Goal: Transaction & Acquisition: Purchase product/service

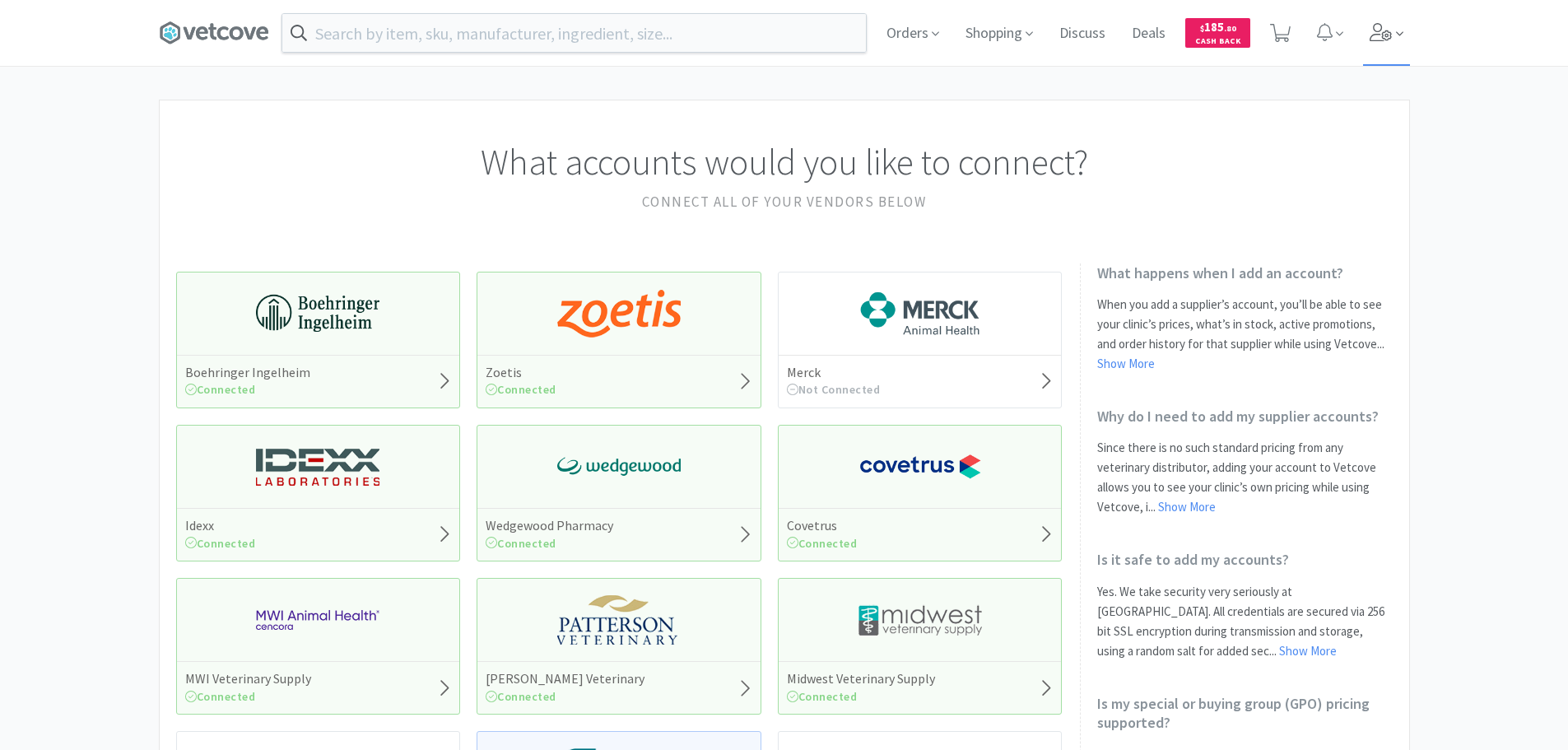
click at [1387, 35] on icon at bounding box center [1381, 32] width 23 height 18
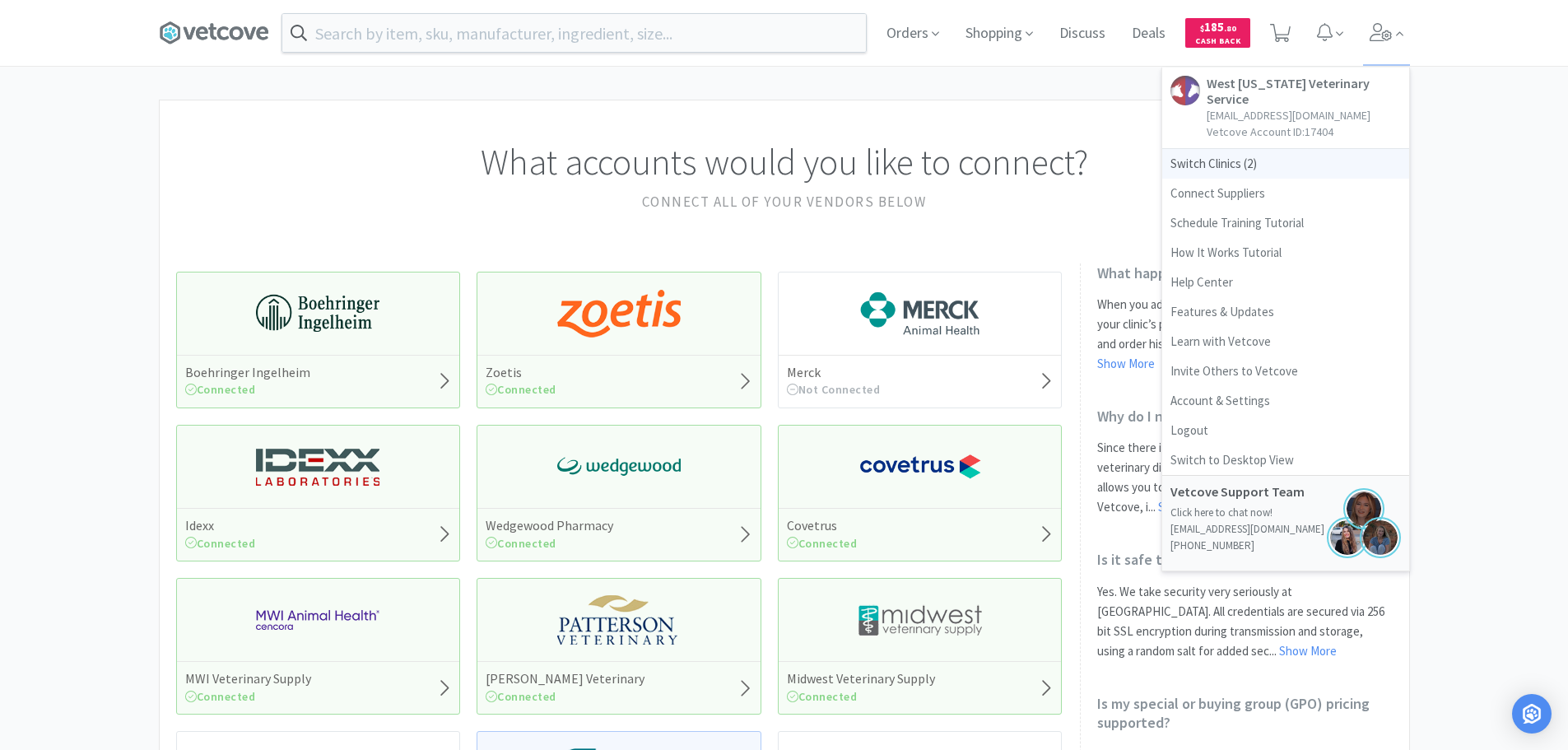
click at [1203, 153] on span "Switch Clinics ( 2 )" at bounding box center [1286, 164] width 247 height 30
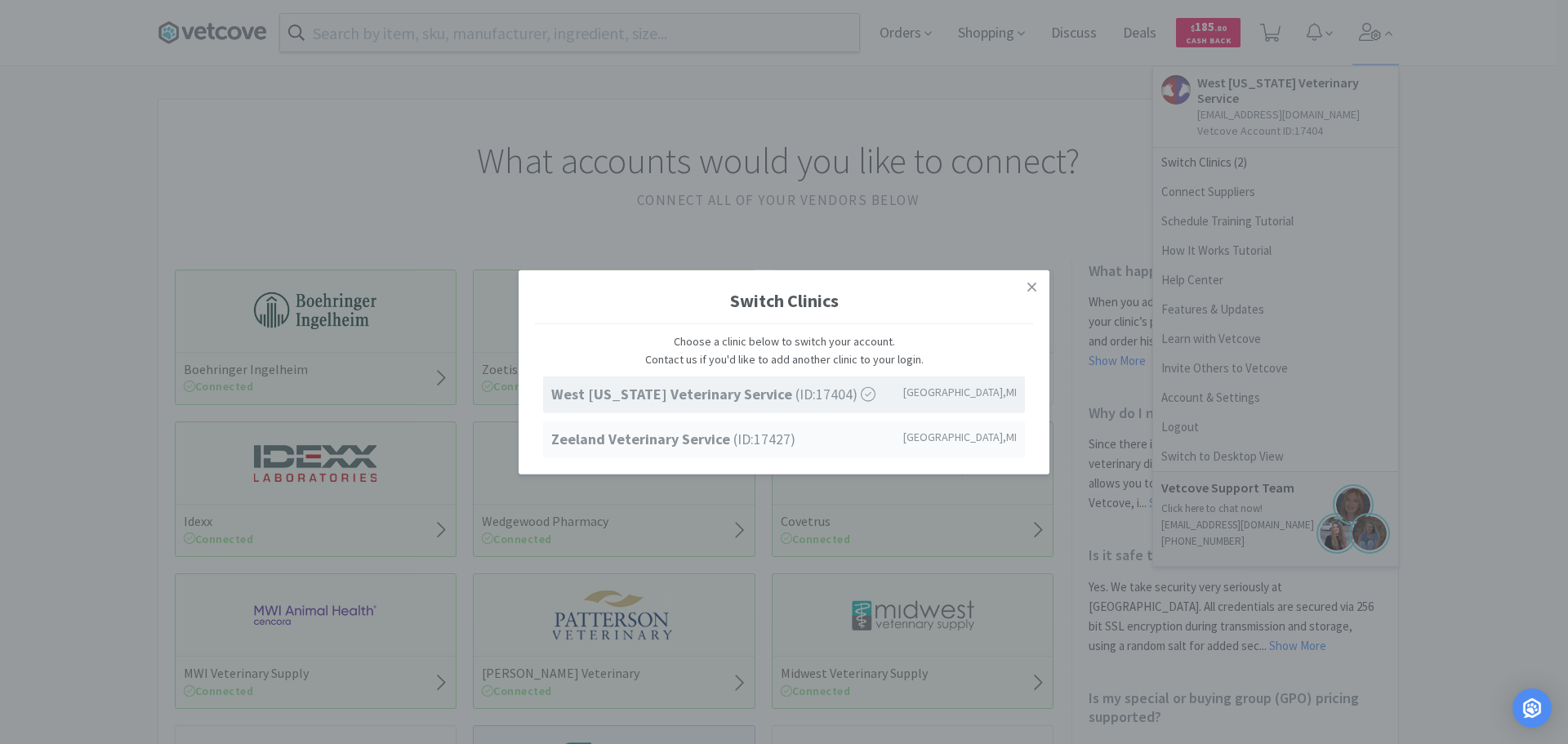
click at [639, 438] on strong "Zeeland Veterinary Service" at bounding box center [641, 439] width 182 height 18
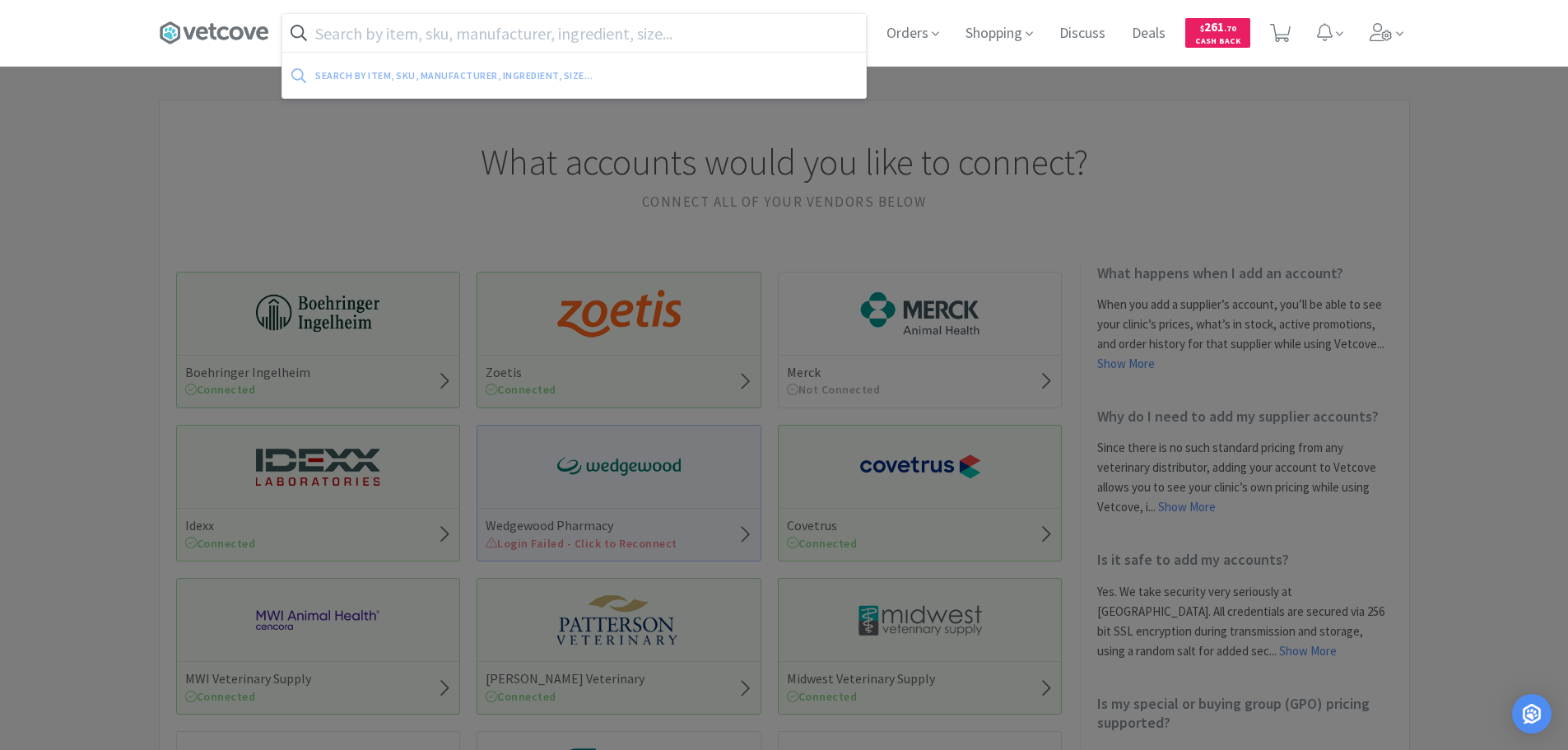
click at [518, 41] on input "text" at bounding box center [575, 33] width 584 height 38
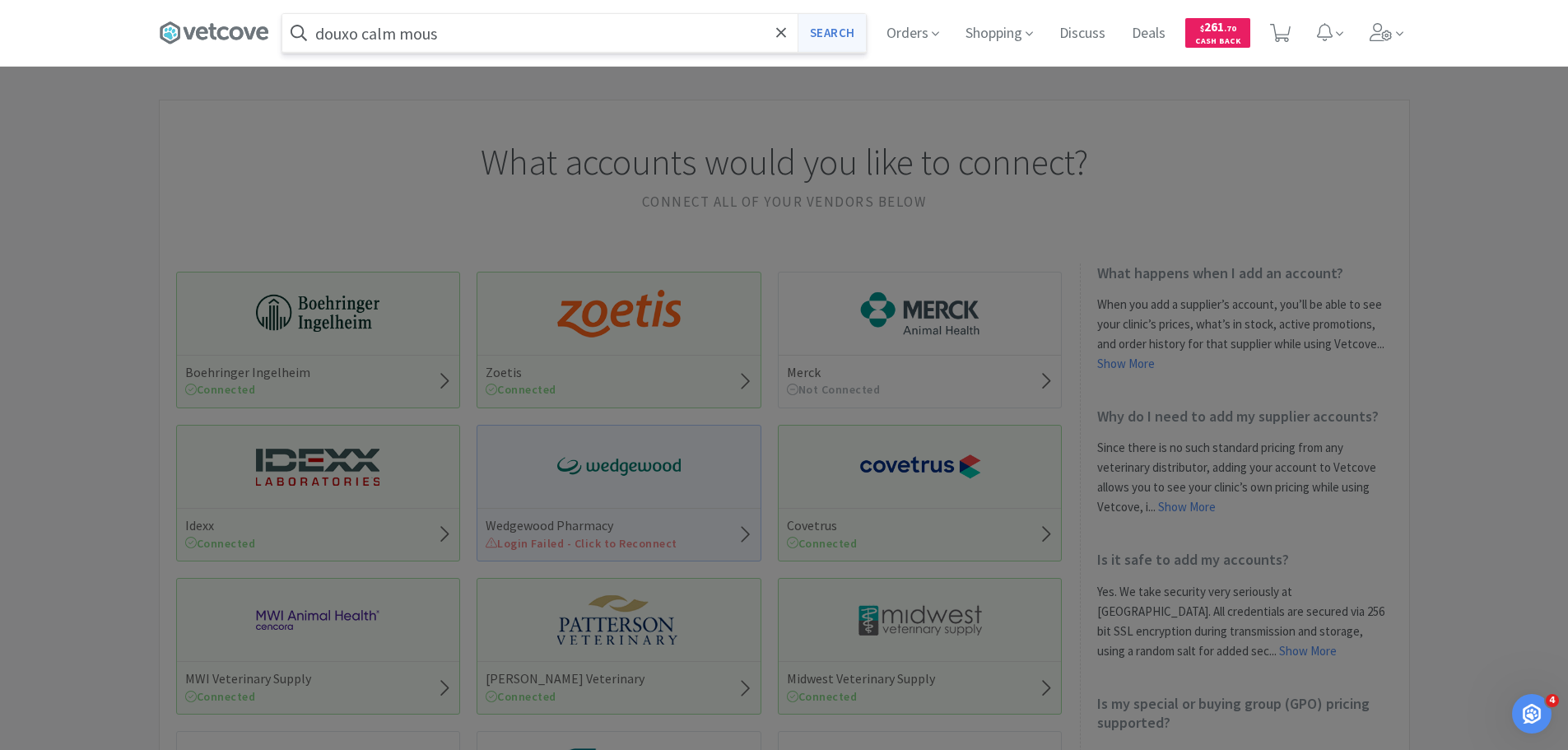
type input "douxo calm mous"
click at [841, 25] on button "Search" at bounding box center [831, 33] width 68 height 38
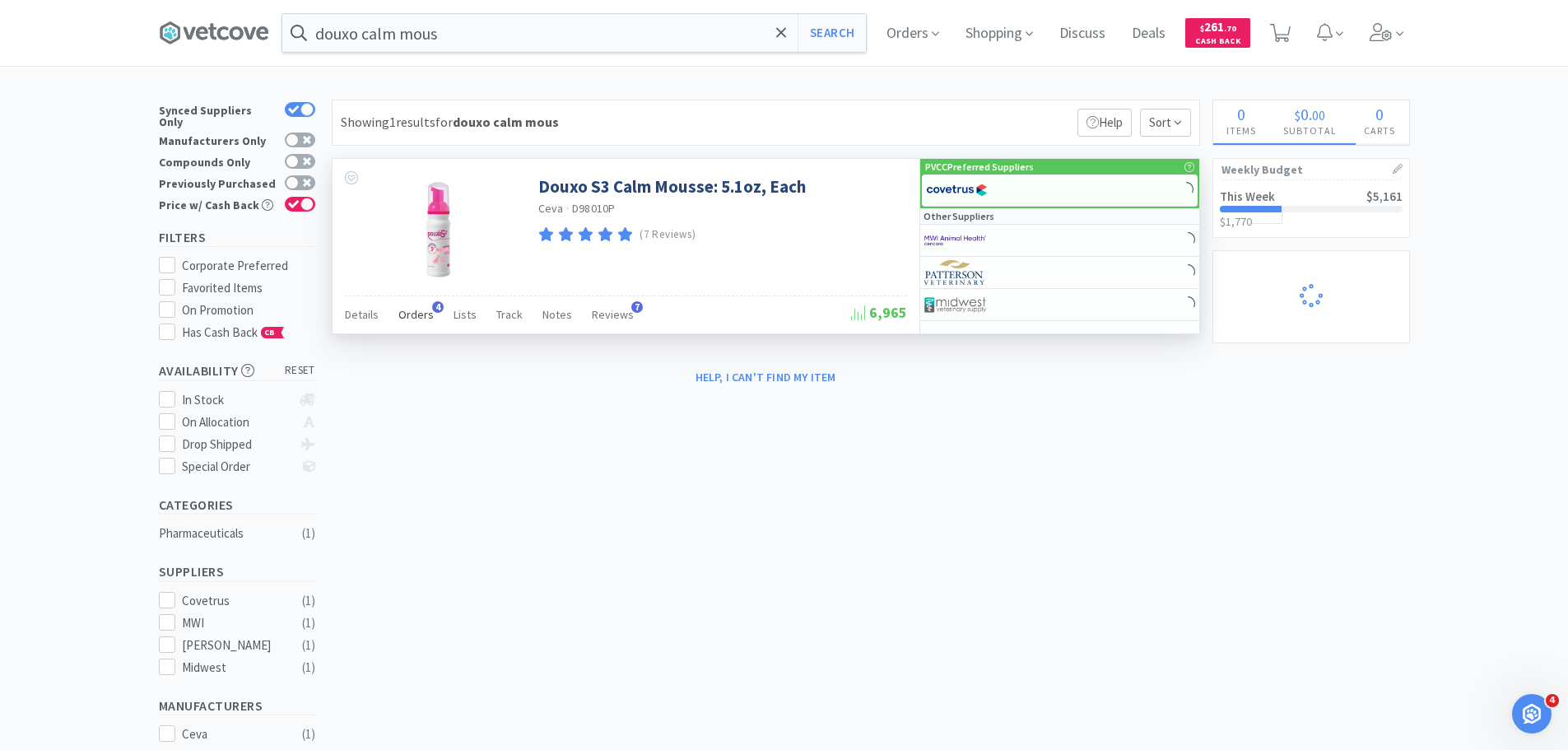
click at [419, 312] on span "Orders" at bounding box center [416, 315] width 35 height 15
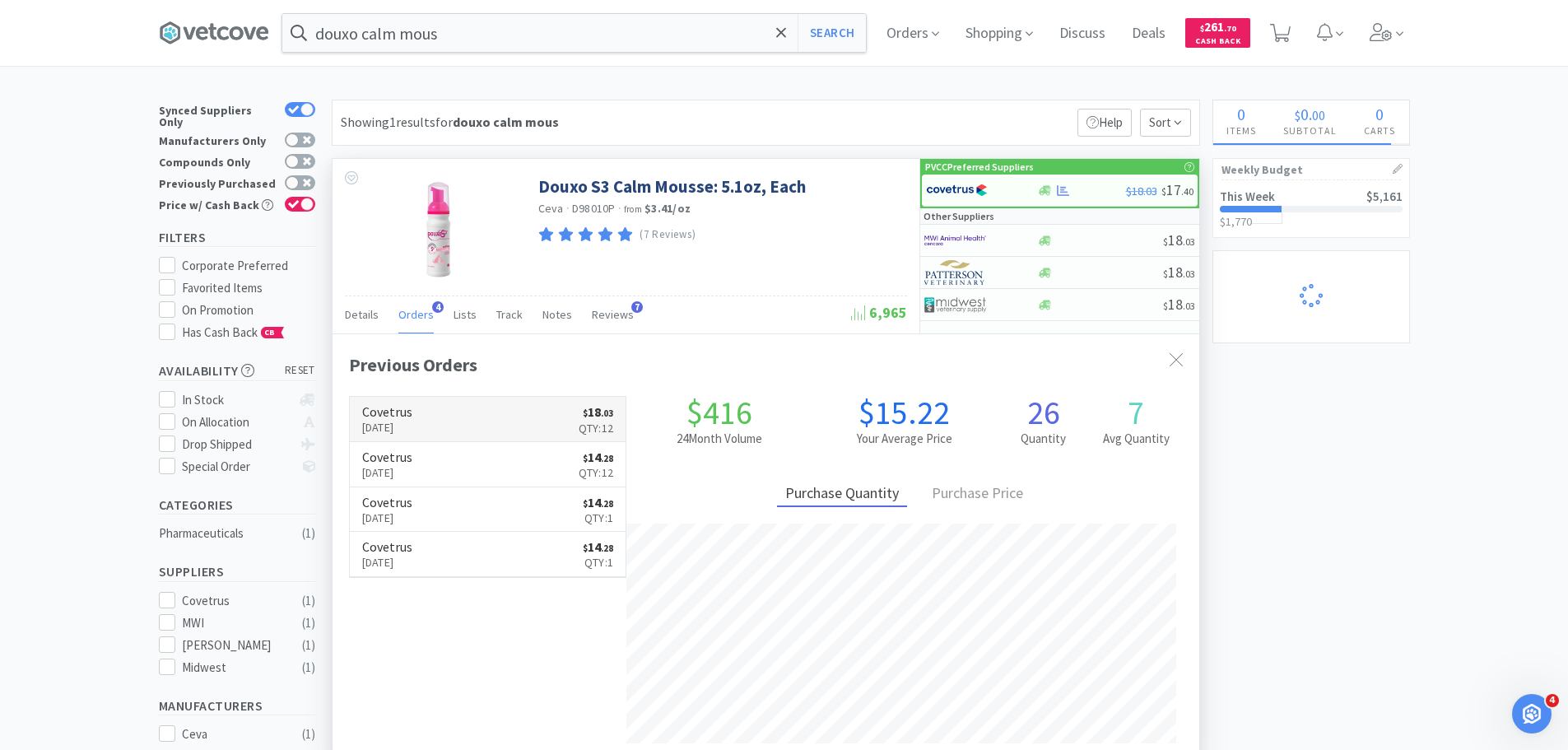
scroll to position [426, 867]
click at [1378, 25] on icon at bounding box center [1381, 32] width 23 height 18
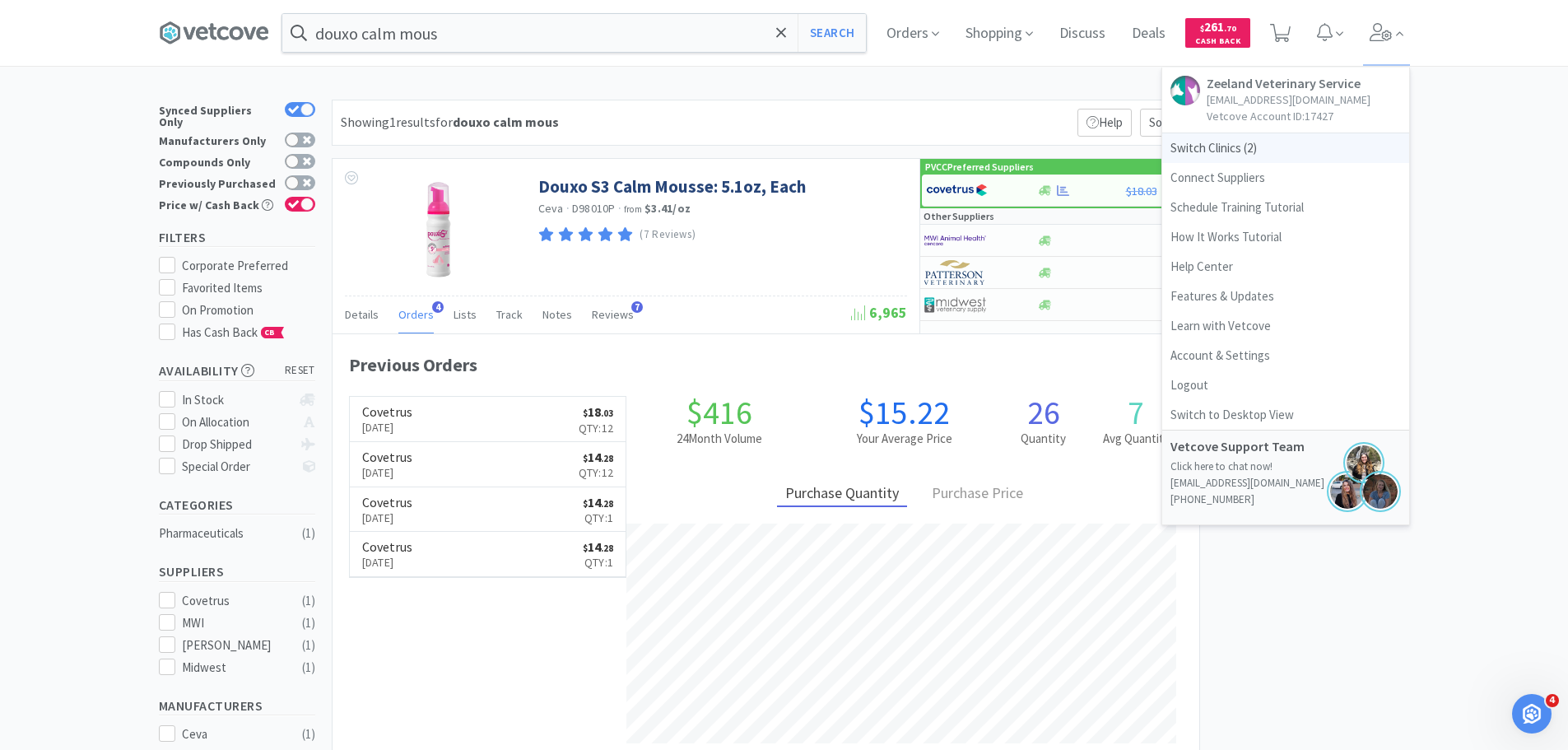
click at [1286, 145] on span "Switch Clinics ( 2 )" at bounding box center [1286, 148] width 247 height 30
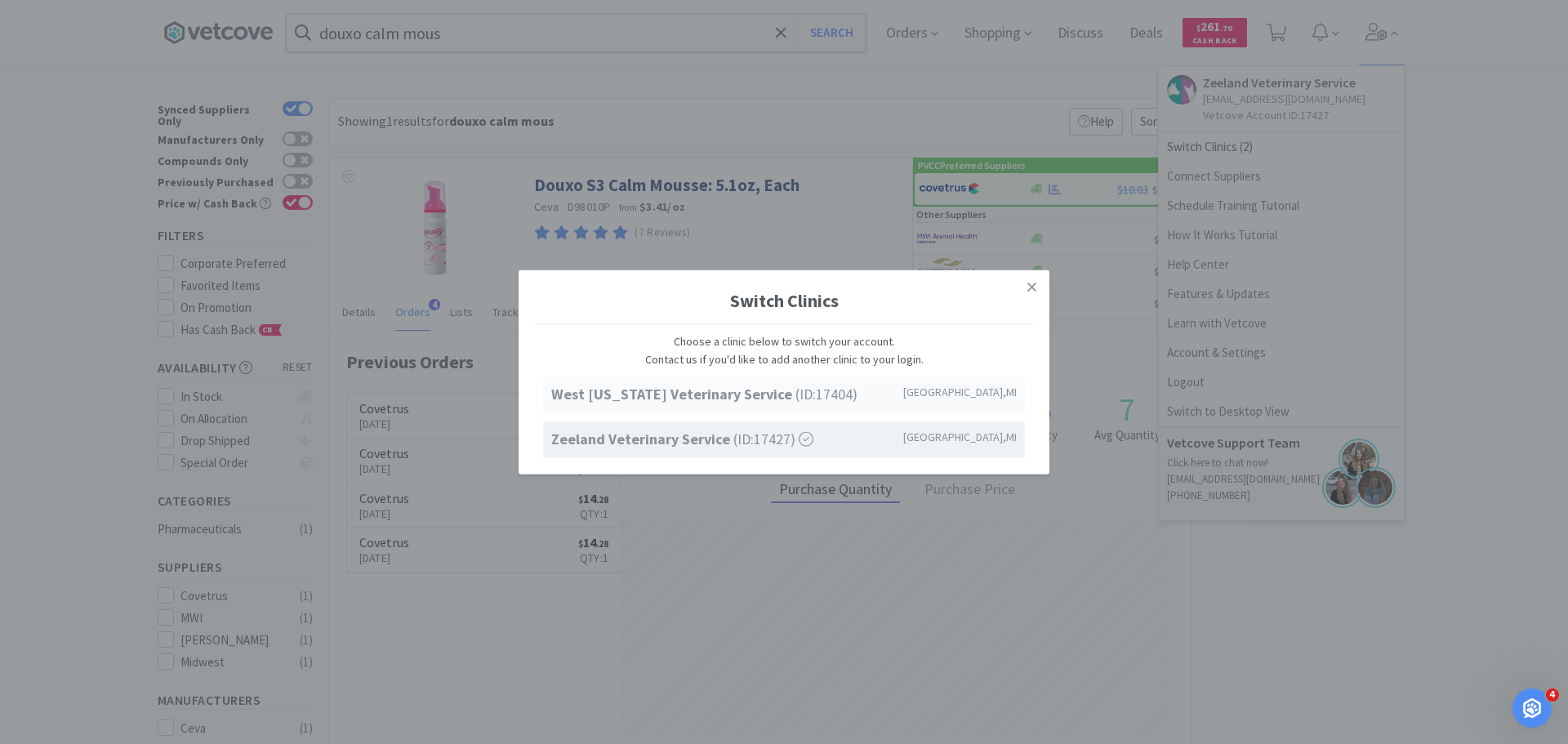
click at [836, 390] on div "West Michigan Veterinary Service (ID: 17404 ) Coopersville , MI" at bounding box center [784, 395] width 482 height 37
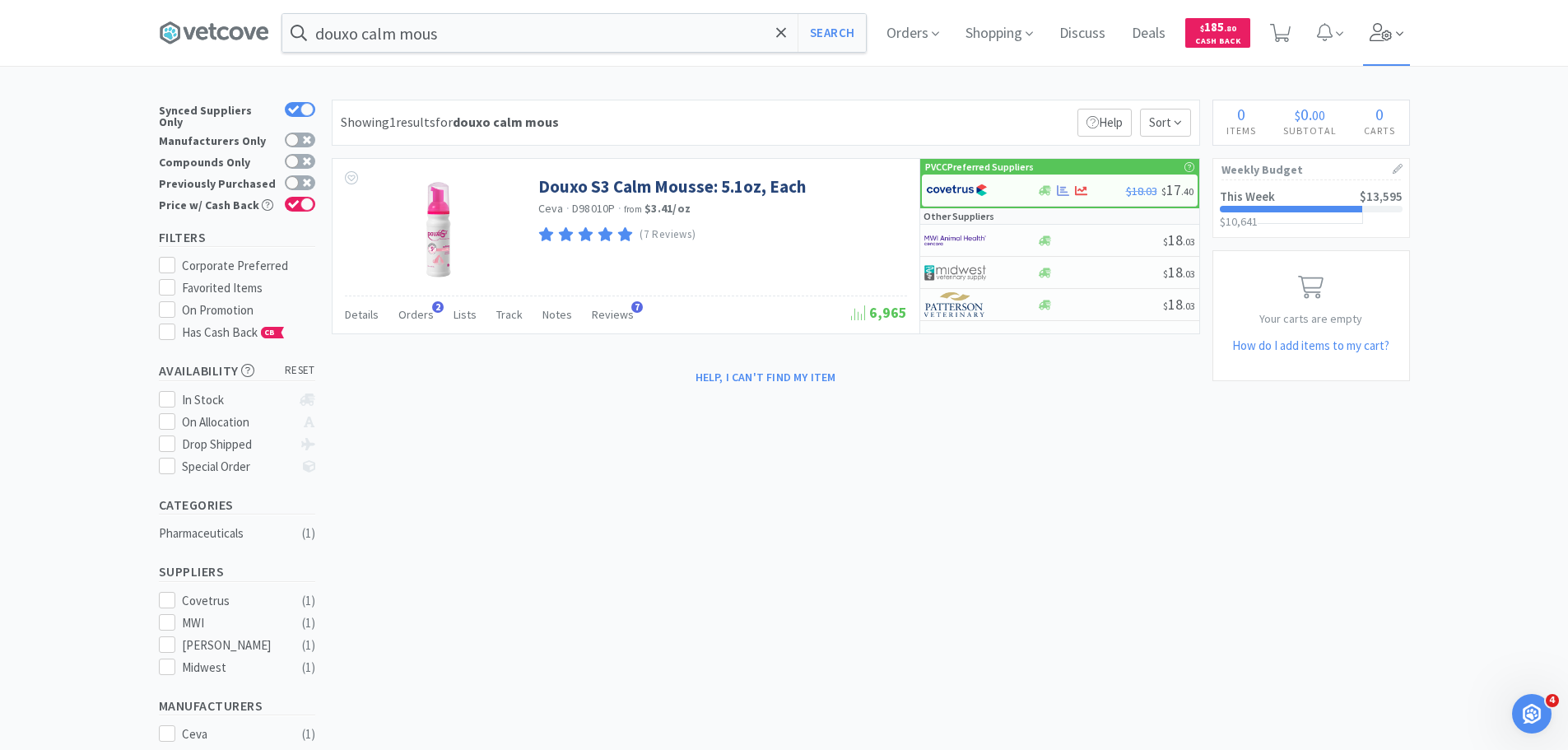
click at [1393, 33] on icon at bounding box center [1381, 32] width 23 height 18
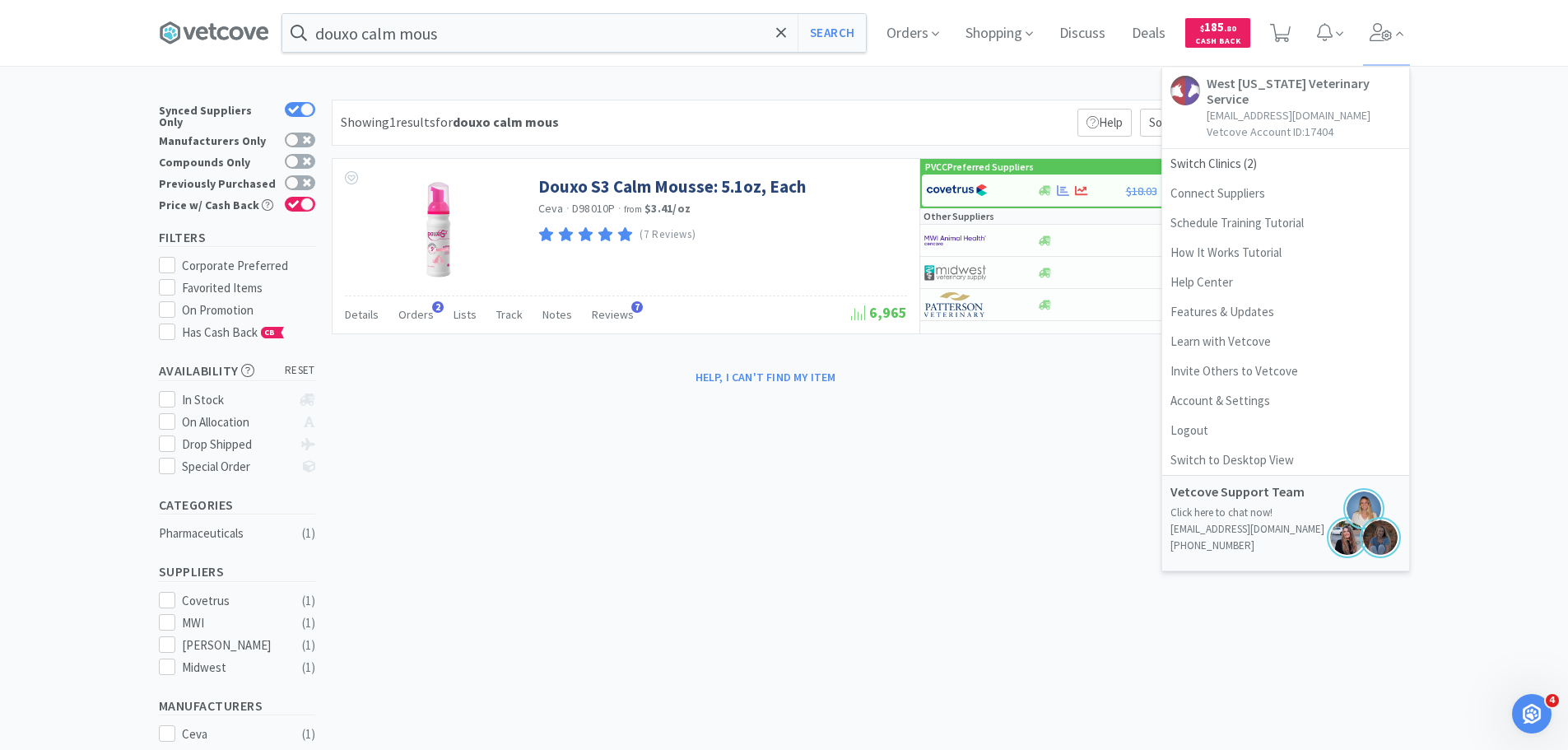
click at [971, 578] on div "× Filter Results Synced Suppliers Only Manufacturers Only Compounds Only Previo…" at bounding box center [784, 530] width 1251 height 863
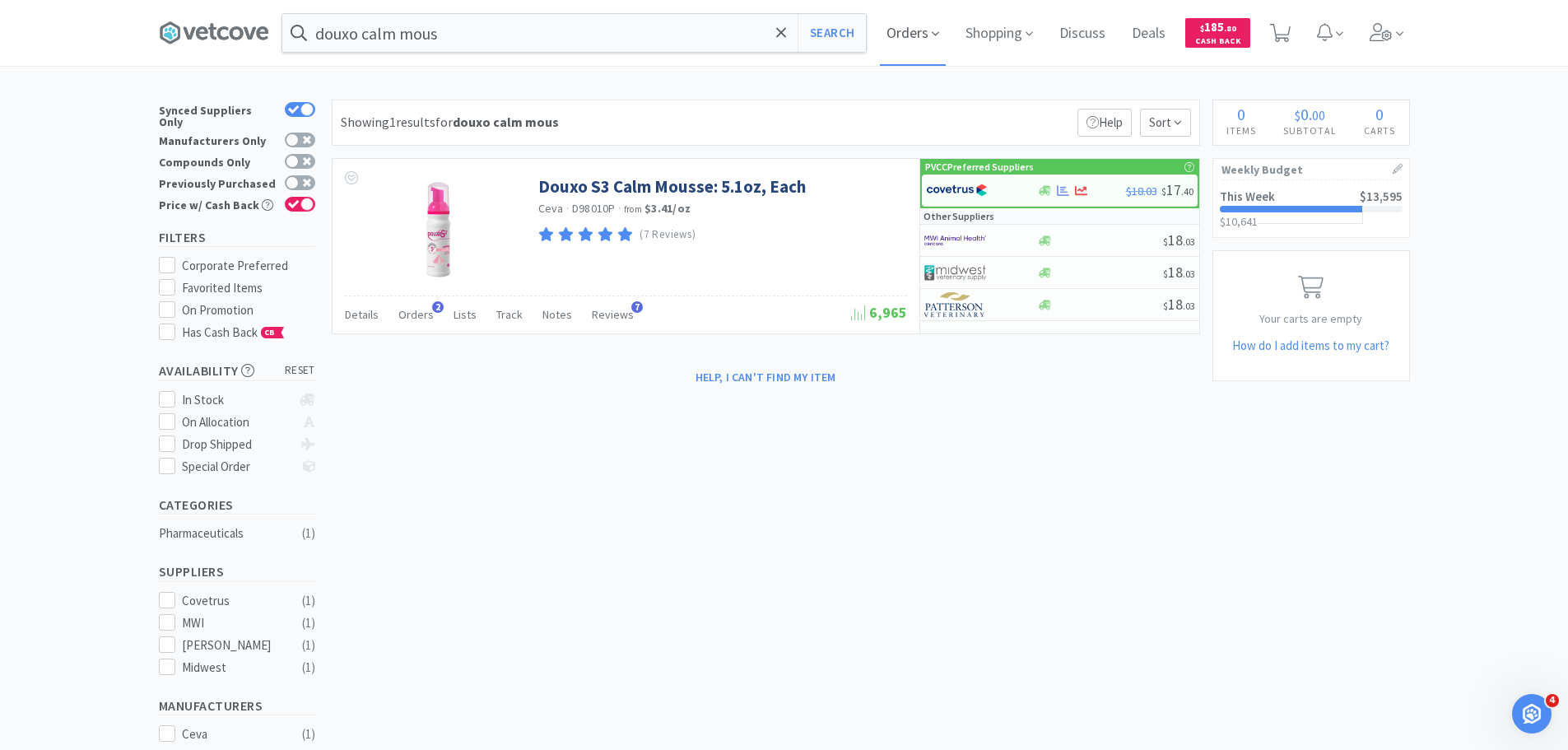
click at [925, 35] on span "Orders" at bounding box center [912, 33] width 66 height 66
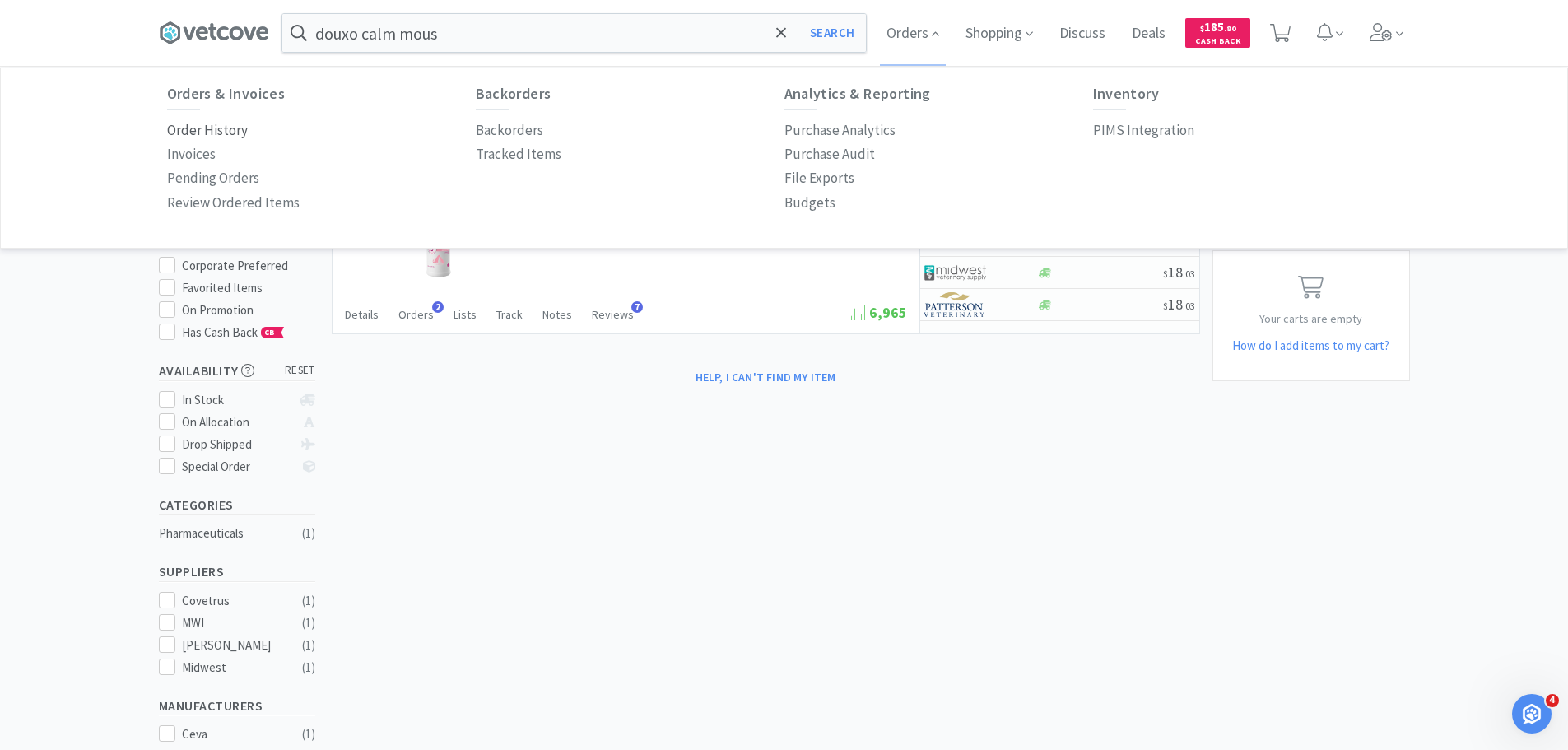
click at [211, 127] on p "Order History" at bounding box center [207, 130] width 81 height 22
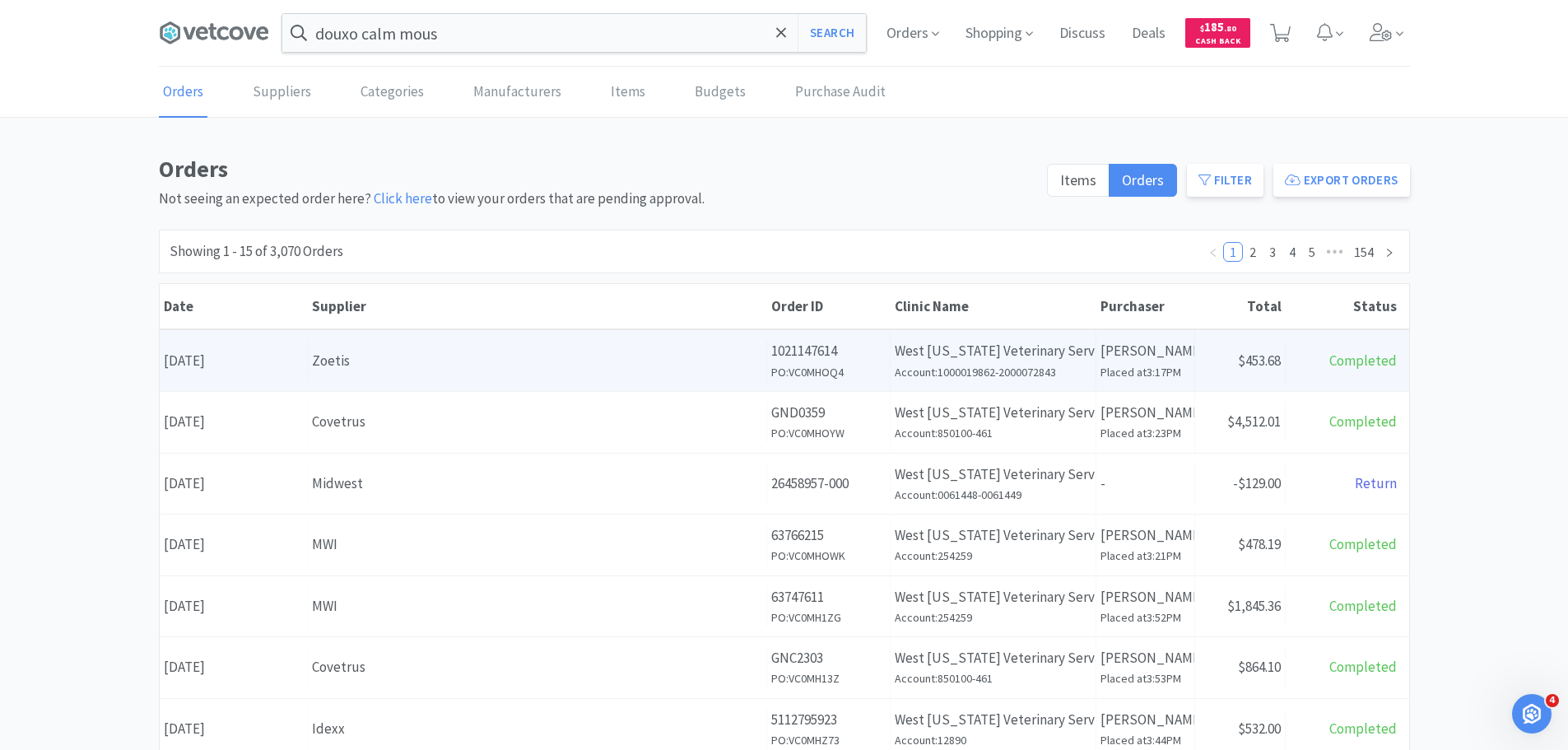
click at [727, 367] on div "Zoetis" at bounding box center [537, 361] width 450 height 22
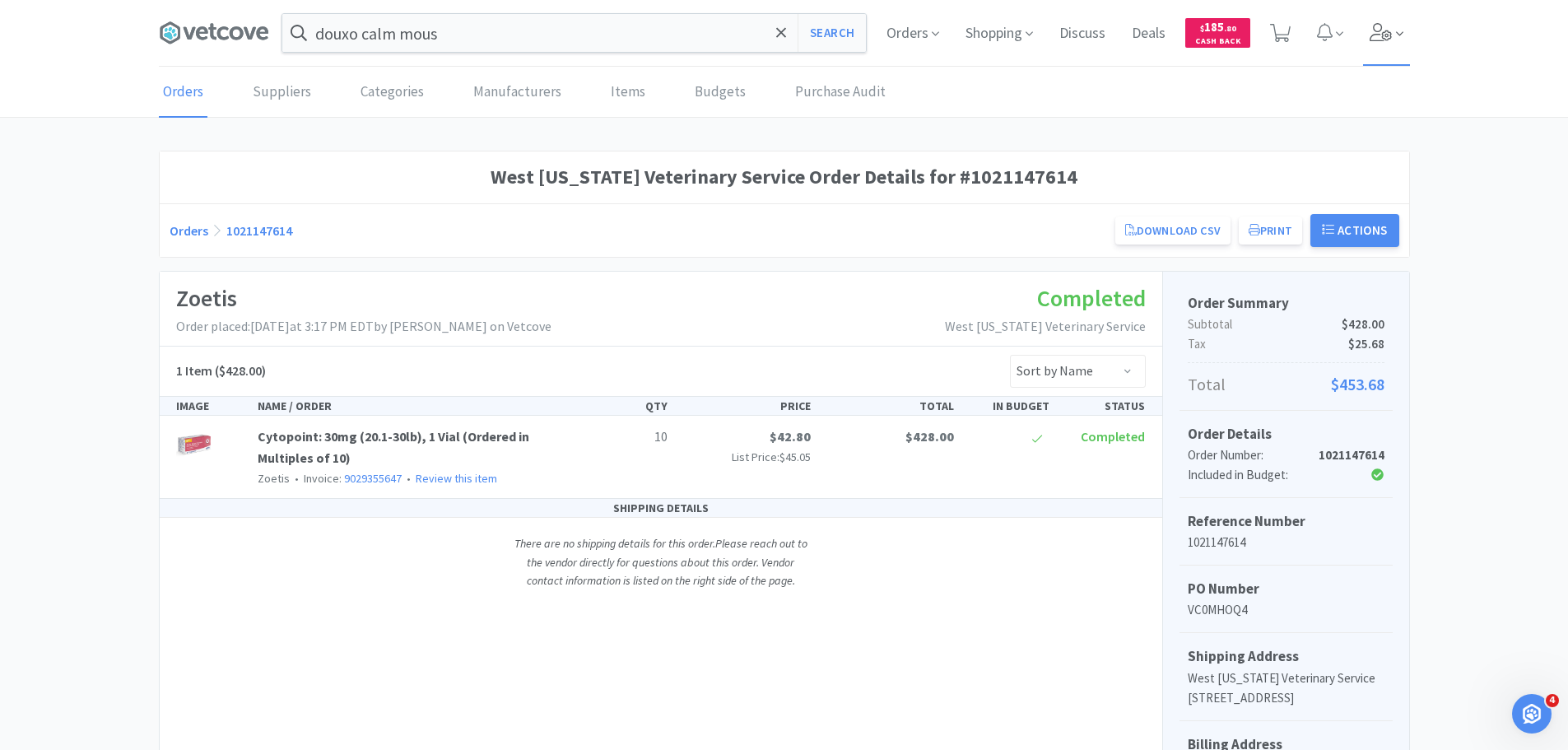
click at [1382, 29] on icon at bounding box center [1381, 32] width 23 height 18
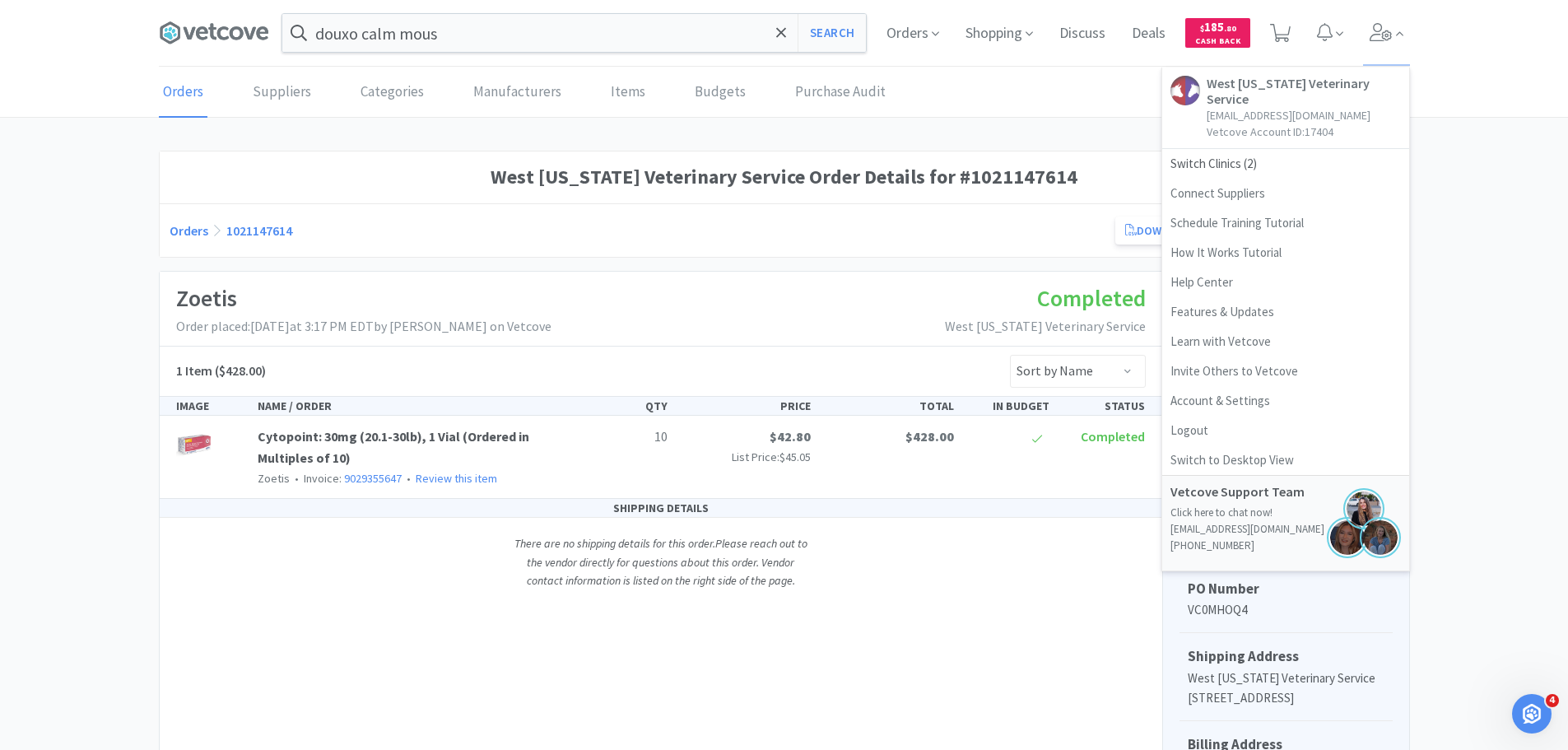
click at [1522, 277] on div "West Michigan Veterinary Service Order Details for #1021147614 Orders 102114761…" at bounding box center [784, 687] width 1568 height 1073
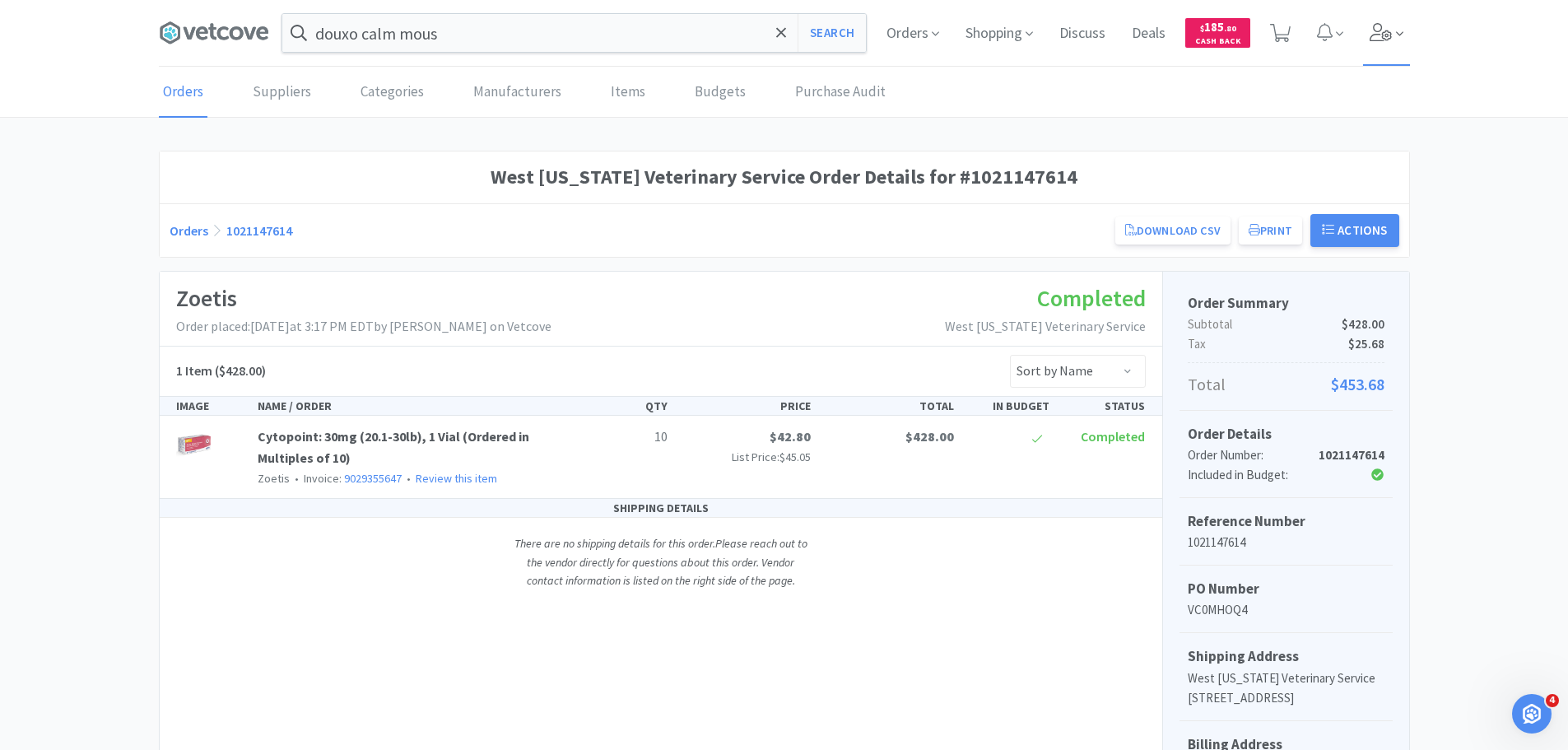
click at [1380, 24] on icon at bounding box center [1381, 32] width 23 height 18
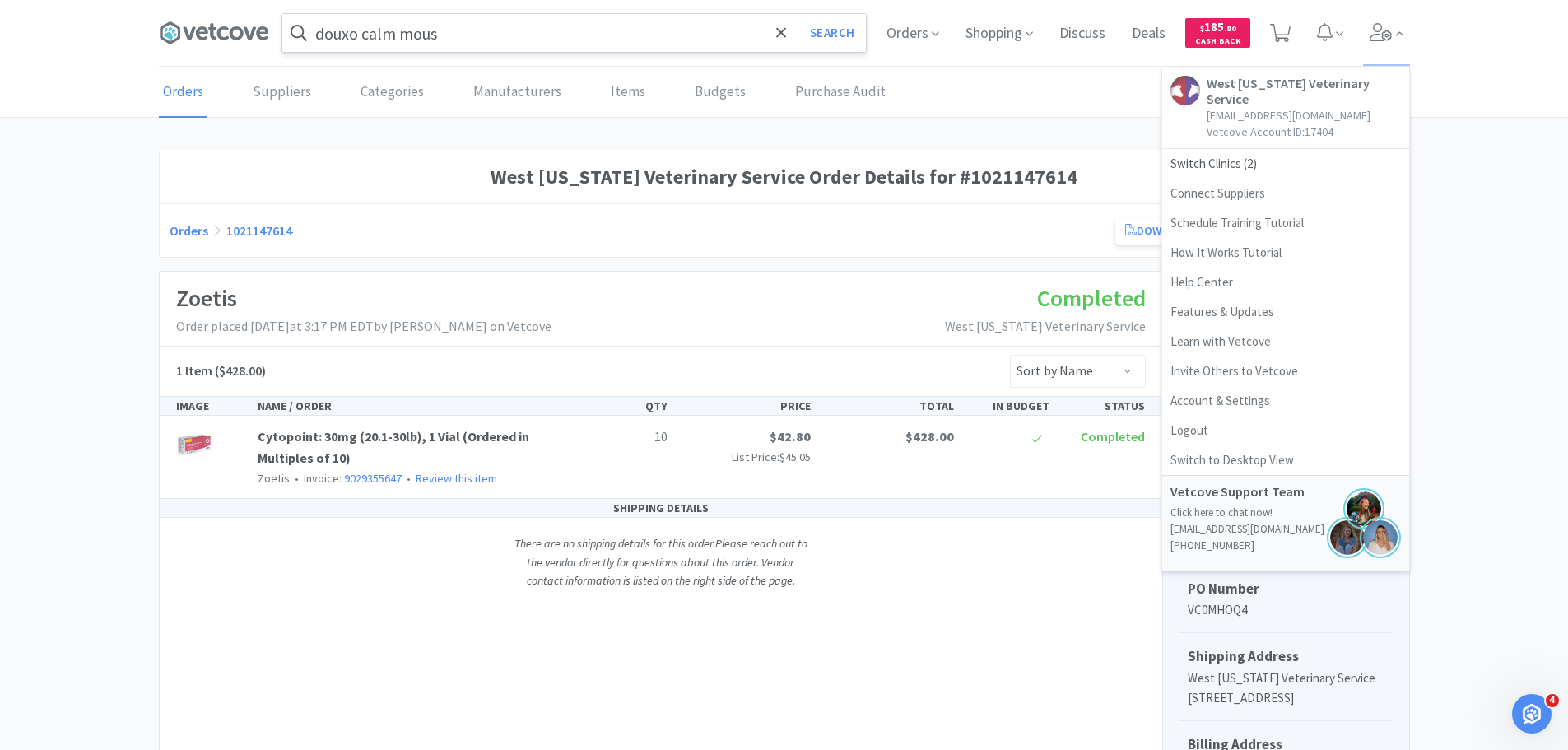
click at [491, 46] on input "douxo calm mous" at bounding box center [575, 33] width 584 height 38
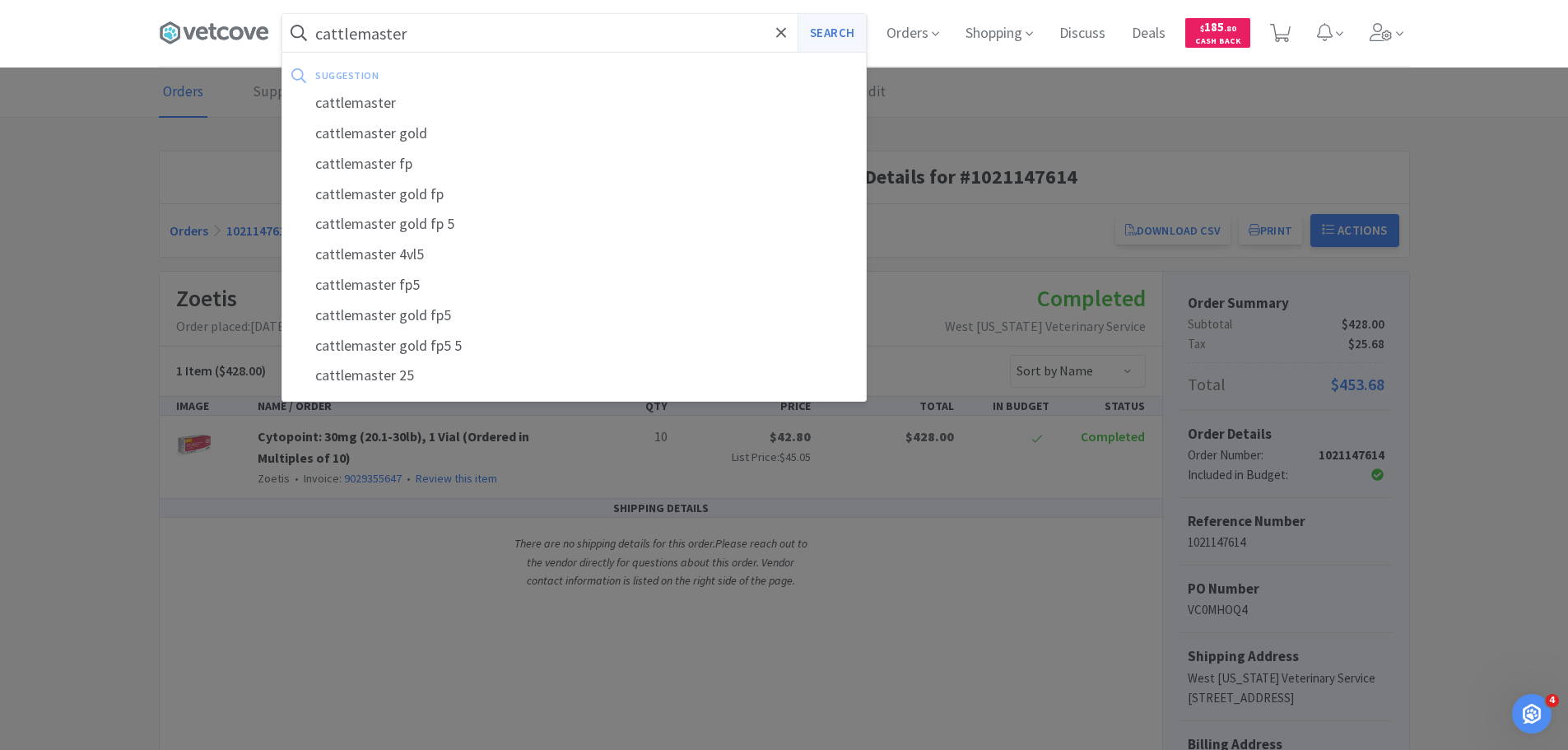
type input "cattlemaster"
click at [847, 33] on button "Search" at bounding box center [831, 33] width 68 height 38
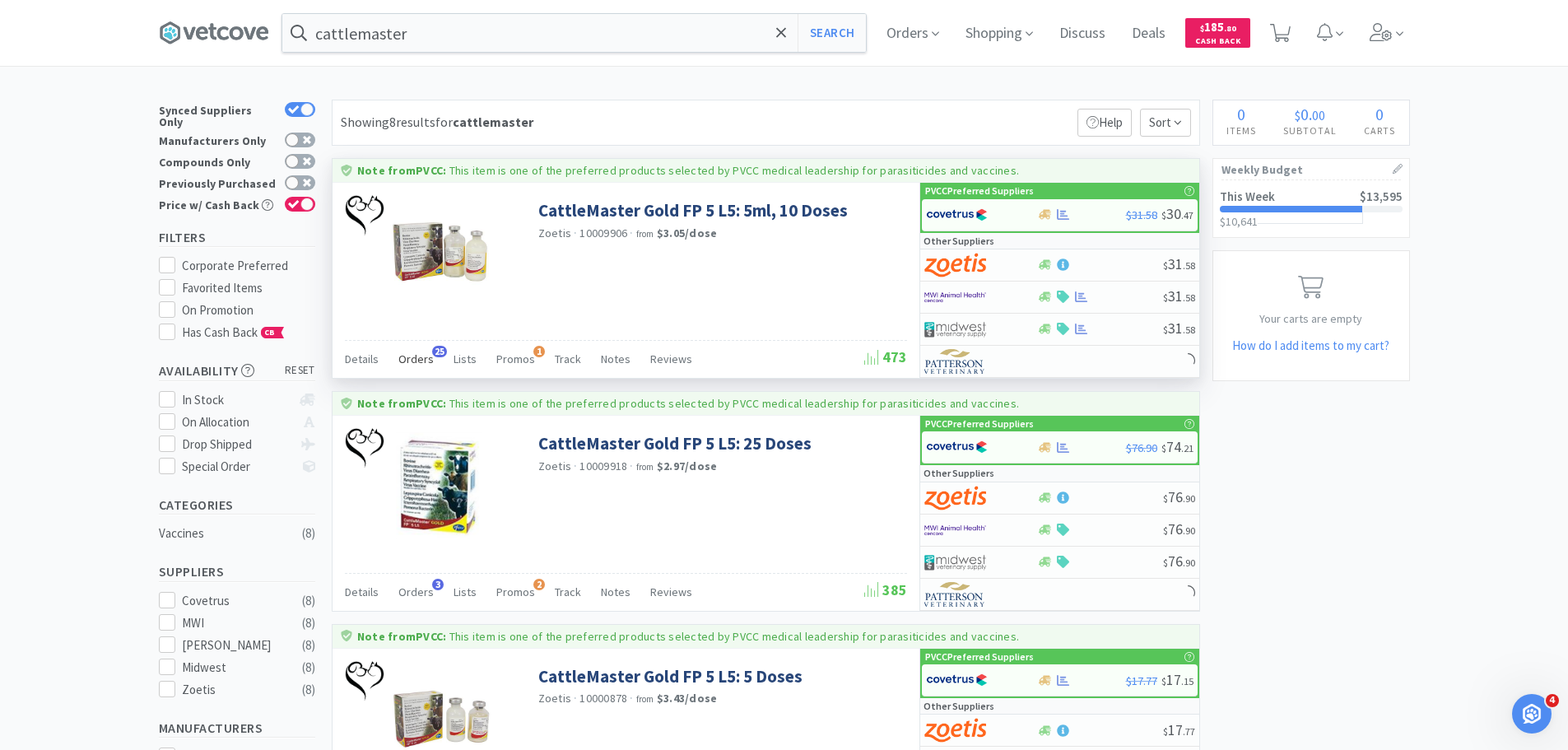
click at [413, 360] on span "Orders" at bounding box center [416, 359] width 35 height 15
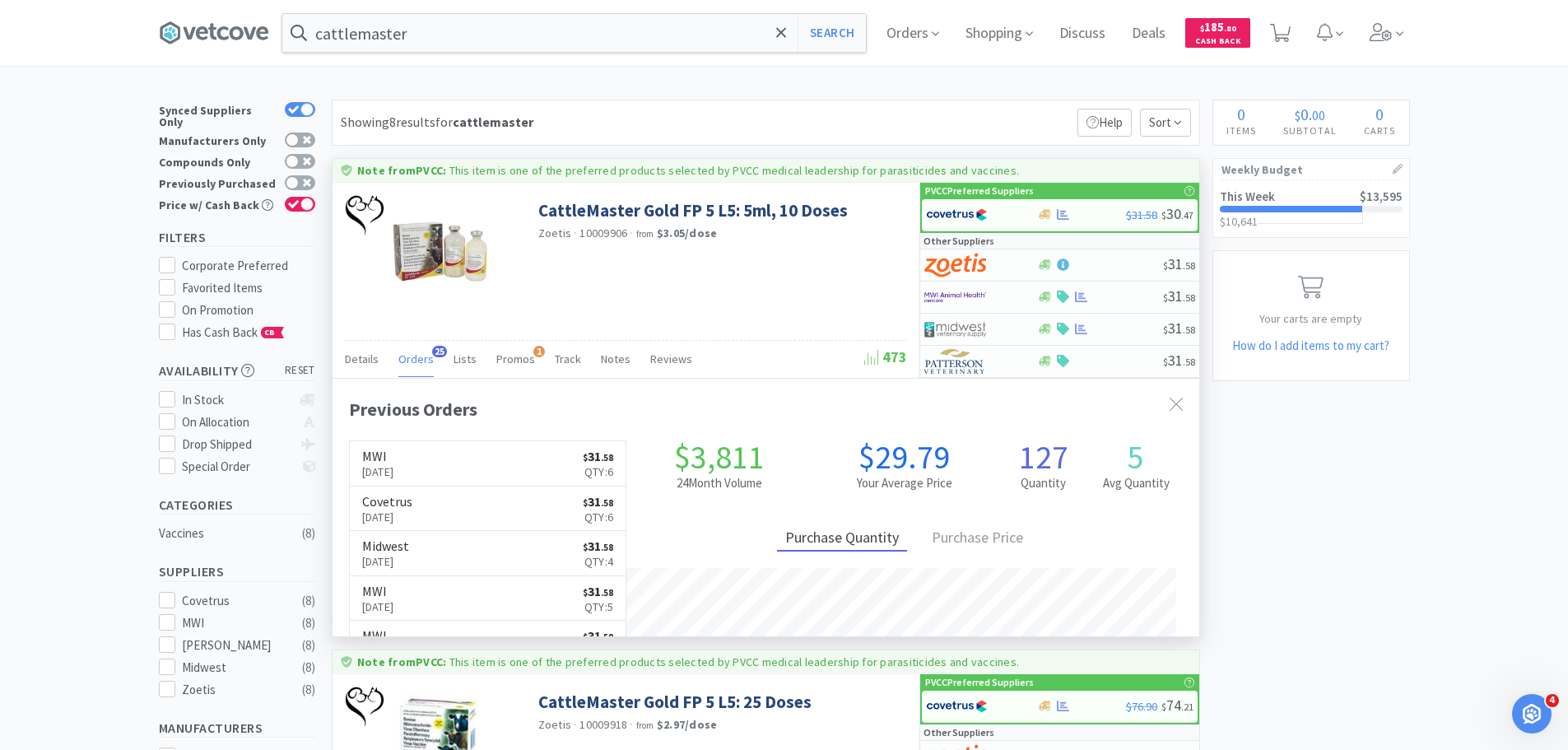
scroll to position [441, 867]
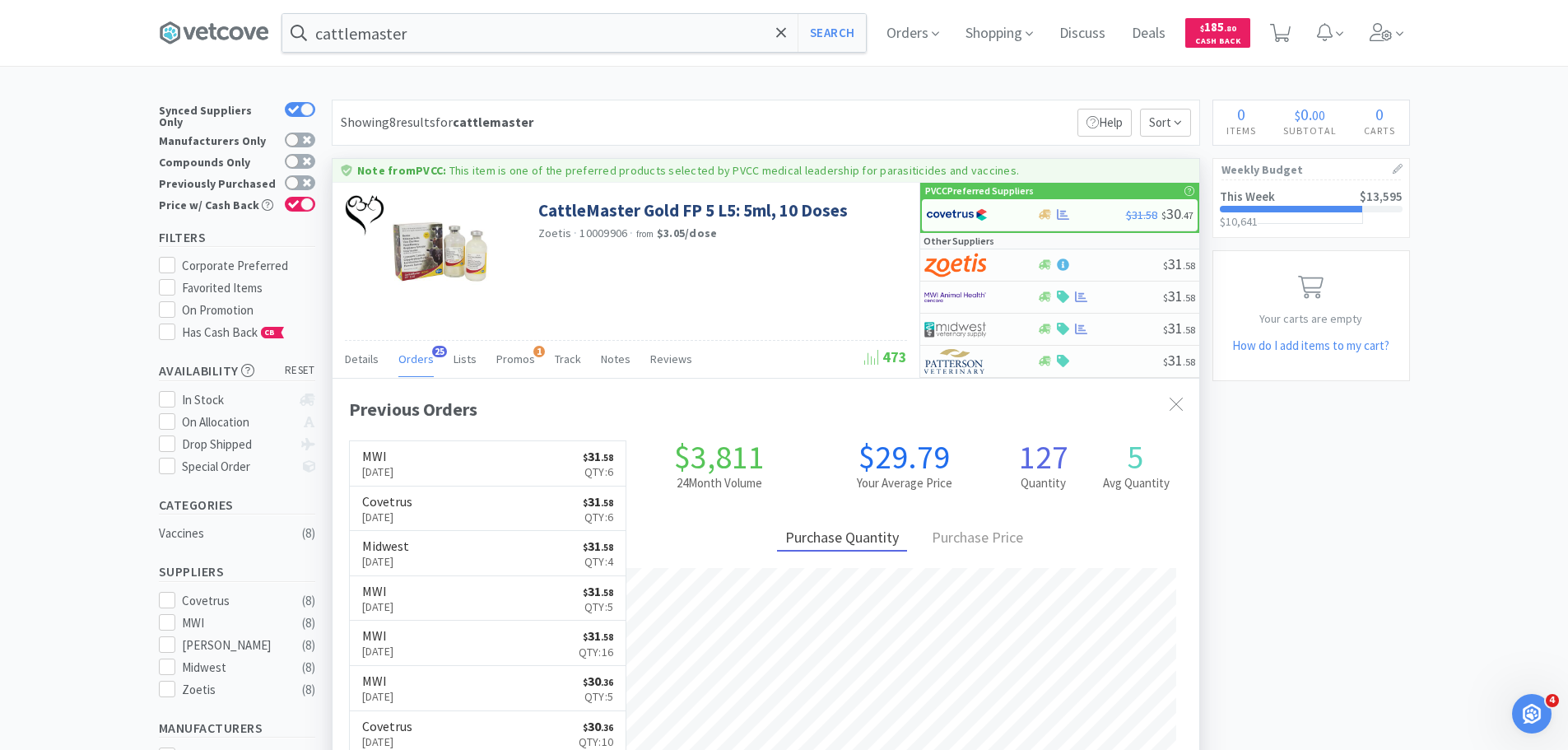
click at [413, 360] on span "Orders" at bounding box center [416, 359] width 35 height 15
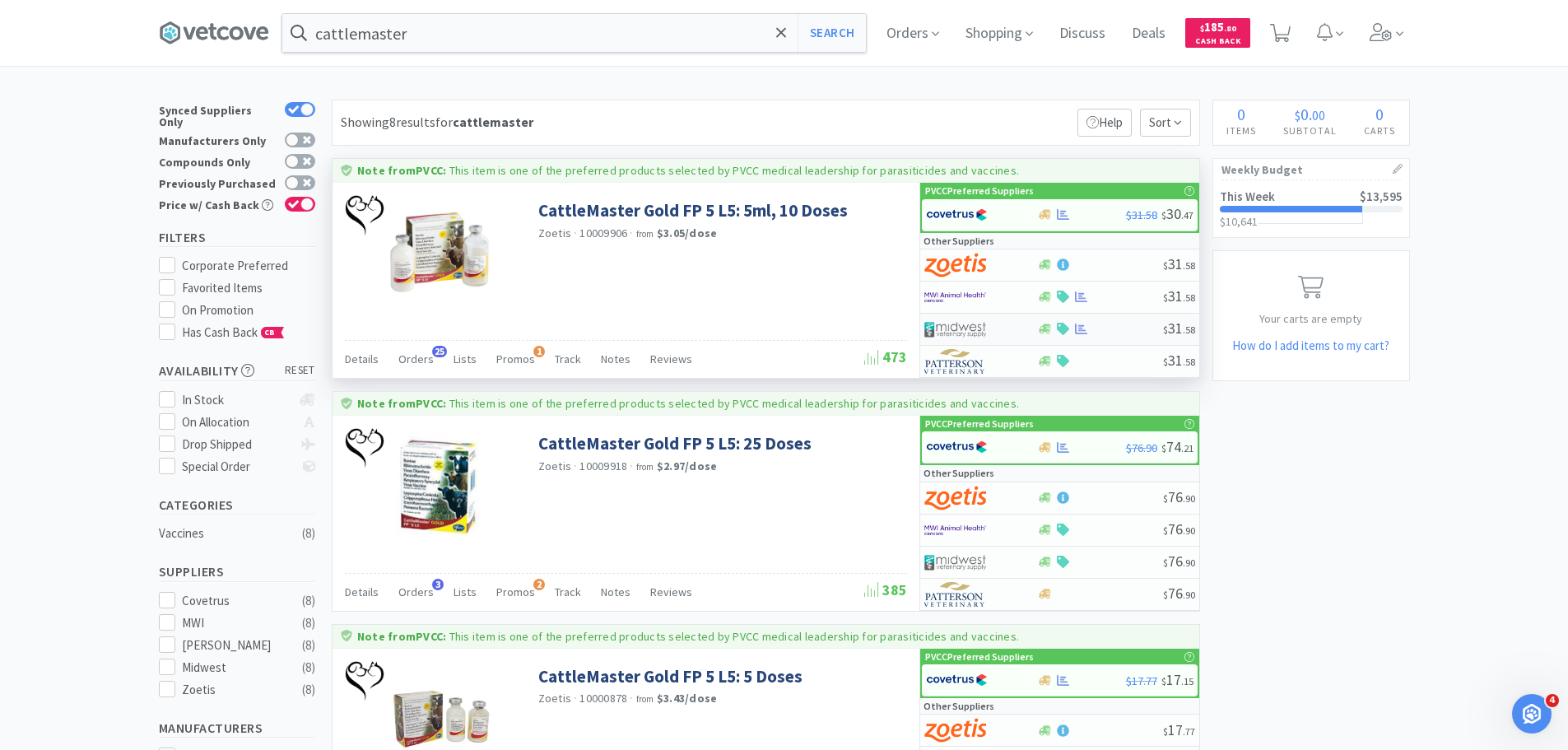
click at [991, 321] on div at bounding box center [969, 329] width 90 height 28
select select "1"
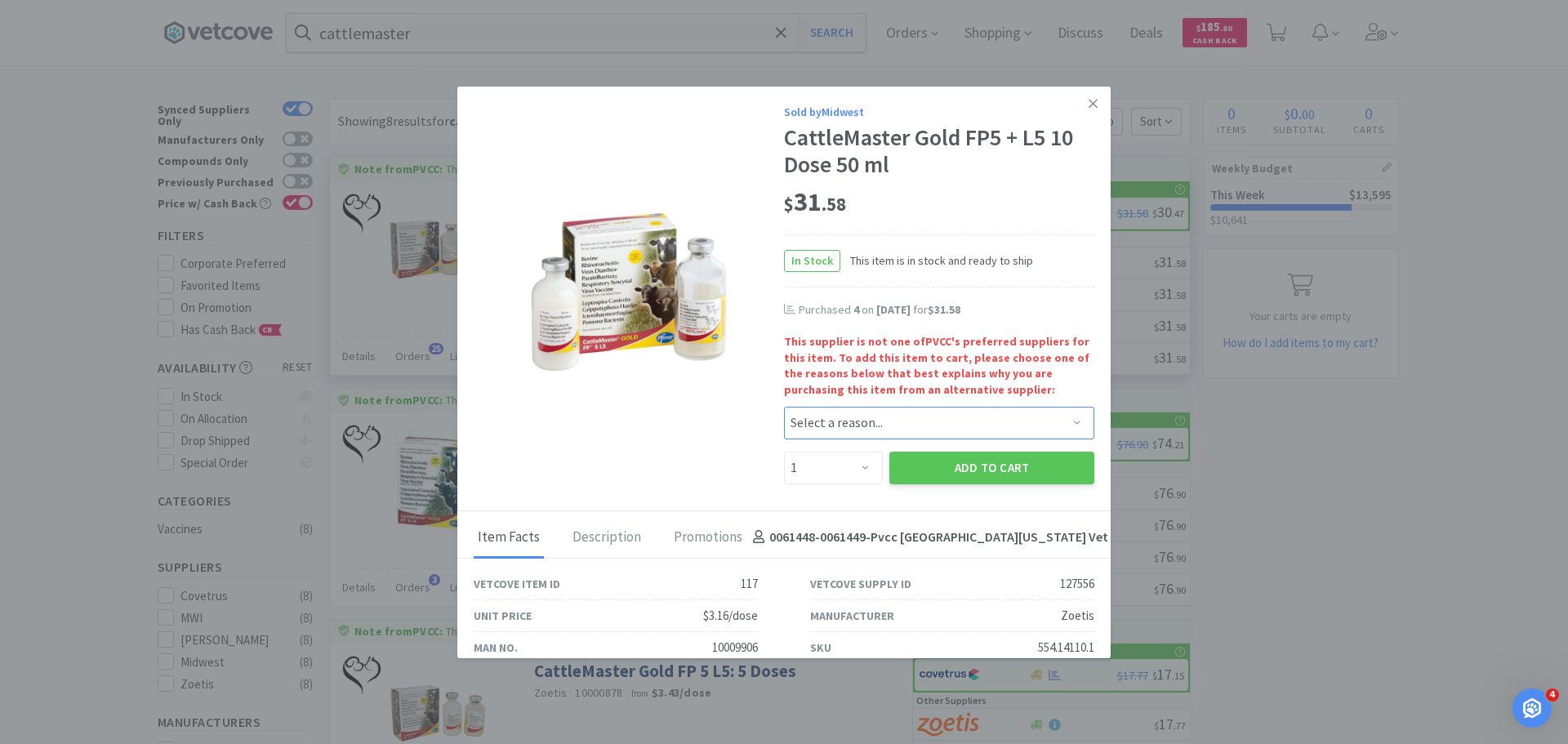
click at [871, 408] on select "Select a reason... Availability - This item is out of stock at the preferred su…" at bounding box center [940, 423] width 310 height 32
select select "shipping_time"
click at [784, 407] on select "Select a reason... Availability - This item is out of stock at the preferred su…" at bounding box center [940, 423] width 310 height 32
click at [835, 463] on select "Enter Quantity 1 2 3 4 5 6 7 8 9 10 11 12 13 14 15 16 17 18 19 20 Enter Quantity" at bounding box center [833, 467] width 99 height 32
select select "3"
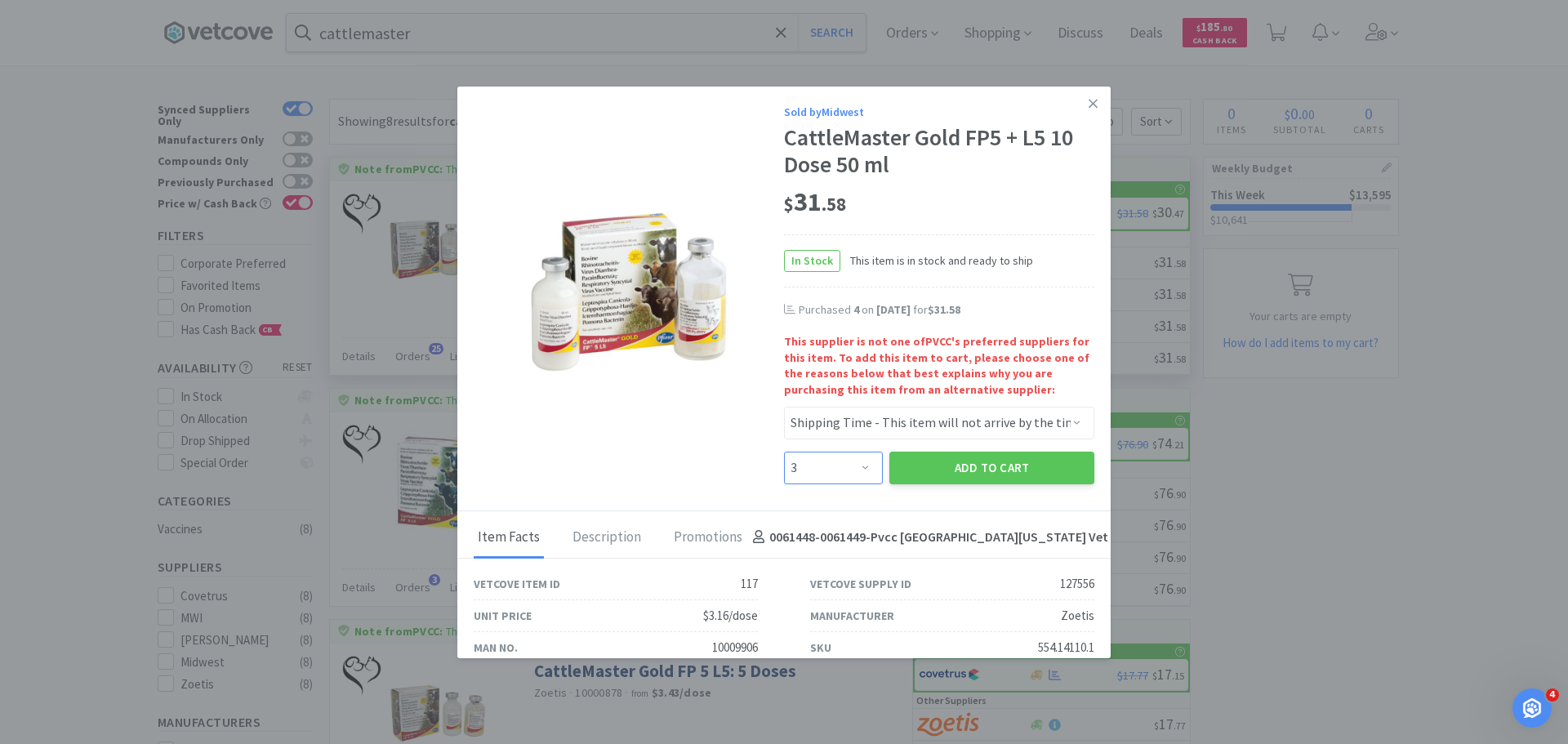
click at [784, 451] on select "Enter Quantity 1 2 3 4 5 6 7 8 9 10 11 12 13 14 15 16 17 18 19 20 Enter Quantity" at bounding box center [833, 467] width 99 height 32
click at [953, 465] on button "Add to Cart" at bounding box center [992, 467] width 205 height 32
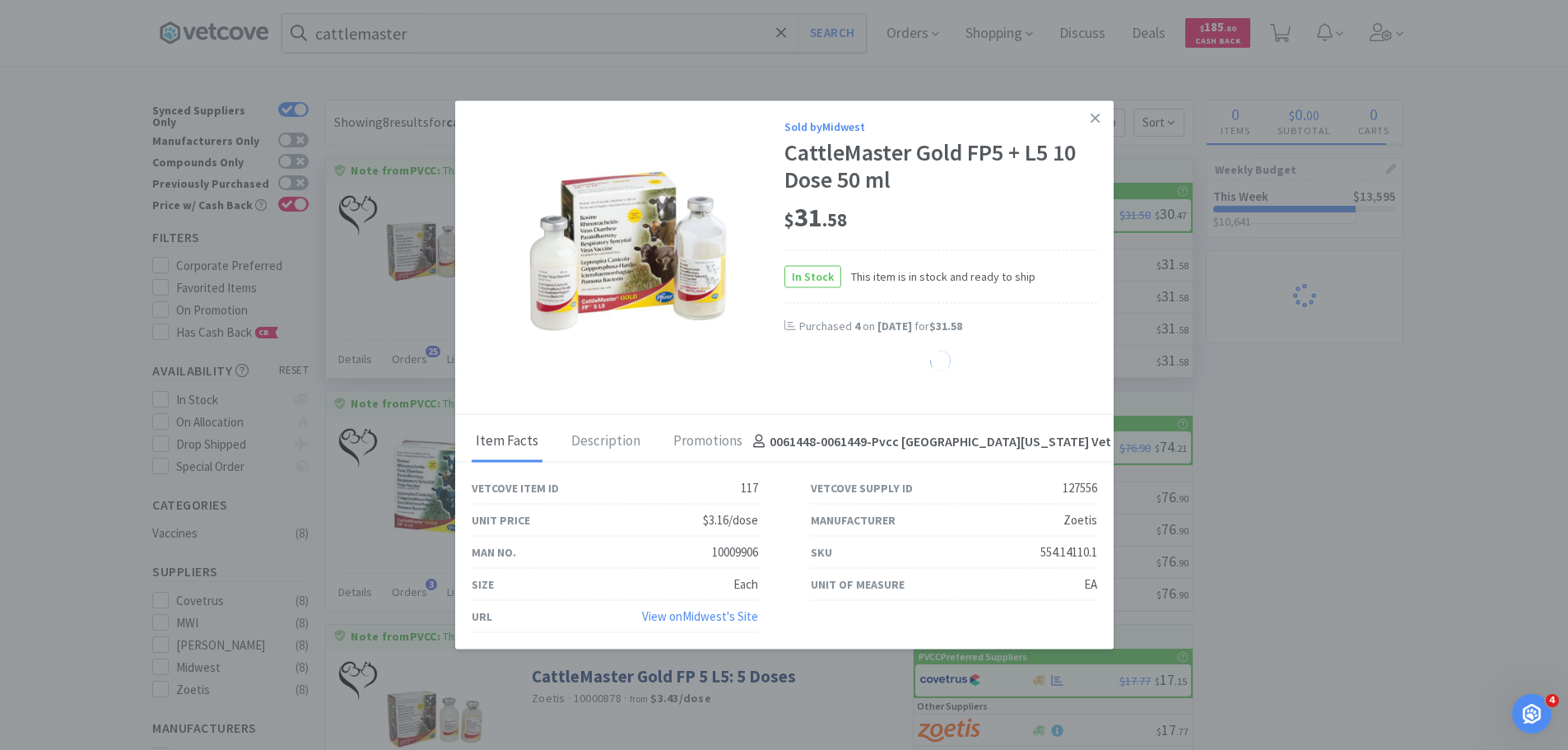
select select "3"
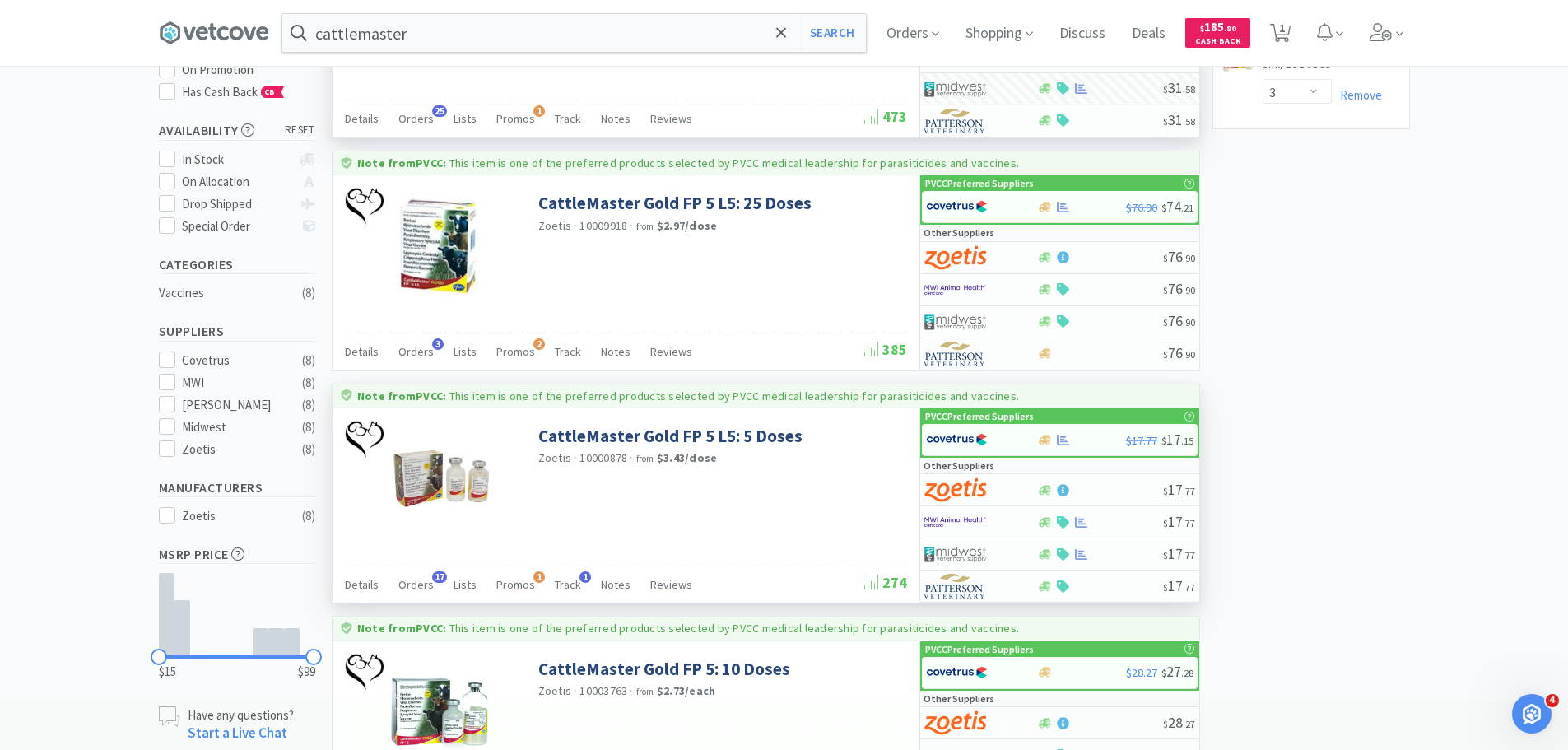
scroll to position [248, 0]
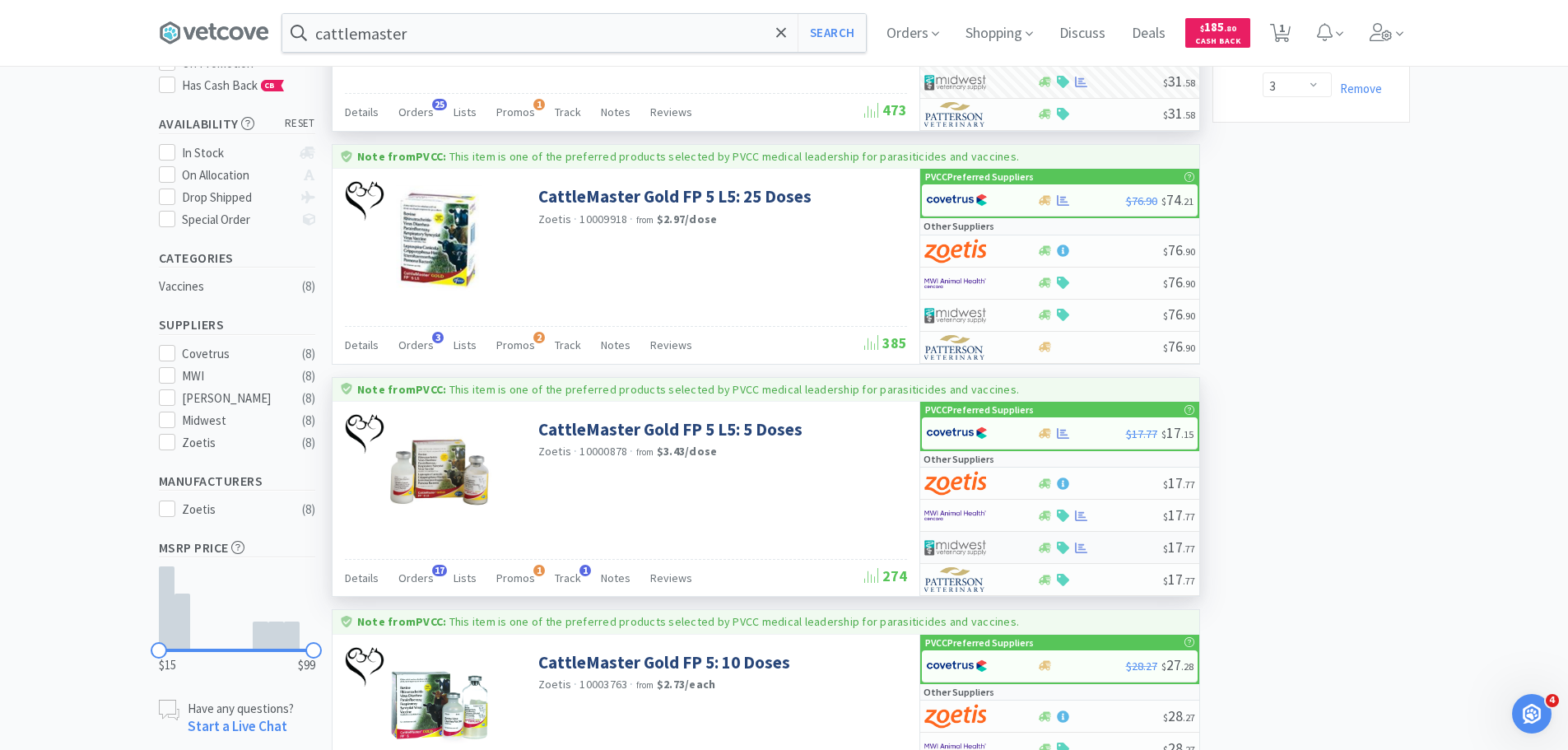
click at [946, 548] on img at bounding box center [955, 547] width 61 height 25
select select "1"
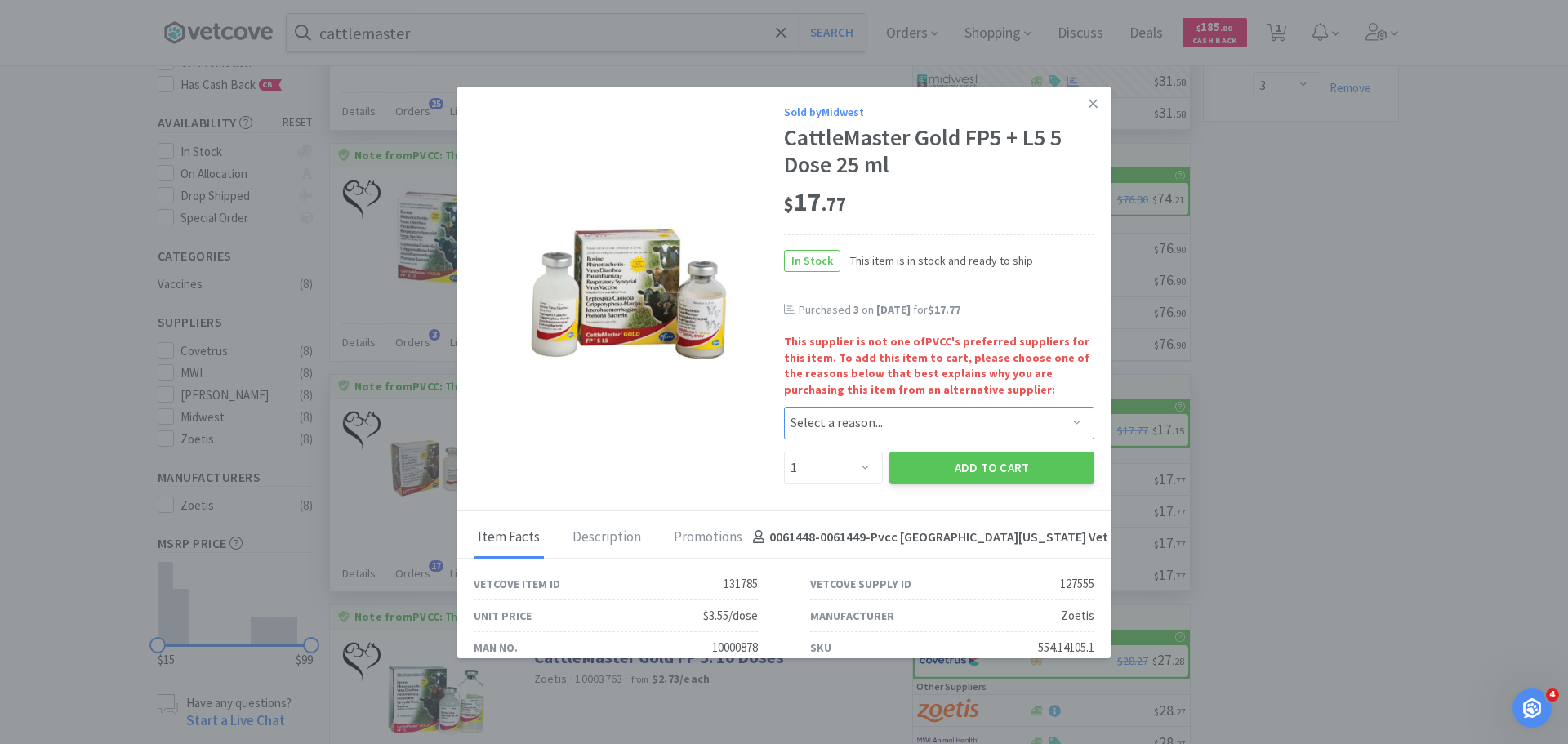
click at [846, 432] on select "Select a reason... Availability - This item is out of stock at the preferred su…" at bounding box center [940, 423] width 310 height 32
select select "shipping_time"
click at [784, 407] on select "Select a reason... Availability - This item is out of stock at the preferred su…" at bounding box center [940, 423] width 310 height 32
click at [827, 468] on select "Enter Quantity 1 2 3 4 5 6 7 8 9 10 11 12 13 14 15 16 17 18 19 20 Enter Quantity" at bounding box center [833, 467] width 99 height 32
select select "3"
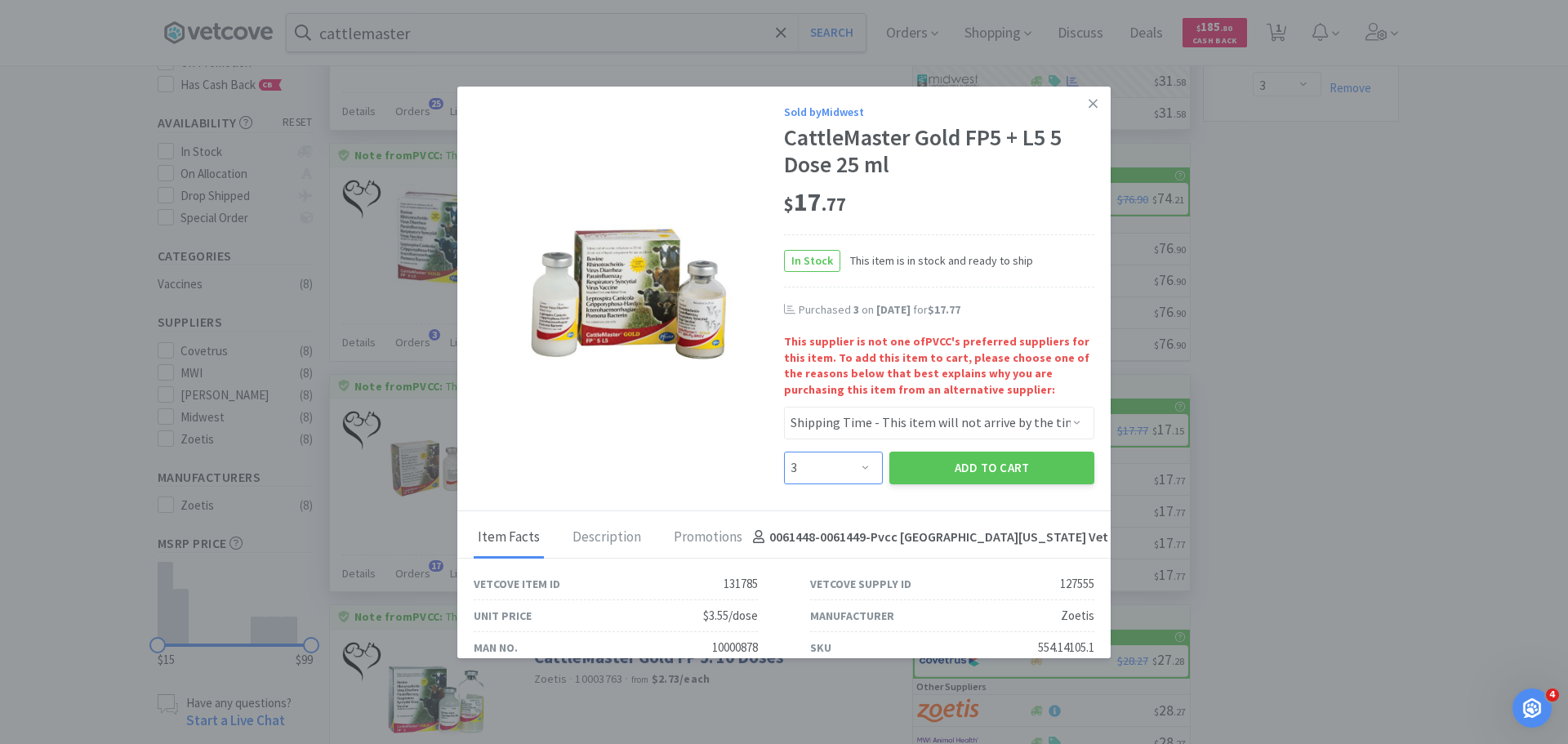
click at [784, 451] on select "Enter Quantity 1 2 3 4 5 6 7 8 9 10 11 12 13 14 15 16 17 18 19 20 Enter Quantity" at bounding box center [833, 467] width 99 height 32
click at [946, 472] on button "Add to Cart" at bounding box center [992, 467] width 205 height 32
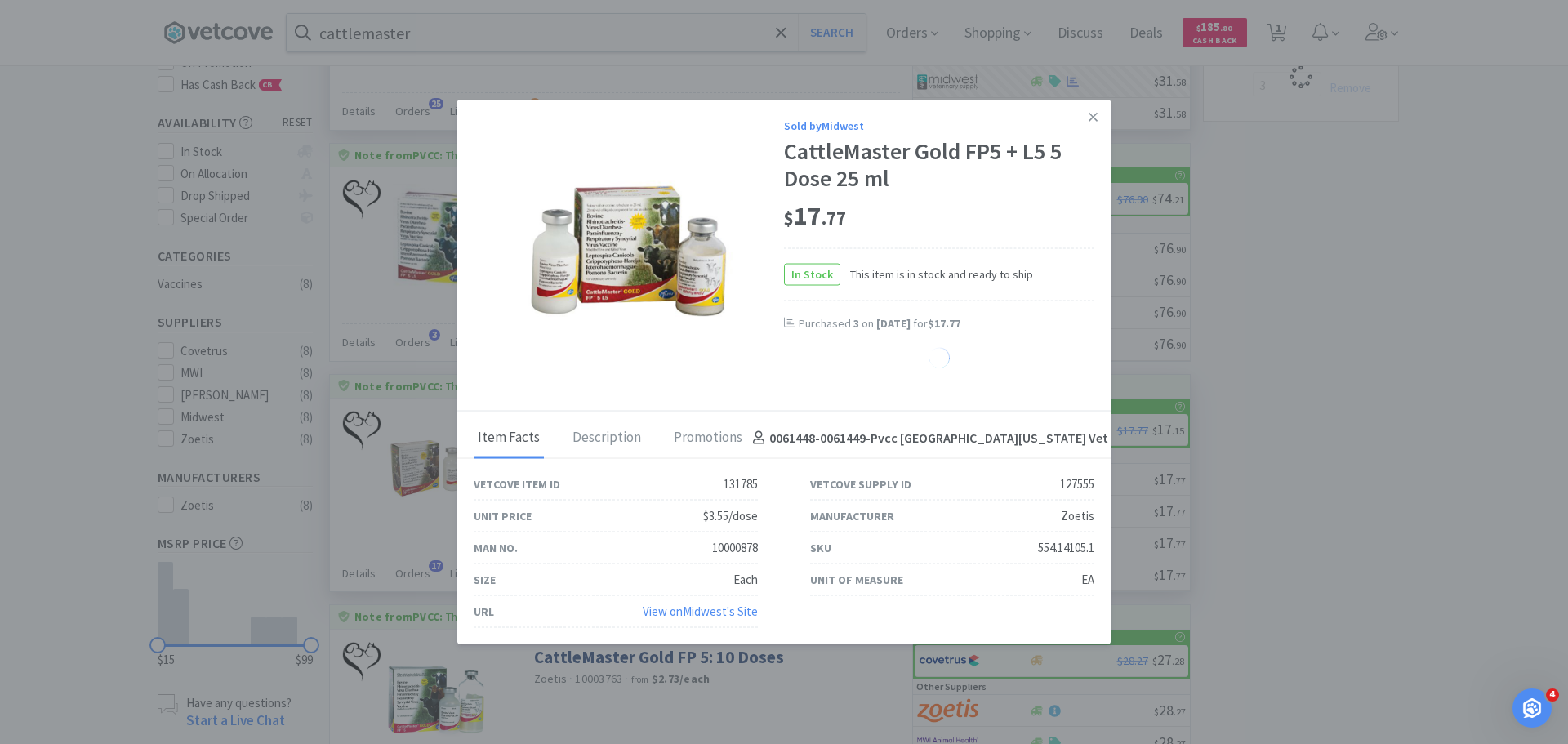
select select "3"
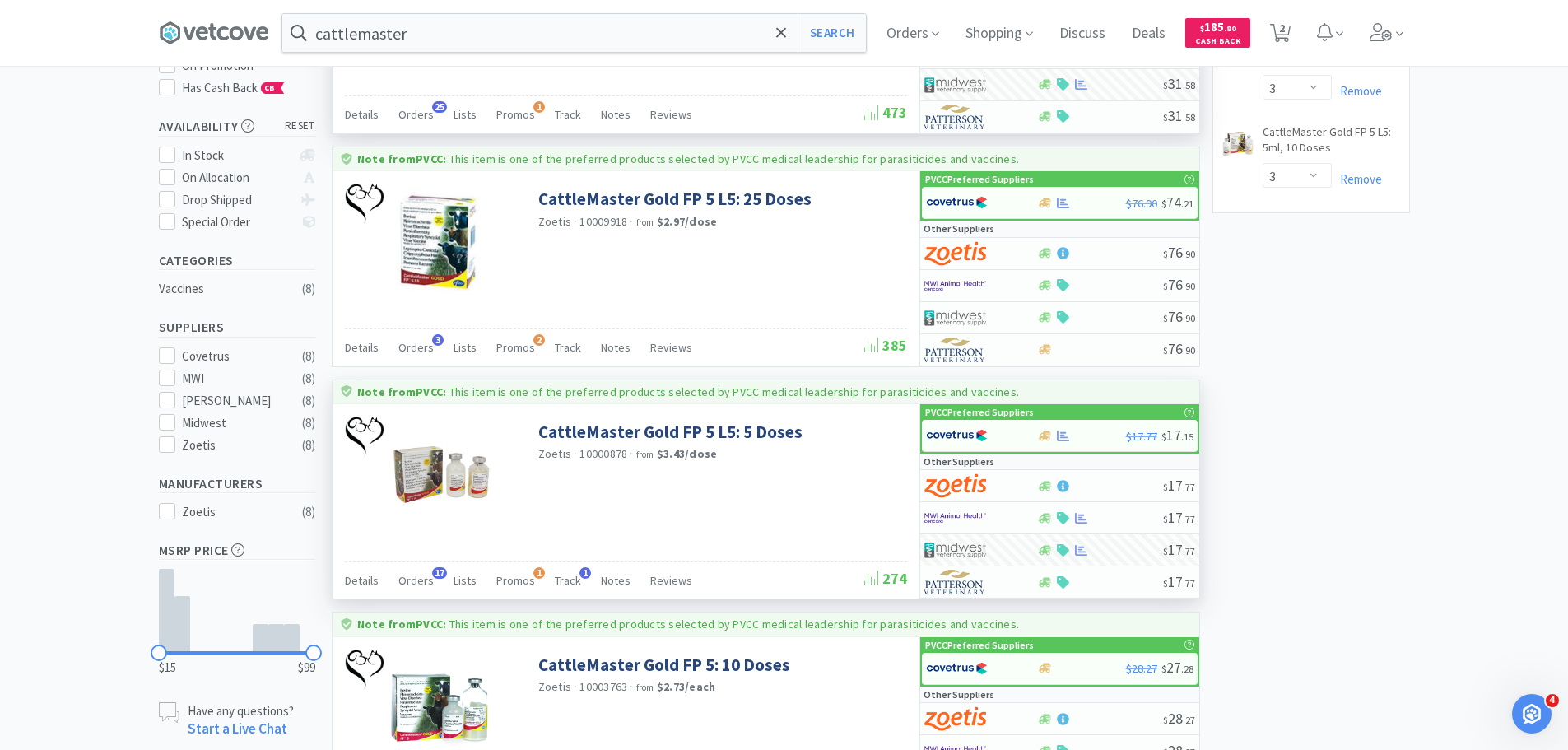
scroll to position [0, 0]
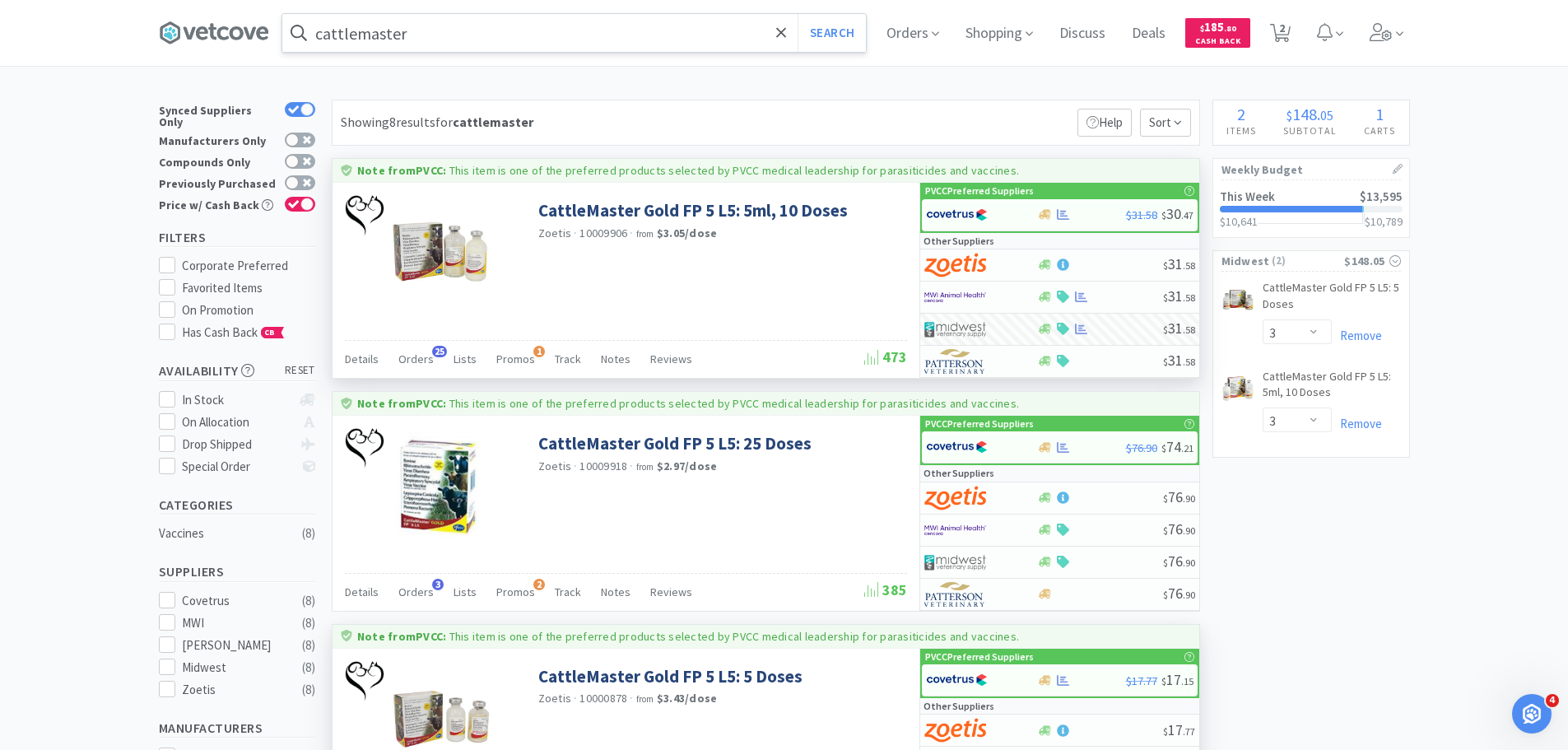
click at [519, 41] on input "cattlemaster" at bounding box center [575, 33] width 584 height 38
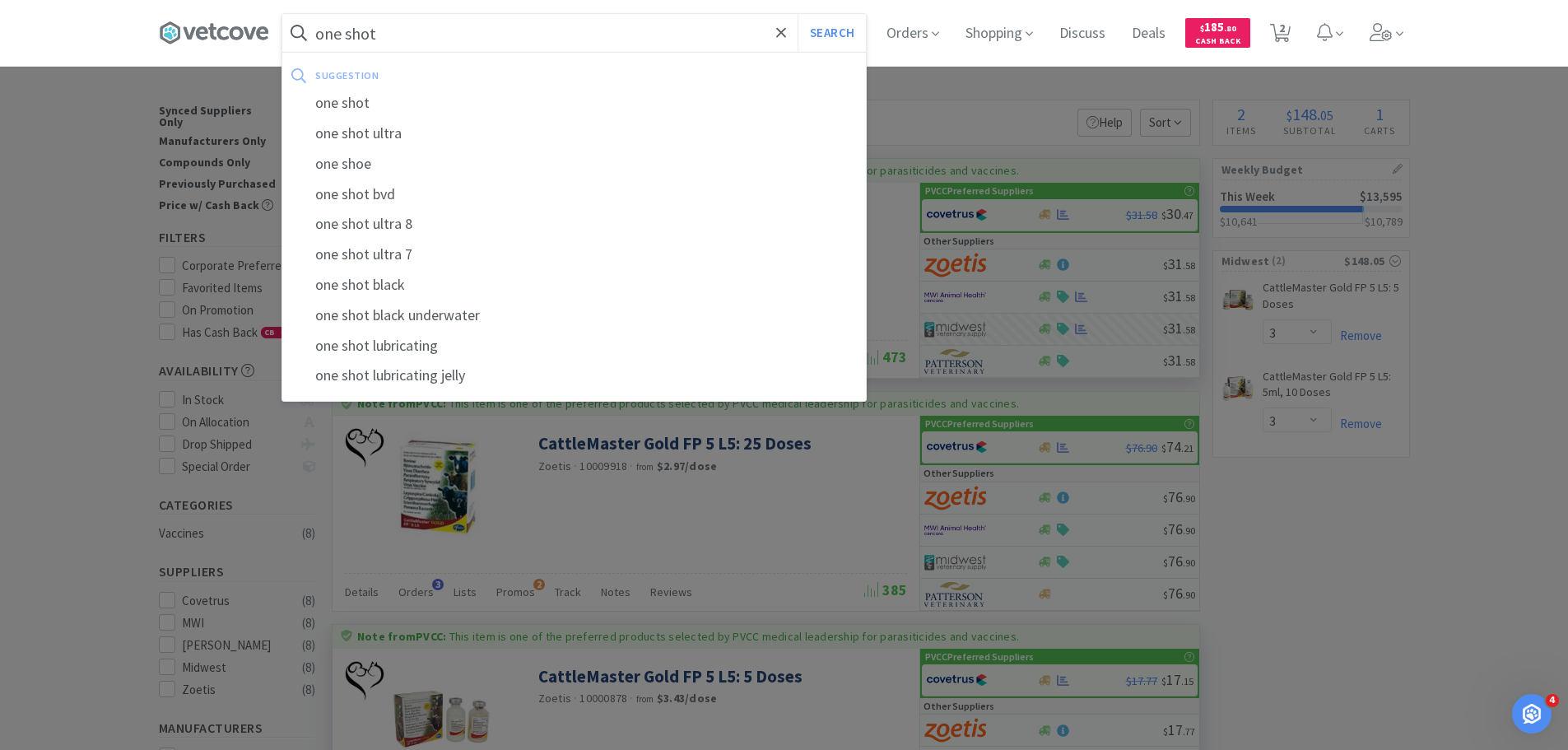
type input "one shot"
click at [798, 14] on button "Search" at bounding box center [831, 33] width 68 height 38
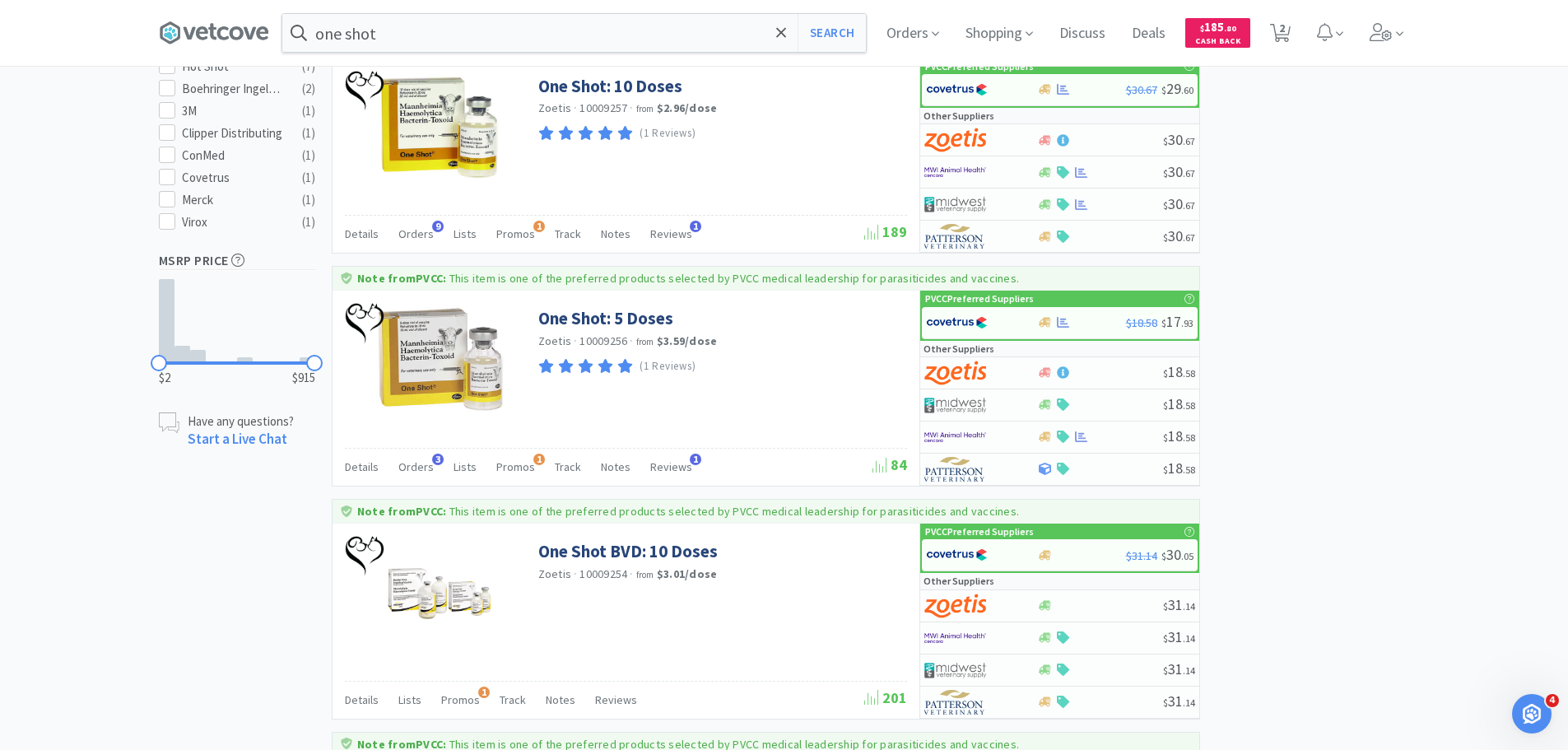
scroll to position [742, 0]
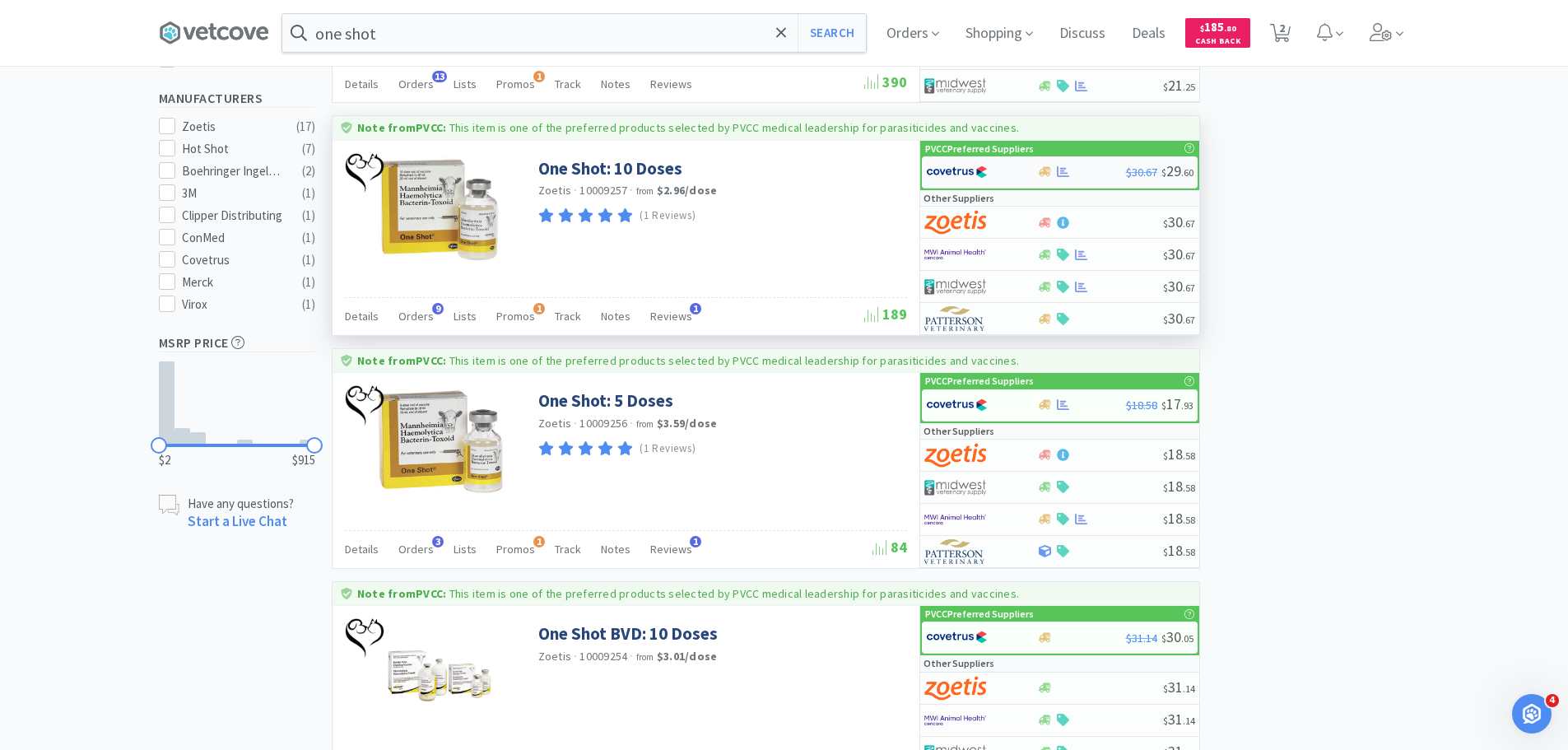
click at [997, 168] on div at bounding box center [971, 172] width 90 height 28
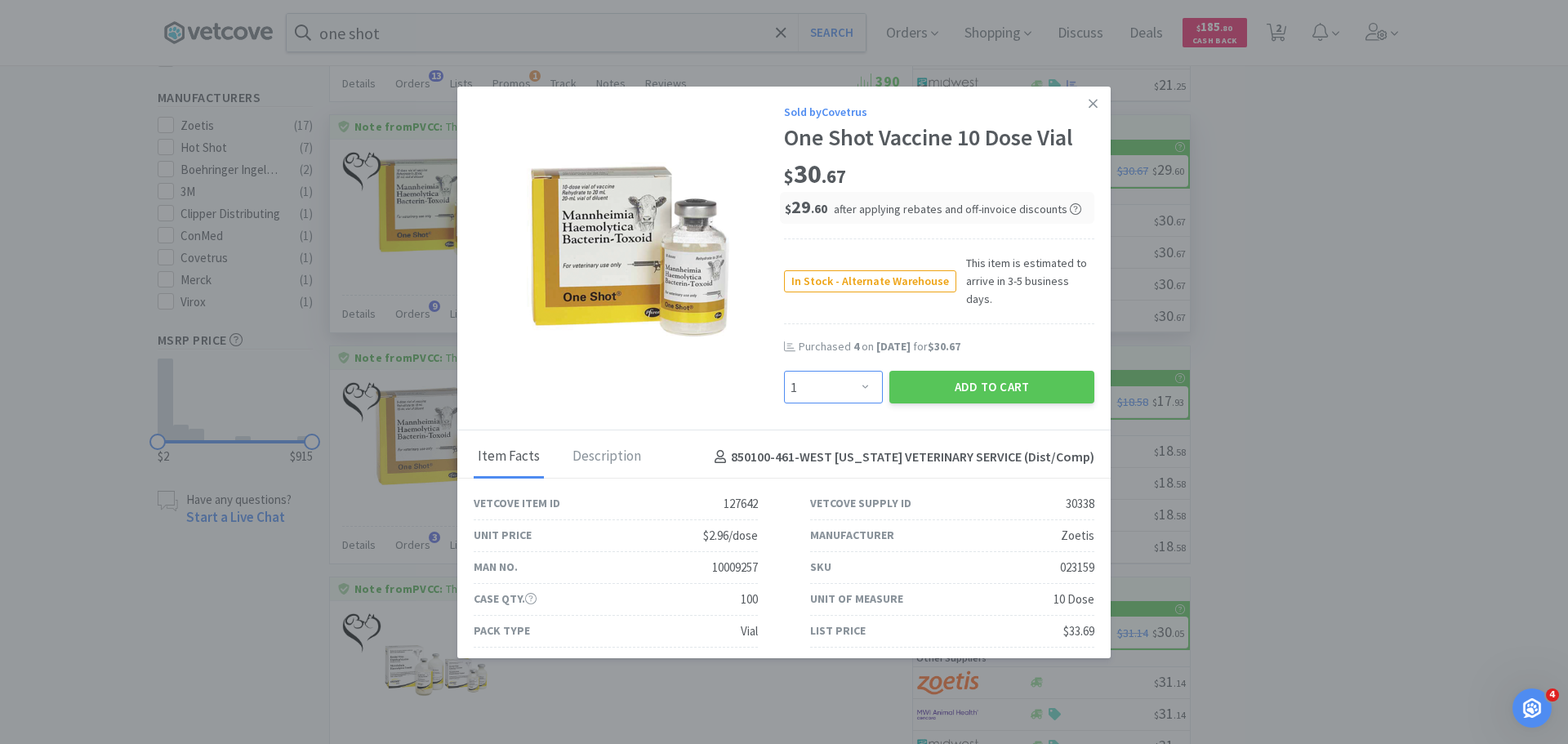
drag, startPoint x: 834, startPoint y: 373, endPoint x: 834, endPoint y: 363, distance: 10.0
click at [834, 373] on select "Enter Quantity 1 2 3 4 5 6 7 8 9 10 11 12 13 14 15 16 17 18 19 20 Enter Quantity" at bounding box center [833, 387] width 99 height 32
select select "2"
click at [784, 371] on select "Enter Quantity 1 2 3 4 5 6 7 8 9 10 11 12 13 14 15 16 17 18 19 20 Enter Quantity" at bounding box center [833, 387] width 99 height 32
click at [927, 371] on button "Add to Cart" at bounding box center [992, 387] width 205 height 32
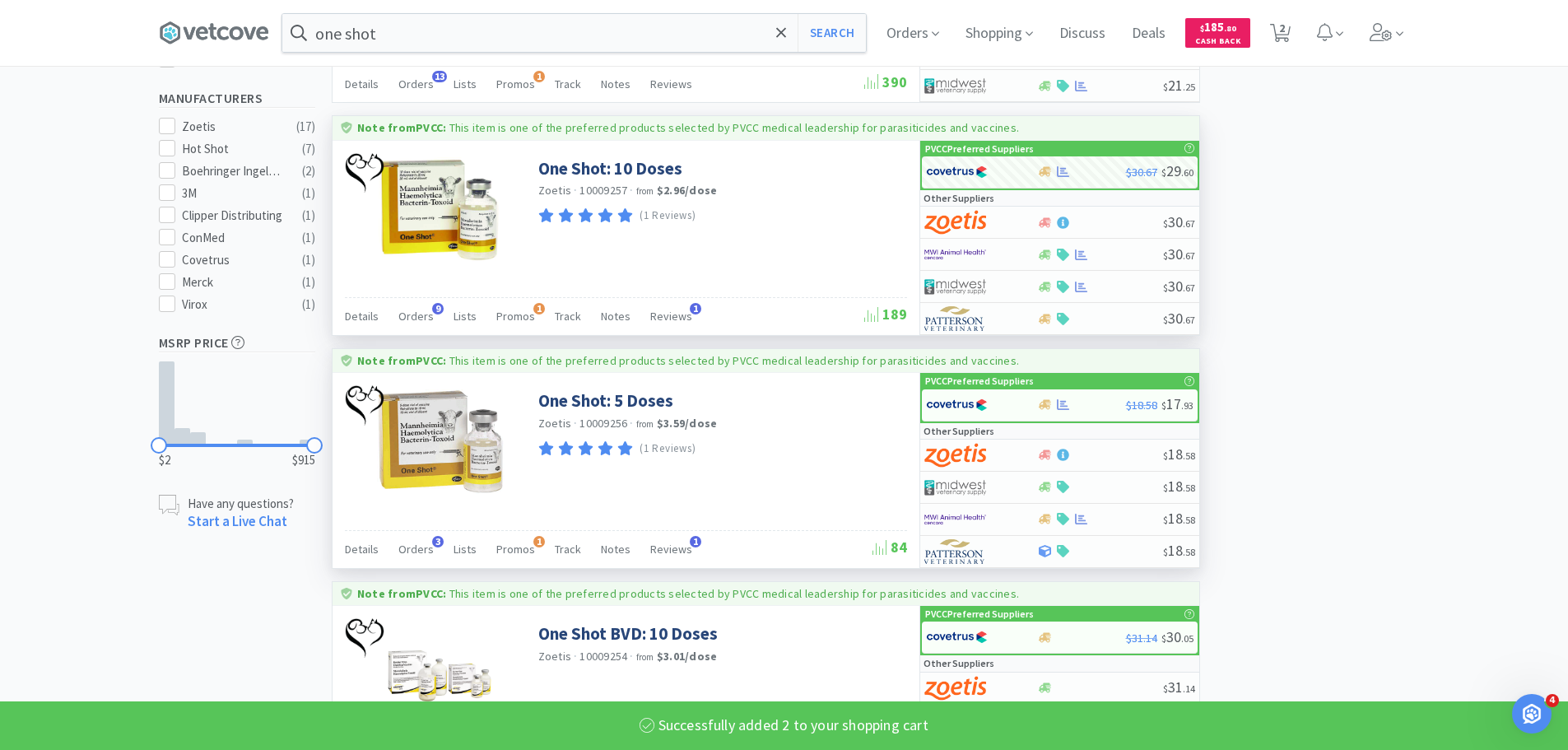
select select "2"
click at [982, 402] on img at bounding box center [957, 405] width 61 height 25
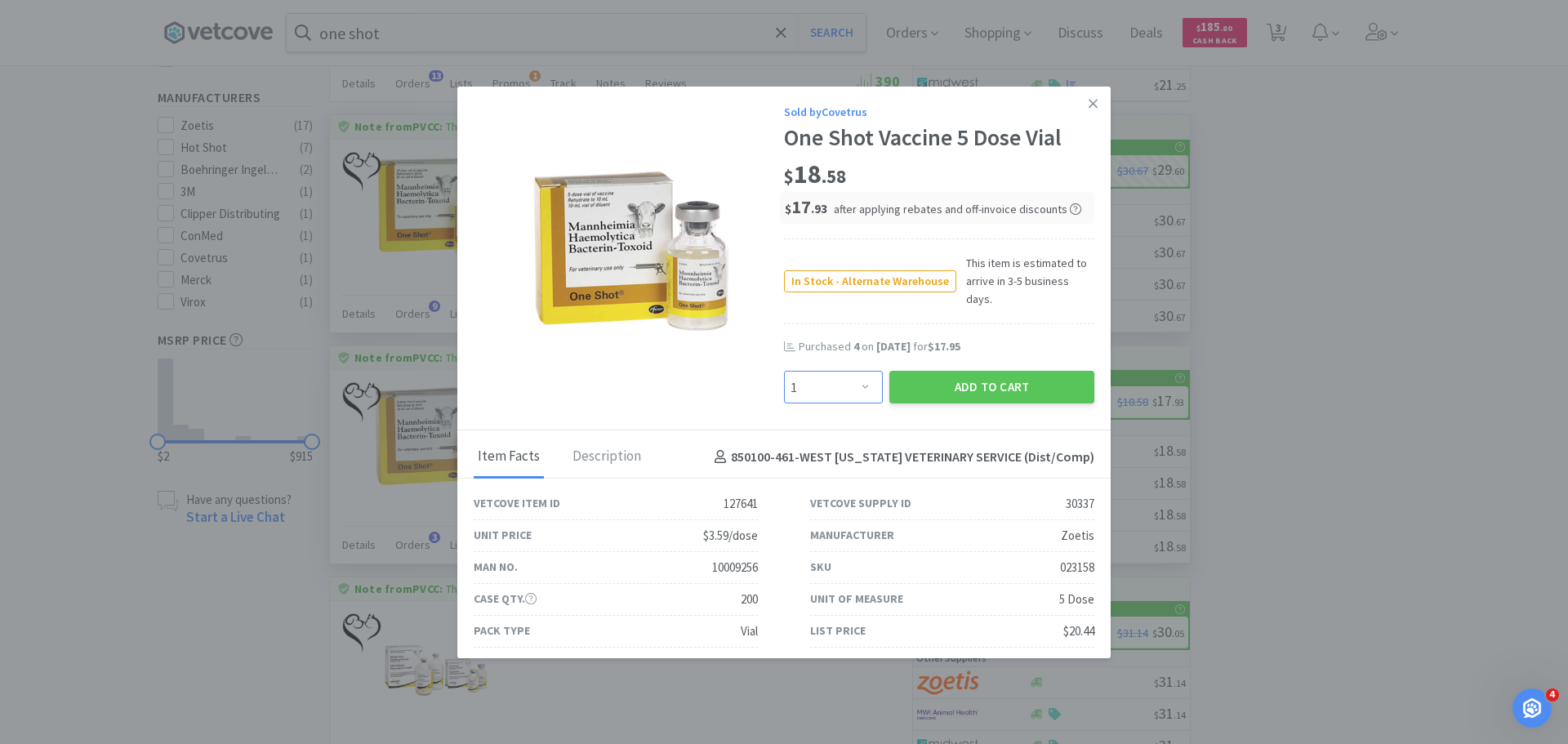
drag, startPoint x: 856, startPoint y: 364, endPoint x: 856, endPoint y: 353, distance: 11.0
click at [856, 371] on select "Enter Quantity 1 2 3 4 5 6 7 8 9 10 11 12 13 14 15 16 17 18 19 20 Enter Quantity" at bounding box center [833, 387] width 99 height 32
select select "2"
click at [784, 371] on select "Enter Quantity 1 2 3 4 5 6 7 8 9 10 11 12 13 14 15 16 17 18 19 20 Enter Quantity" at bounding box center [833, 387] width 99 height 32
click at [916, 371] on button "Add to Cart" at bounding box center [992, 387] width 205 height 32
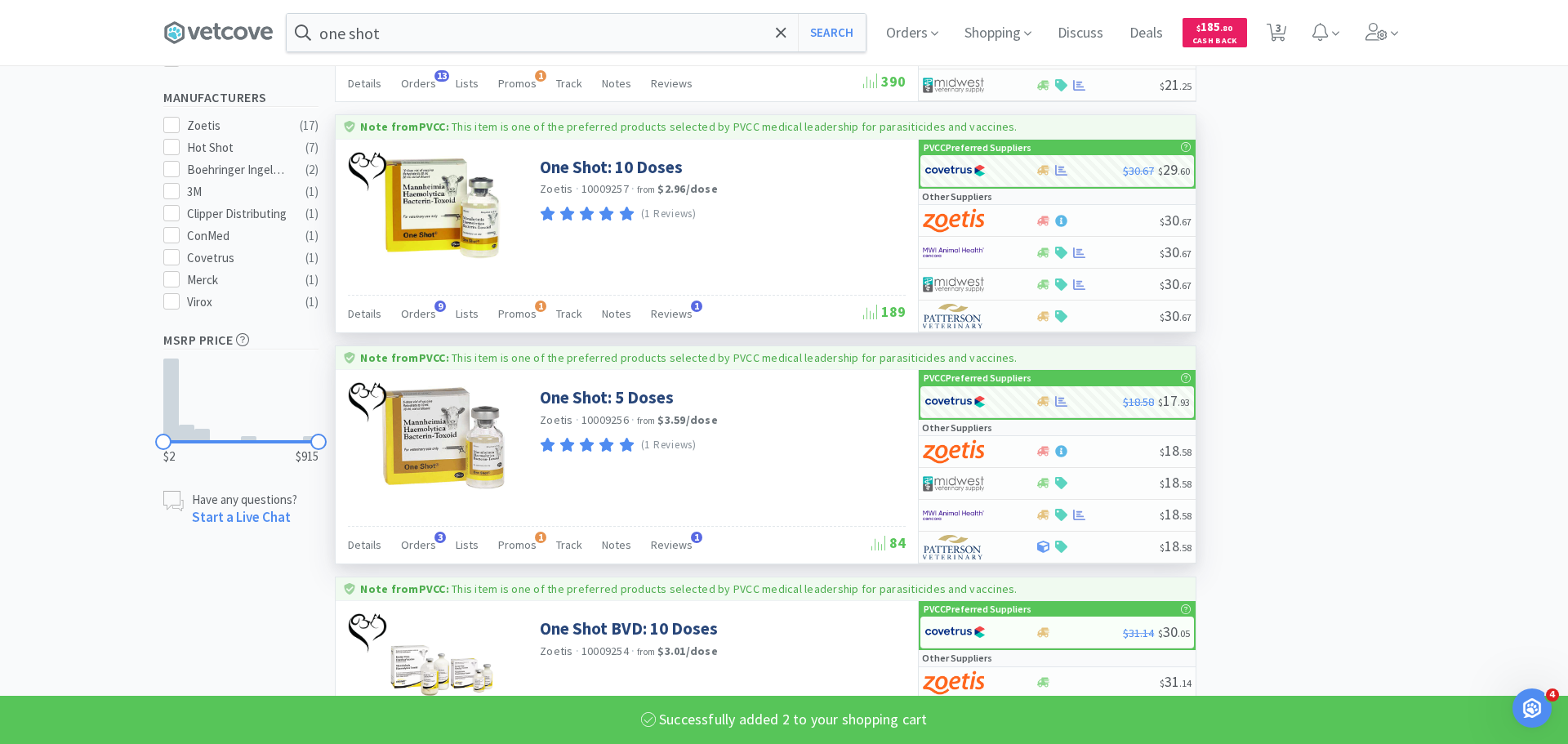
select select "2"
click at [1275, 39] on span "4" at bounding box center [1272, 28] width 6 height 66
select select "2"
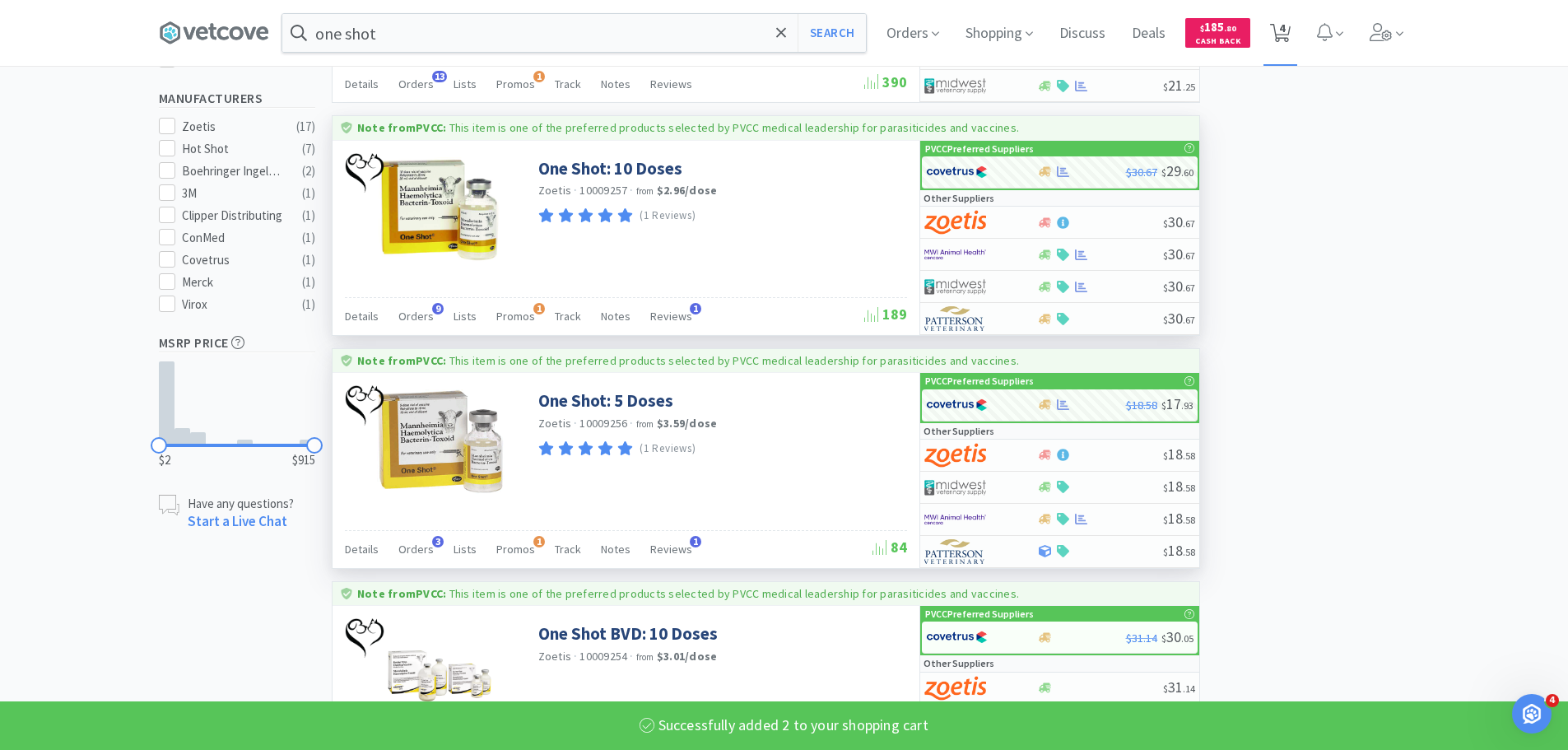
select select "3"
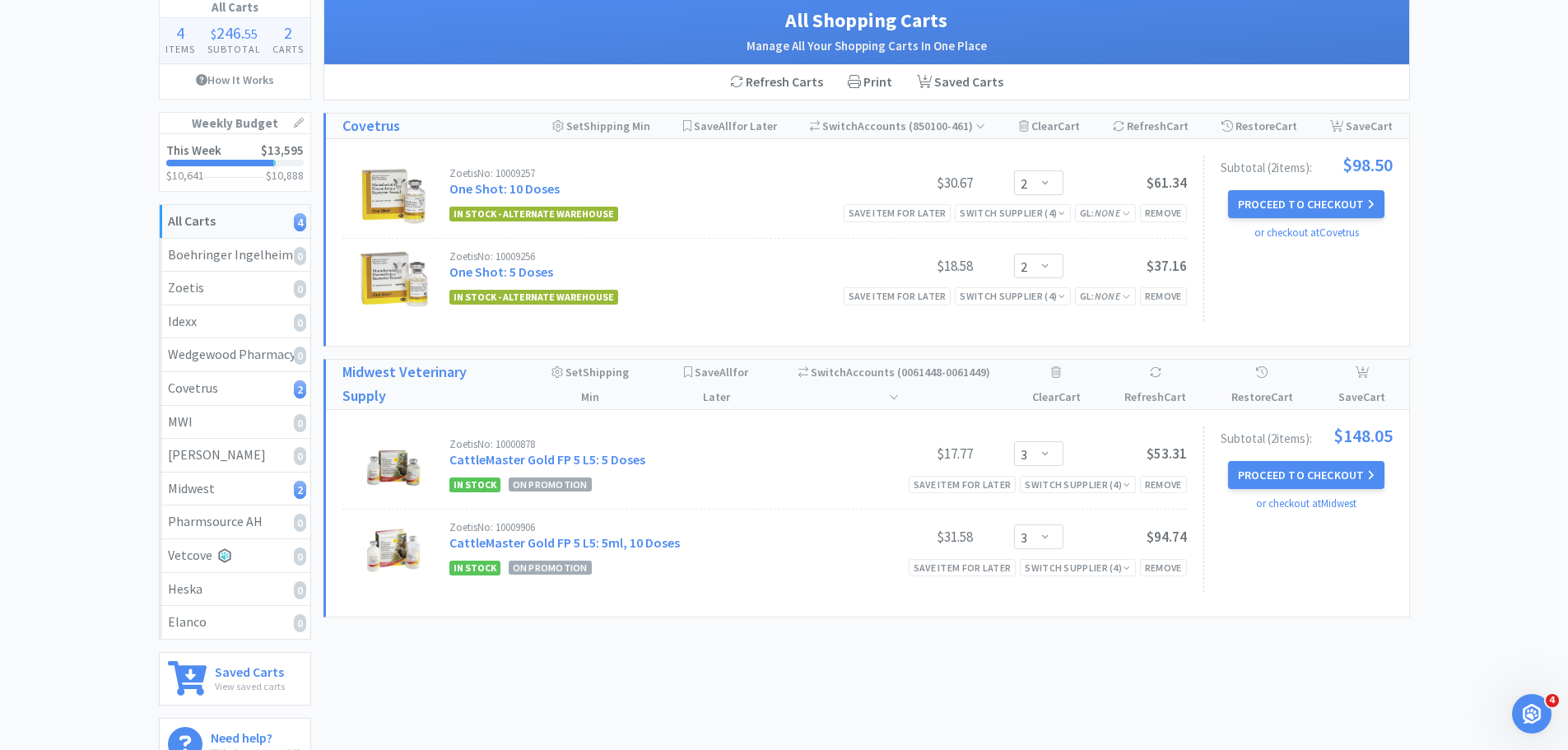
scroll to position [165, 0]
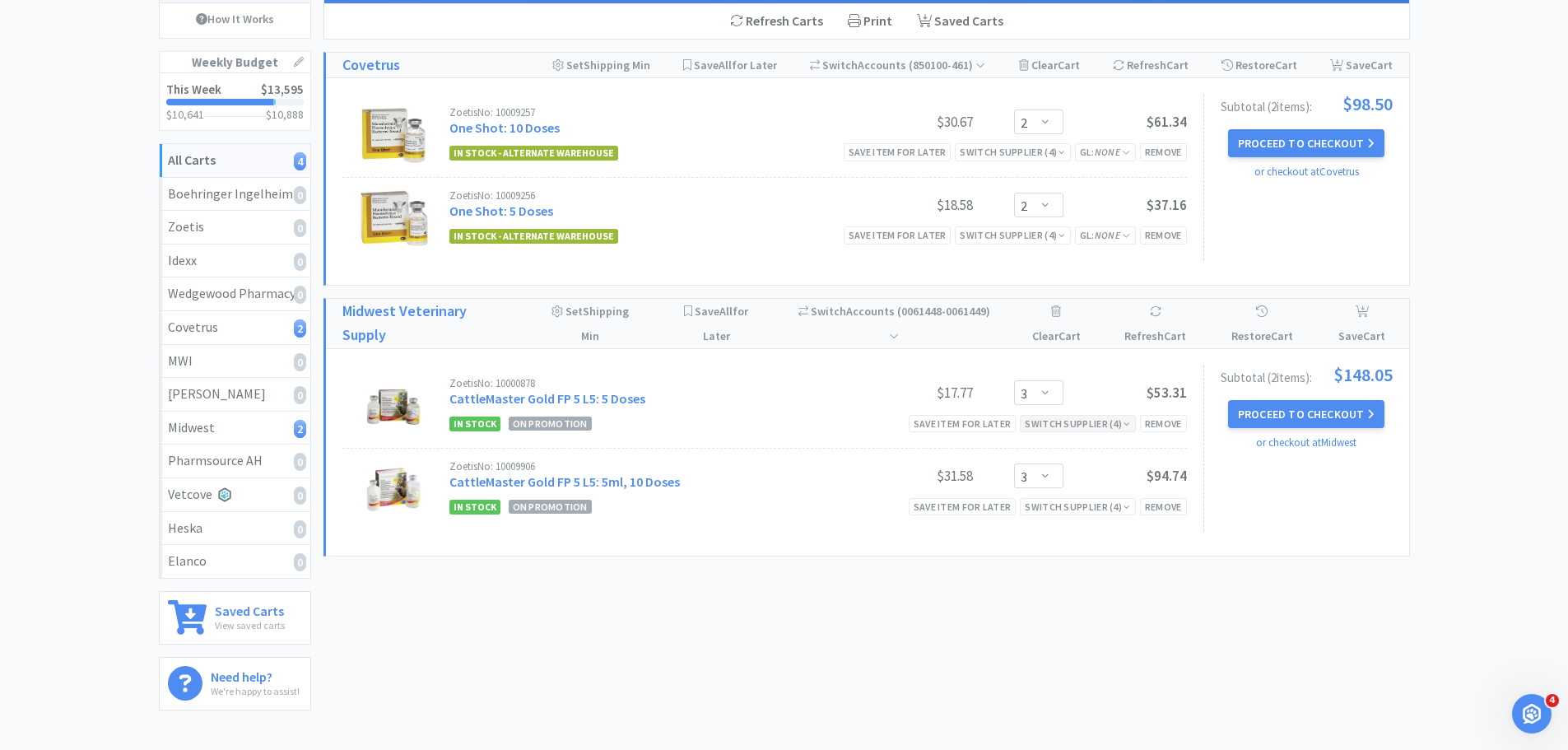
click at [1072, 426] on div "Switch Supplier ( 4 )" at bounding box center [1077, 423] width 105 height 16
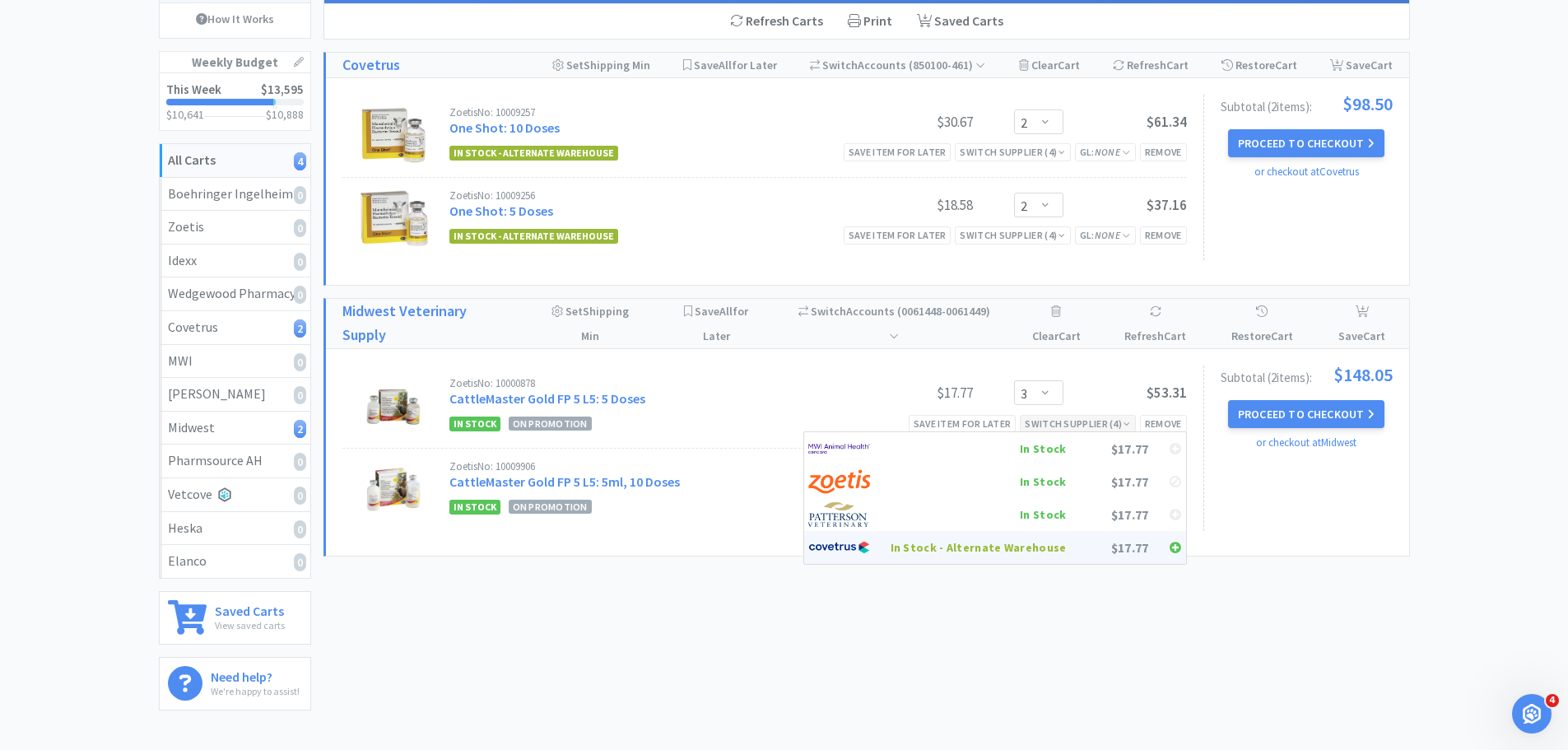
click at [1037, 551] on div "In Stock - Alternate Warehouse" at bounding box center [978, 547] width 176 height 25
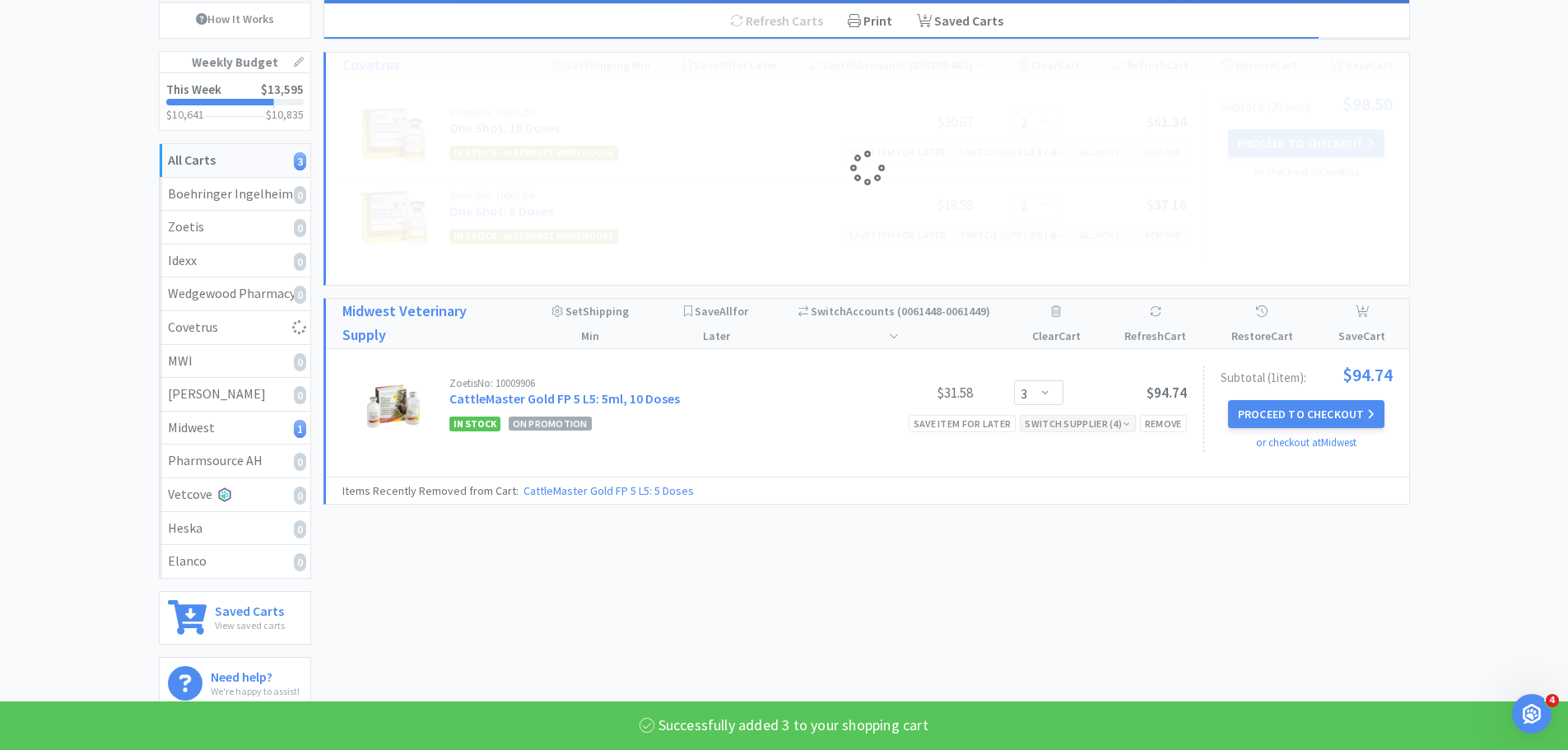
select select "3"
select select "2"
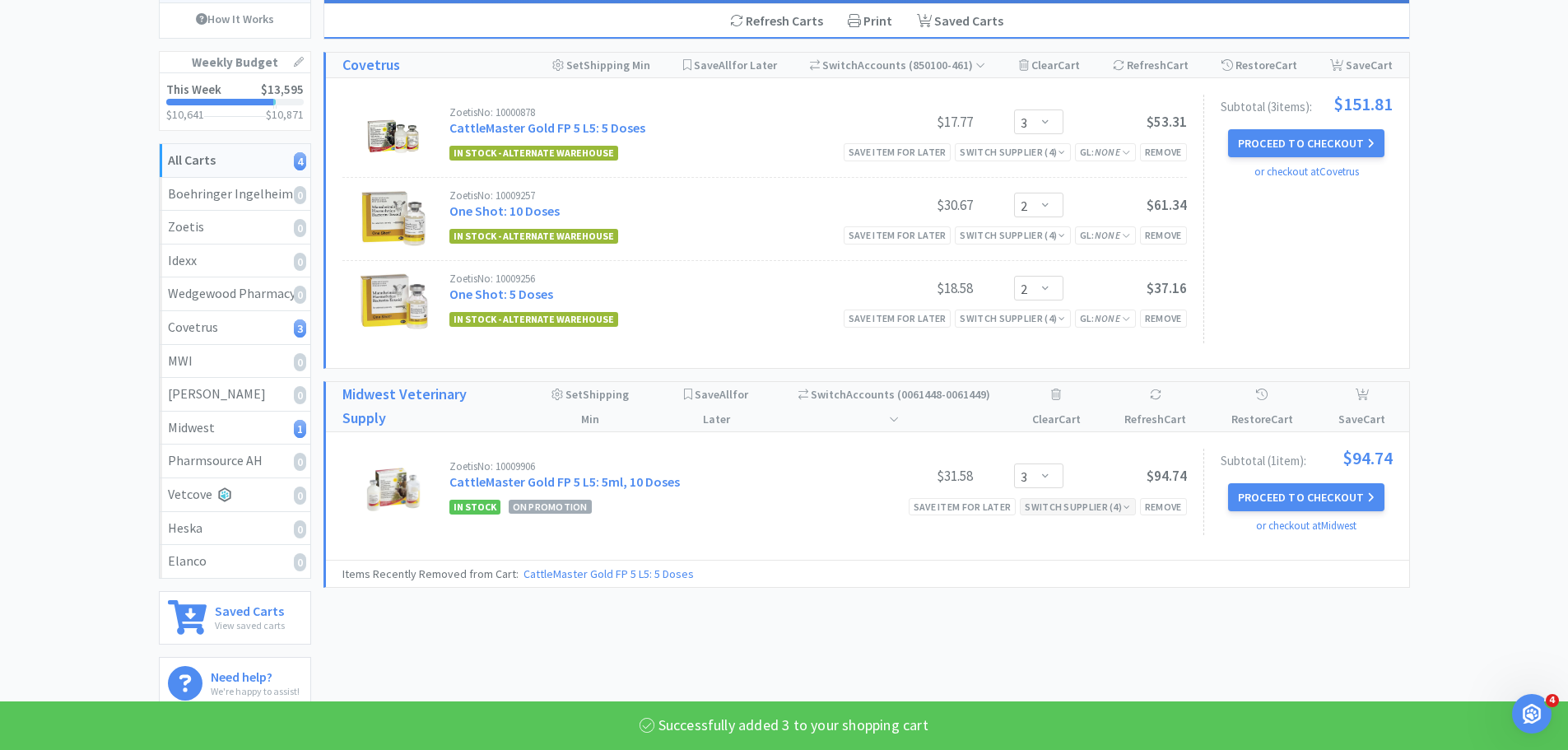
click at [1067, 426] on div "Clear Cart" at bounding box center [1056, 407] width 60 height 49
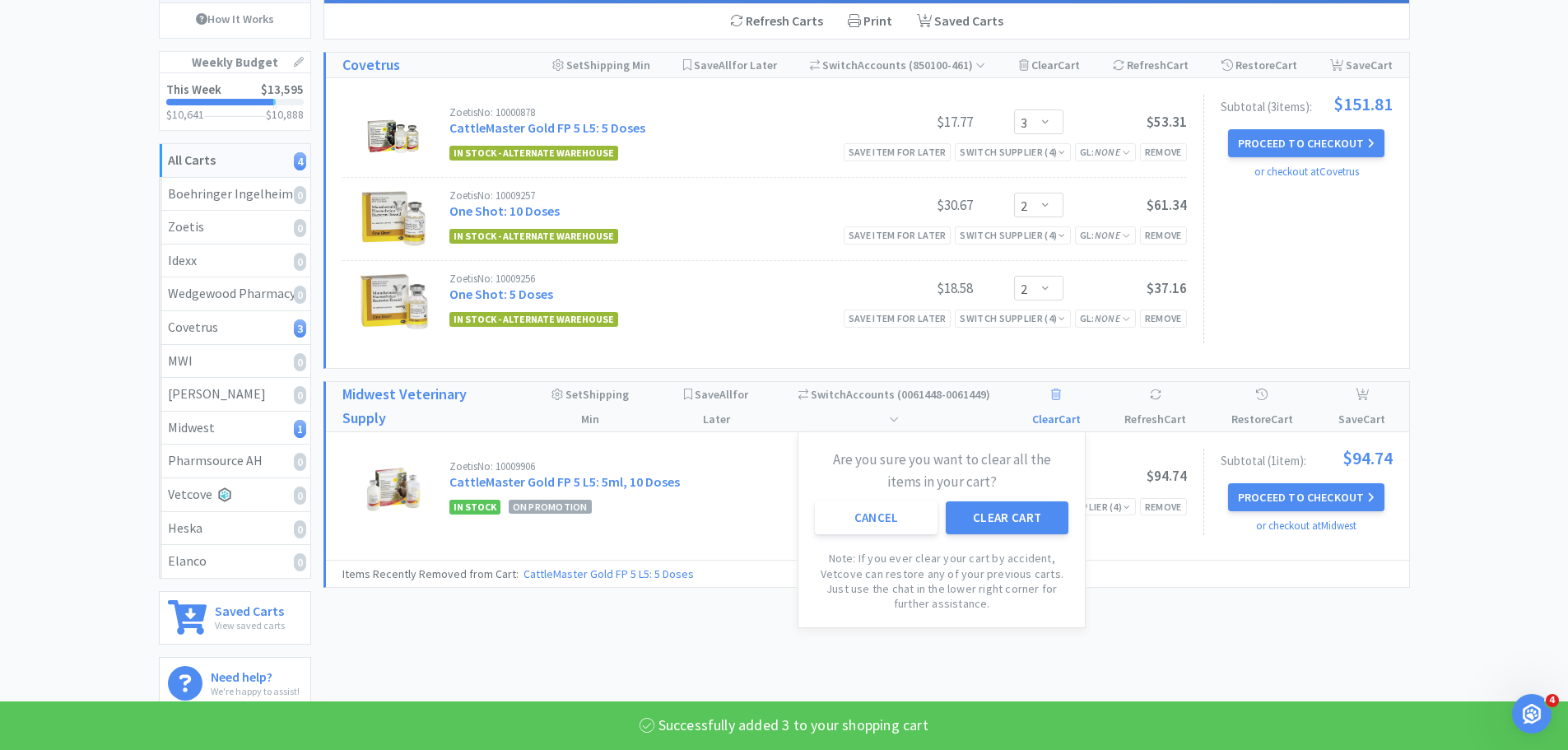
click at [1123, 609] on div "All Shopping Carts Manage All Your Shopping Carts In One Place Refresh Carts Pr…" at bounding box center [867, 320] width 1086 height 771
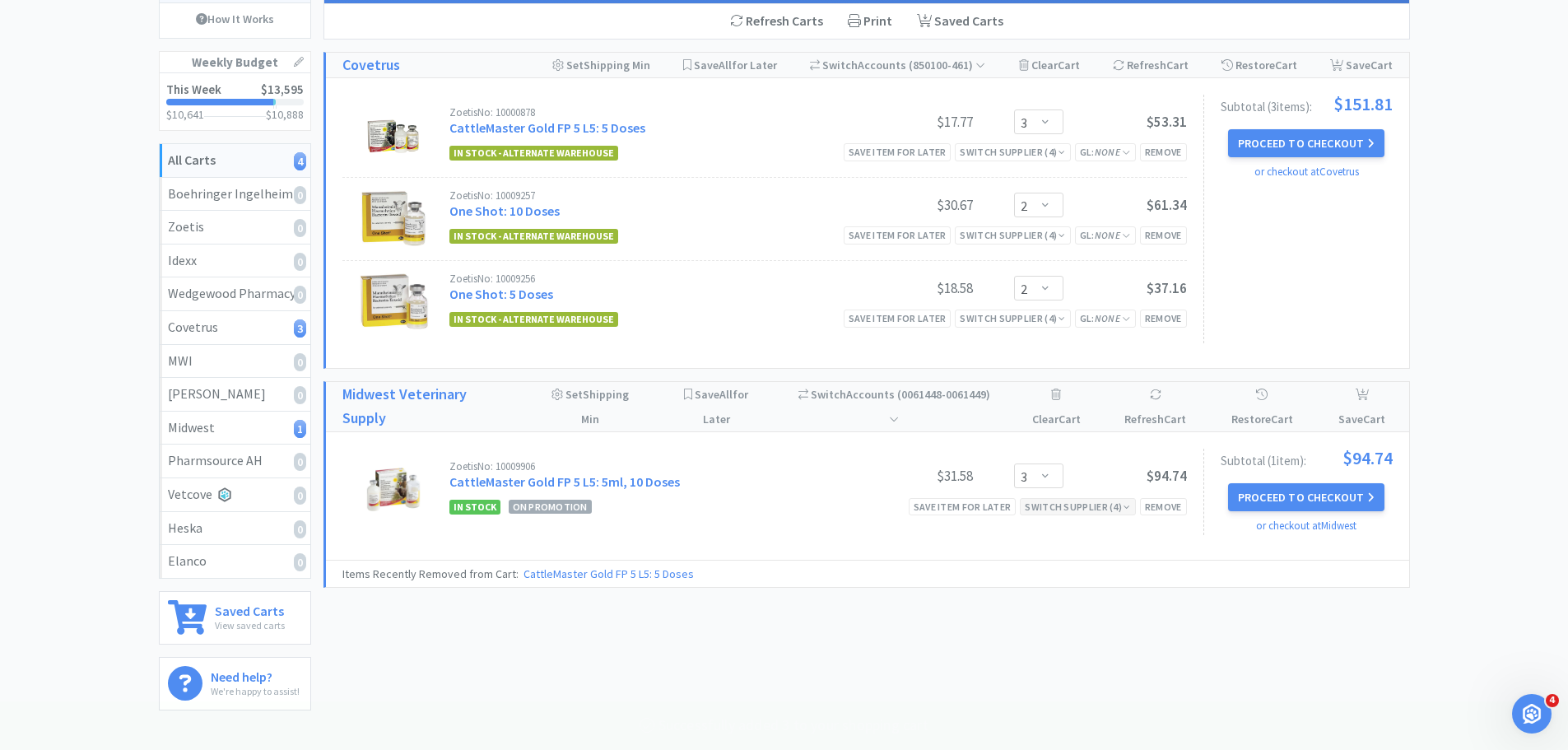
click at [1123, 503] on div "Switch Supplier ( 4 )" at bounding box center [1077, 506] width 105 height 16
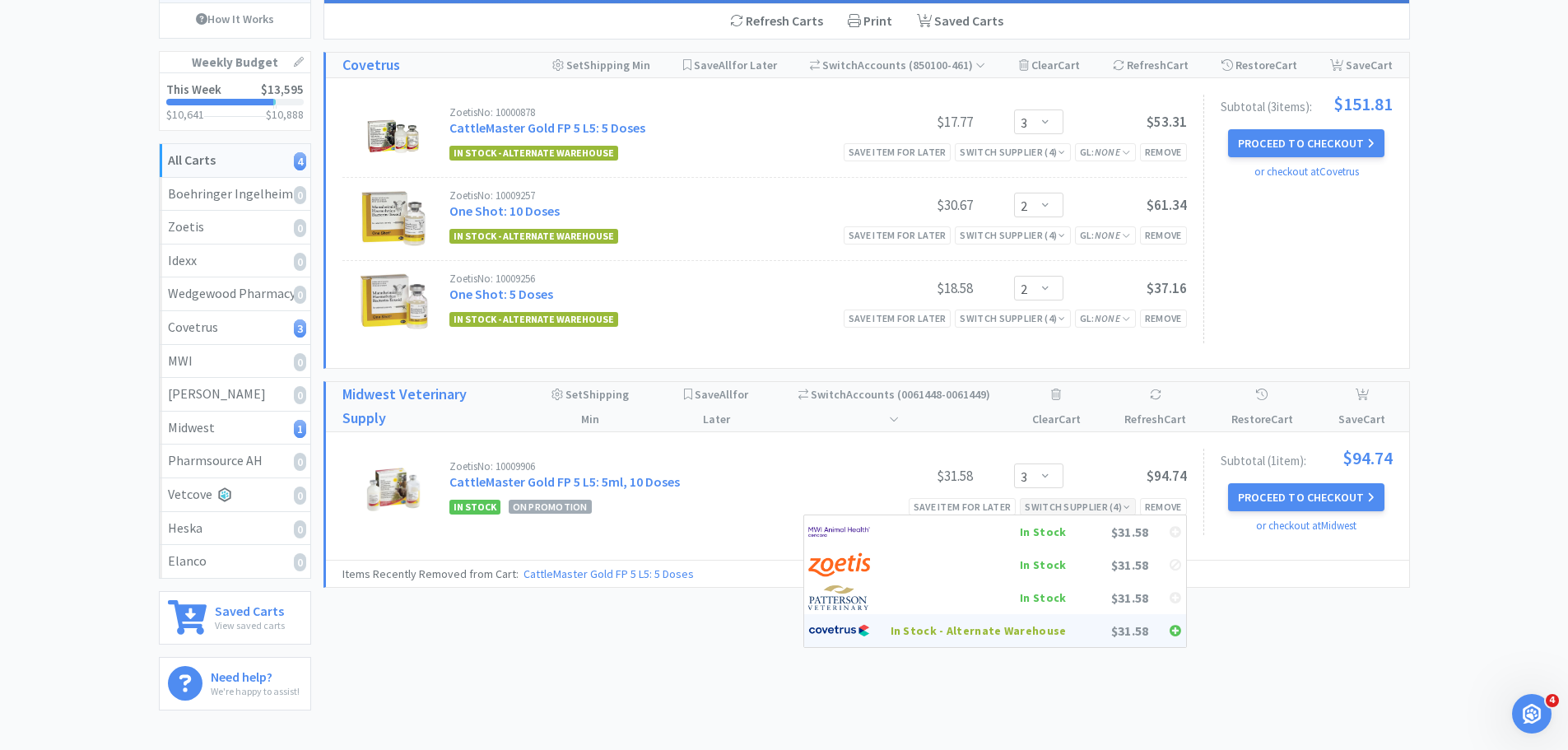
click at [1007, 630] on div "In Stock - Alternate Warehouse" at bounding box center [978, 631] width 176 height 25
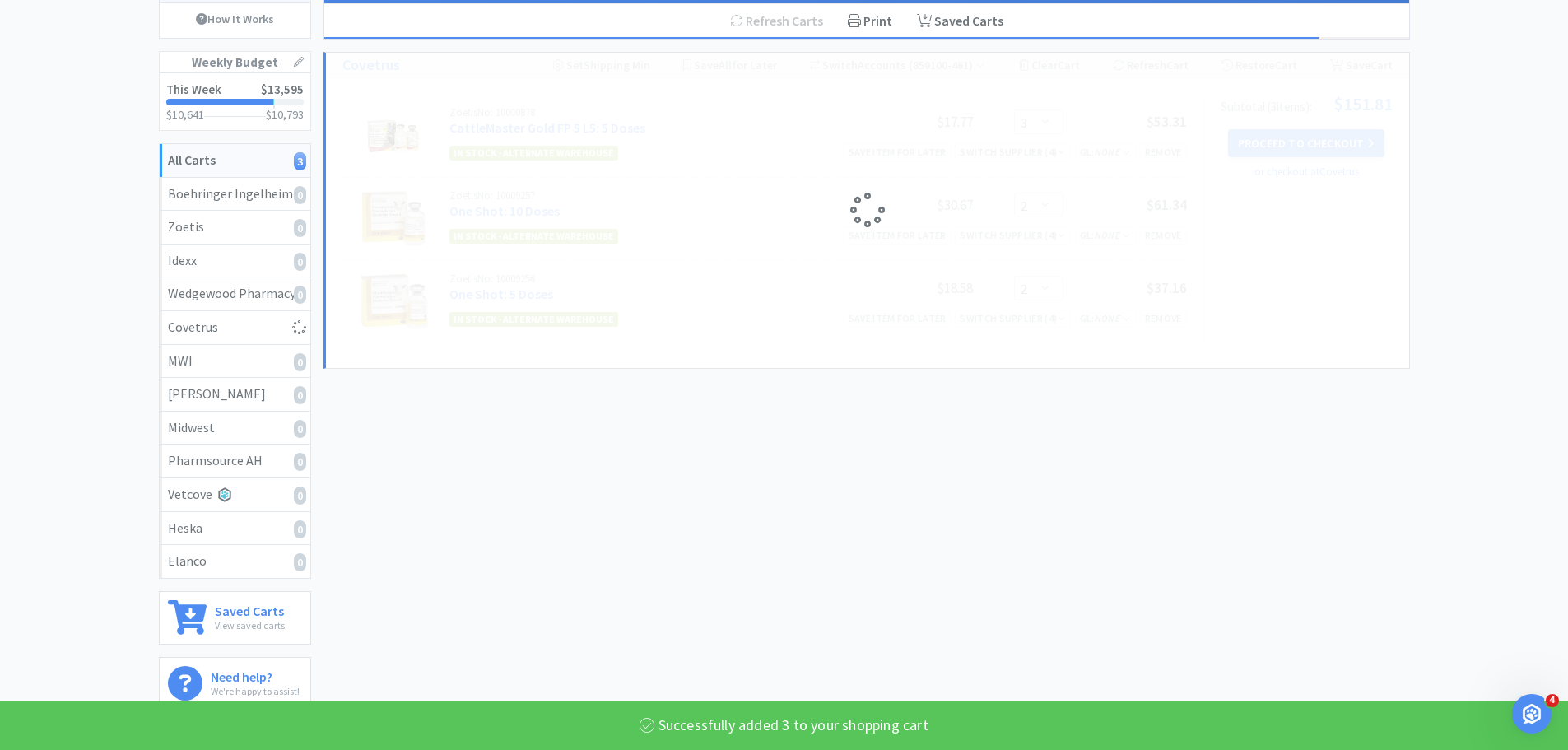
select select "3"
select select "2"
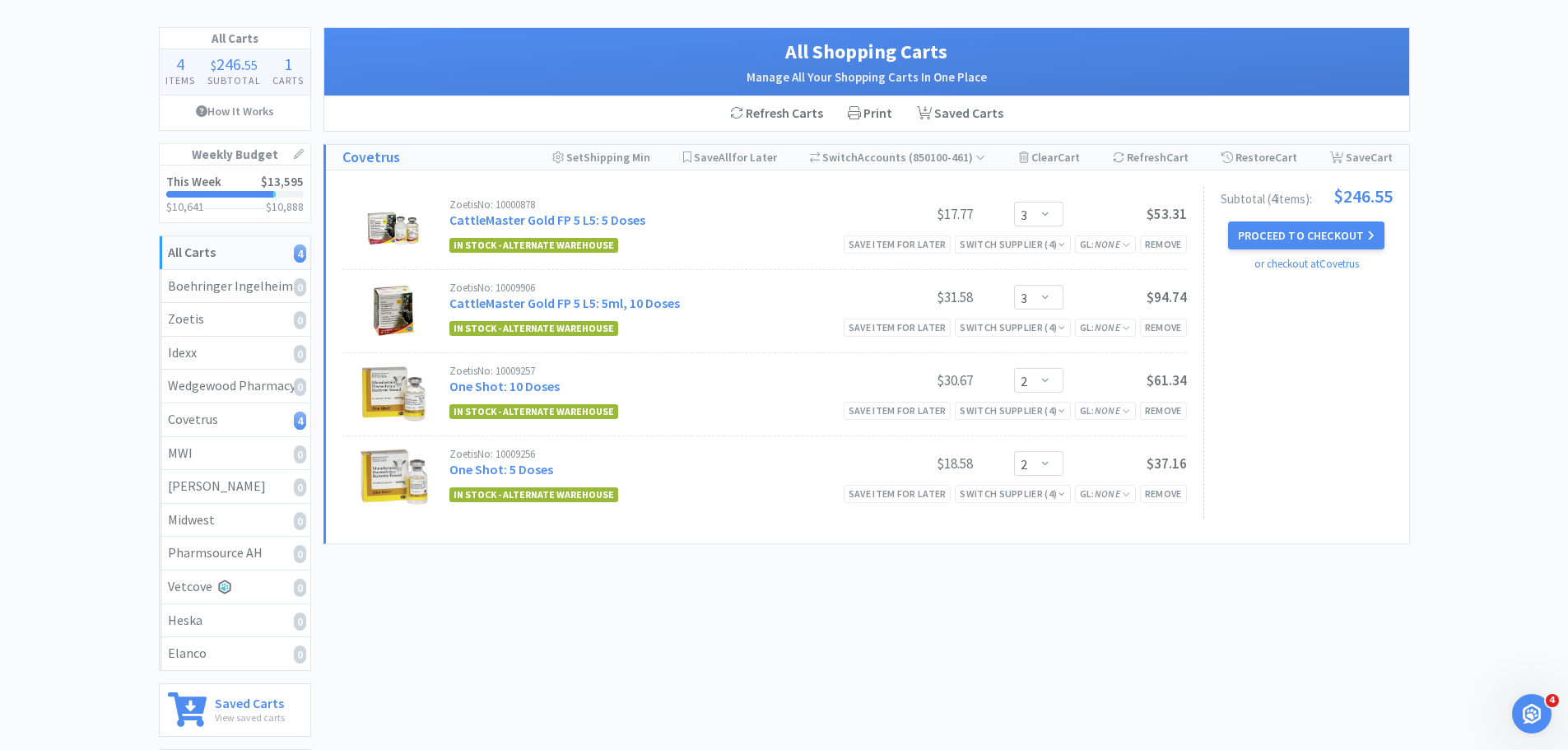
scroll to position [0, 0]
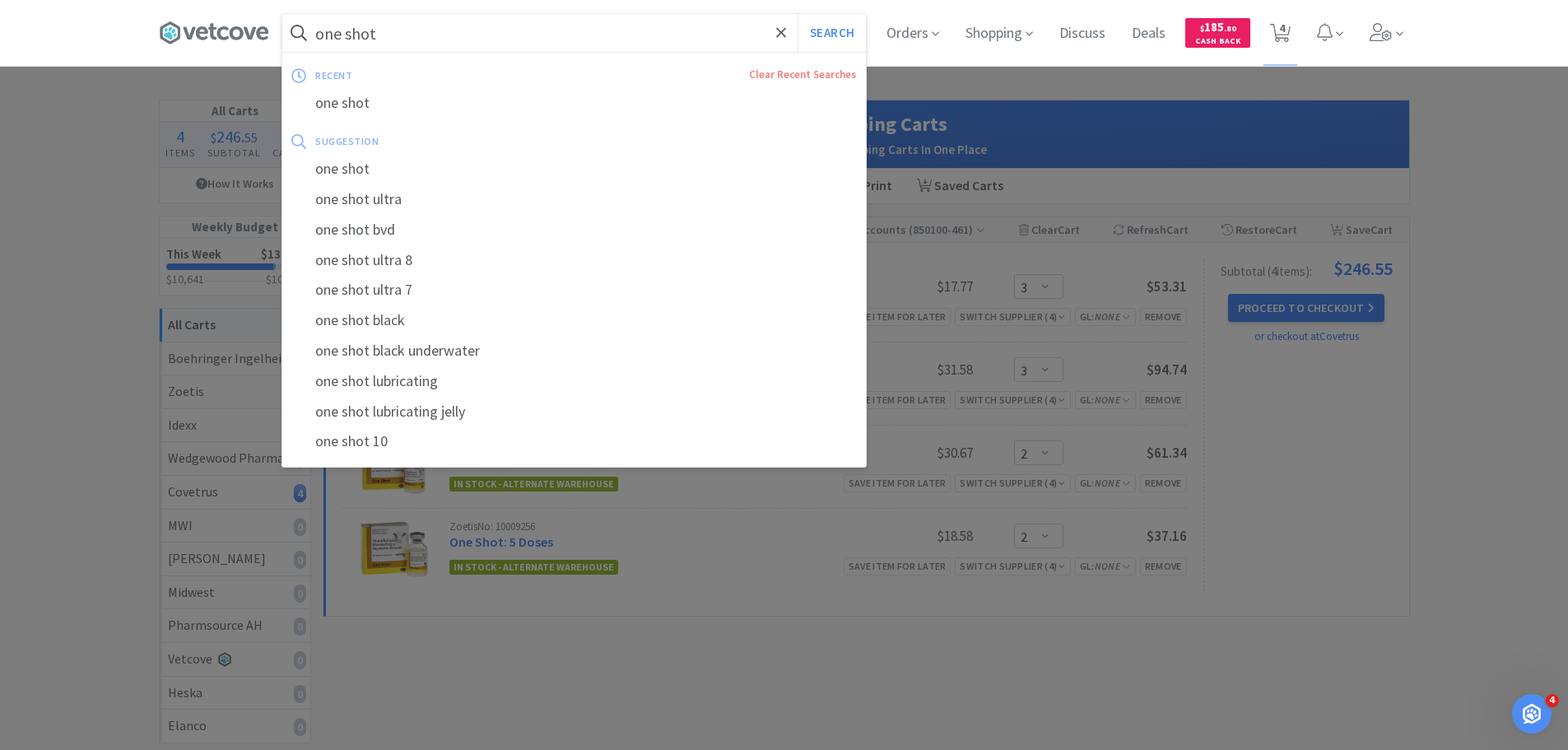
click at [598, 36] on input "one shot" at bounding box center [575, 33] width 584 height 38
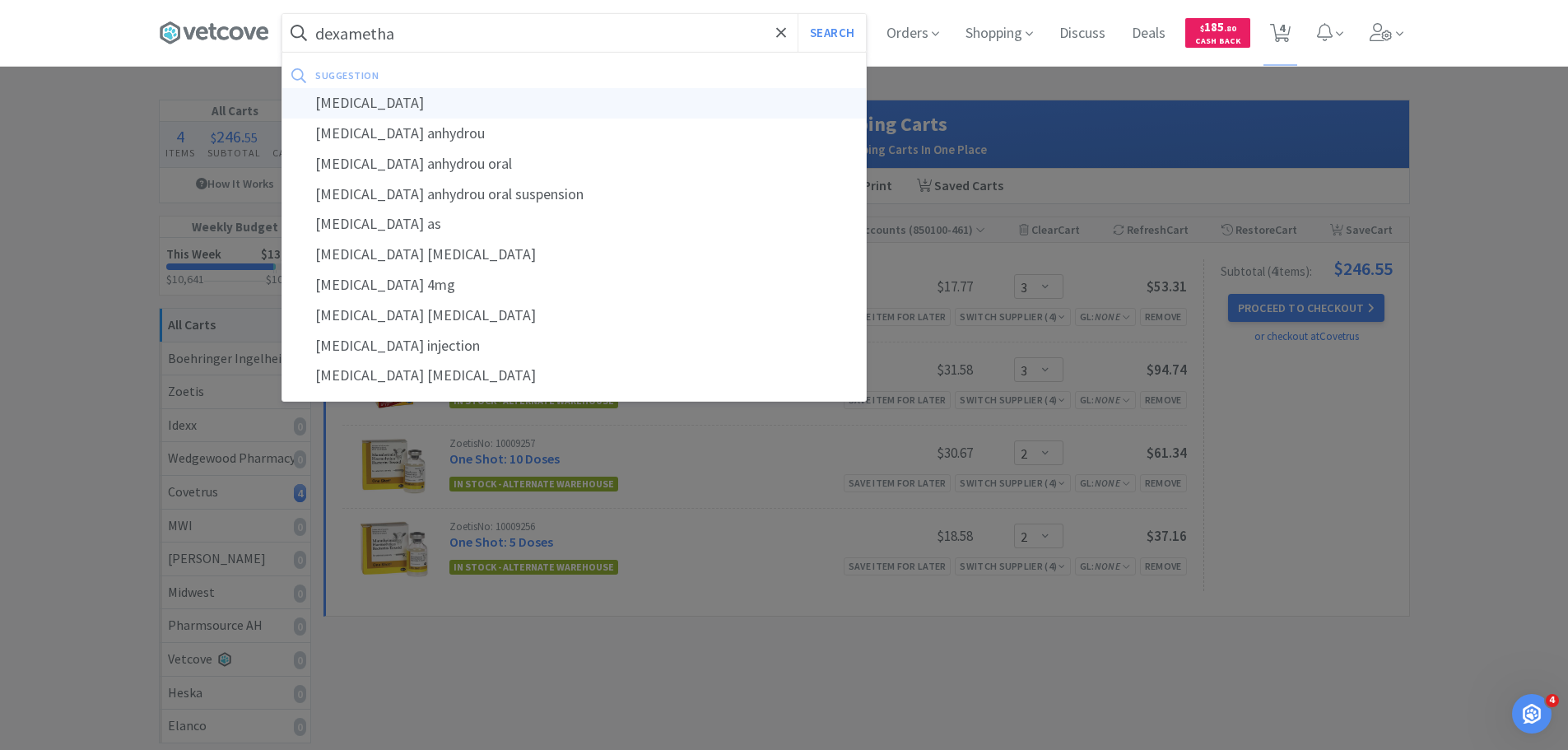
click at [587, 103] on div "dexamethasone" at bounding box center [575, 103] width 584 height 31
type input "dexamethasone"
select select "3"
select select "2"
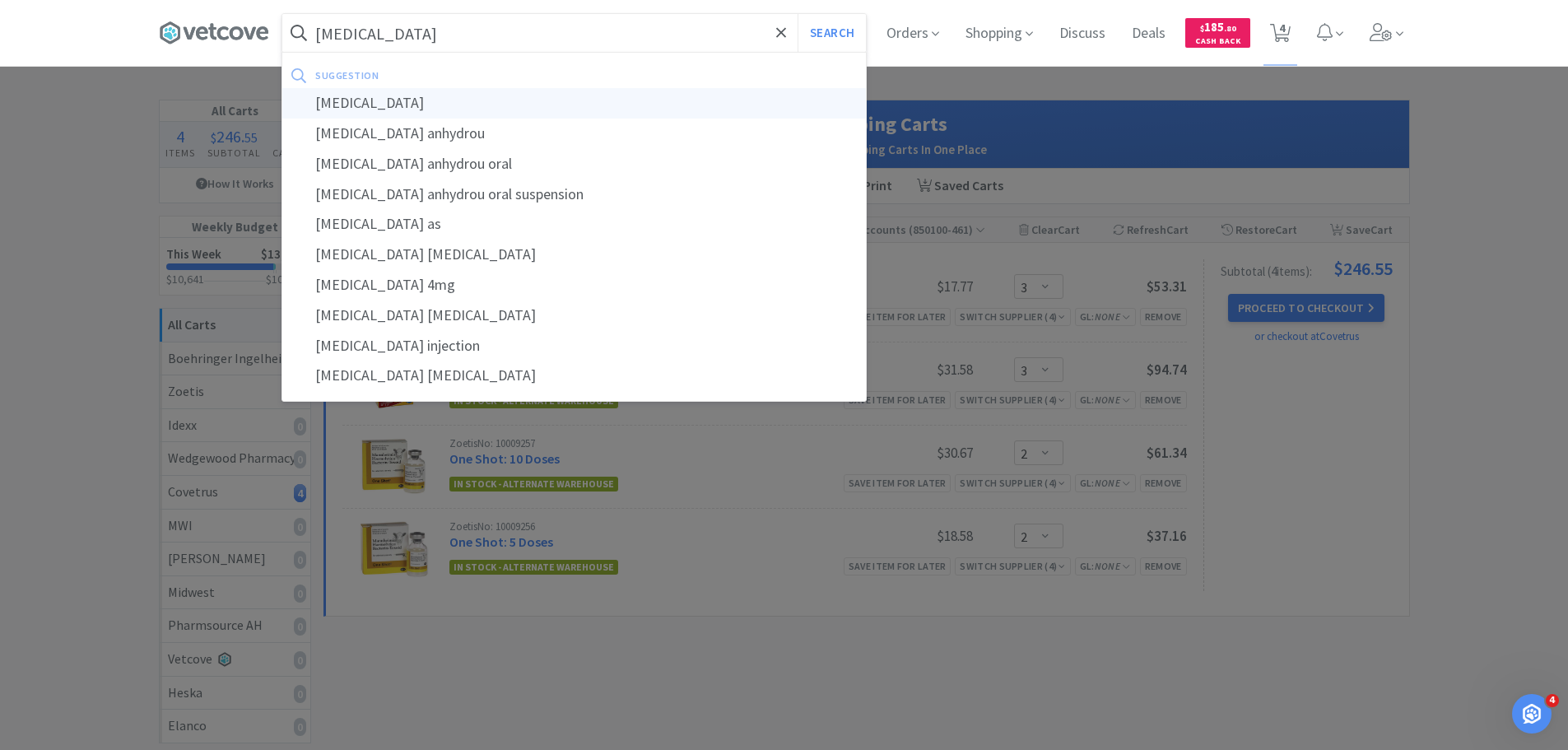
select select "2"
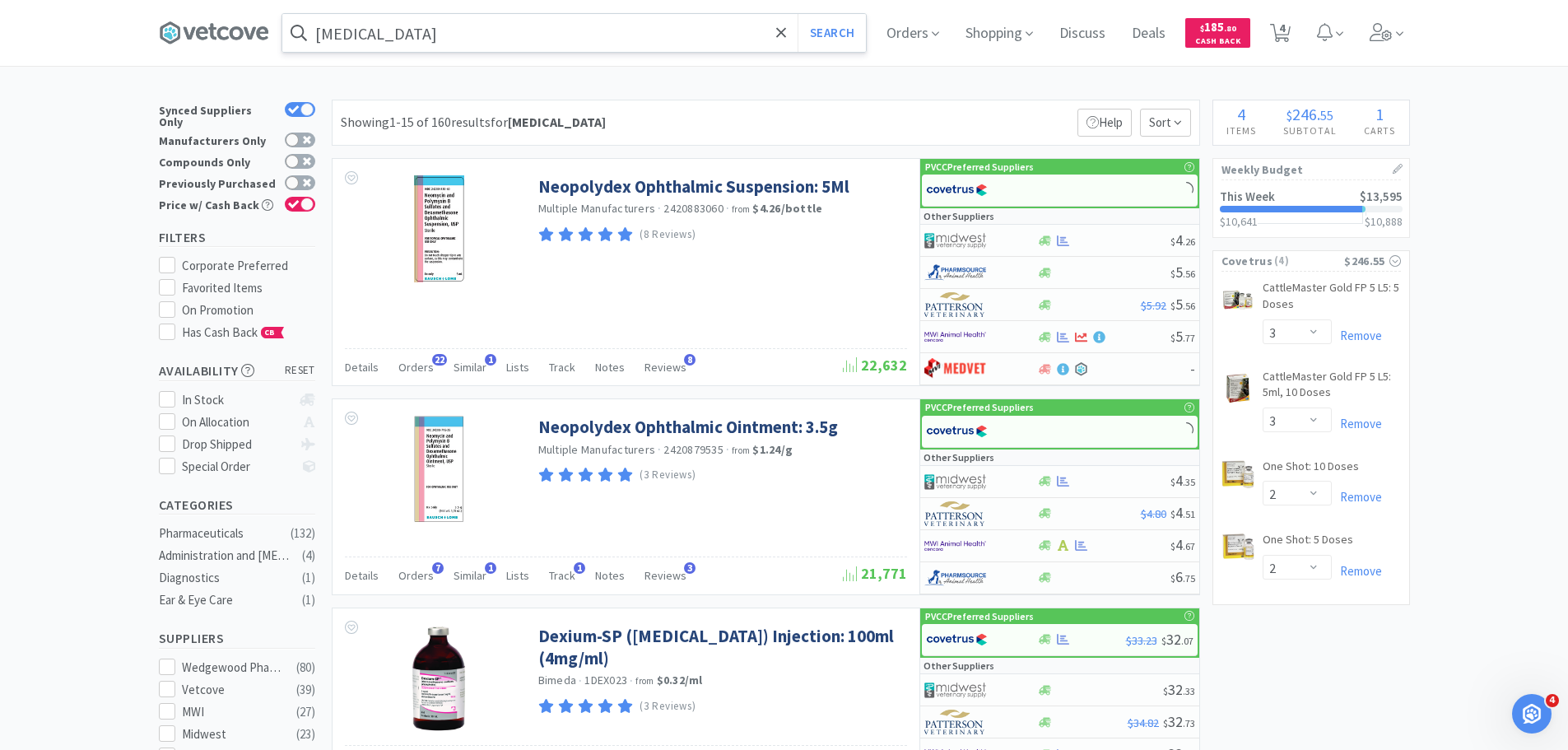
scroll to position [412, 0]
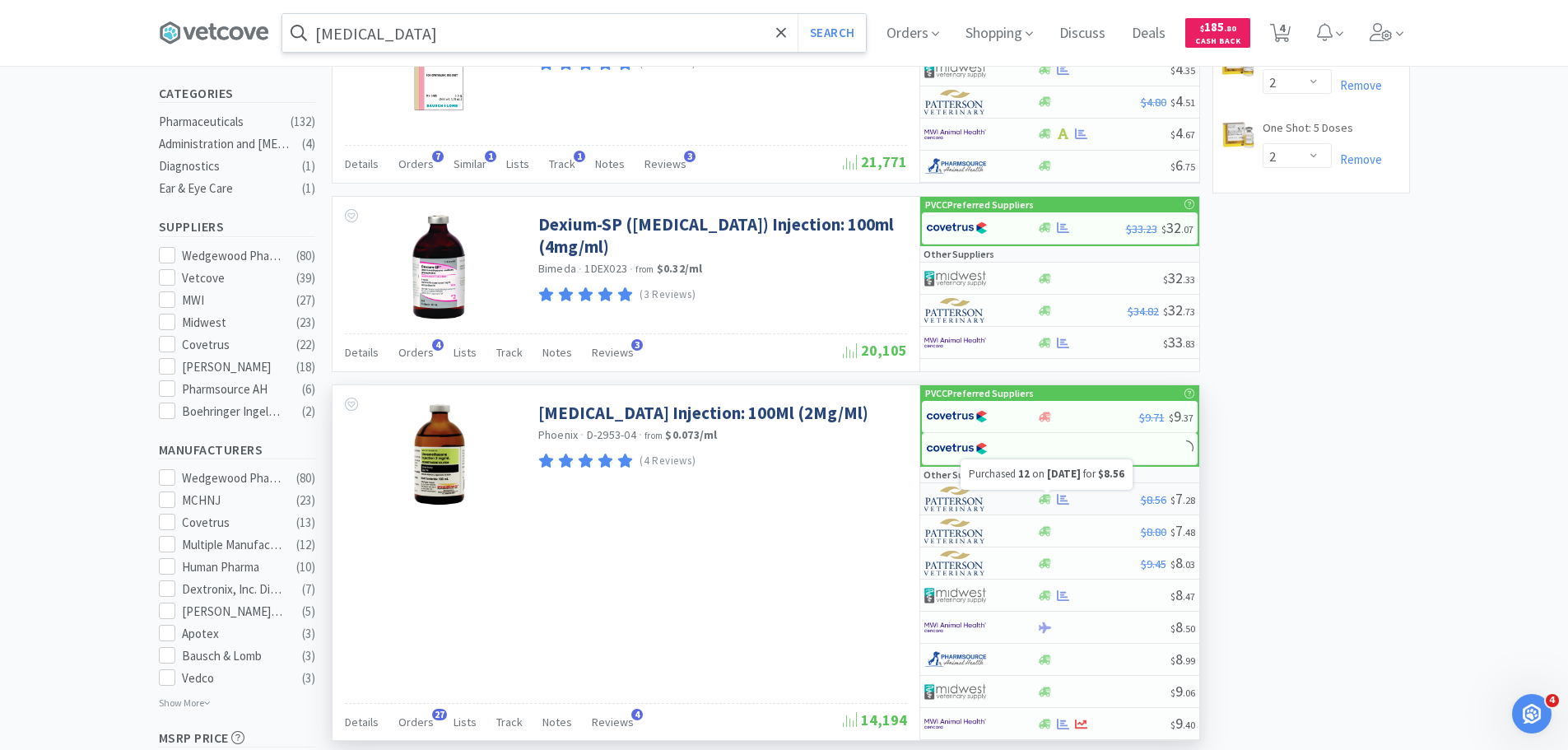
click at [1061, 496] on icon at bounding box center [1063, 500] width 12 height 11
select select "1"
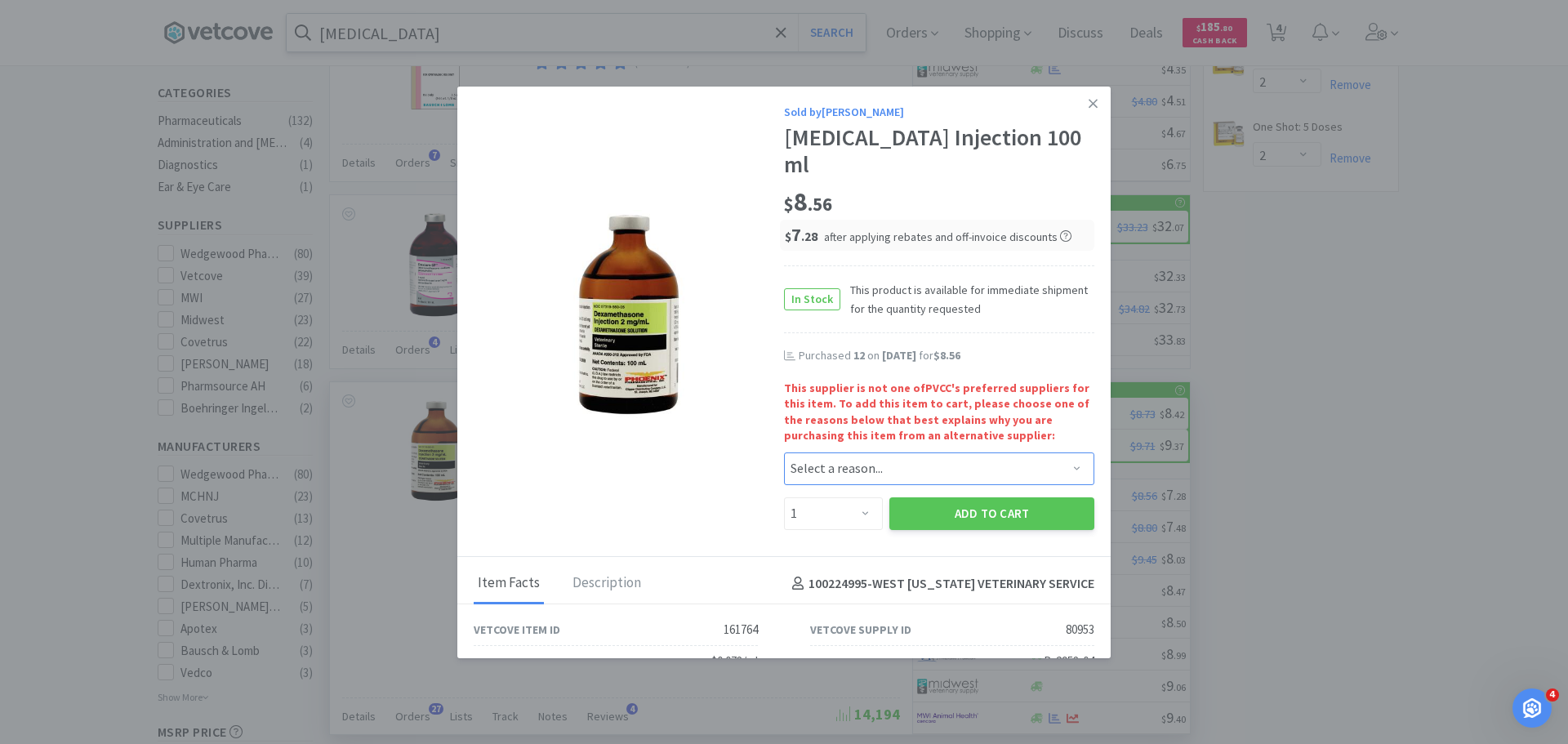
click at [864, 473] on select "Select a reason... Availability - This item is out of stock at the preferred su…" at bounding box center [940, 468] width 310 height 32
select select "pricing"
click at [784, 452] on select "Select a reason... Availability - This item is out of stock at the preferred su…" at bounding box center [940, 468] width 310 height 32
click at [825, 520] on select "Enter Quantity 1 2 3 4 5 6 7 8 9 10 11 12 13 14 15 16 17 18 19 20 Enter Quantity" at bounding box center [833, 513] width 99 height 32
select select "12"
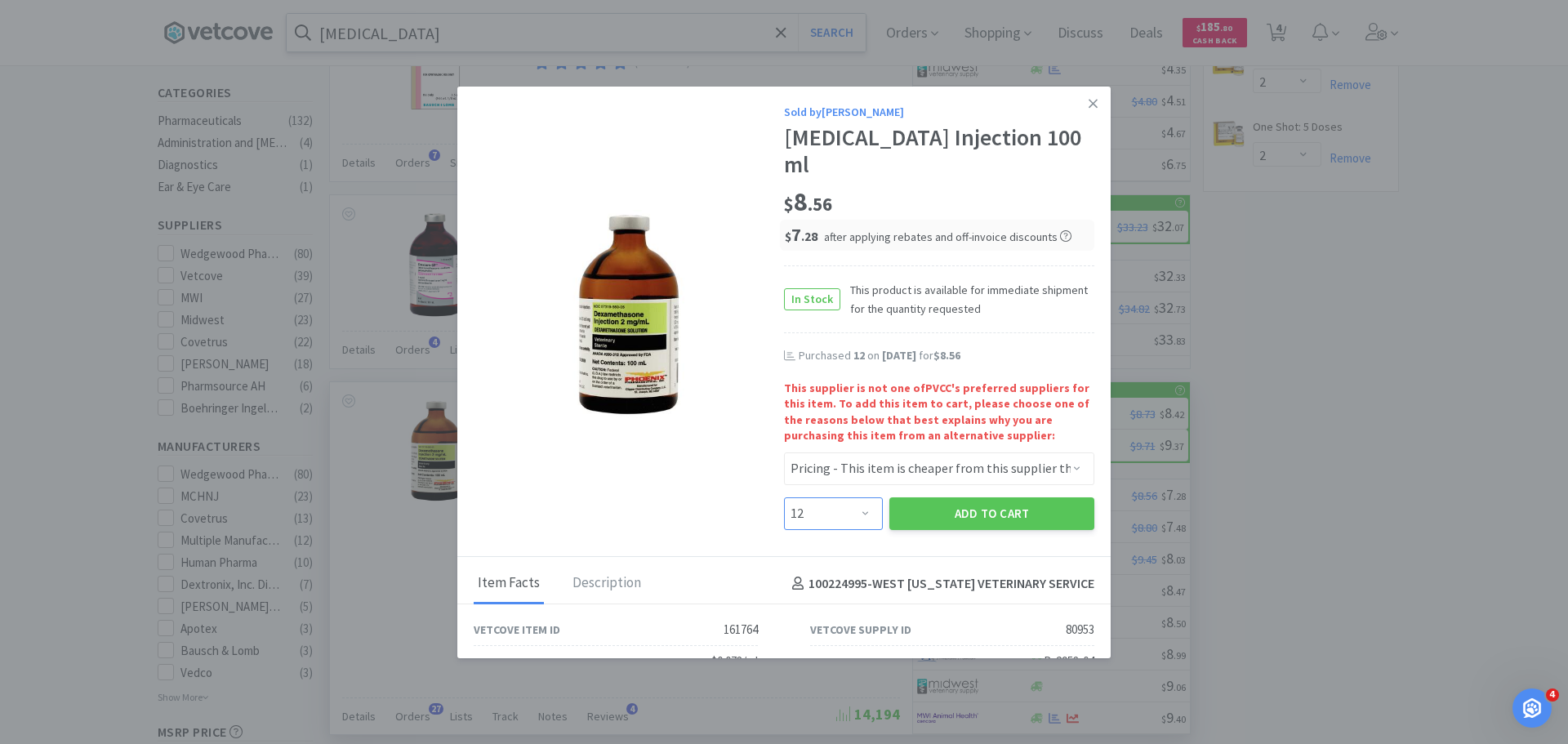
click at [784, 498] on select "Enter Quantity 1 2 3 4 5 6 7 8 9 10 11 12 13 14 15 16 17 18 19 20 Enter Quantity" at bounding box center [833, 513] width 99 height 32
click at [950, 507] on button "Add to Cart" at bounding box center [992, 513] width 205 height 32
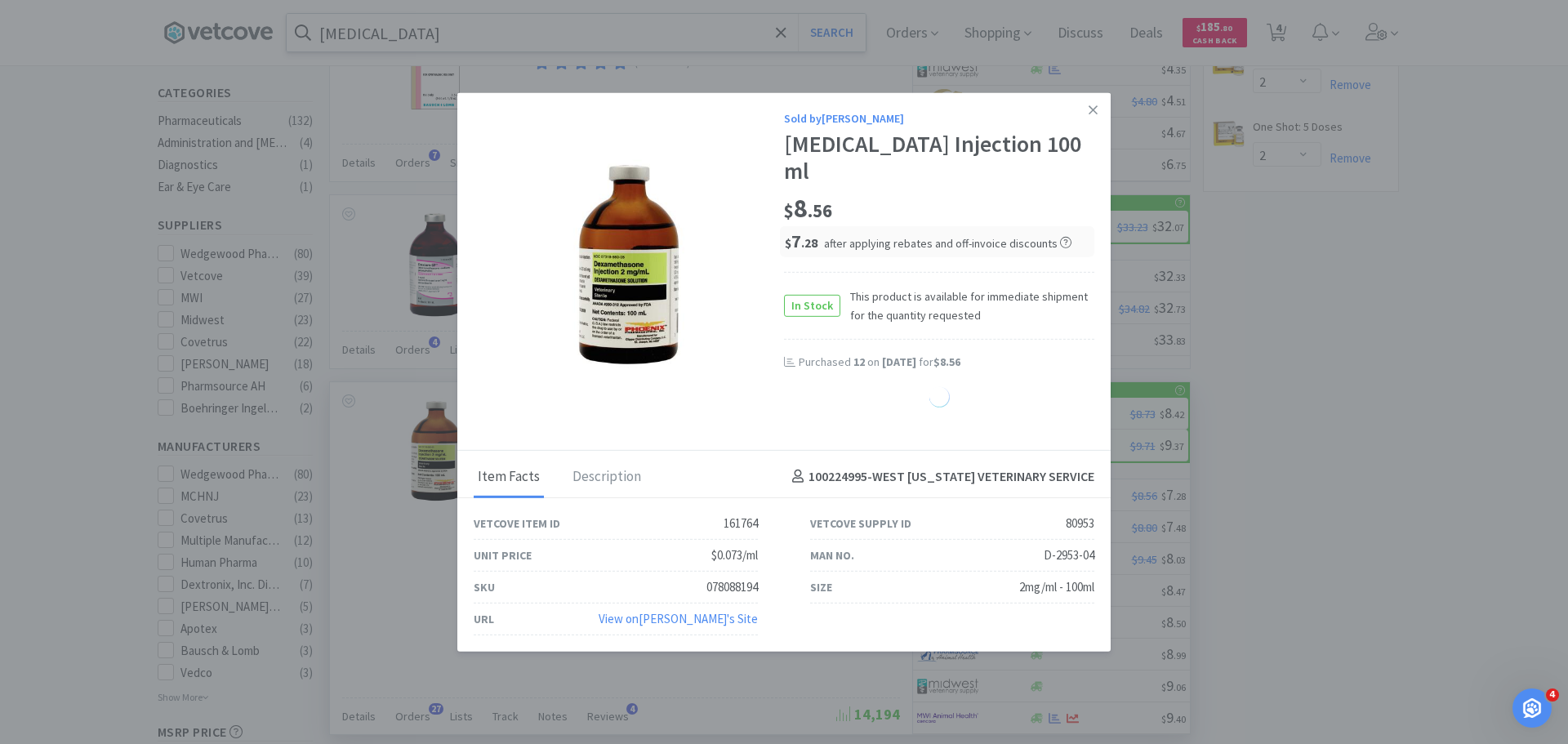
select select "12"
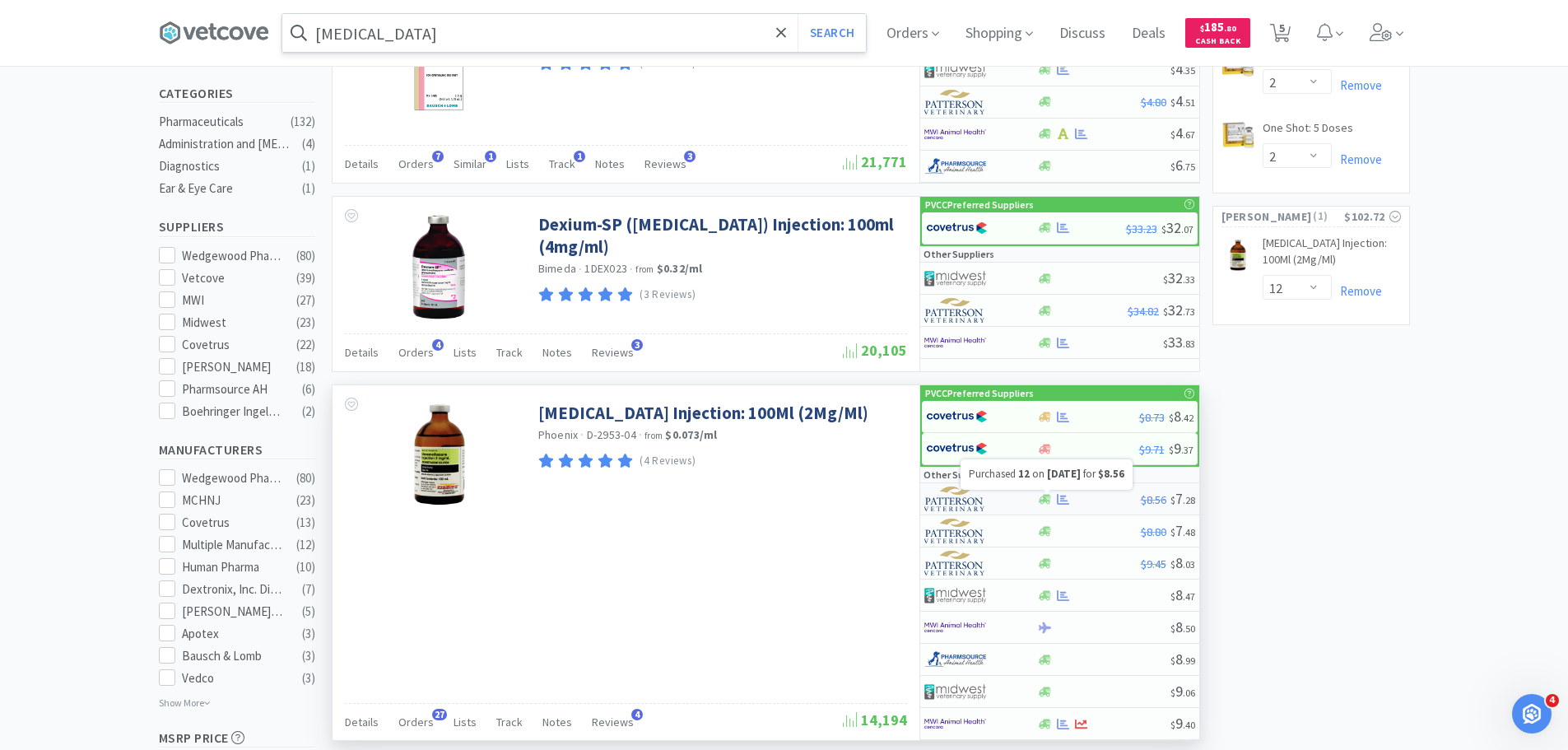
click at [1064, 498] on icon at bounding box center [1063, 499] width 12 height 12
select select "1"
click at [538, 32] on input "dexamethasone" at bounding box center [575, 33] width 584 height 38
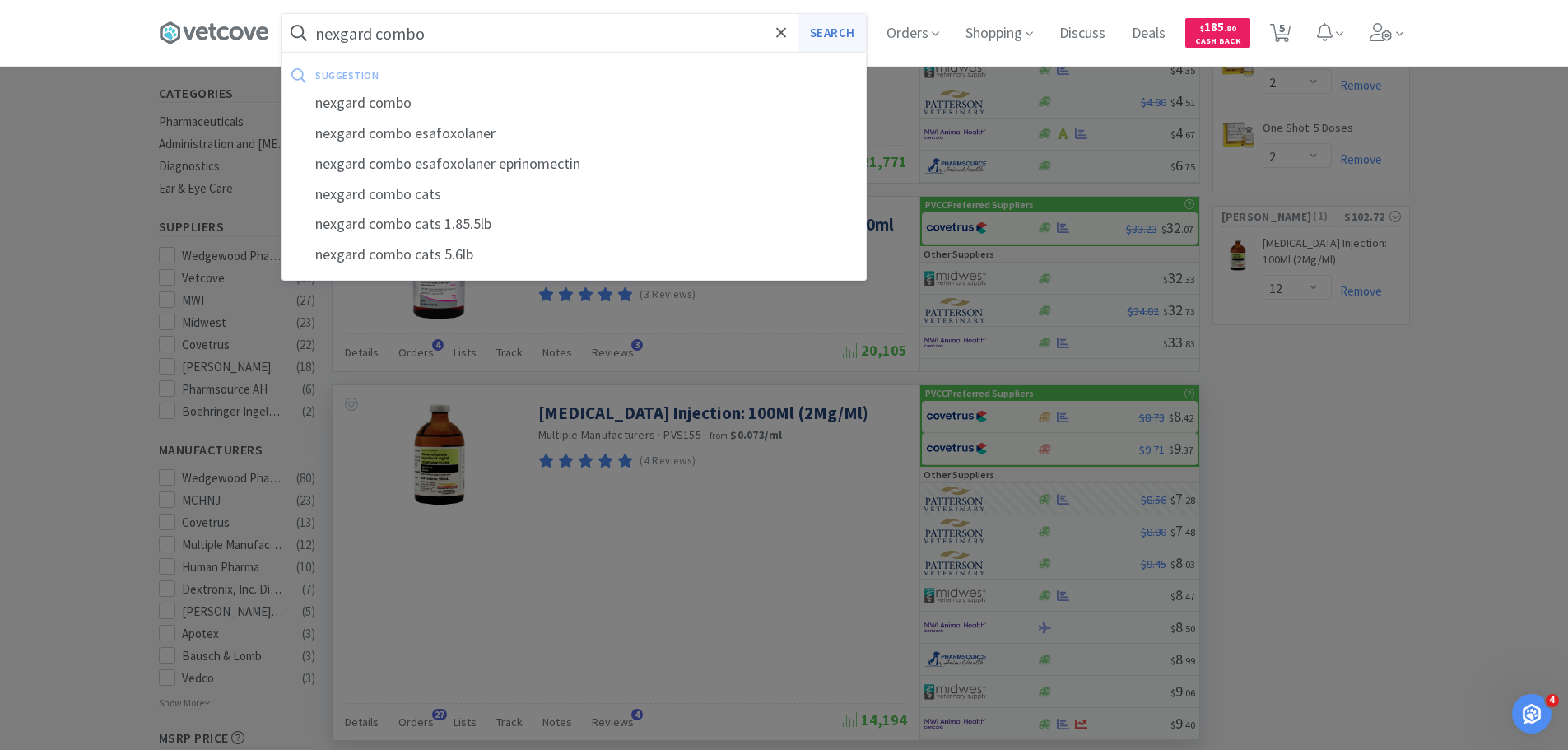
type input "nexgard combo"
click at [822, 31] on button "Search" at bounding box center [831, 33] width 68 height 38
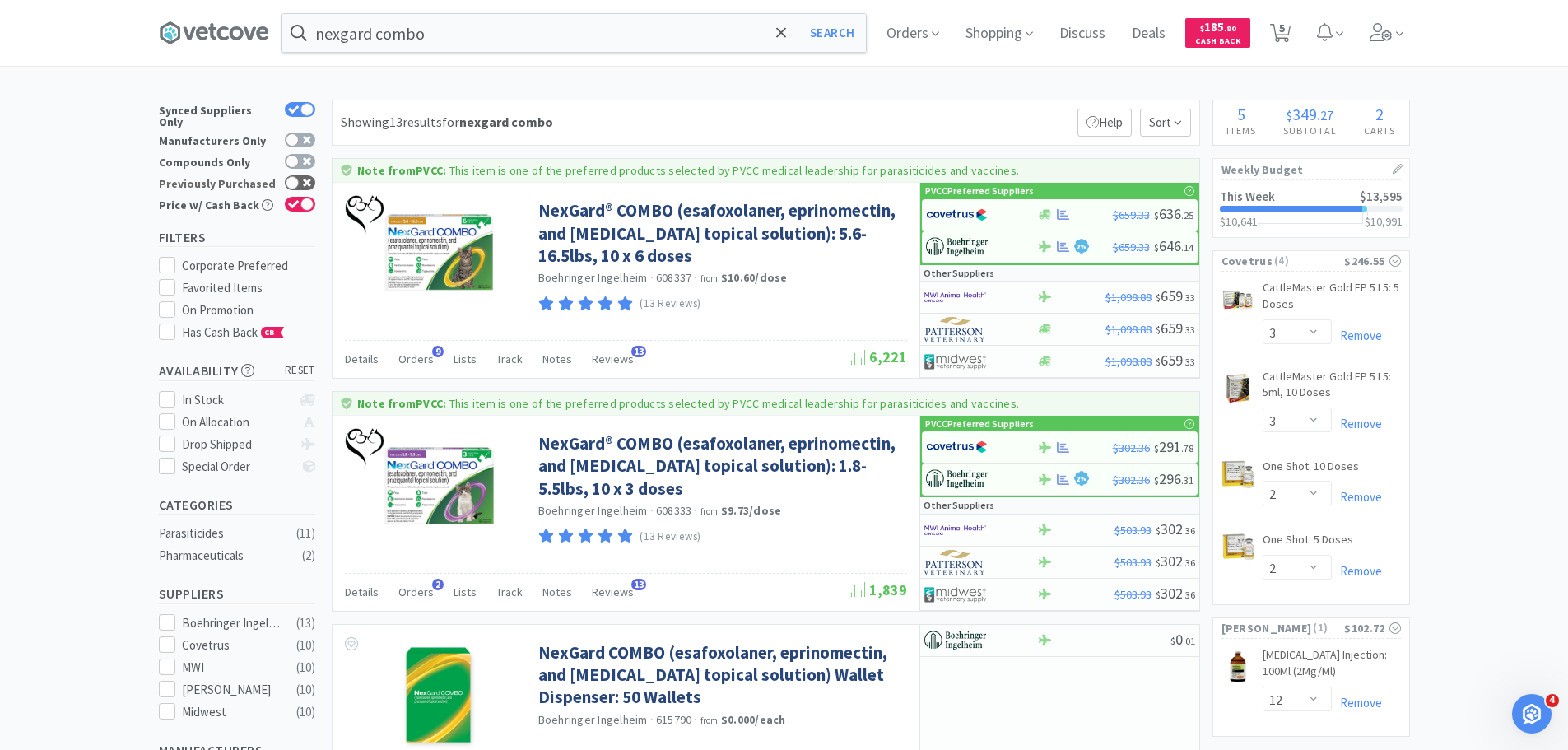
click at [298, 176] on div at bounding box center [292, 182] width 13 height 13
checkbox input "true"
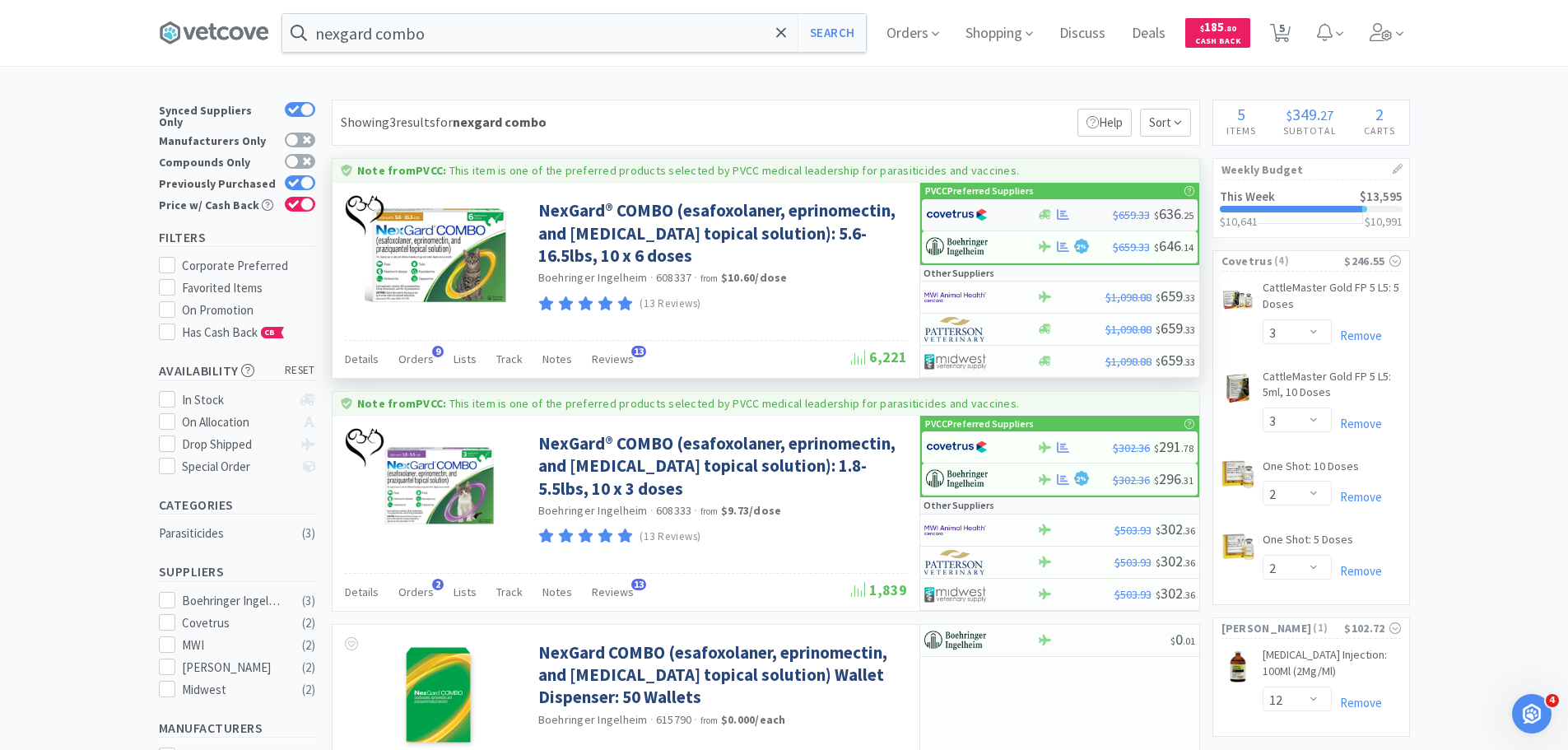
click at [967, 217] on img at bounding box center [957, 215] width 61 height 25
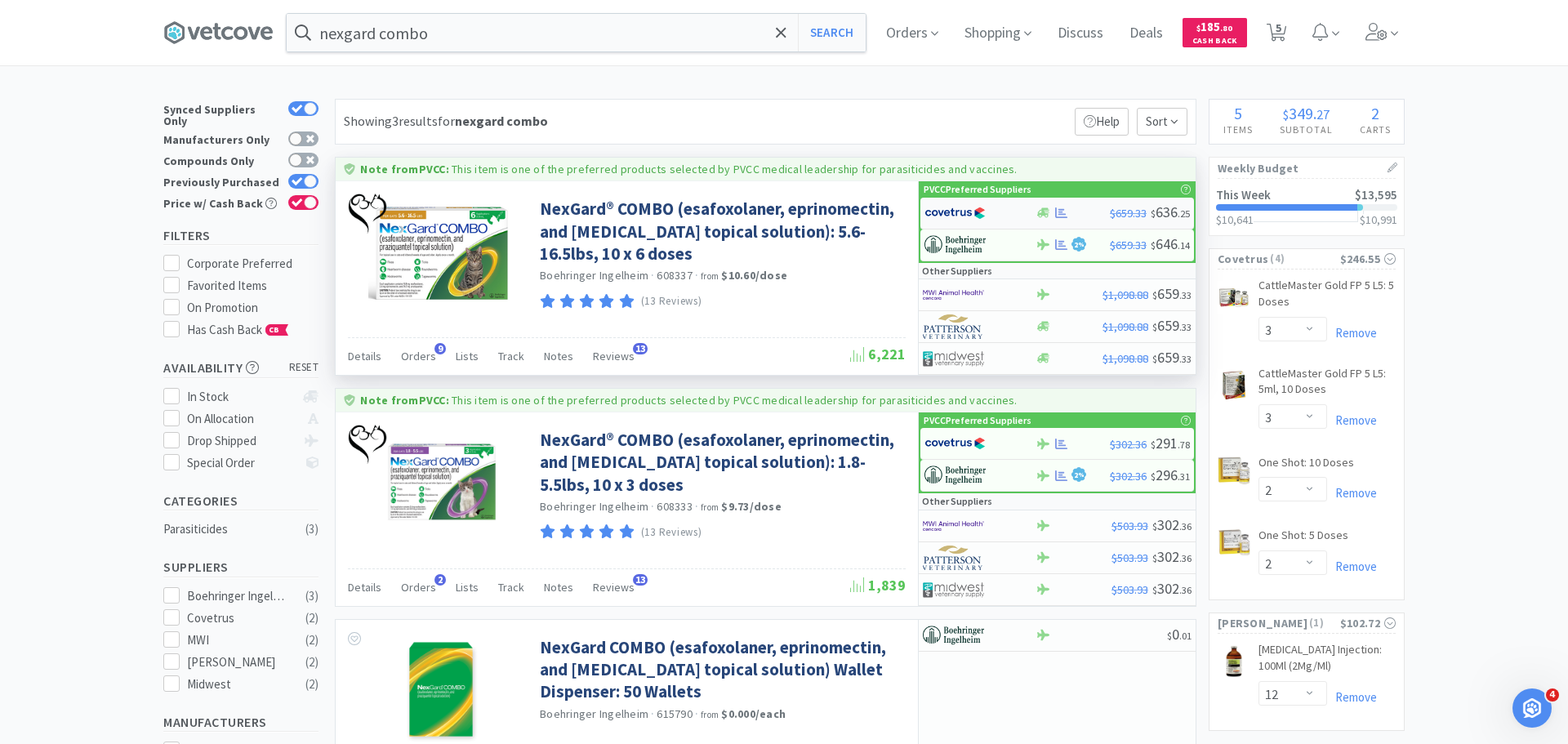
select select "1"
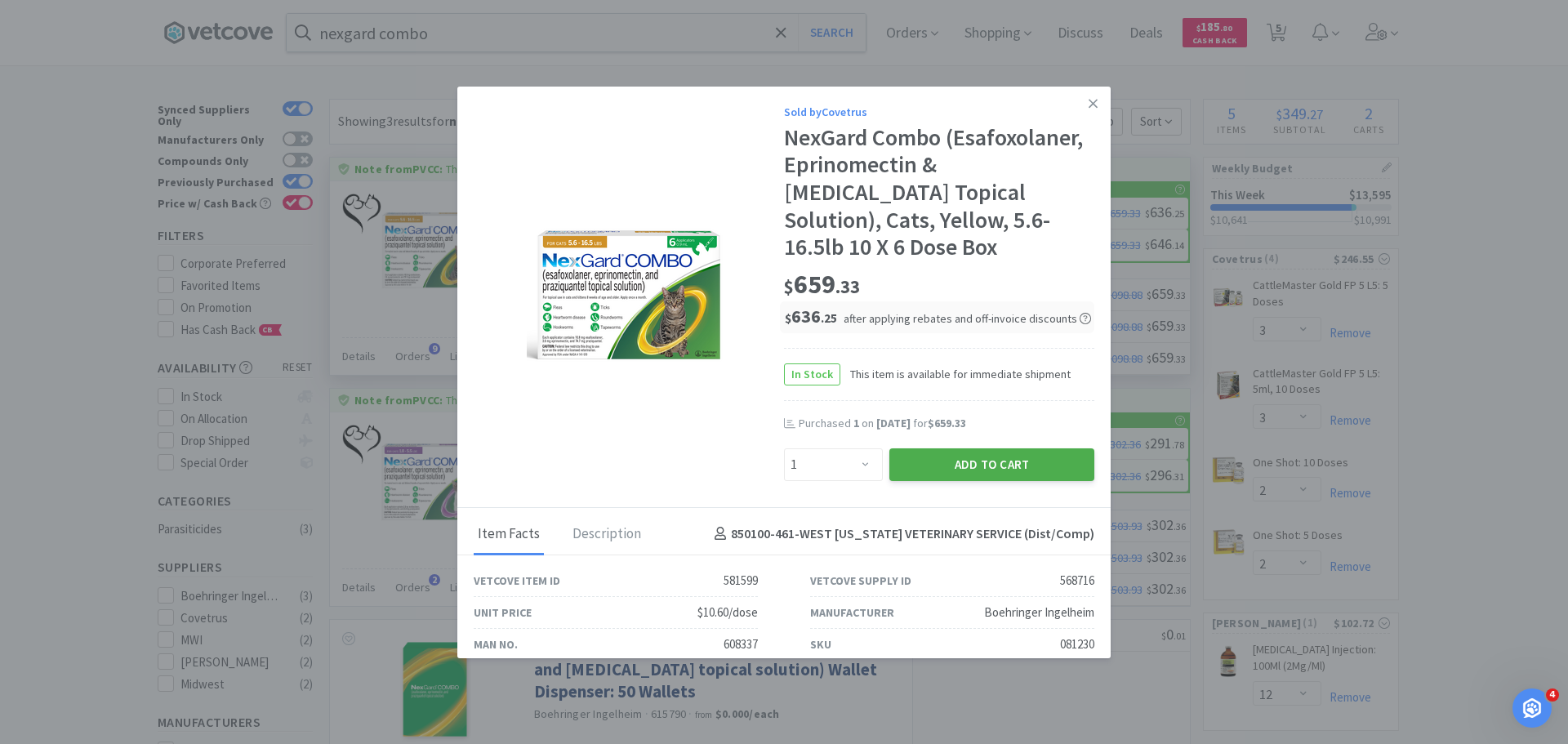
click at [994, 449] on button "Add to Cart" at bounding box center [992, 464] width 205 height 32
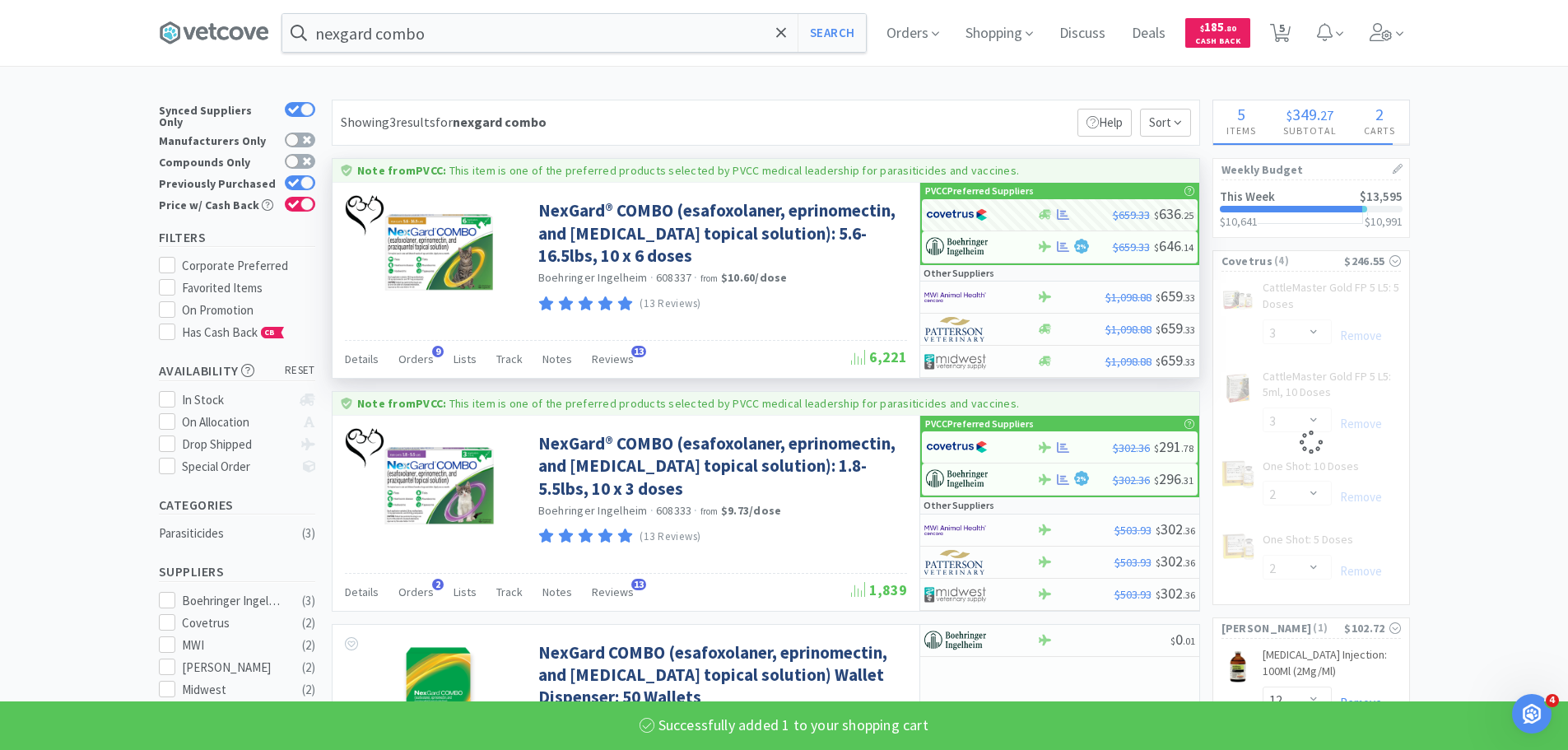
select select "1"
select select "2"
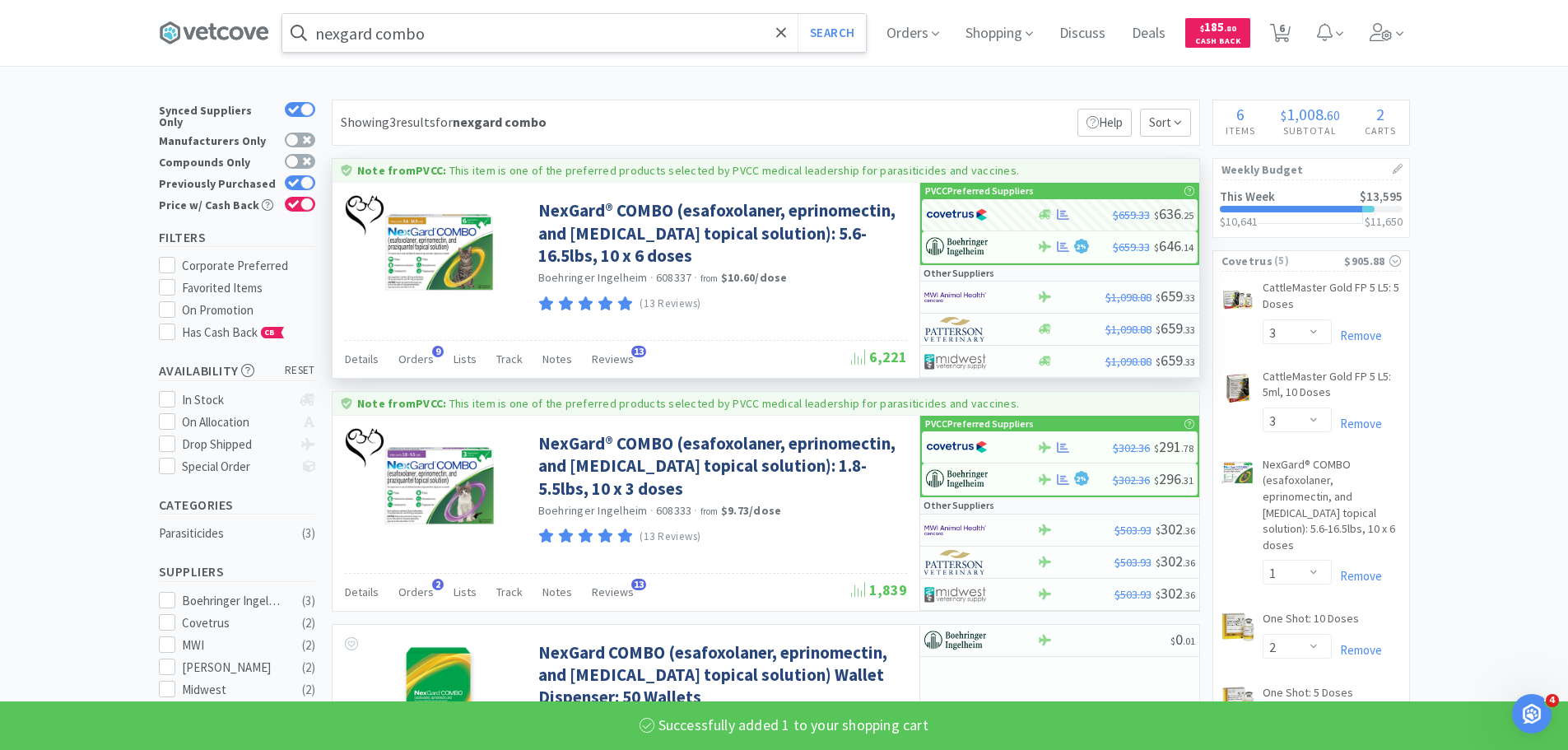
click at [395, 39] on input "nexgard combo" at bounding box center [575, 33] width 584 height 38
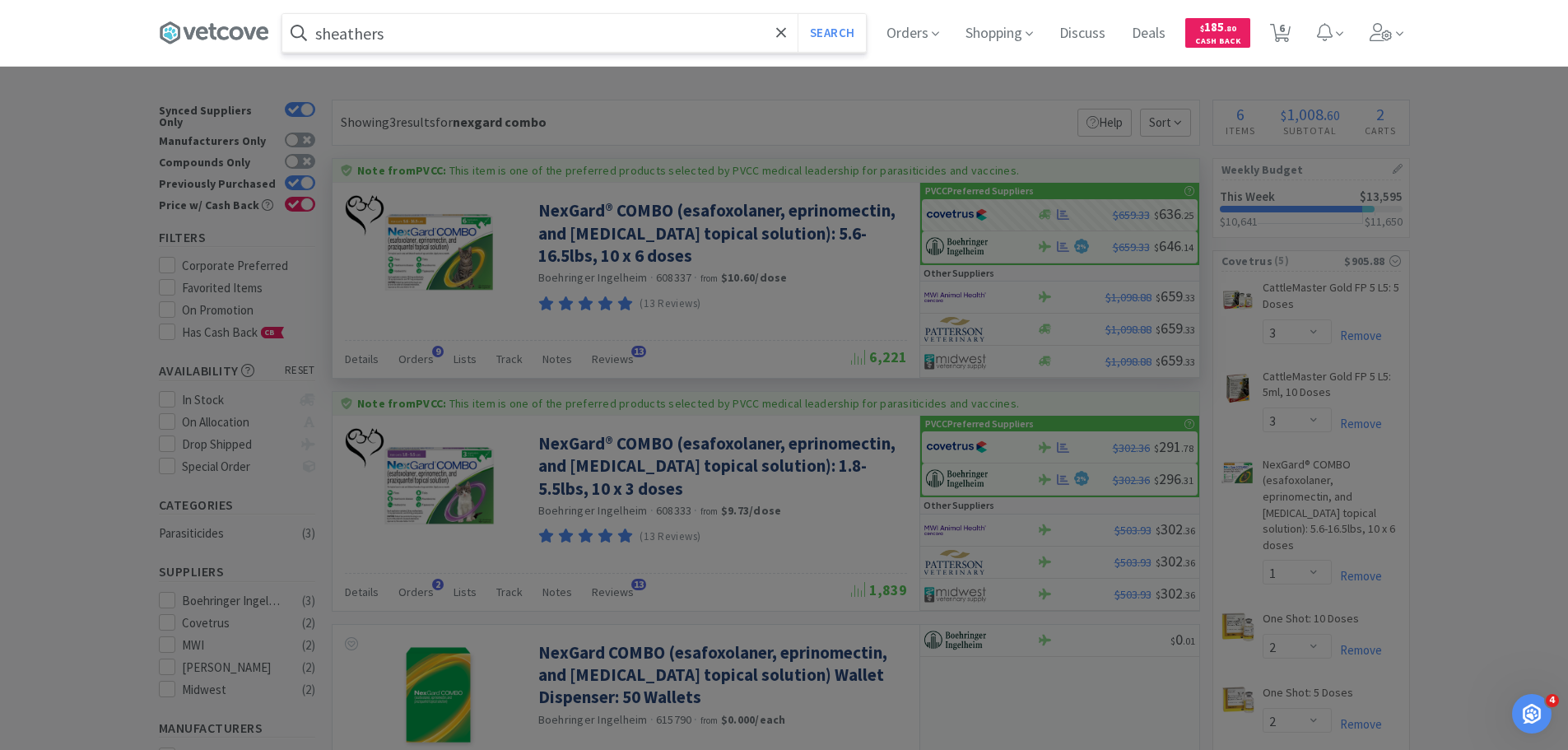
type input "sheathers"
click at [798, 14] on button "Search" at bounding box center [831, 33] width 68 height 38
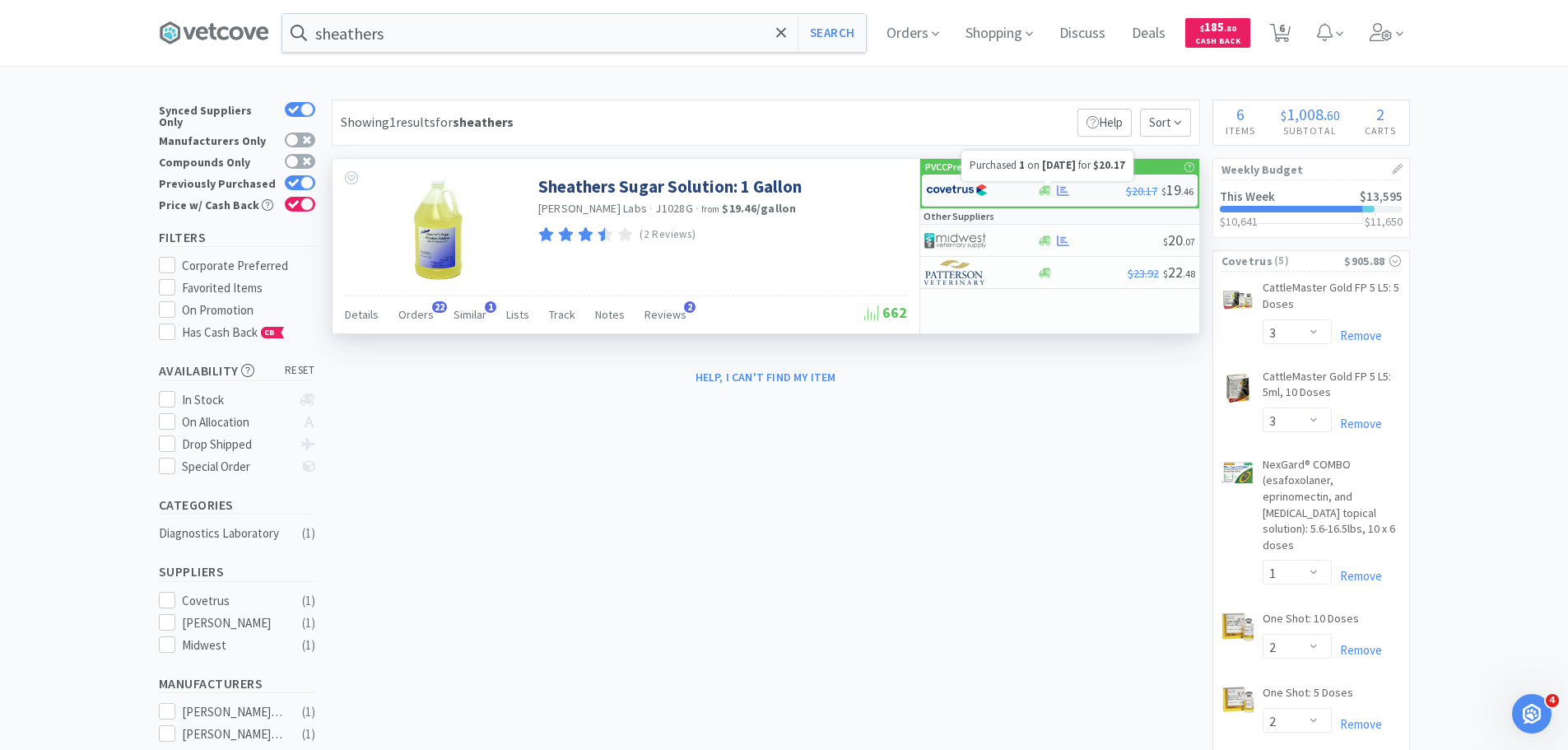
click at [1061, 190] on icon at bounding box center [1063, 191] width 12 height 11
select select "1"
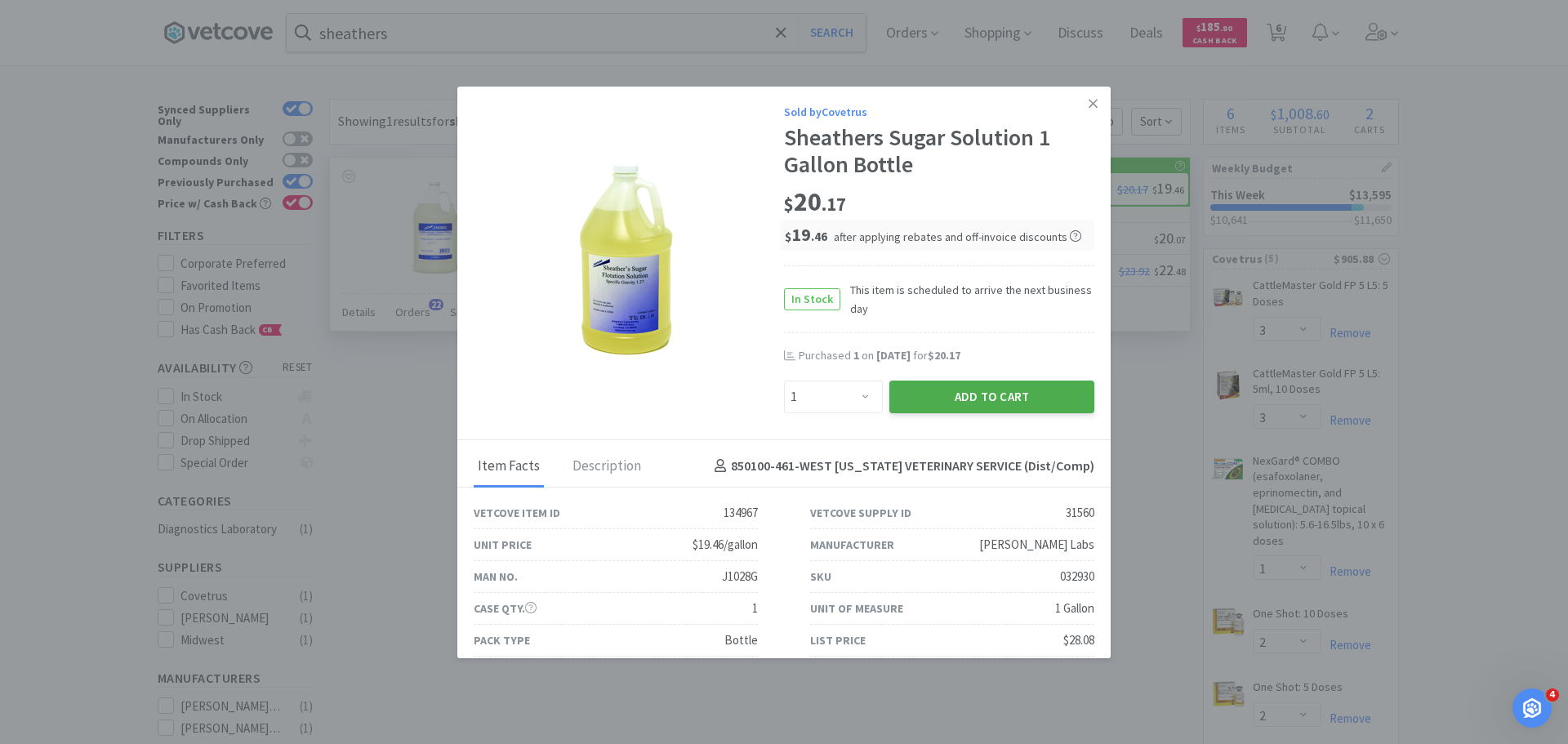
click at [1057, 400] on button "Add to Cart" at bounding box center [992, 396] width 205 height 32
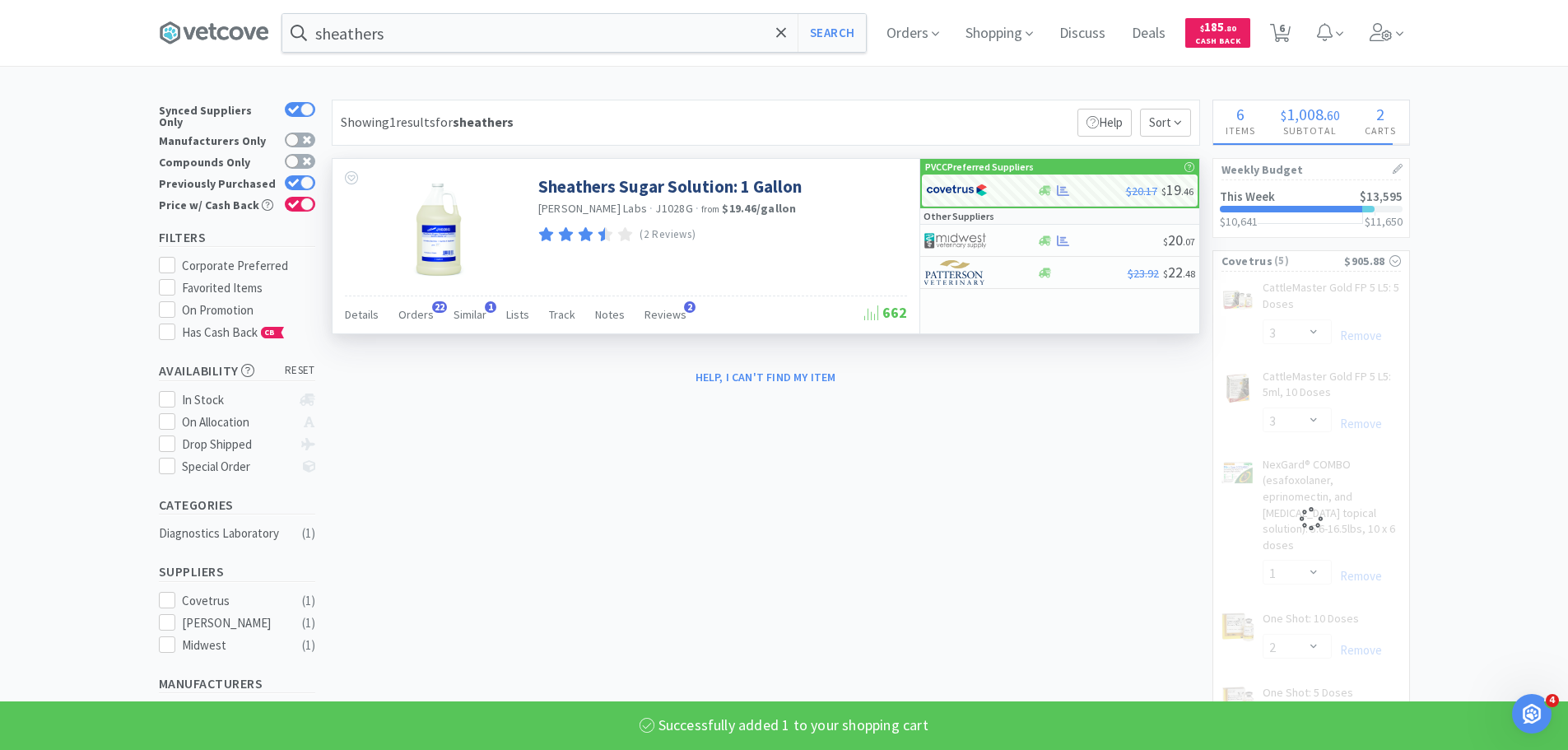
select select "1"
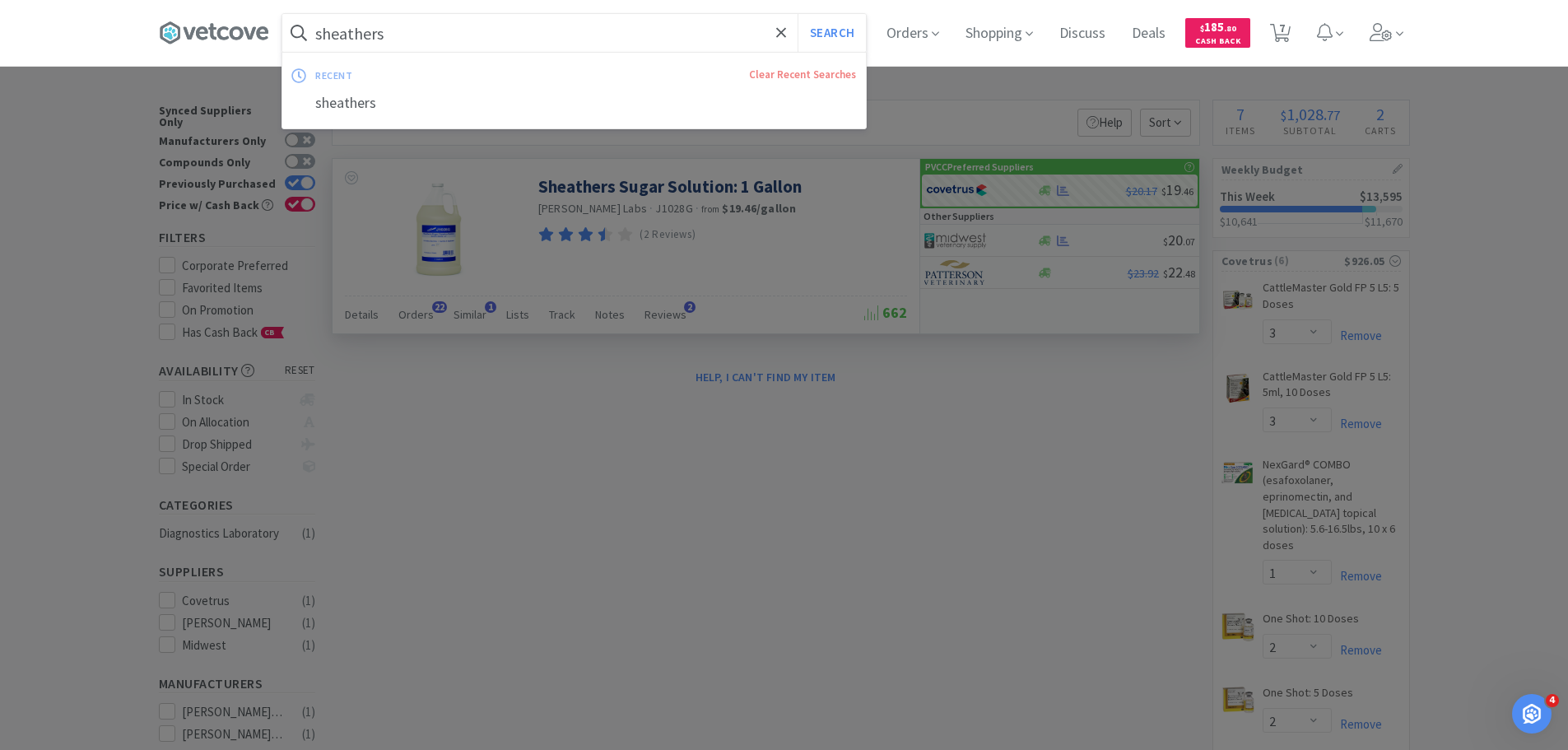
click at [671, 47] on input "sheathers" at bounding box center [575, 33] width 584 height 38
type input "miltex spray"
click at [798, 14] on button "Search" at bounding box center [831, 33] width 68 height 38
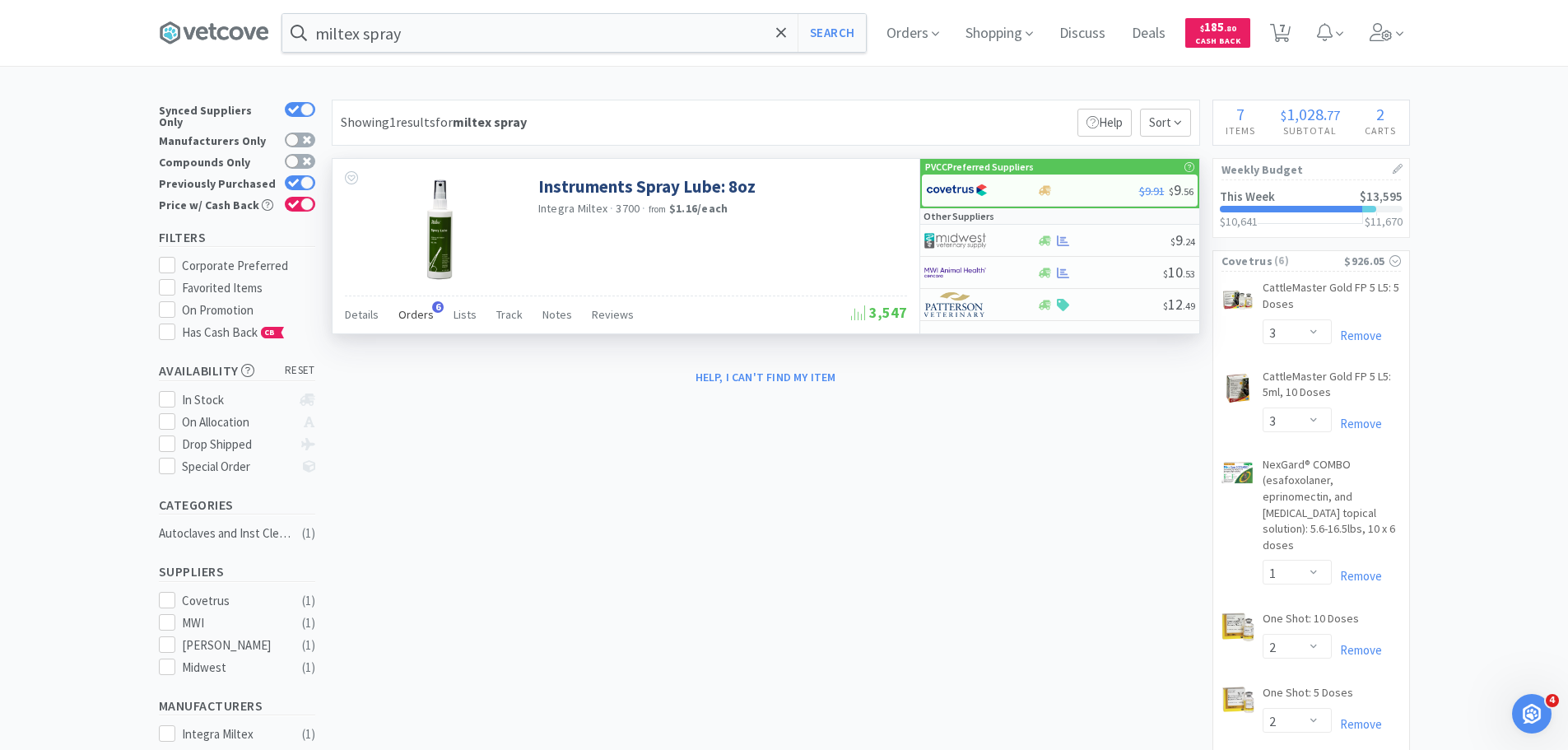
click at [409, 317] on span "Orders" at bounding box center [416, 315] width 35 height 15
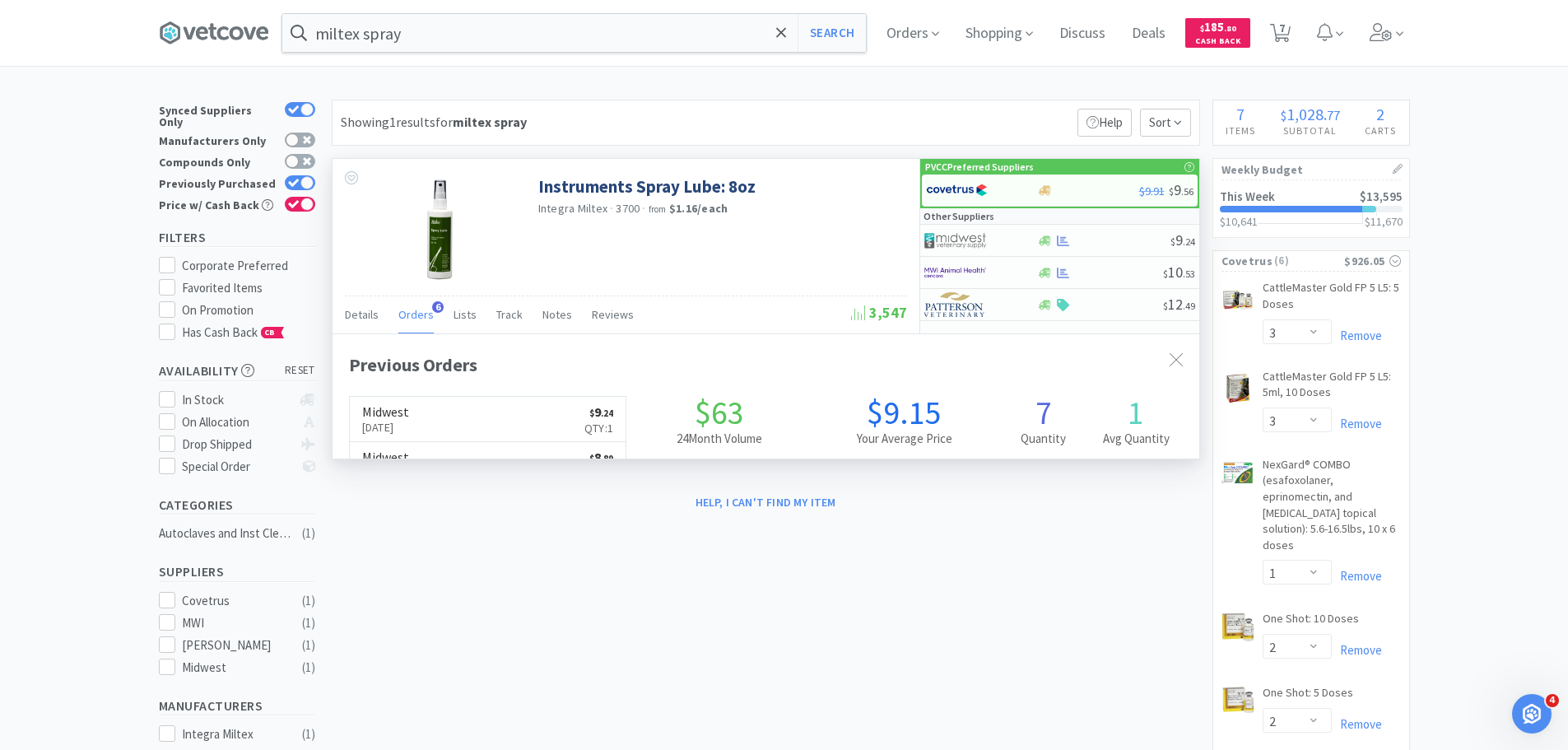
scroll to position [426, 867]
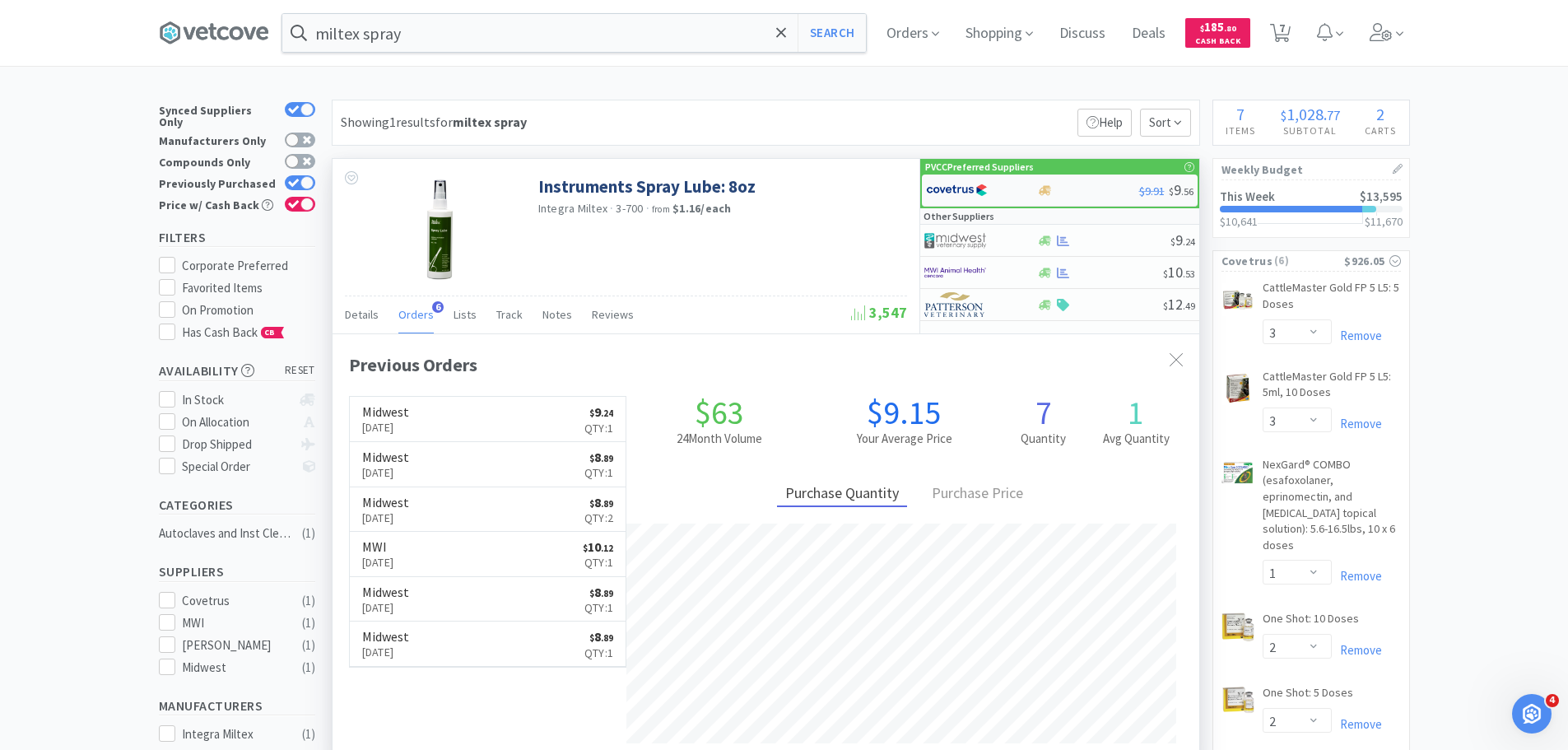
click at [963, 190] on img at bounding box center [957, 190] width 61 height 25
select select "1"
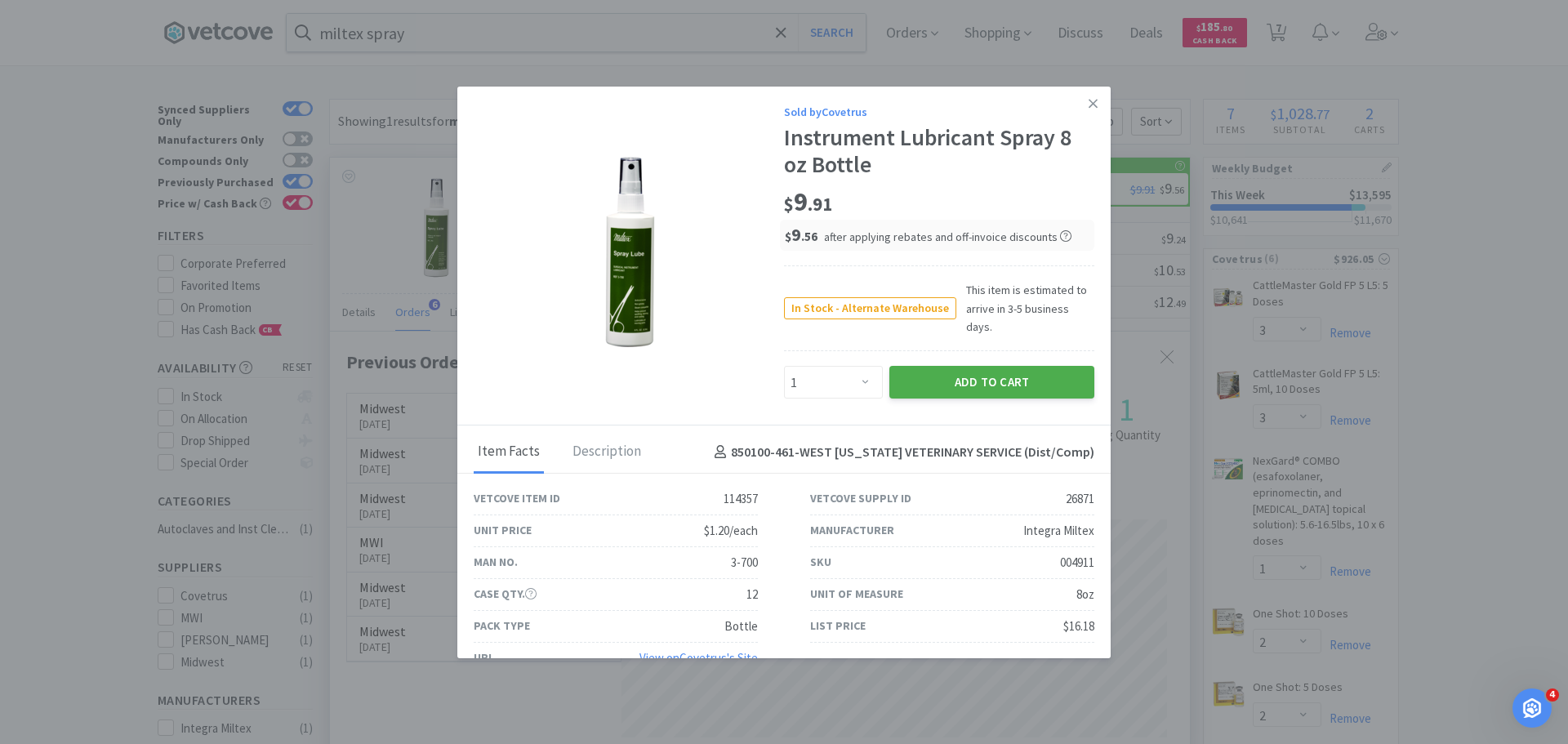
click at [1018, 366] on button "Add to Cart" at bounding box center [992, 382] width 205 height 32
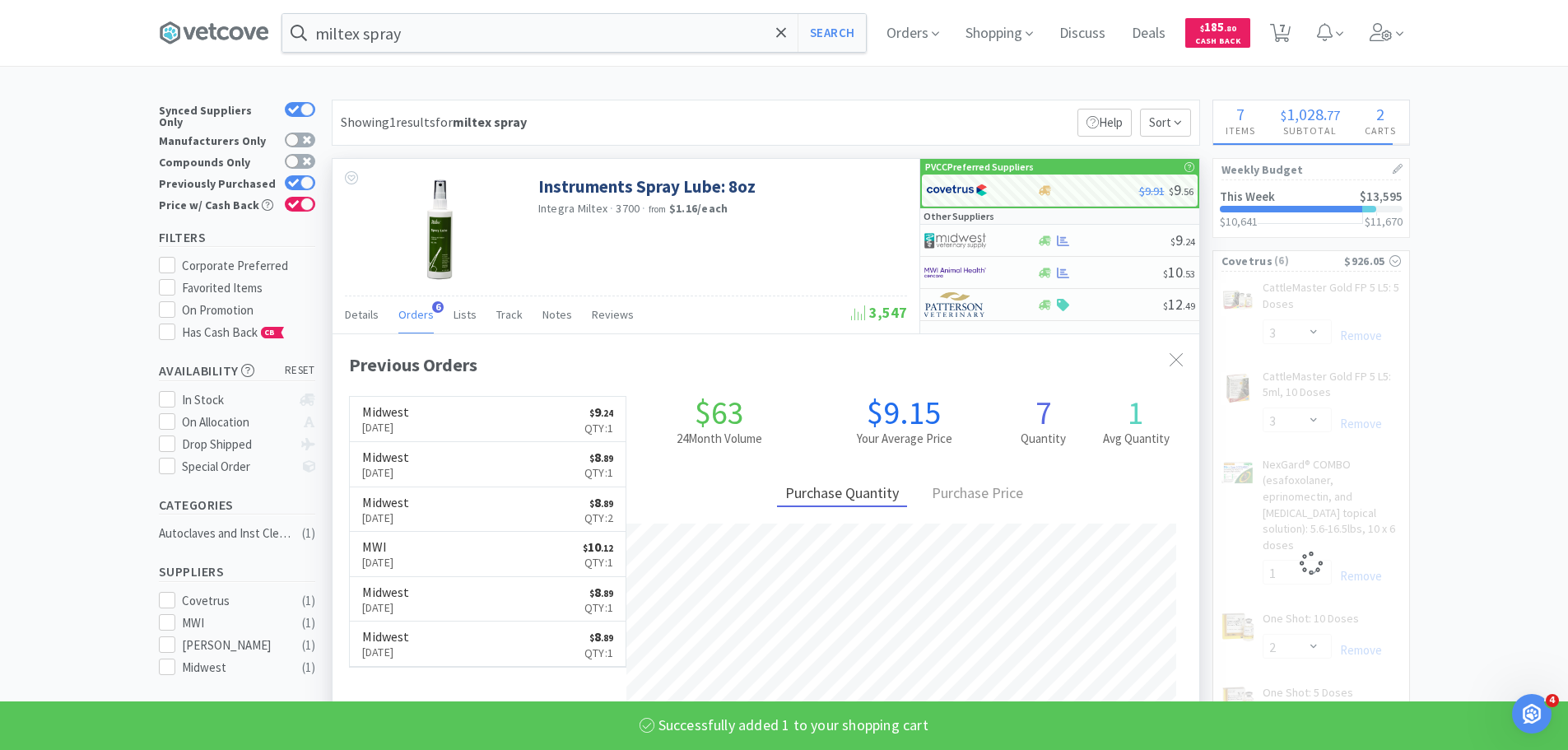
select select "1"
select select "2"
select select "1"
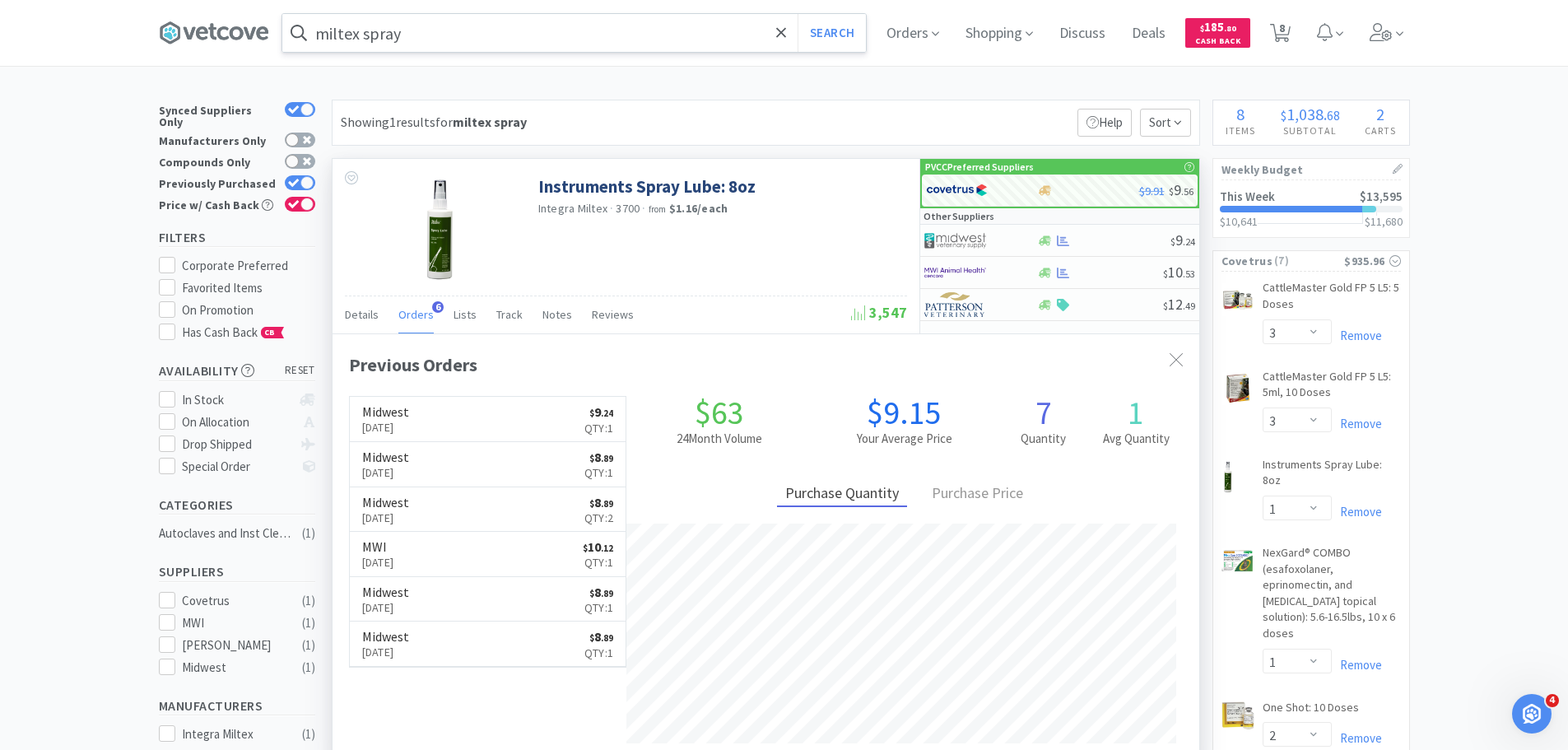
click at [685, 28] on input "miltex spray" at bounding box center [575, 33] width 584 height 38
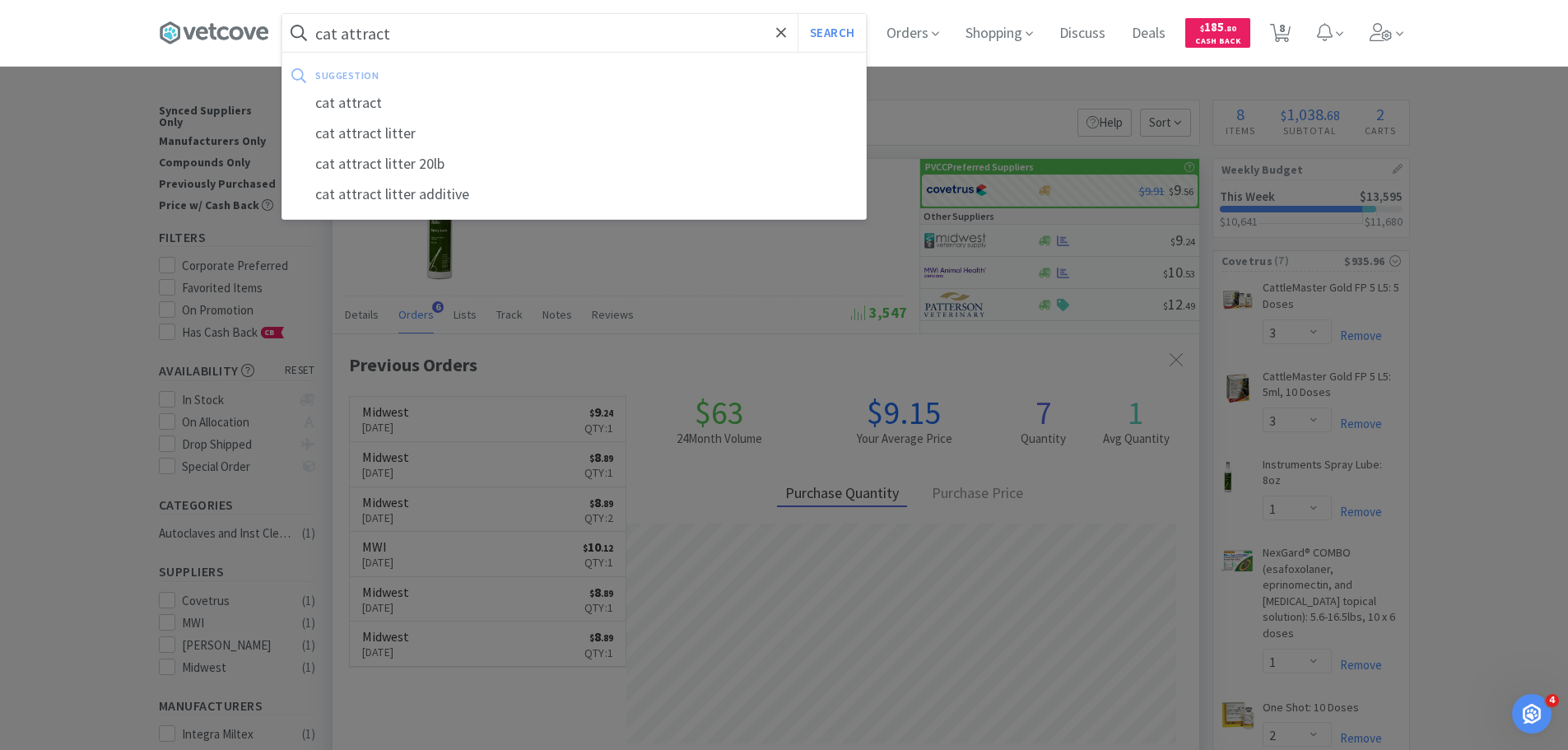
type input "cat attract"
click at [798, 14] on button "Search" at bounding box center [831, 33] width 68 height 38
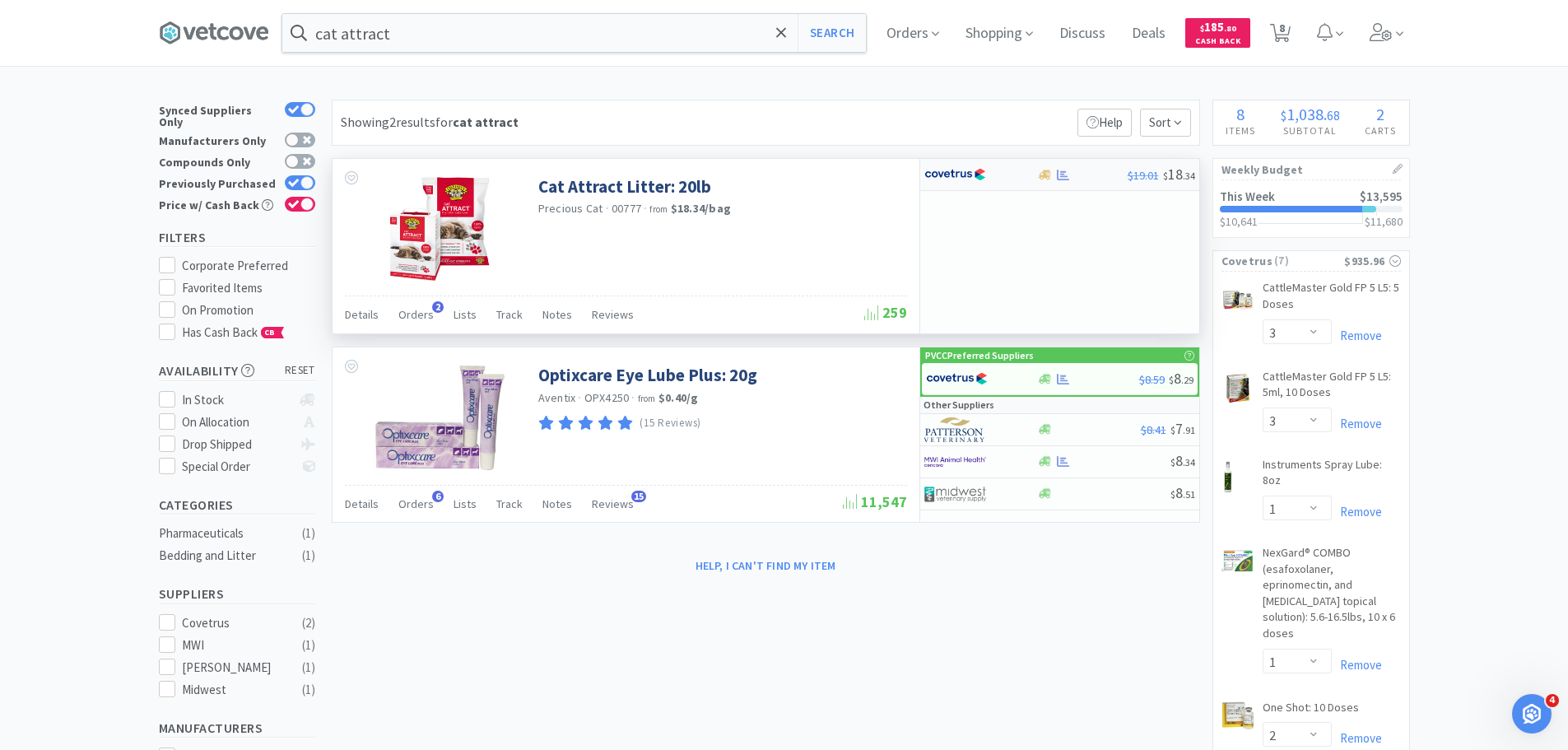
click at [1006, 173] on div at bounding box center [969, 175] width 90 height 28
select select "1"
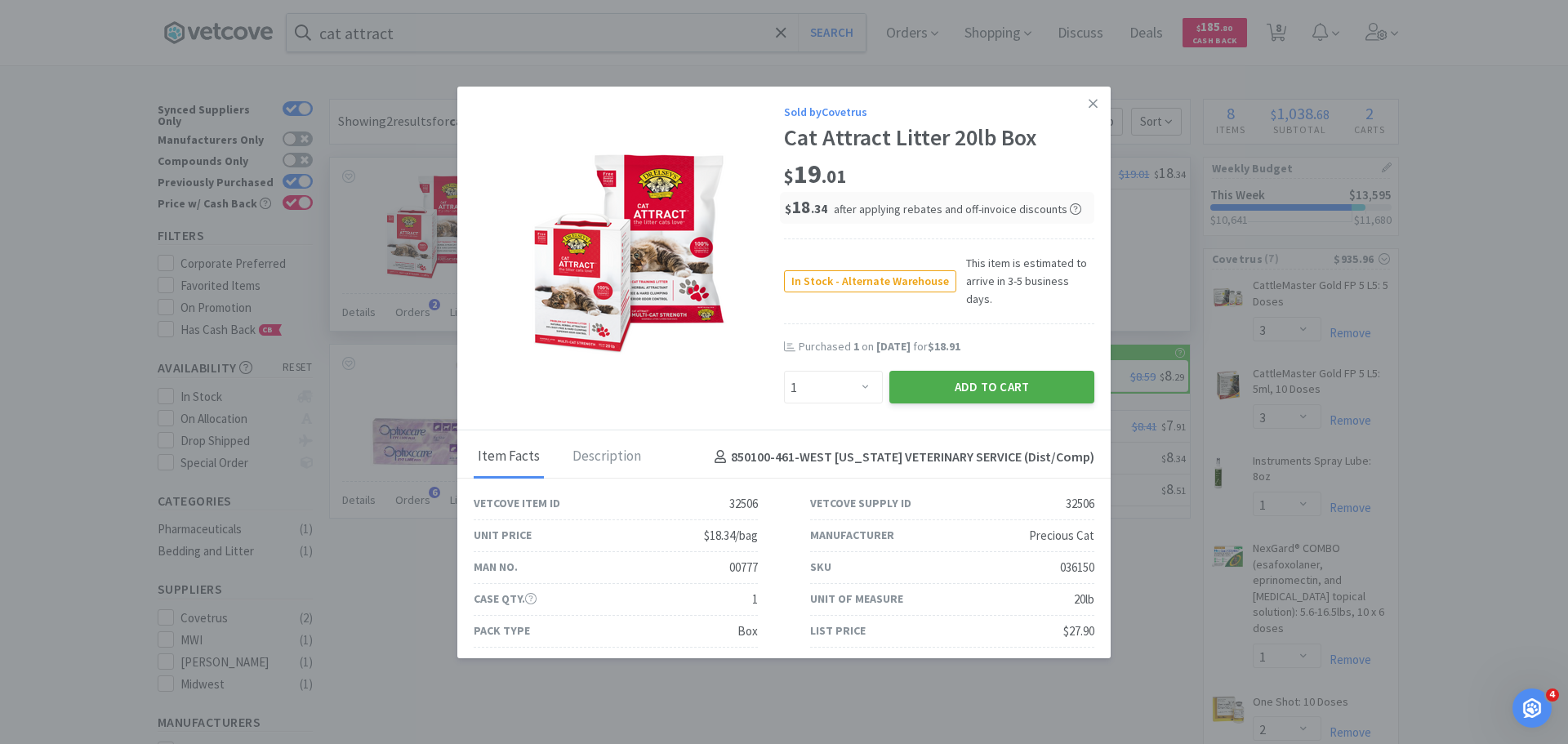
click at [1001, 371] on button "Add to Cart" at bounding box center [992, 387] width 205 height 32
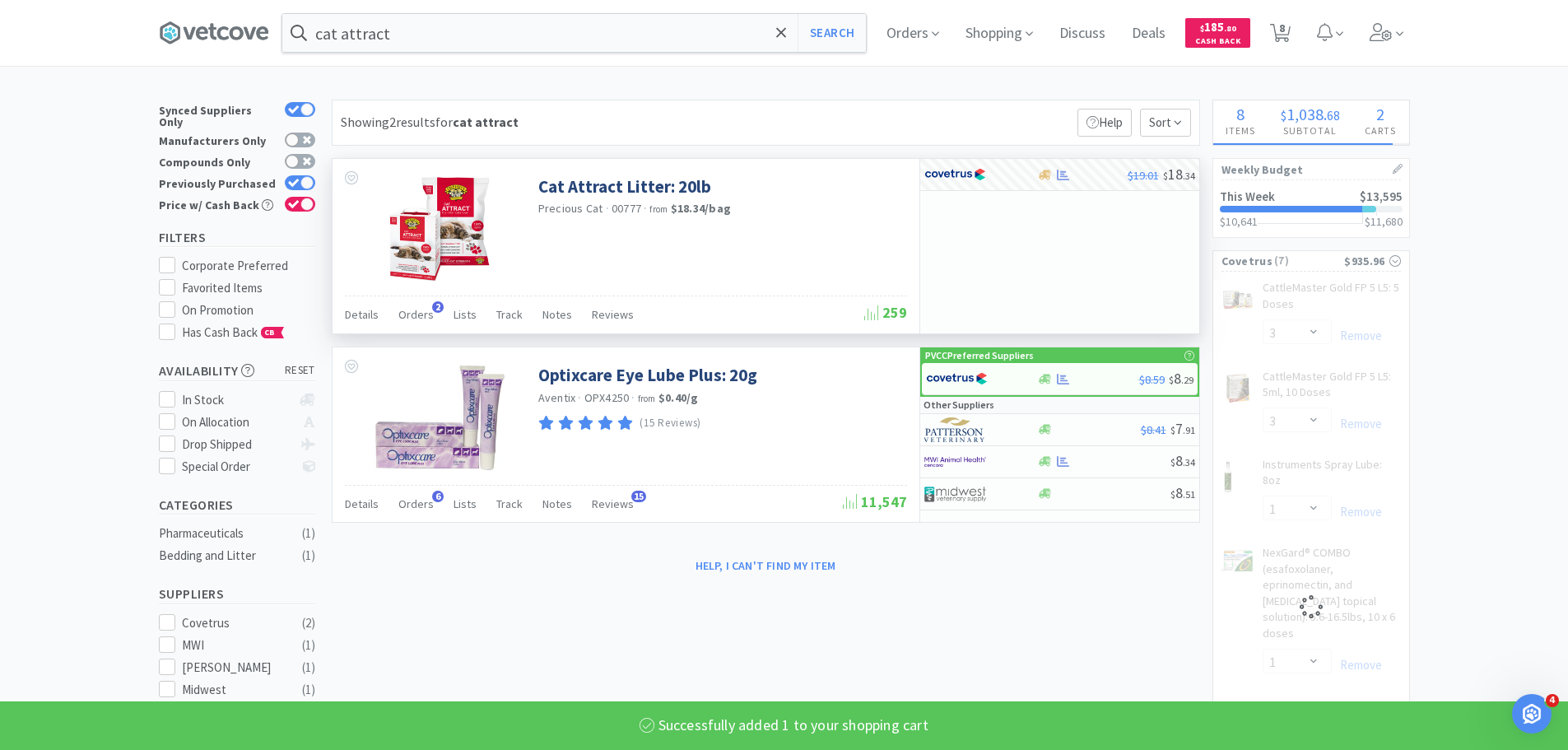
select select "1"
select select "3"
select select "1"
select select "2"
select select "1"
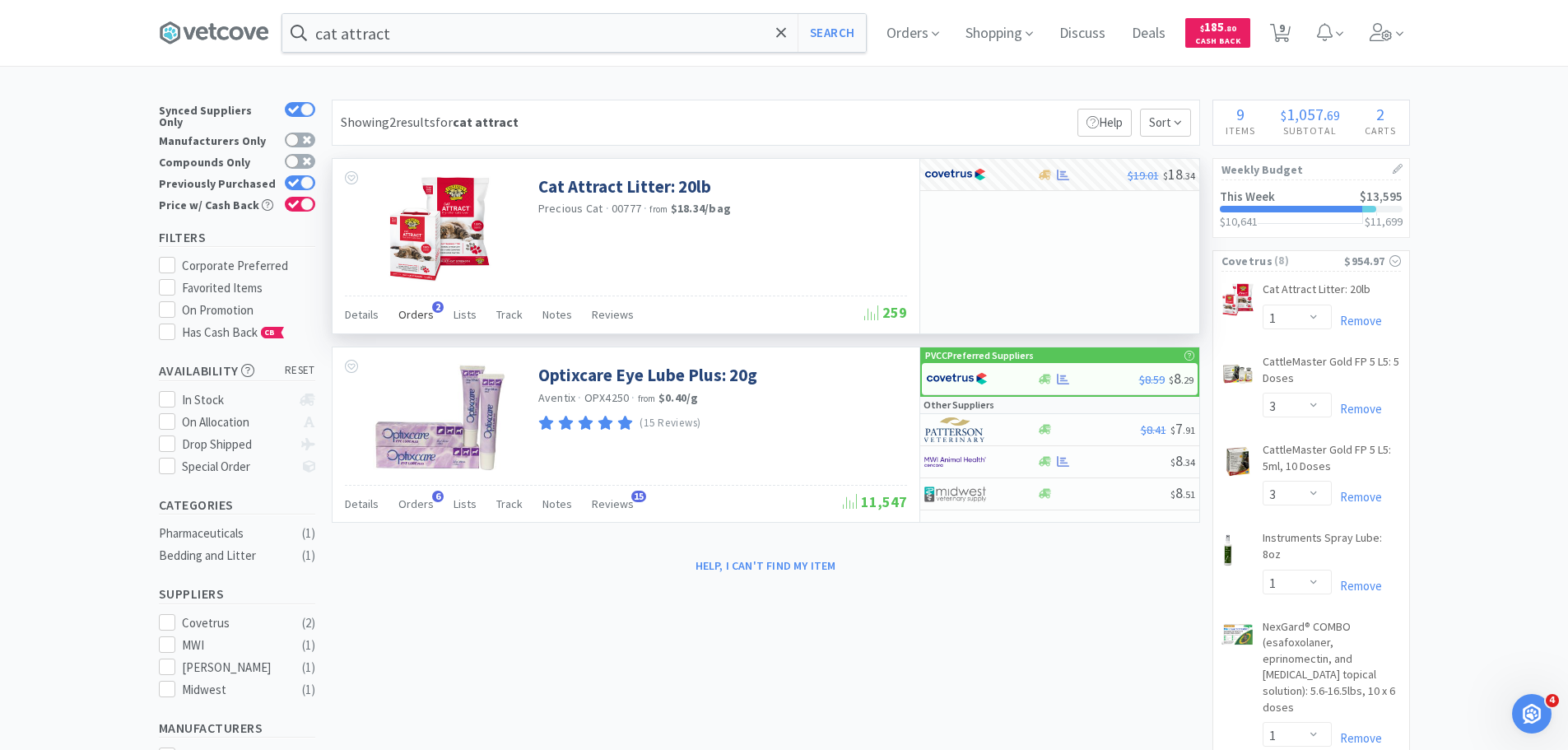
click at [419, 312] on span "Orders" at bounding box center [416, 315] width 35 height 15
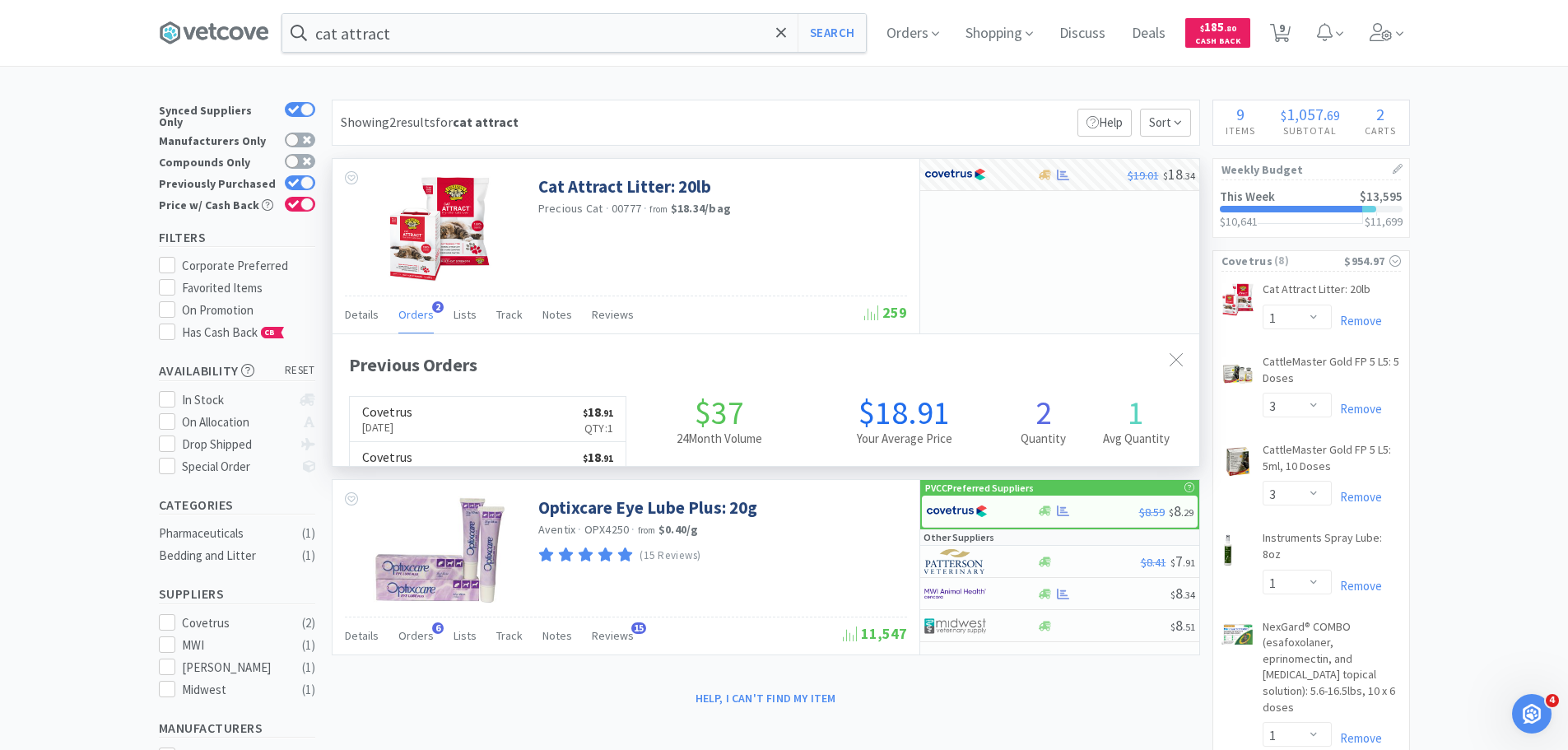
scroll to position [426, 867]
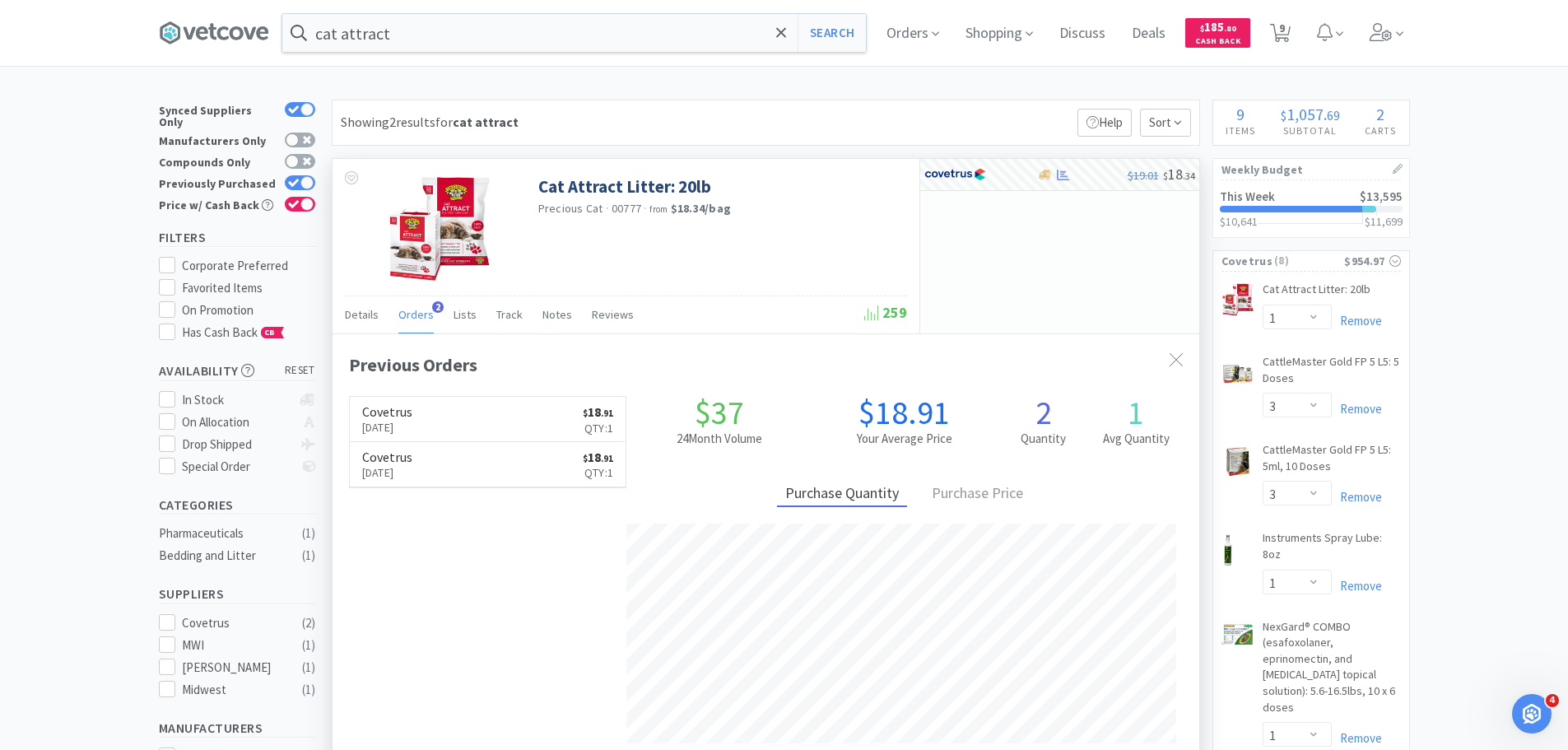
click at [419, 312] on span "Orders" at bounding box center [416, 315] width 35 height 15
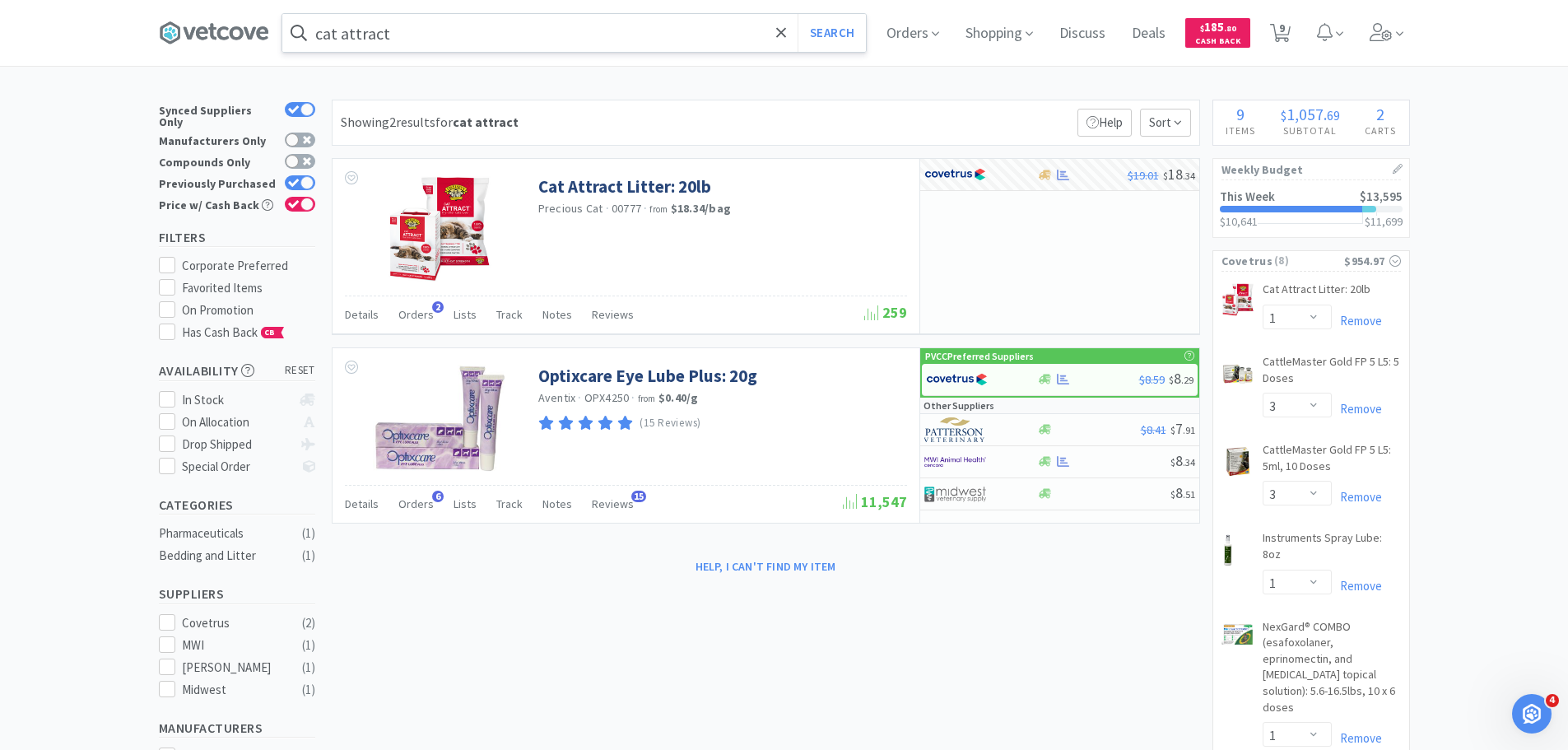
click at [505, 44] on input "cat attract" at bounding box center [575, 33] width 584 height 38
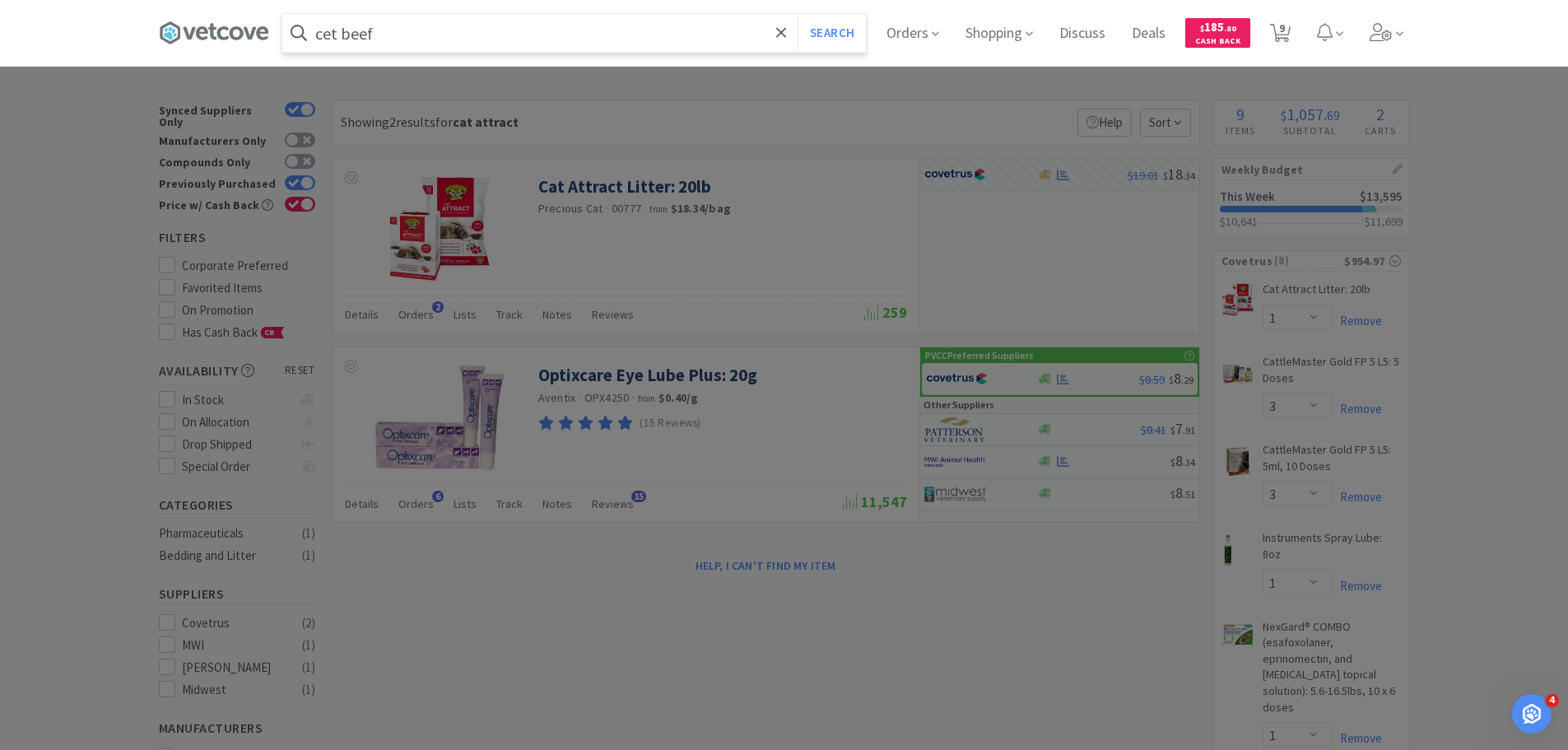
type input "cet beef"
click at [798, 14] on button "Search" at bounding box center [831, 33] width 68 height 38
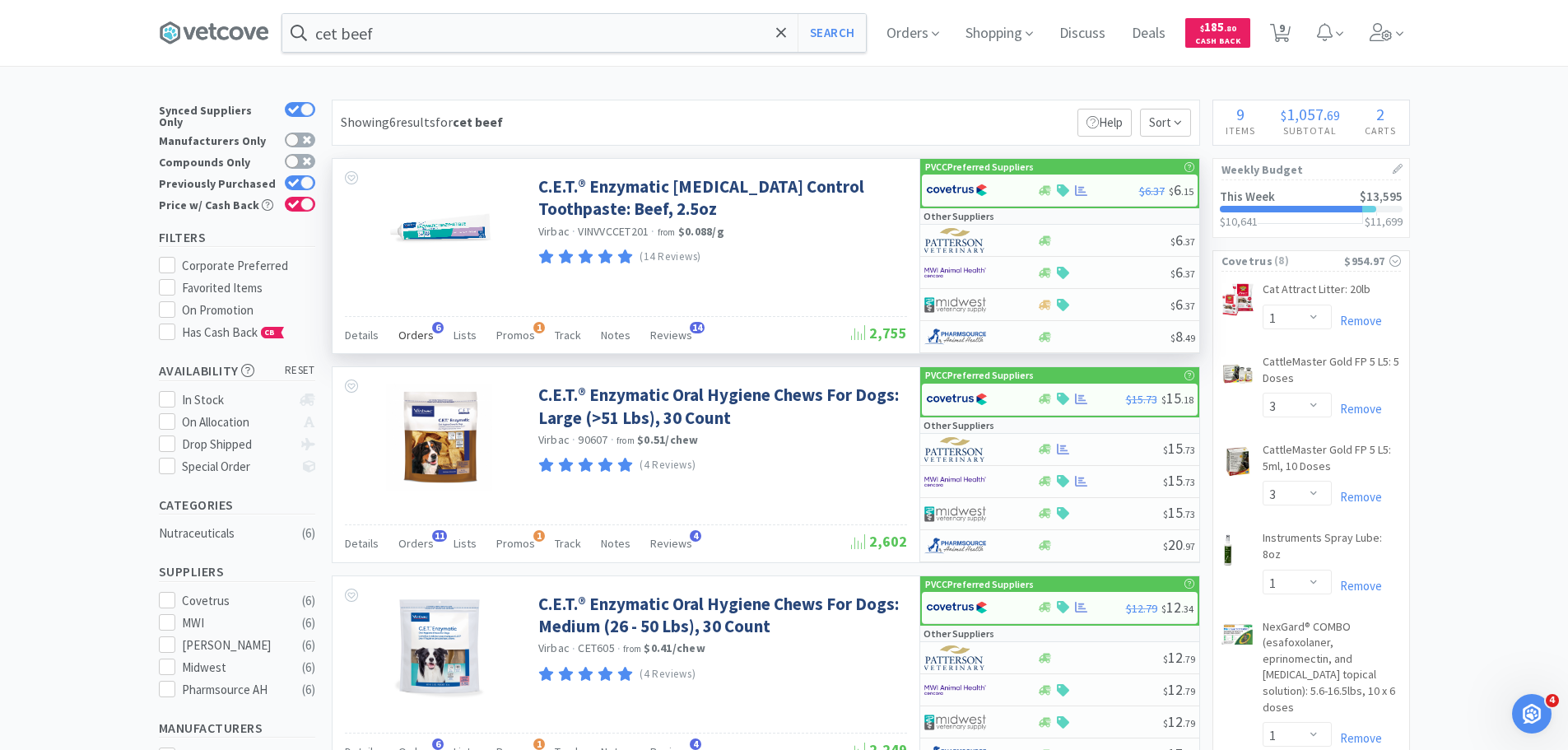
click at [406, 332] on span "Orders" at bounding box center [416, 335] width 35 height 15
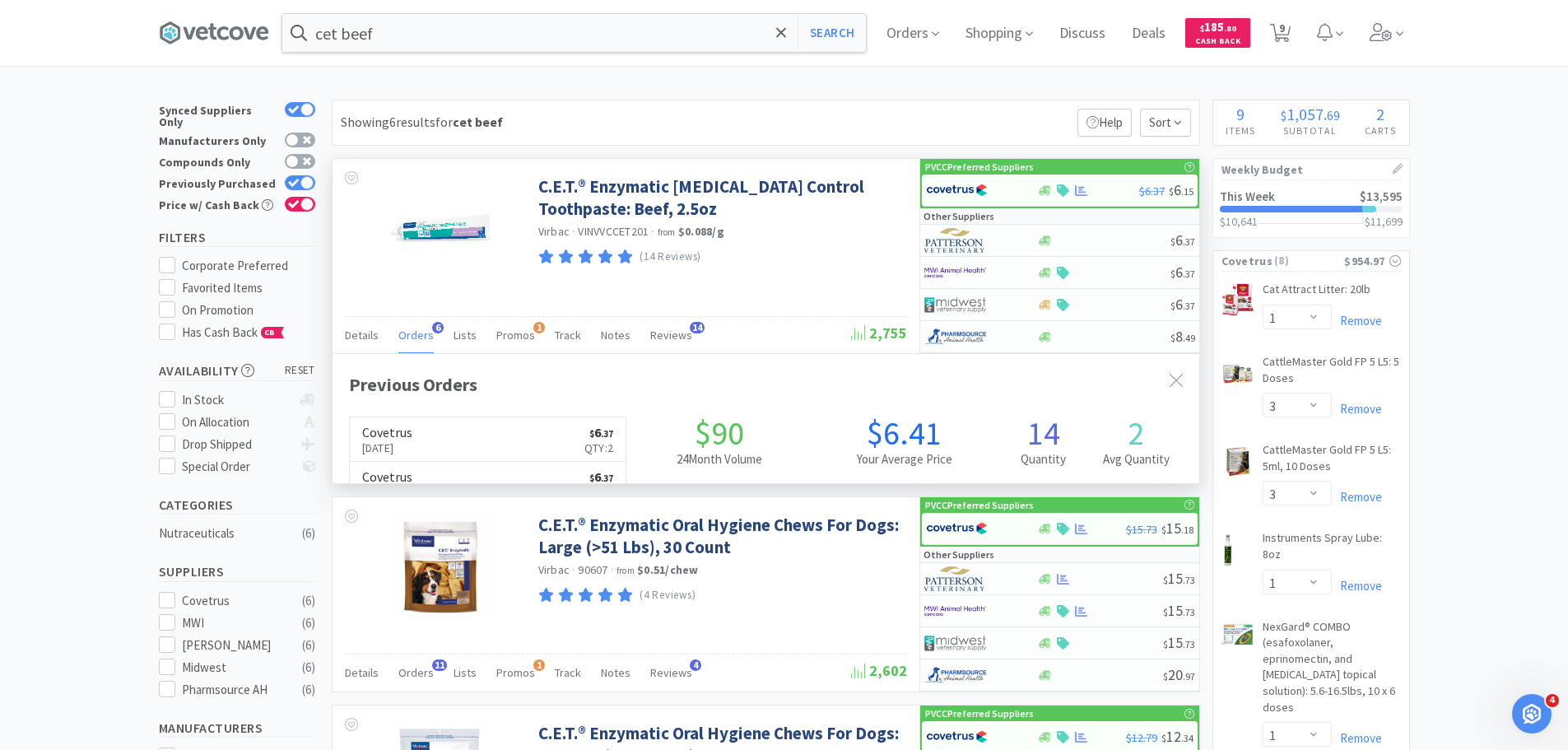
scroll to position [426, 867]
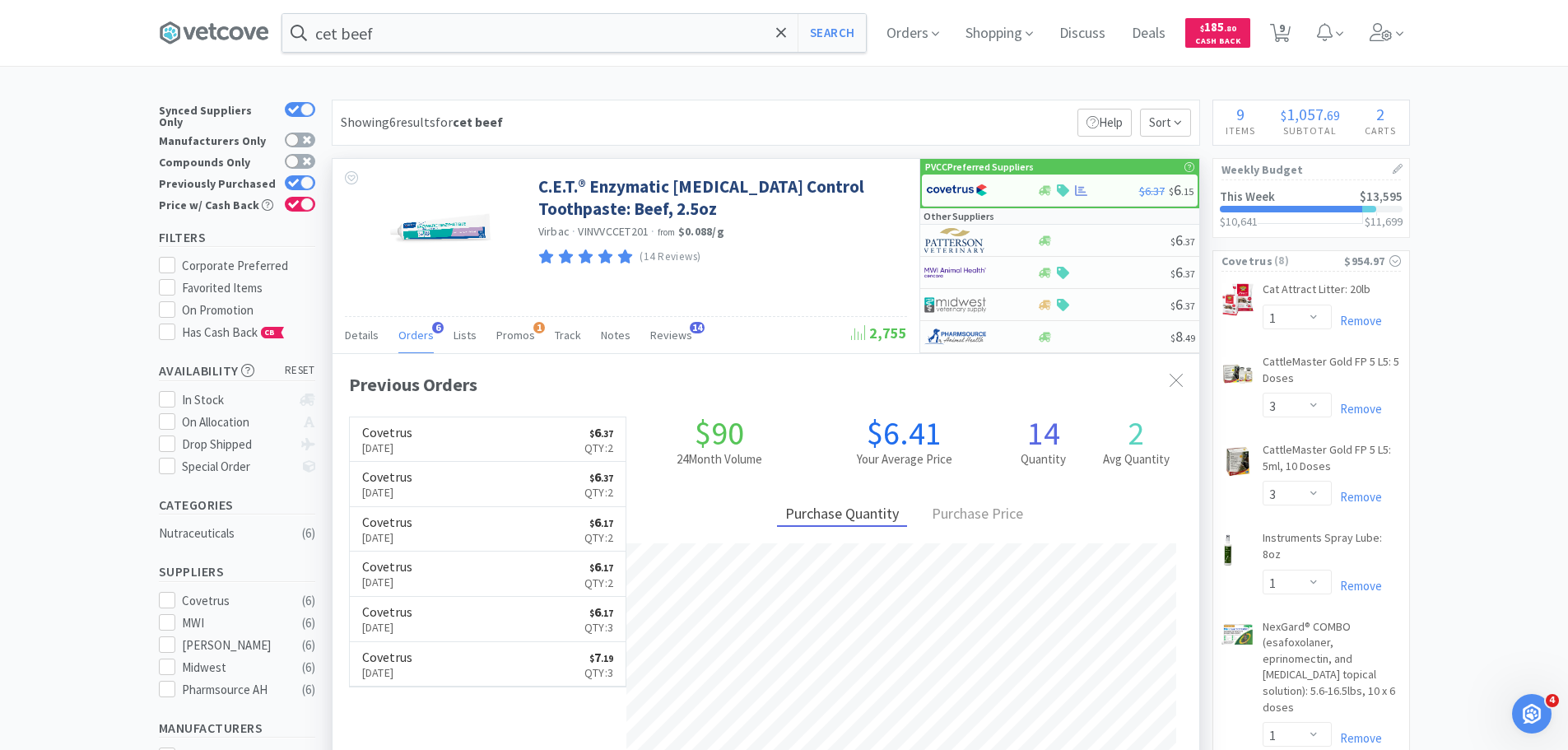
click at [406, 332] on span "Orders" at bounding box center [416, 335] width 35 height 15
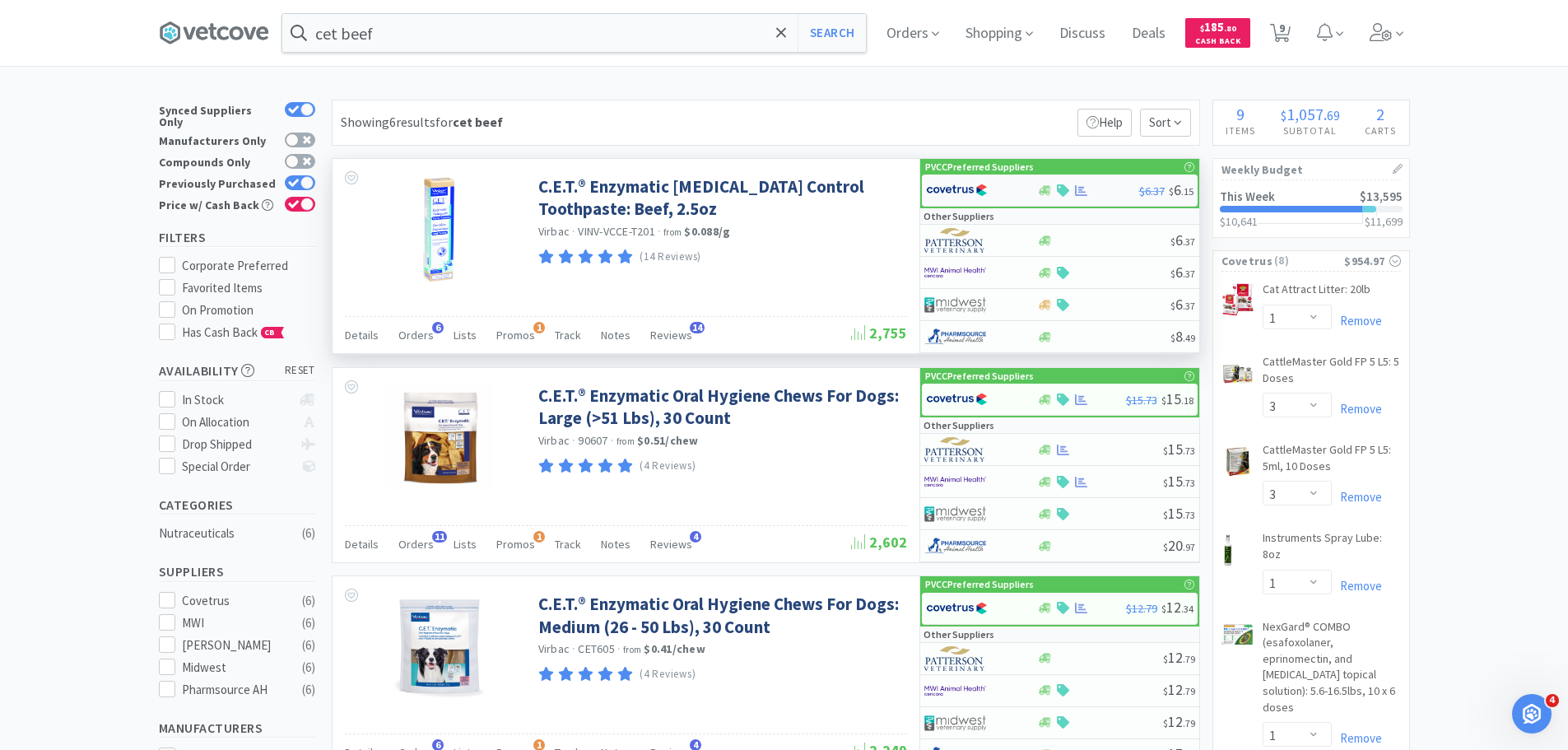
click at [964, 196] on img at bounding box center [957, 190] width 61 height 25
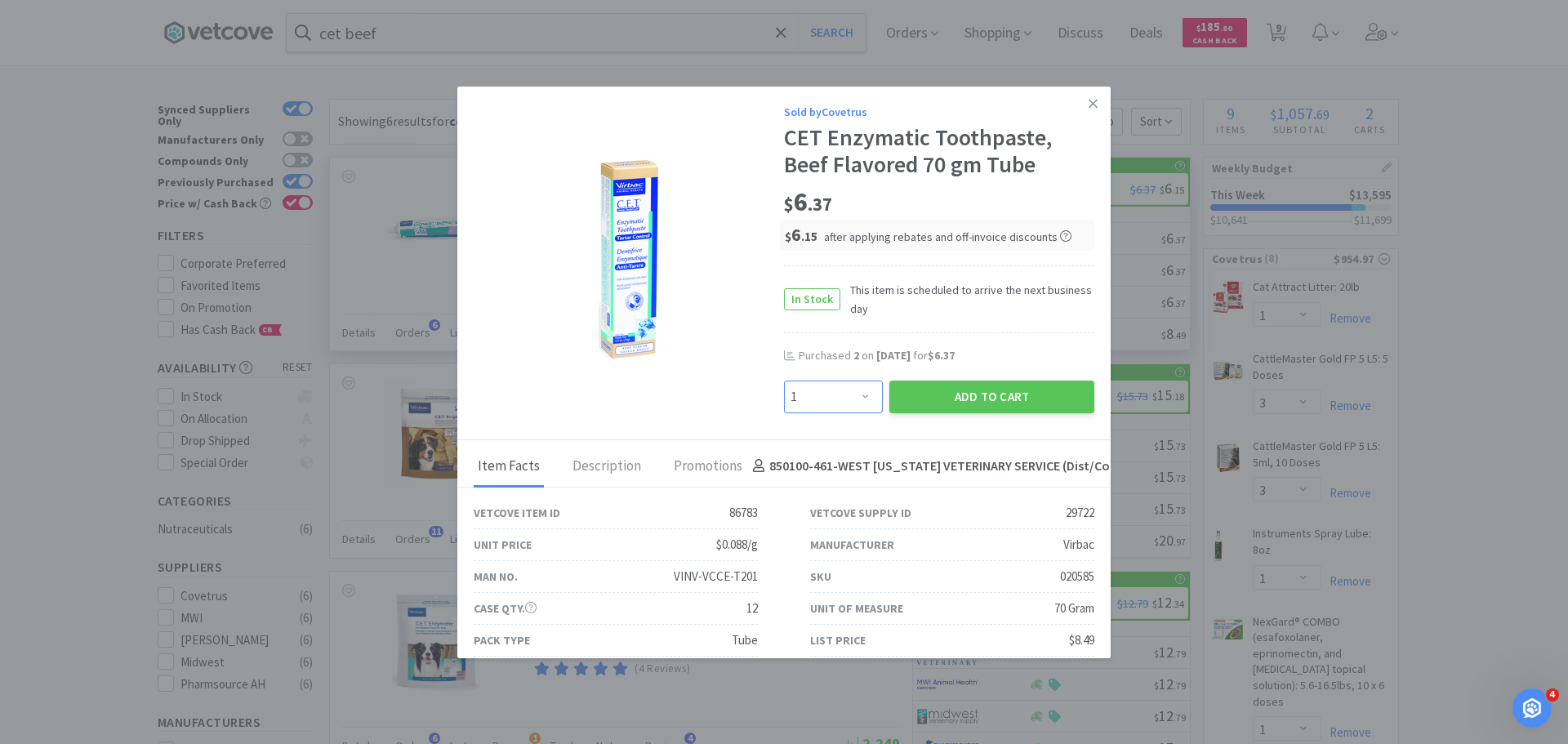
click at [819, 402] on select "Enter Quantity 1 2 3 4 5 6 7 8 9 10 11 12 13 14 15 16 17 18 19 20 Enter Quantity" at bounding box center [833, 396] width 99 height 32
select select "3"
click at [784, 380] on select "Enter Quantity 1 2 3 4 5 6 7 8 9 10 11 12 13 14 15 16 17 18 19 20 Enter Quantity" at bounding box center [833, 396] width 99 height 32
click at [952, 395] on button "Add to Cart" at bounding box center [992, 396] width 205 height 32
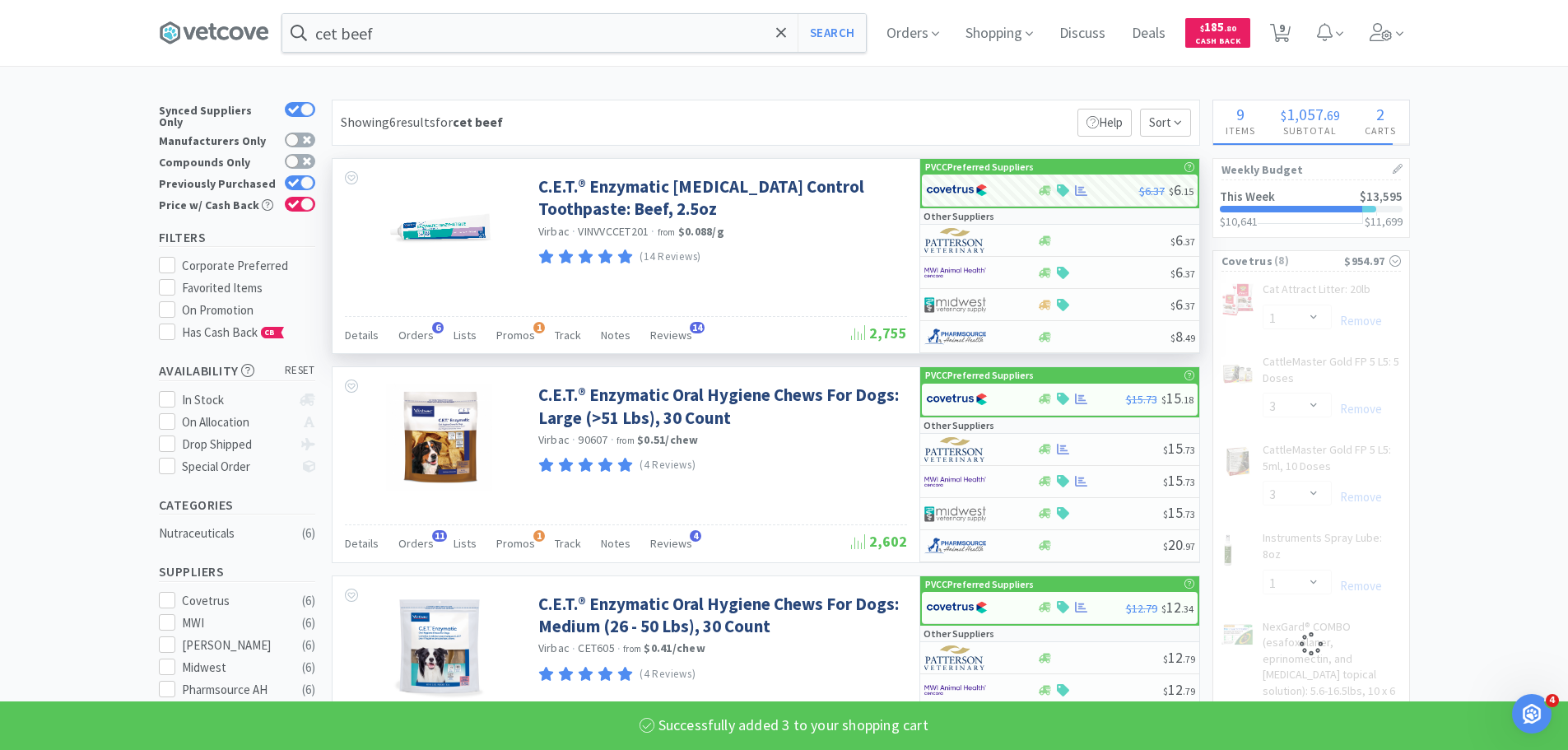
select select "3"
select select "1"
select select "3"
select select "1"
select select "2"
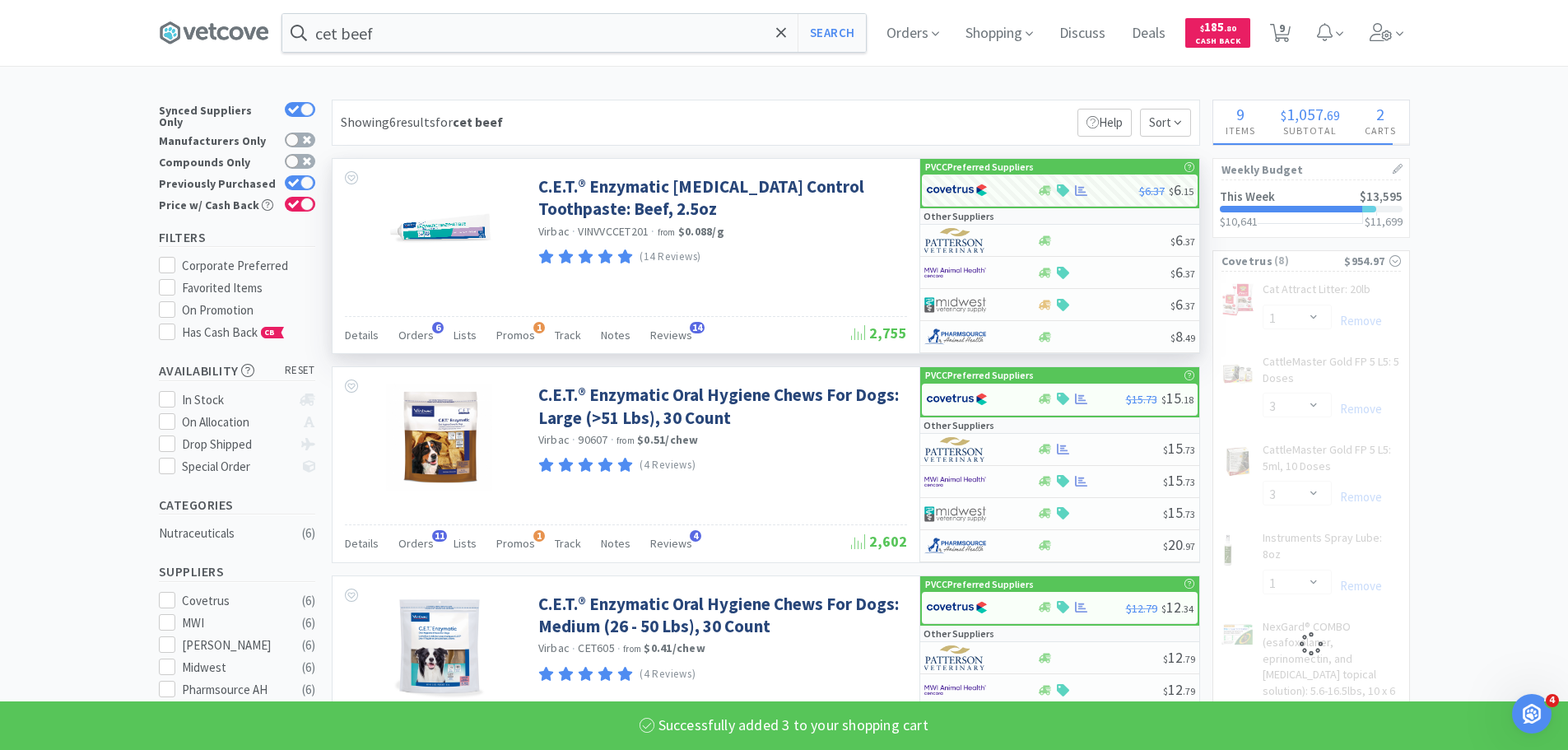
select select "1"
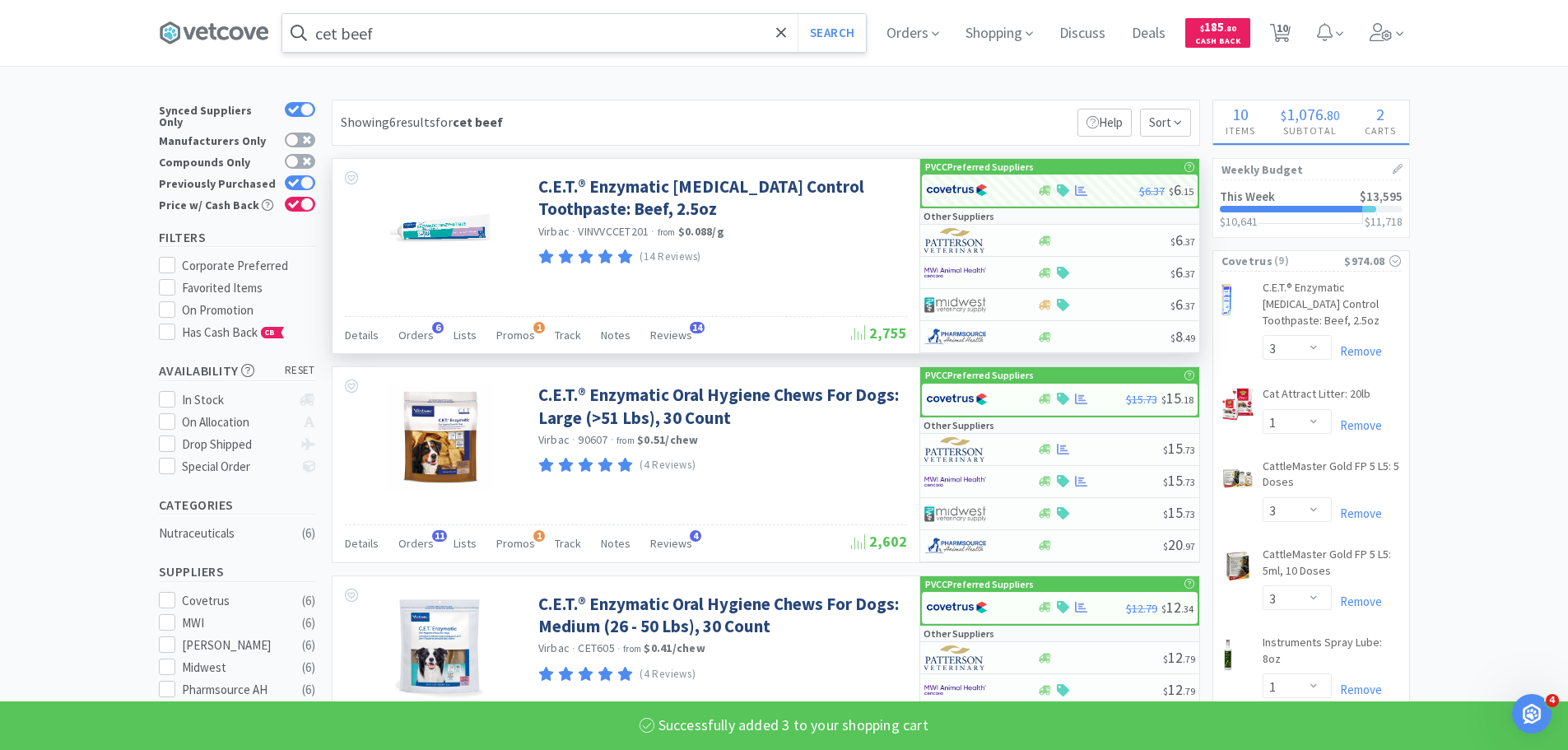
click at [658, 37] on input "cet beef" at bounding box center [575, 33] width 584 height 38
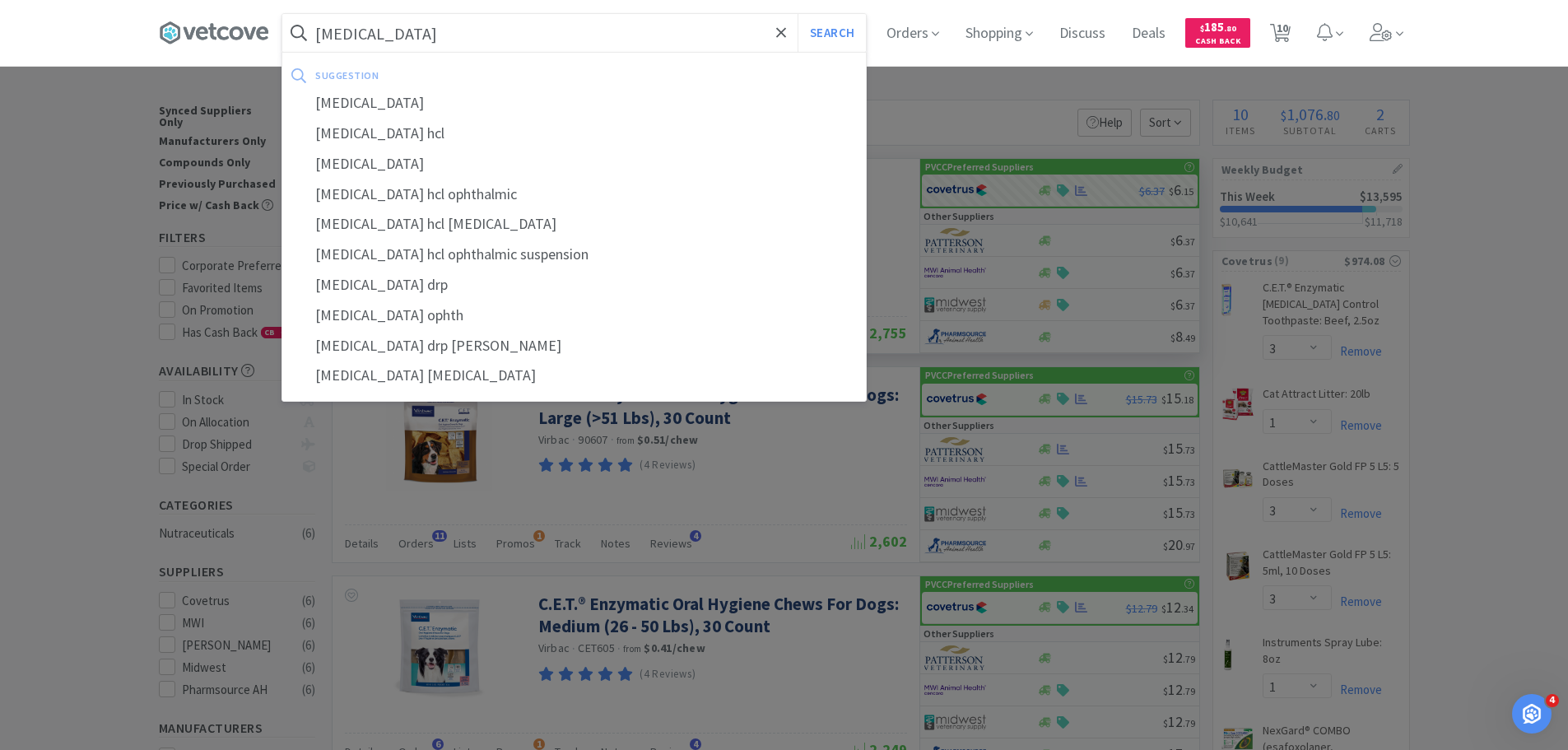
type input "proparacaine"
click at [798, 14] on button "Search" at bounding box center [831, 33] width 68 height 38
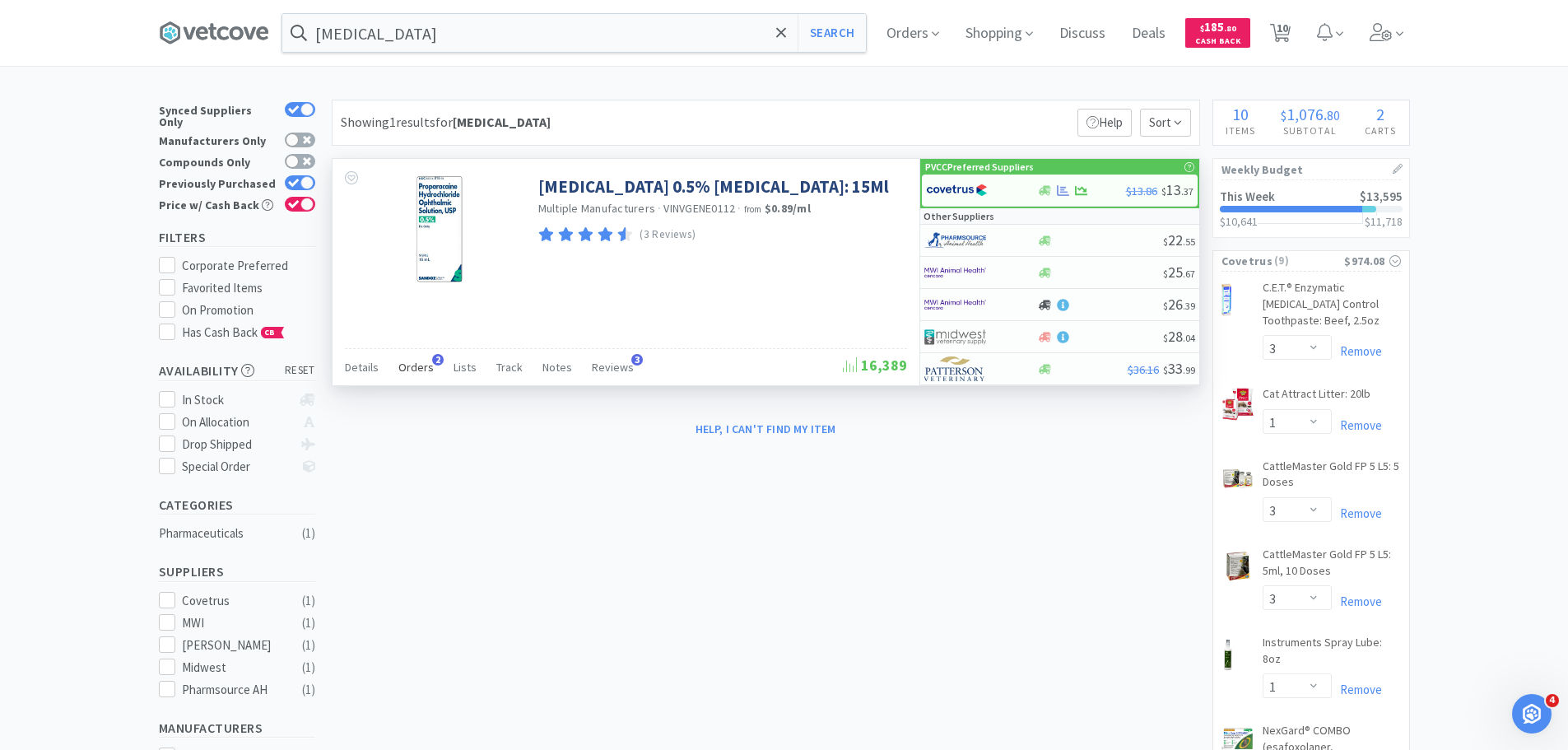
click at [415, 364] on span "Orders" at bounding box center [416, 368] width 35 height 15
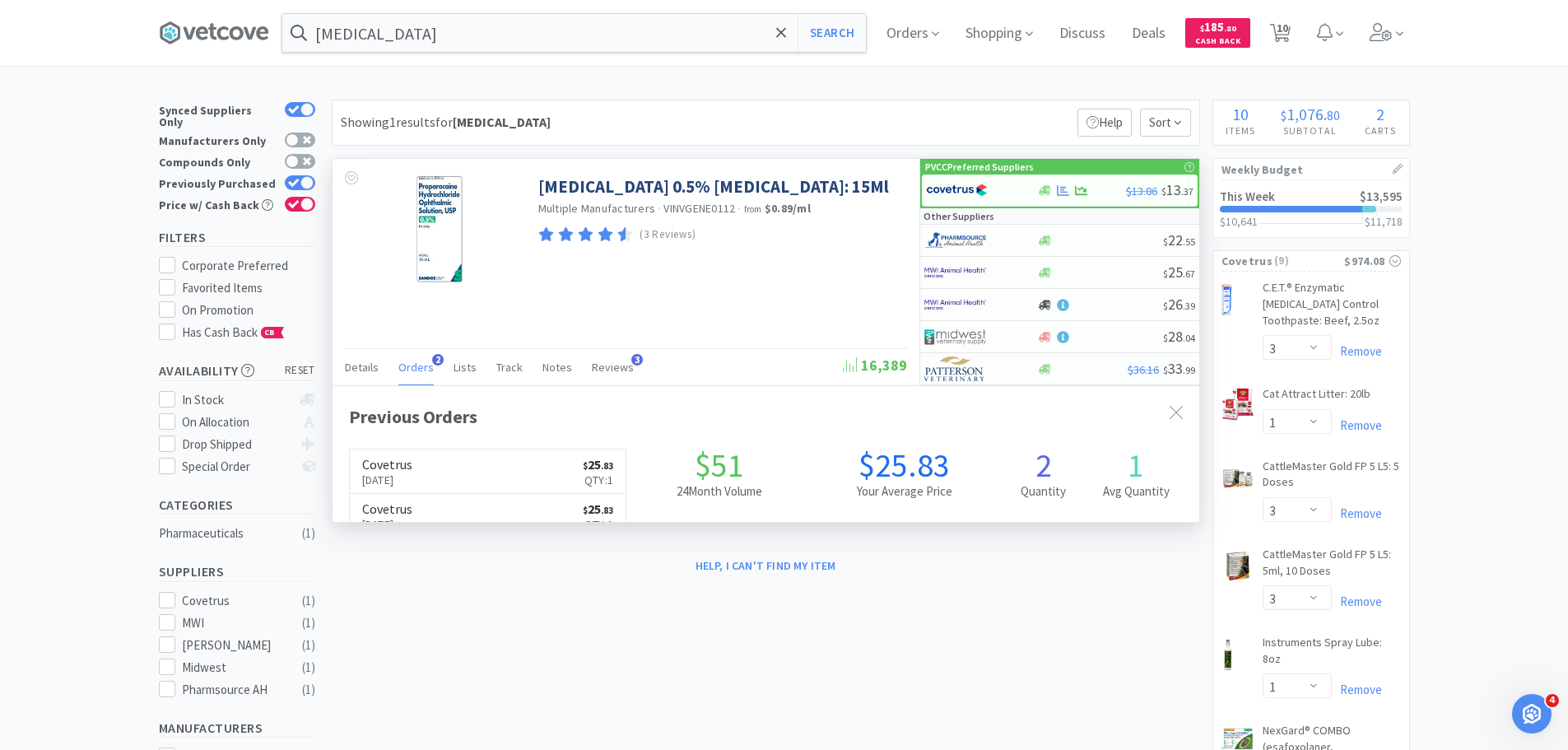
scroll to position [426, 867]
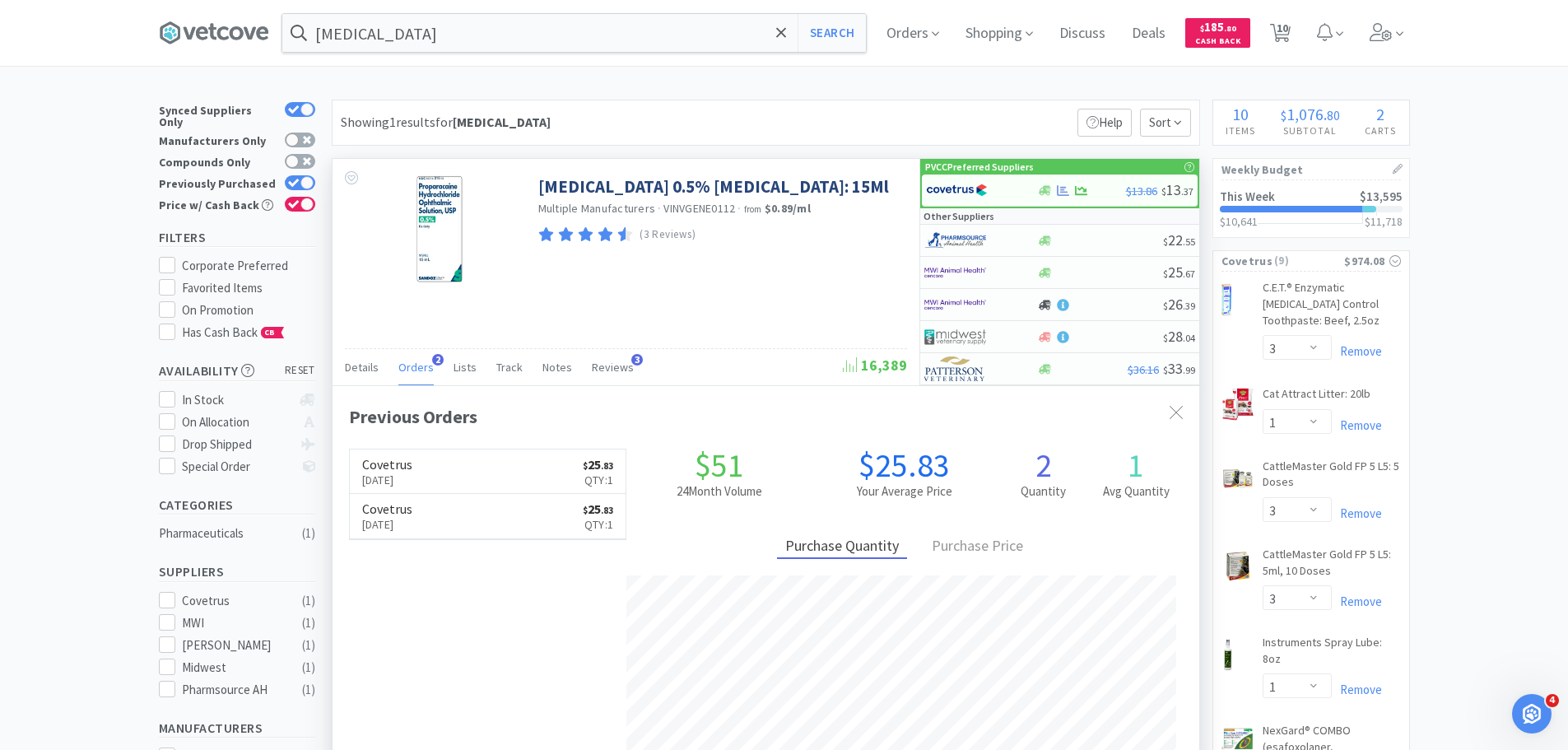
click at [417, 364] on span "Orders" at bounding box center [416, 368] width 35 height 15
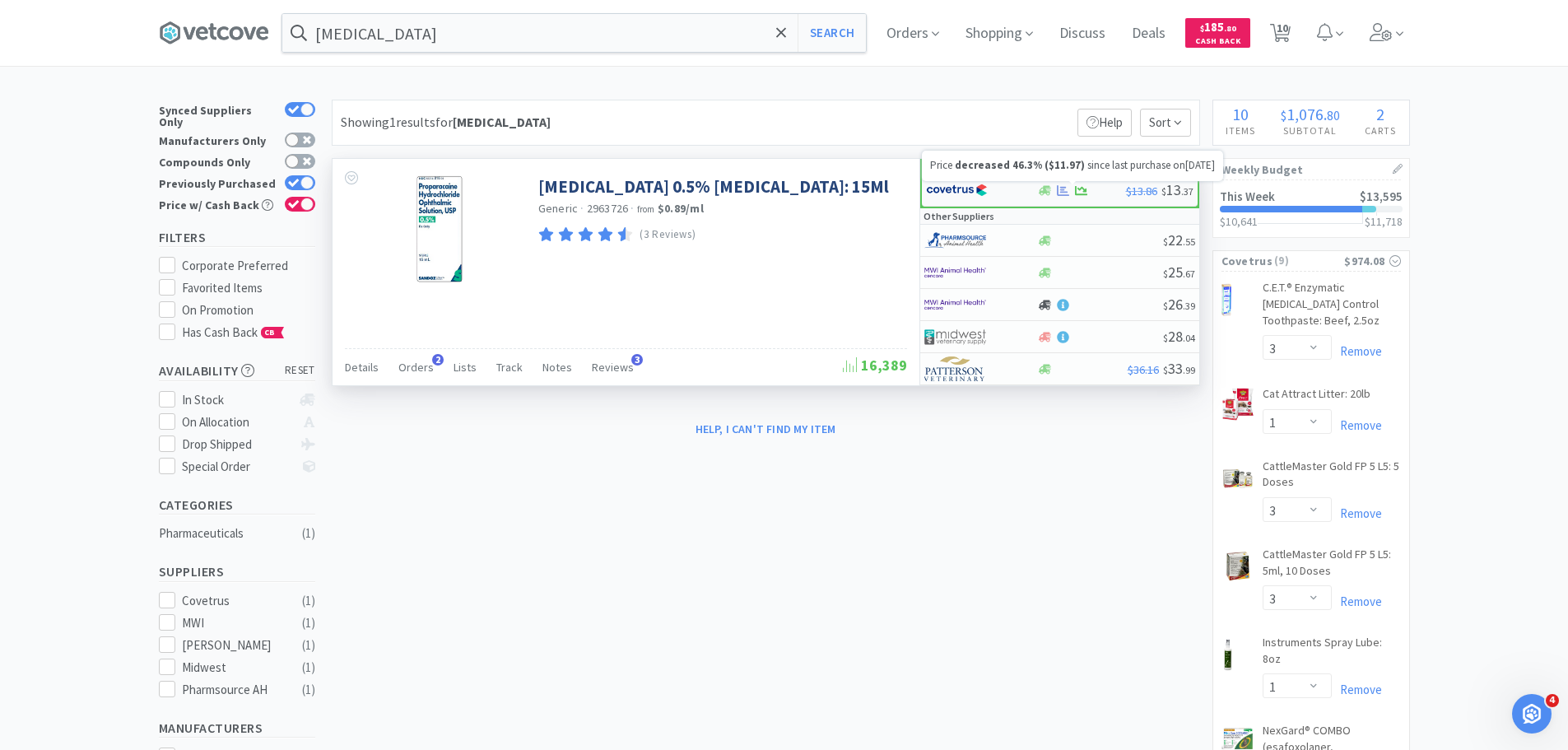
click at [1075, 187] on icon at bounding box center [1081, 190] width 12 height 12
select select "1"
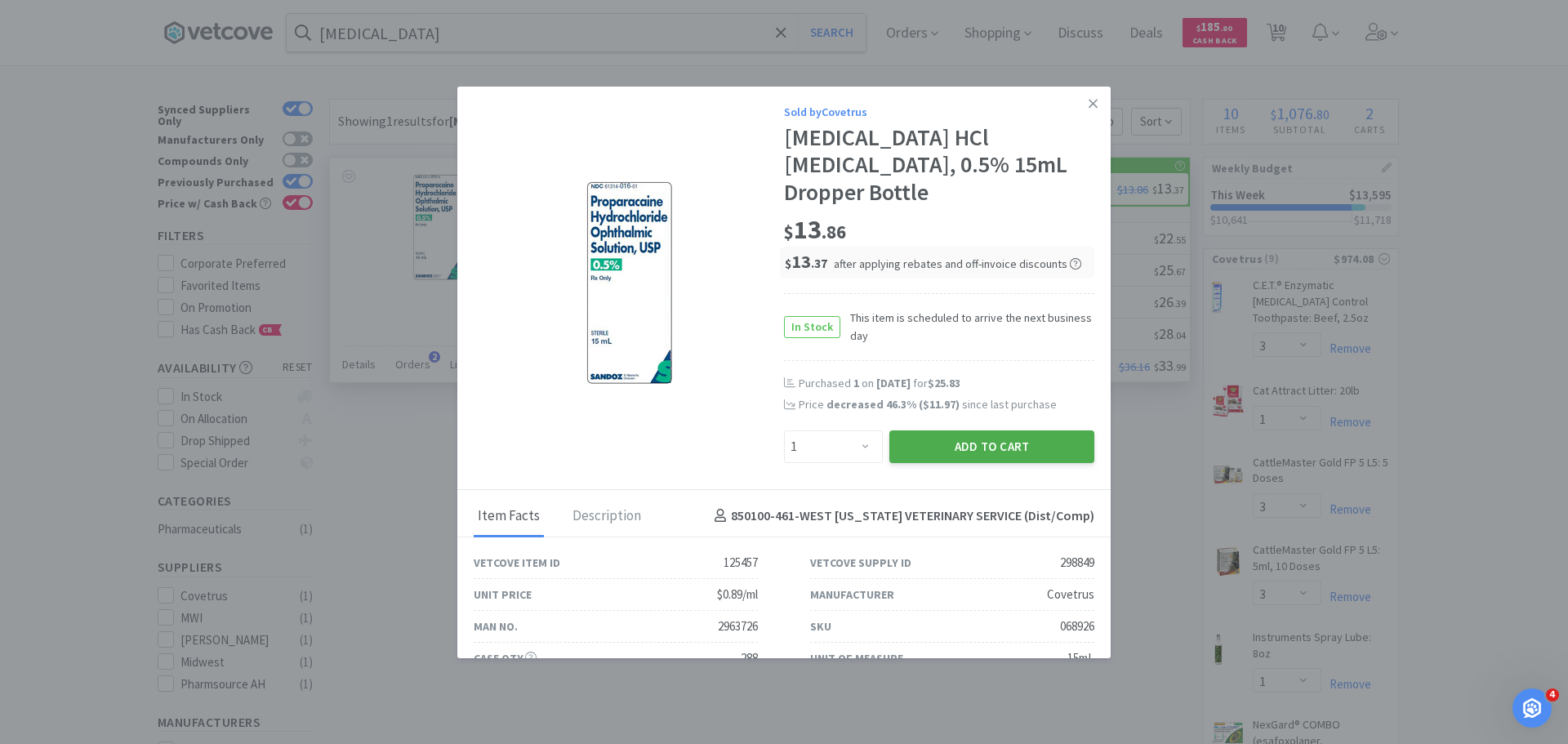
click at [946, 451] on button "Add to Cart" at bounding box center [992, 446] width 205 height 32
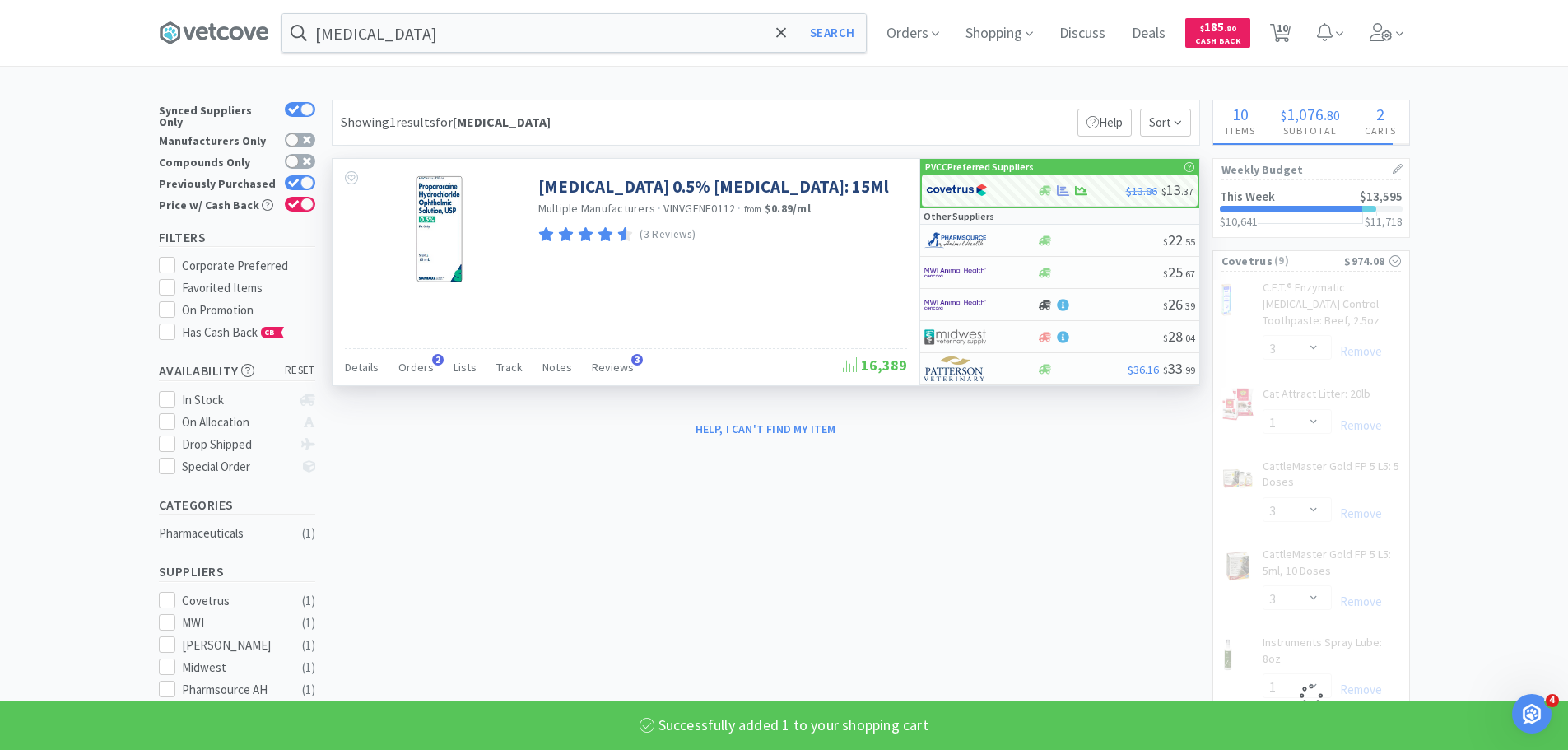
select select "1"
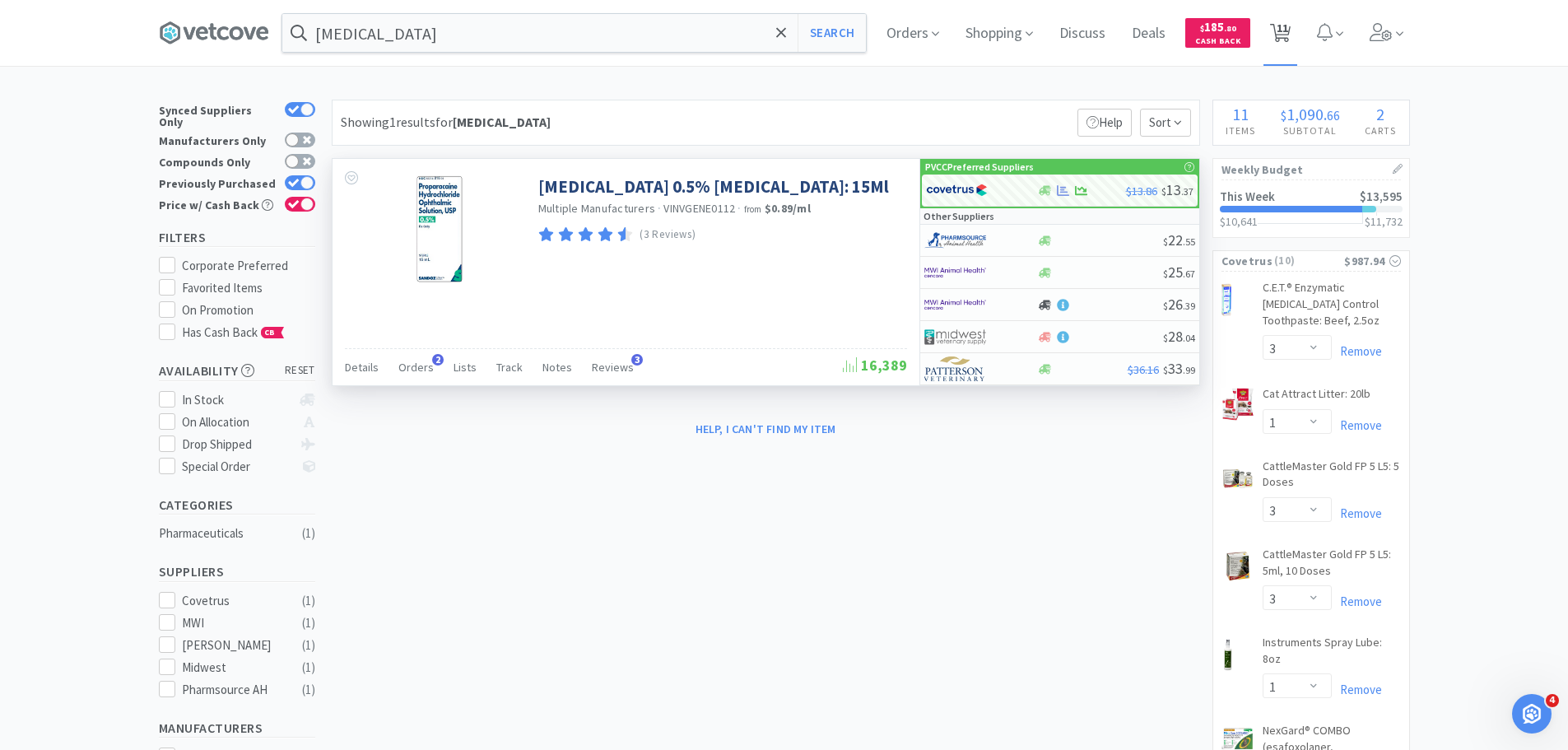
click at [1288, 38] on span "11" at bounding box center [1282, 28] width 11 height 66
select select "3"
select select "1"
select select "3"
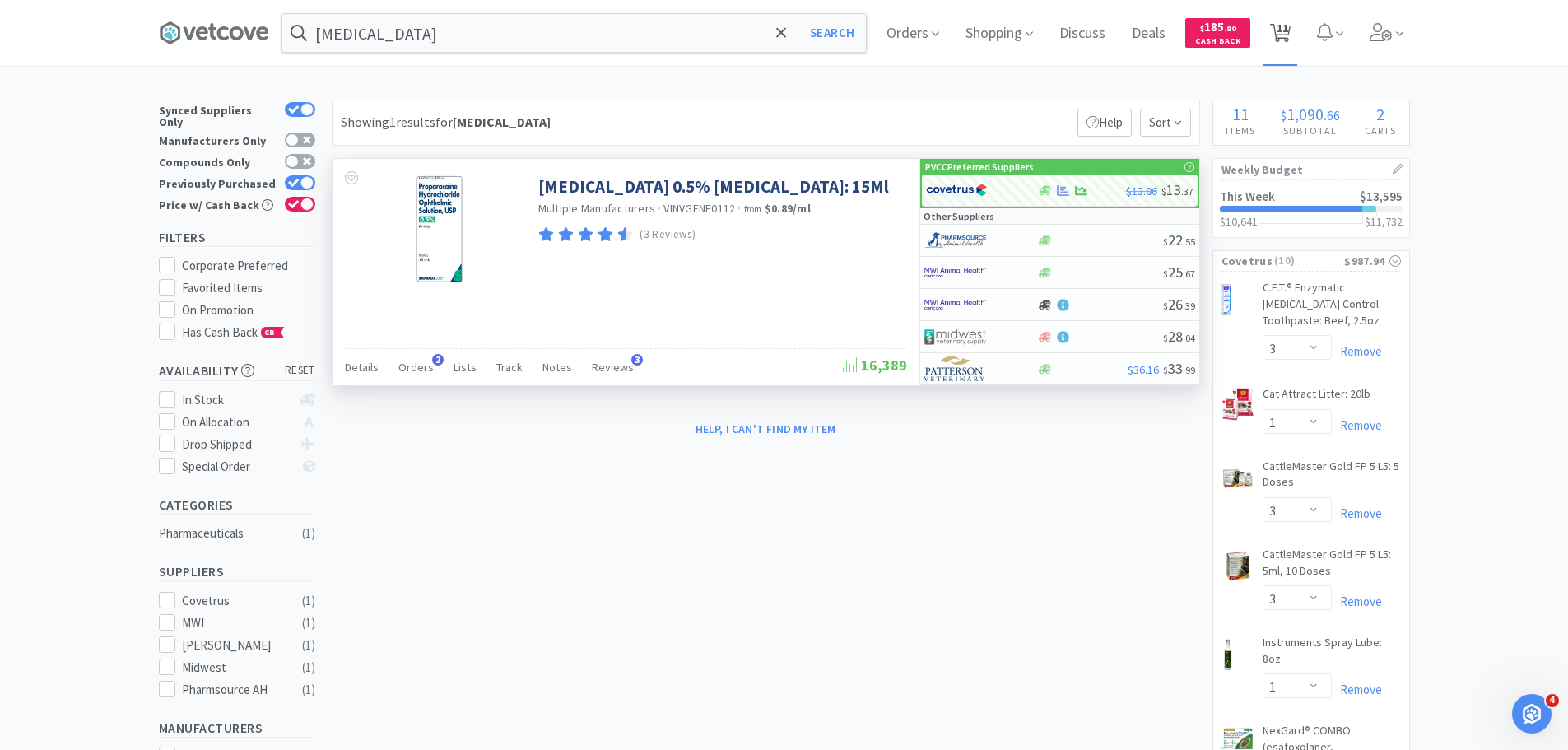
select select "1"
select select "2"
select select "1"
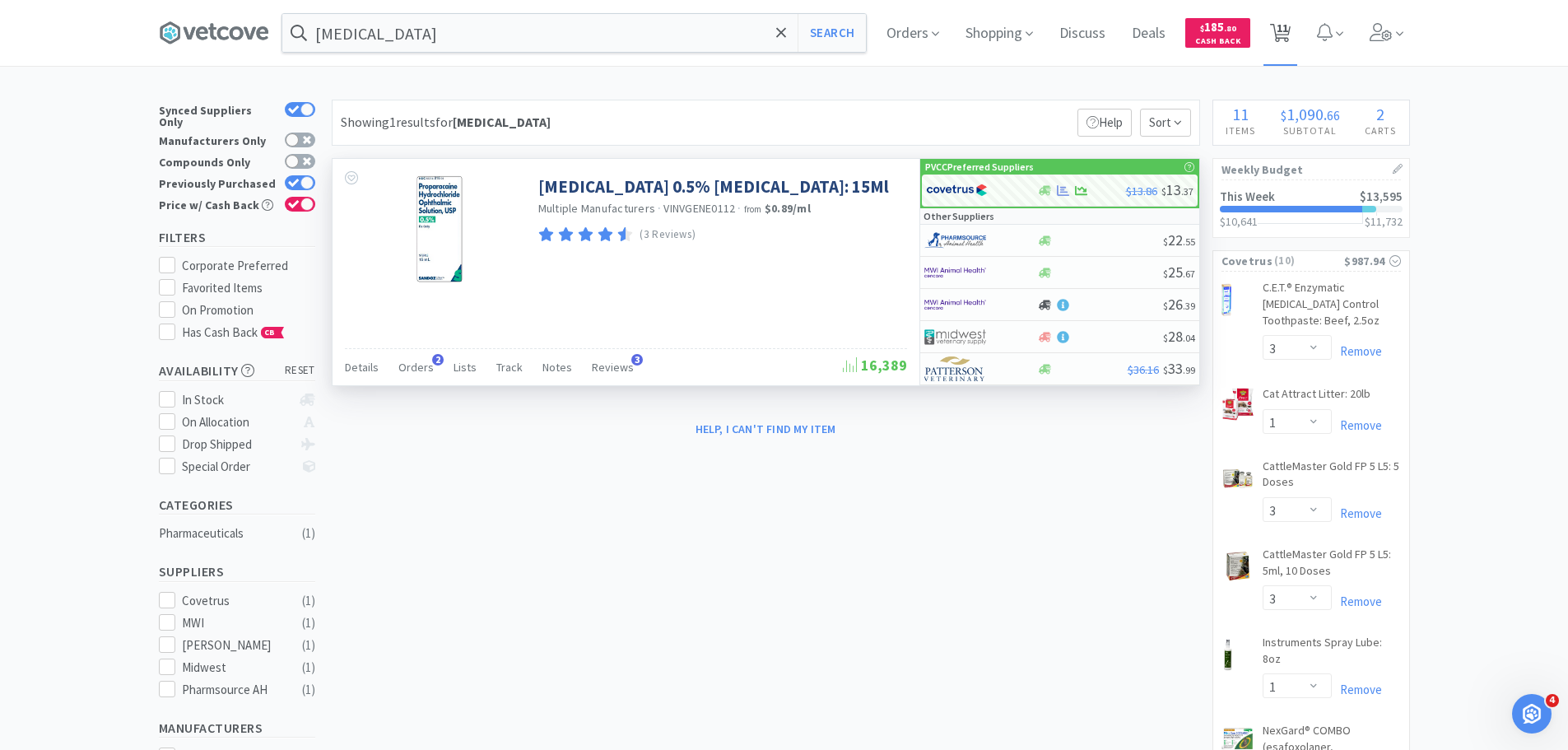
select select "1"
select select "12"
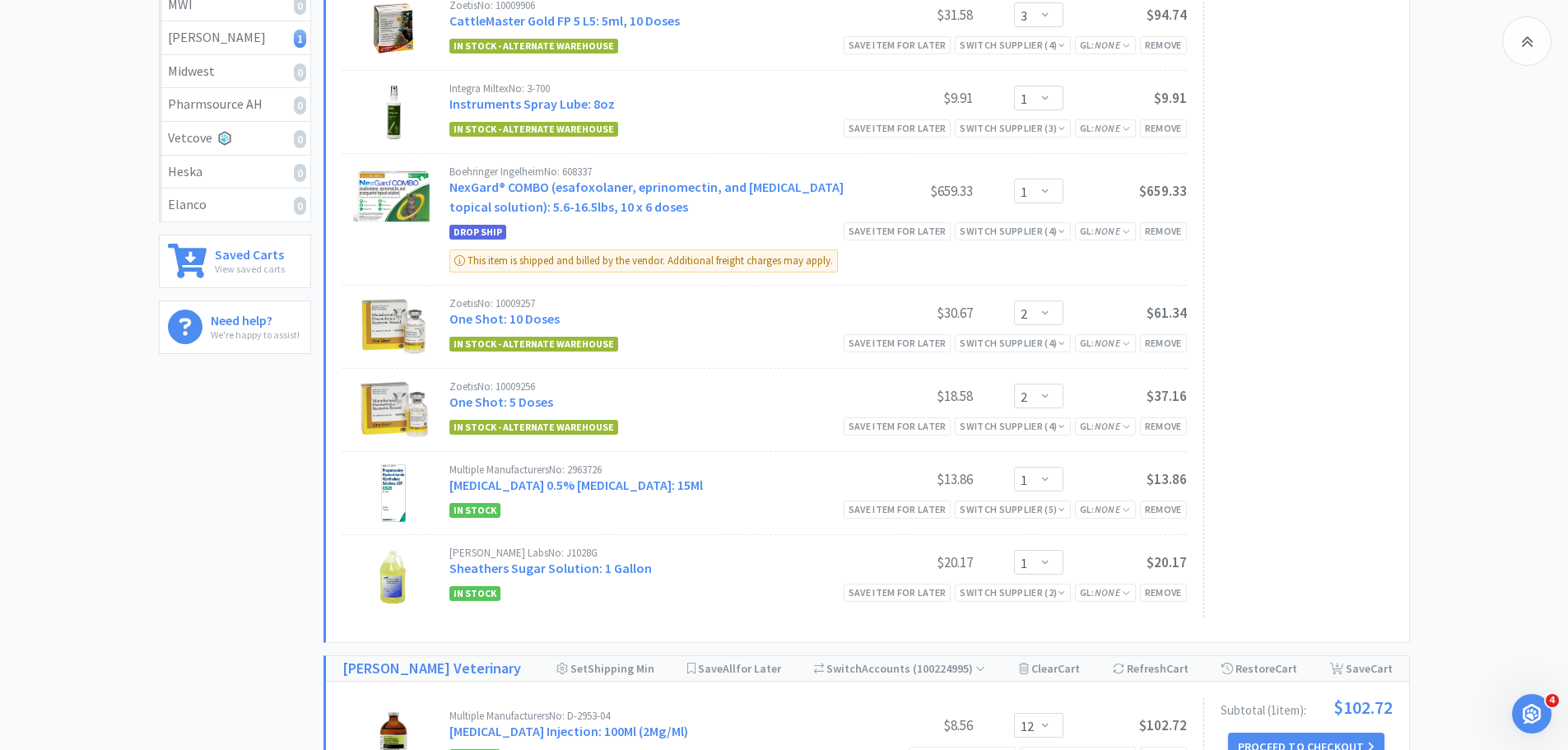
scroll to position [659, 0]
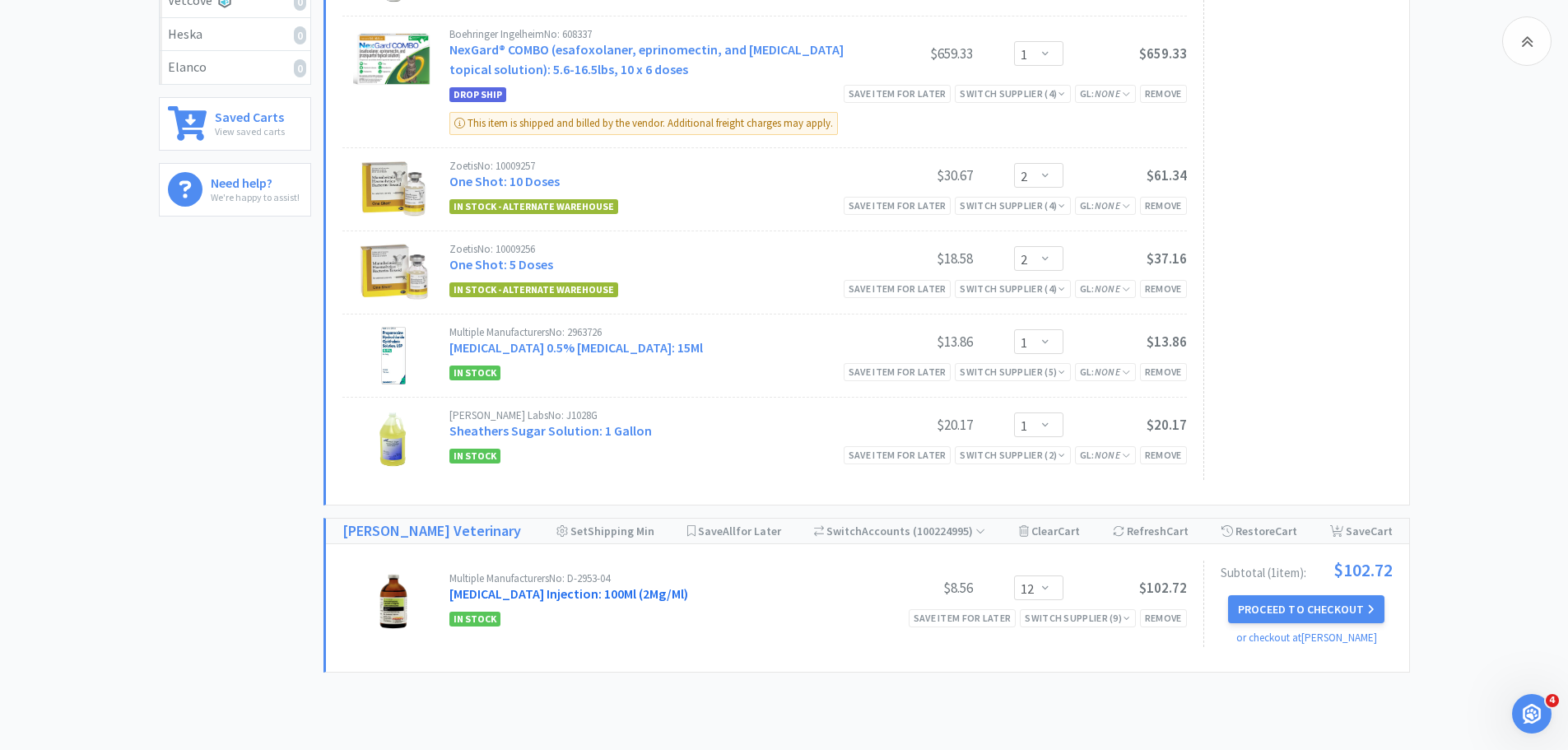
click at [639, 595] on link "Dexamethasone Injection: 100Ml (2Mg/Ml)" at bounding box center [568, 594] width 239 height 17
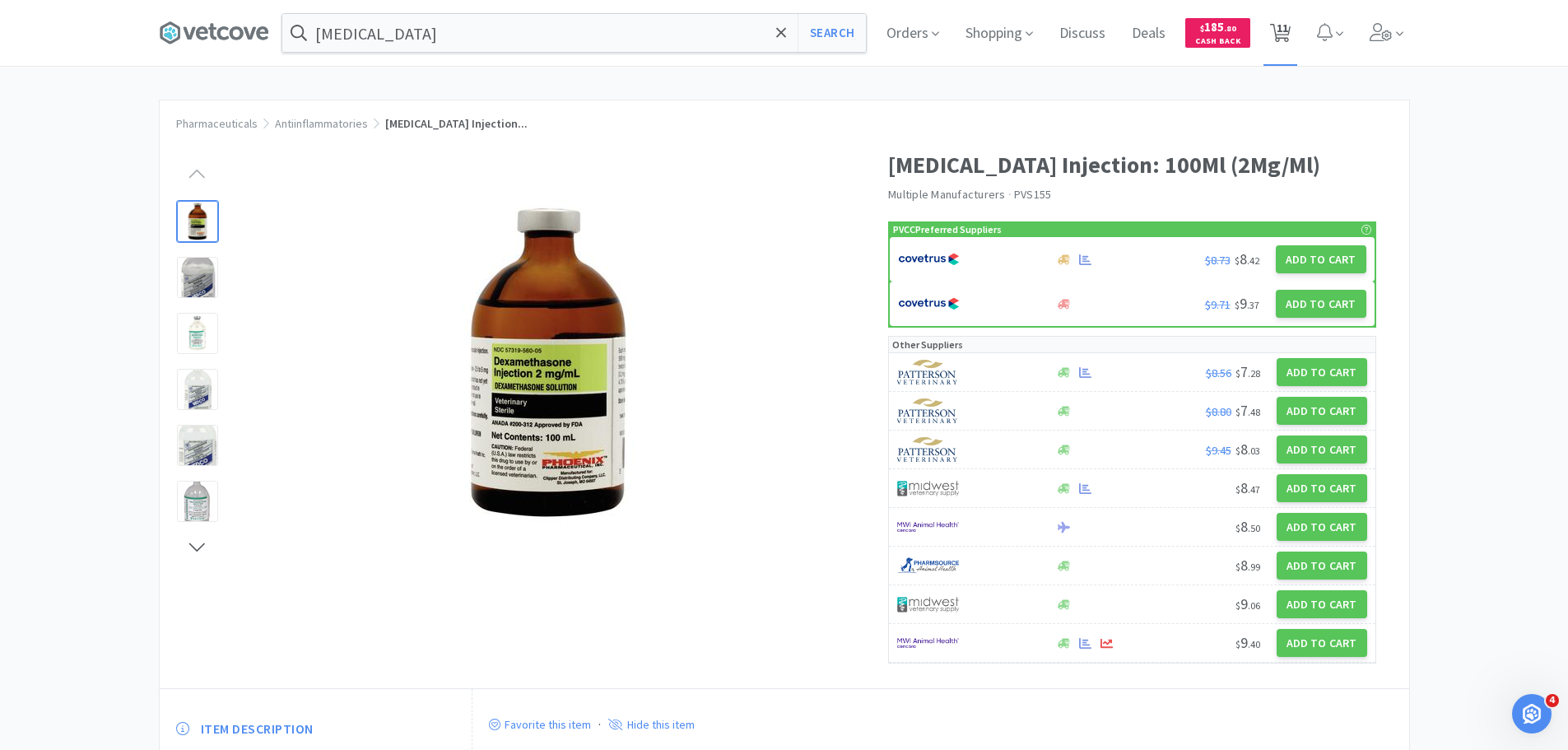
click at [1286, 25] on span "11" at bounding box center [1282, 28] width 11 height 66
select select "3"
select select "1"
select select "3"
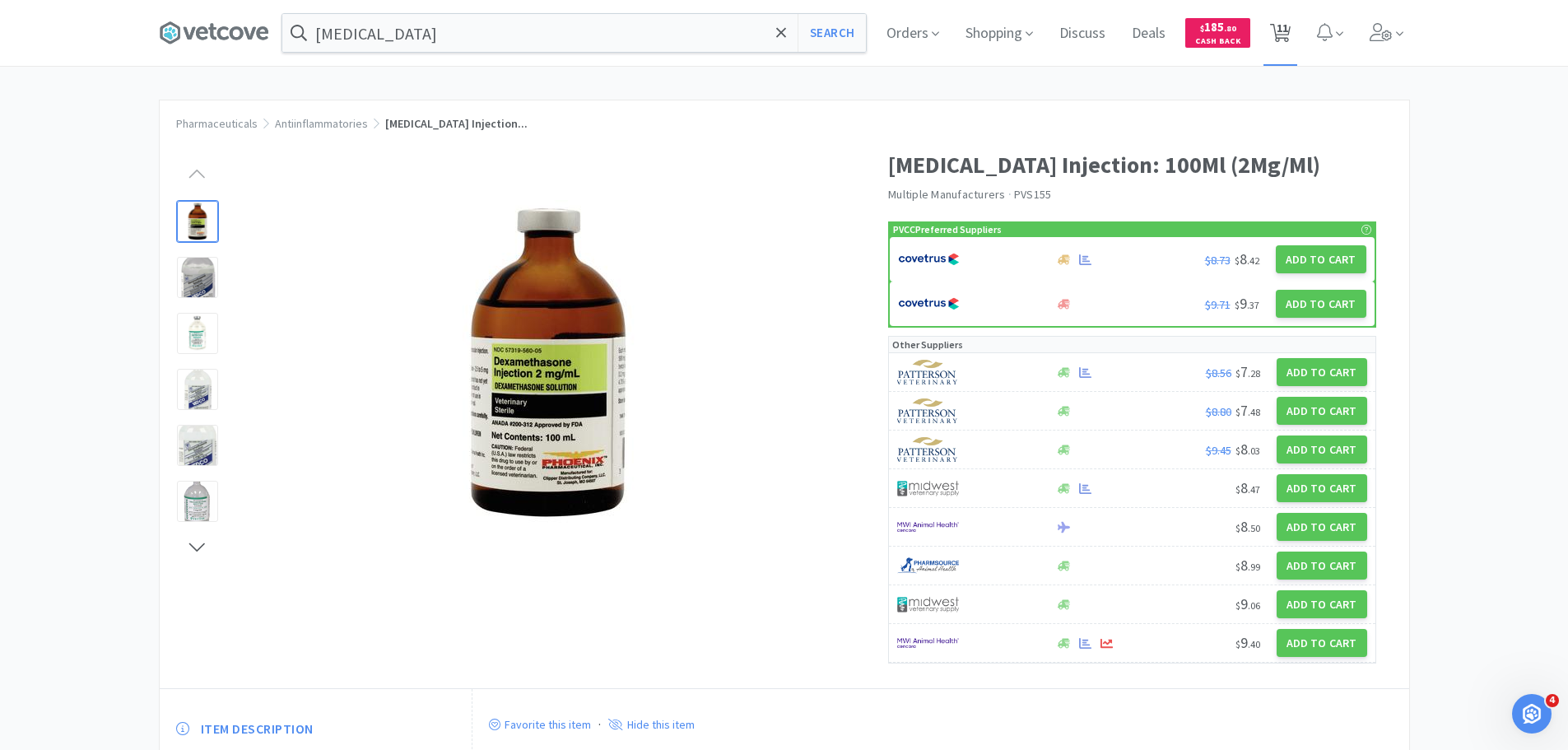
select select "1"
select select "2"
select select "1"
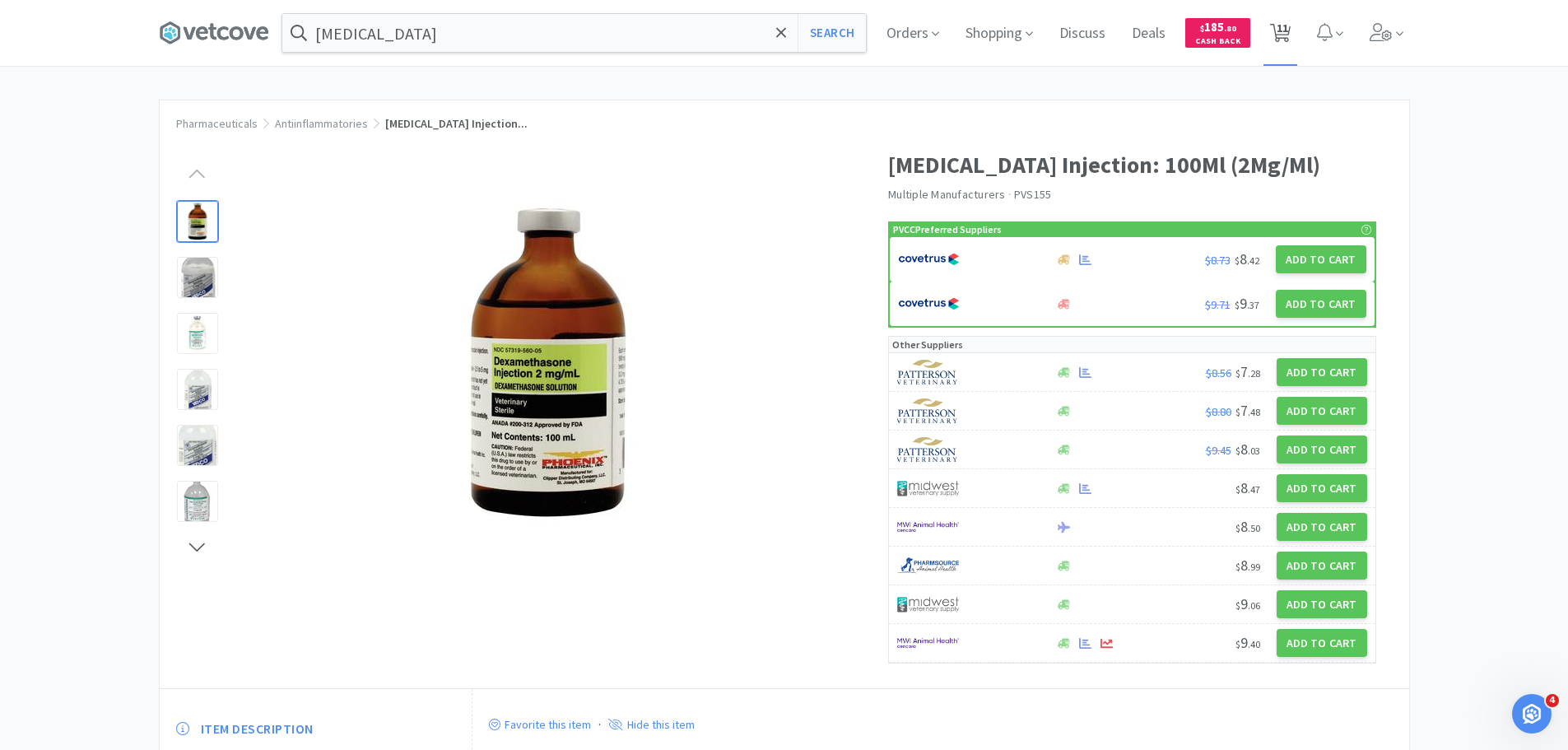
select select "1"
select select "12"
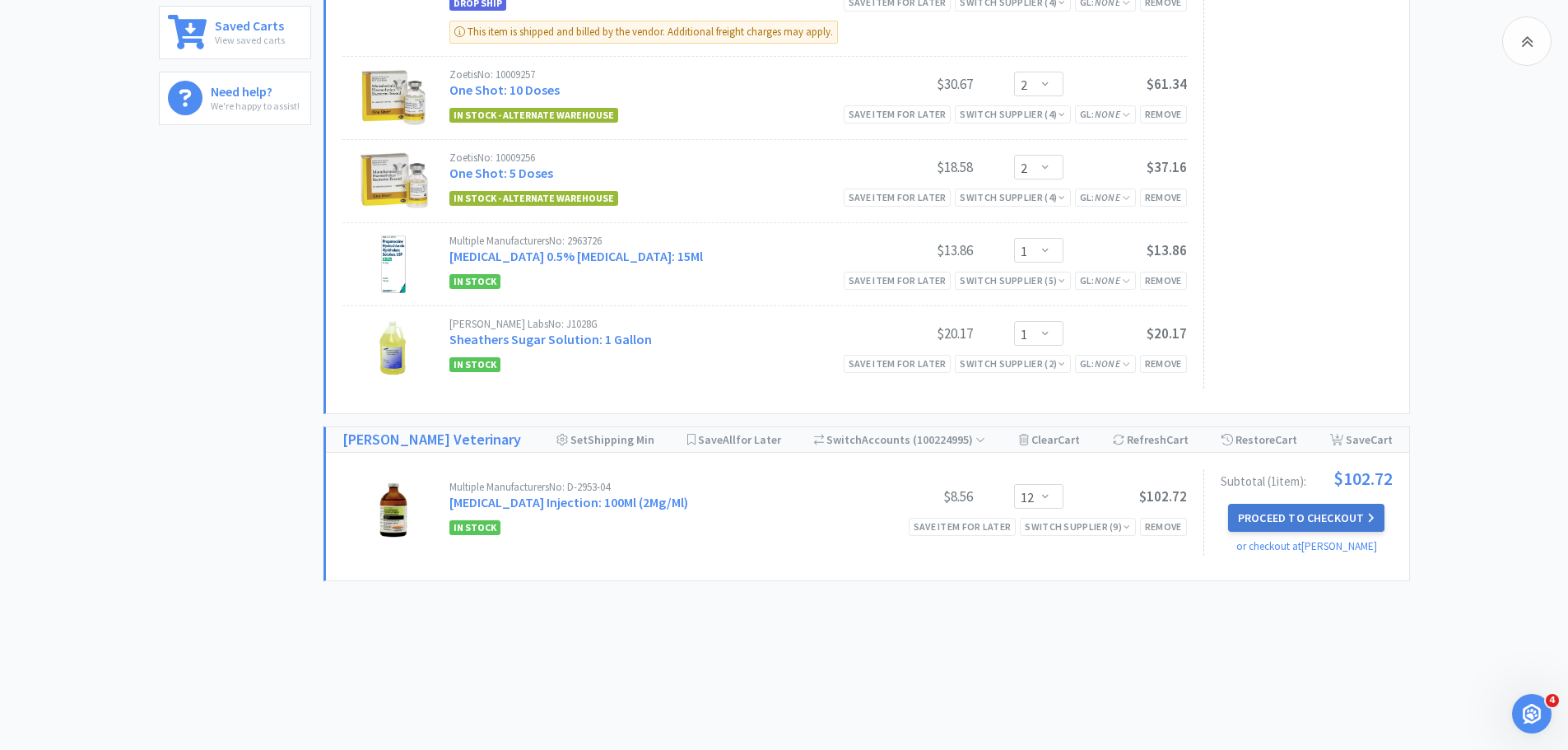
click at [1252, 513] on button "Proceed to Checkout" at bounding box center [1307, 518] width 156 height 28
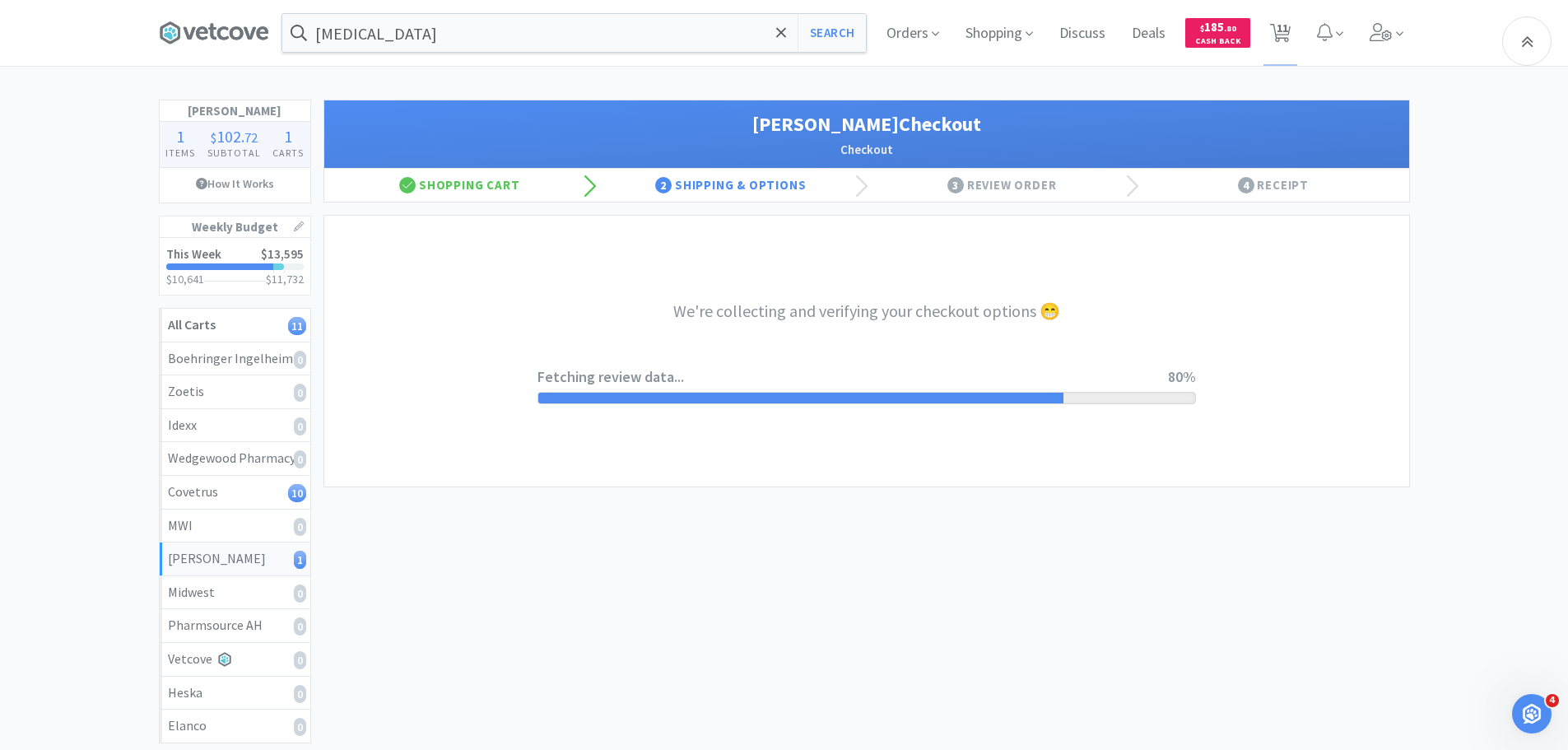
select select "1"
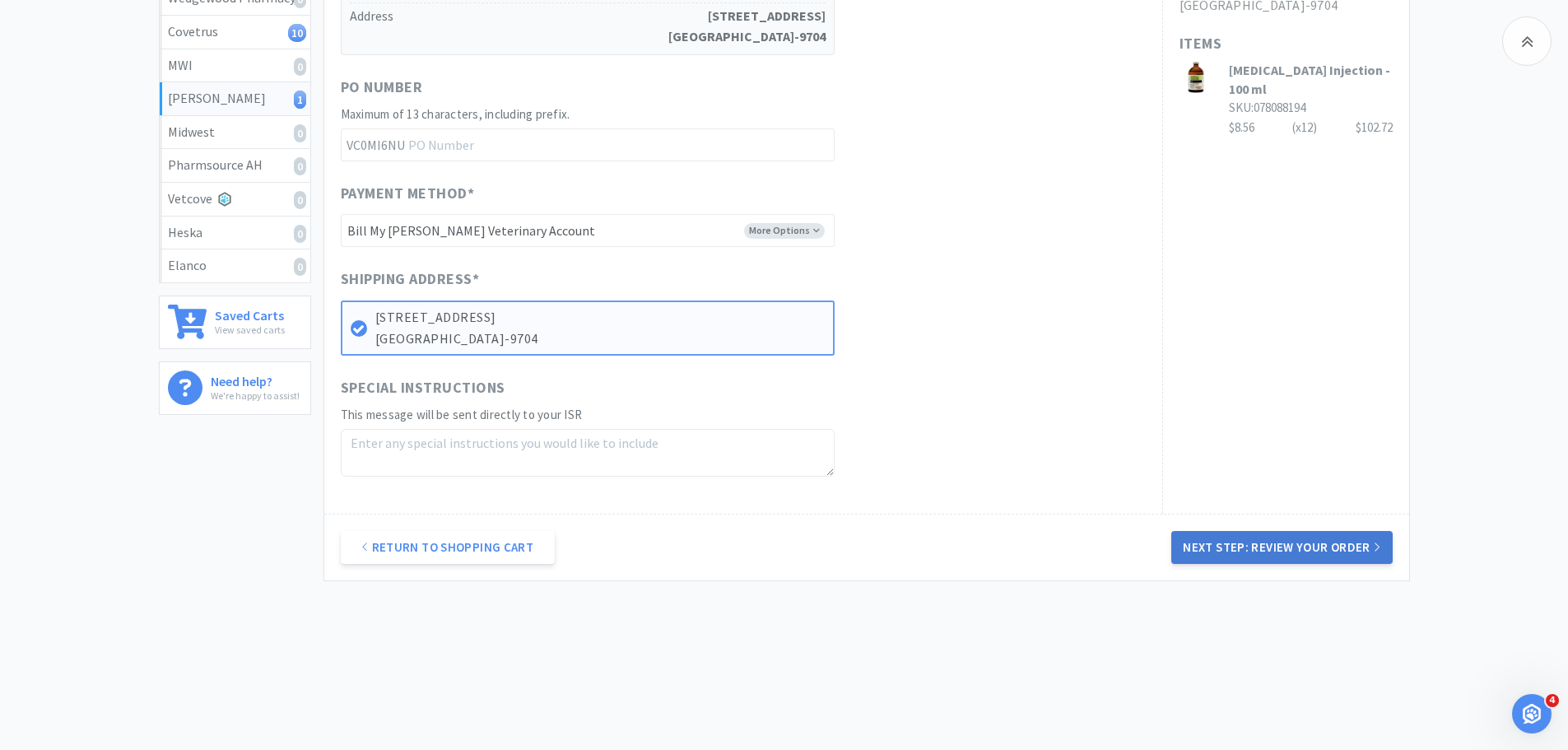
click at [1329, 543] on button "Next Step: Review Your Order" at bounding box center [1282, 547] width 220 height 33
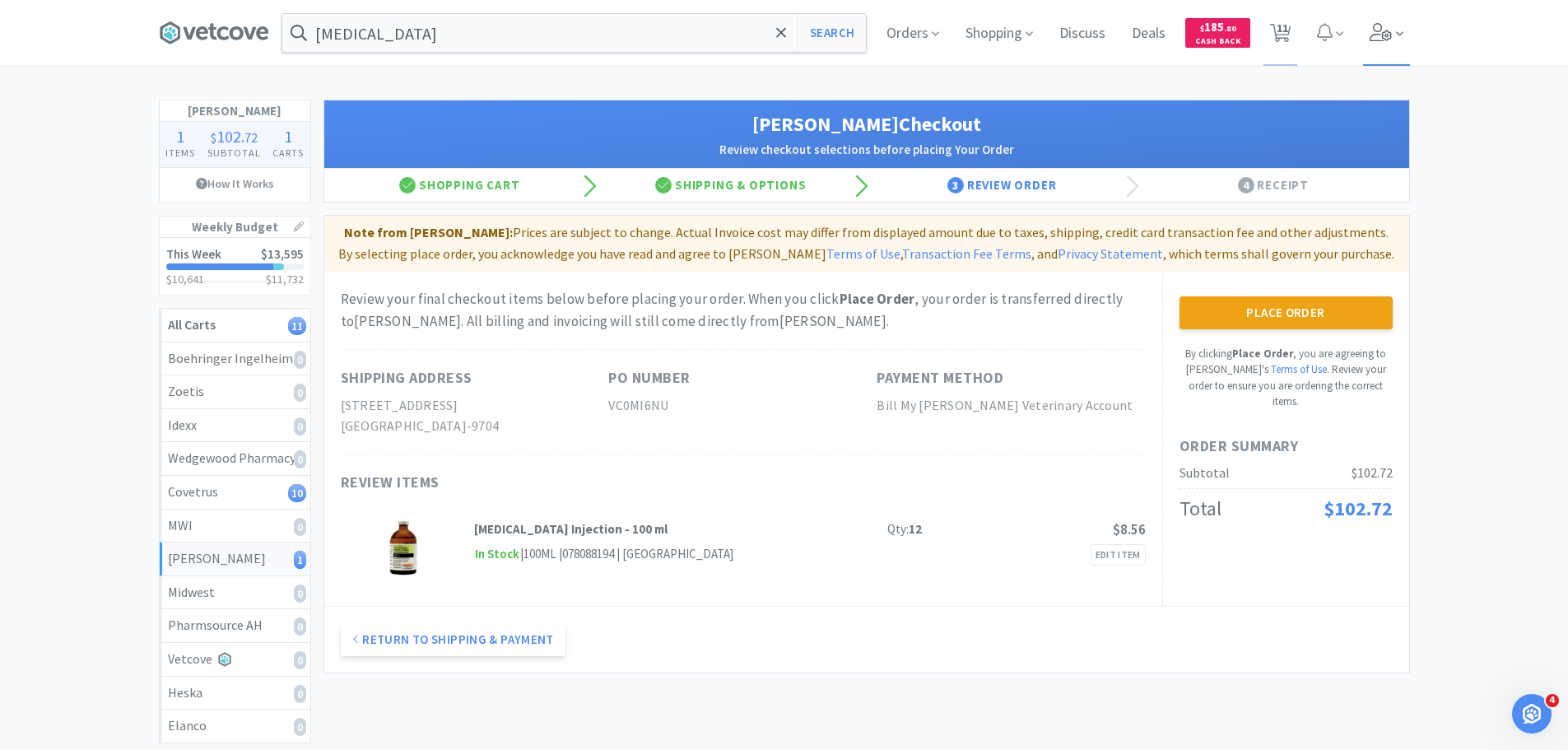
click at [1386, 30] on icon at bounding box center [1381, 32] width 23 height 18
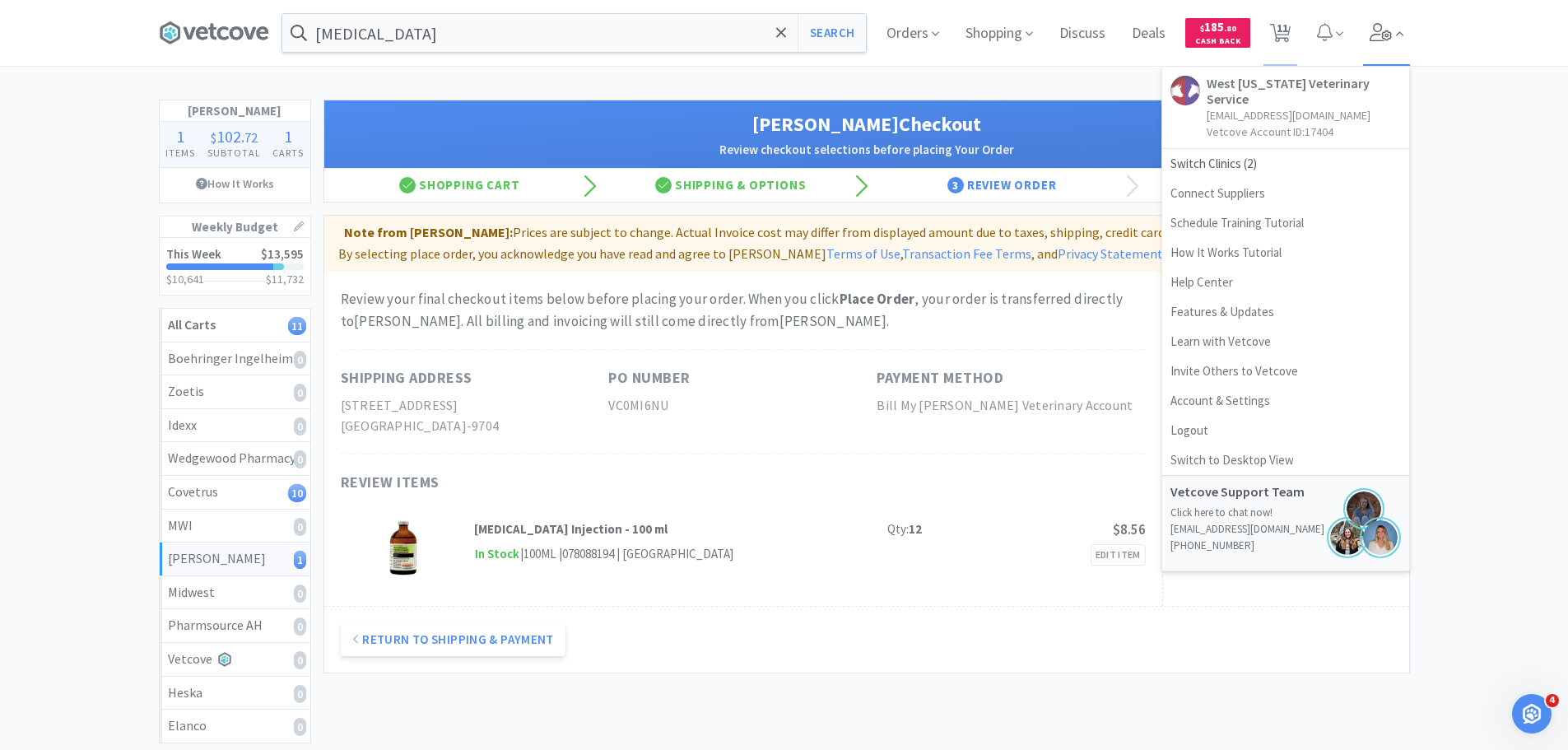
click at [1385, 30] on icon at bounding box center [1381, 32] width 23 height 18
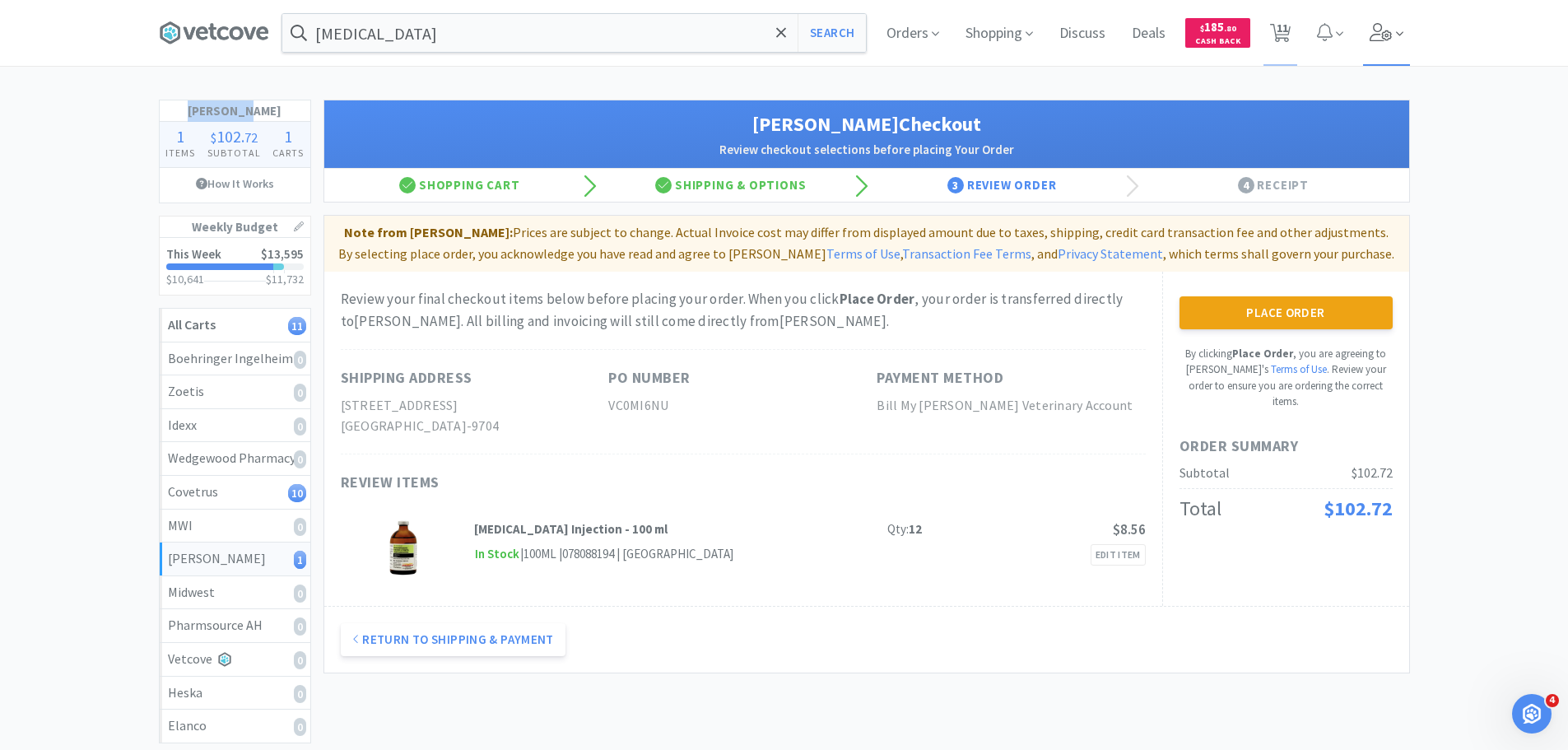
click at [1385, 30] on icon at bounding box center [1381, 32] width 23 height 18
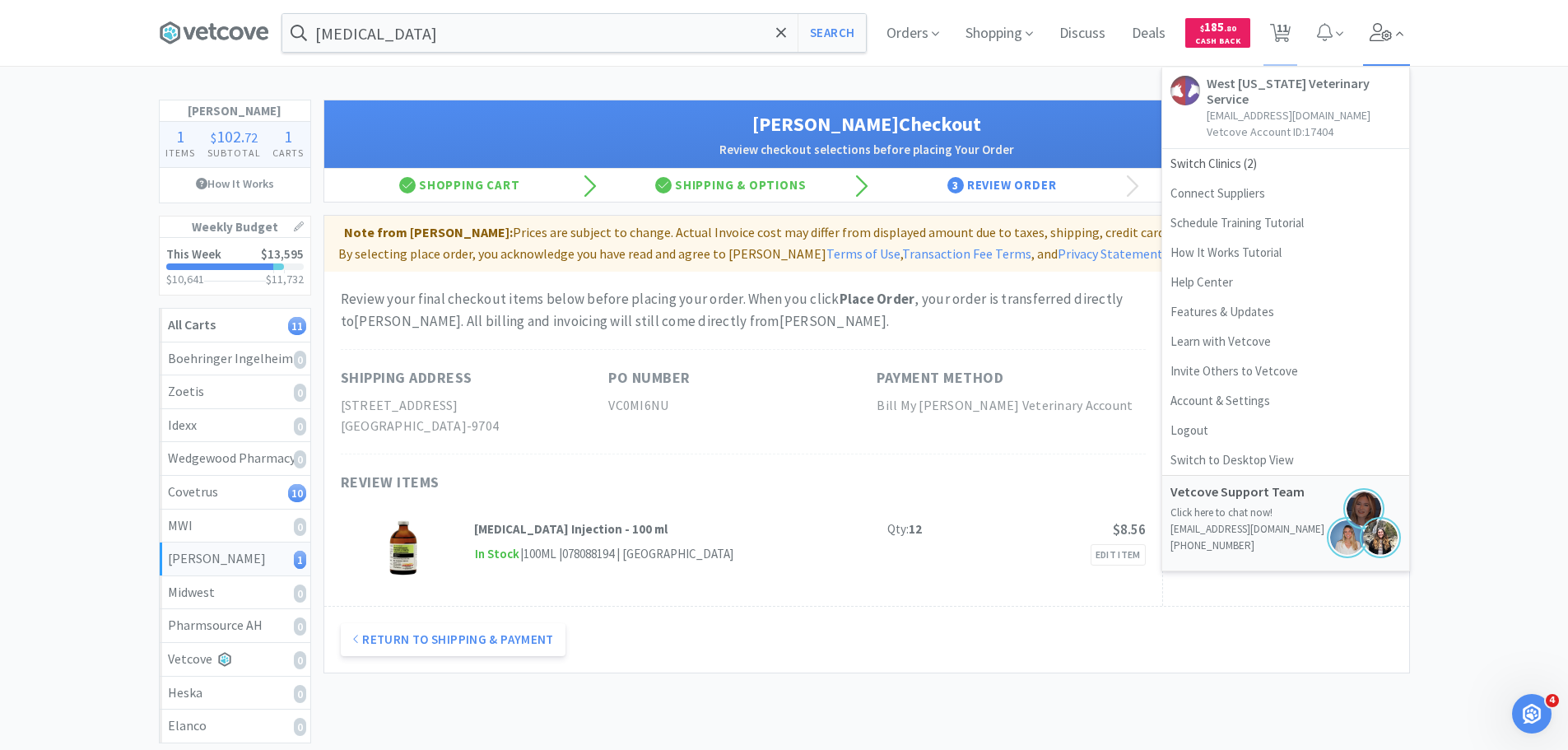
click at [1385, 30] on icon at bounding box center [1381, 32] width 23 height 18
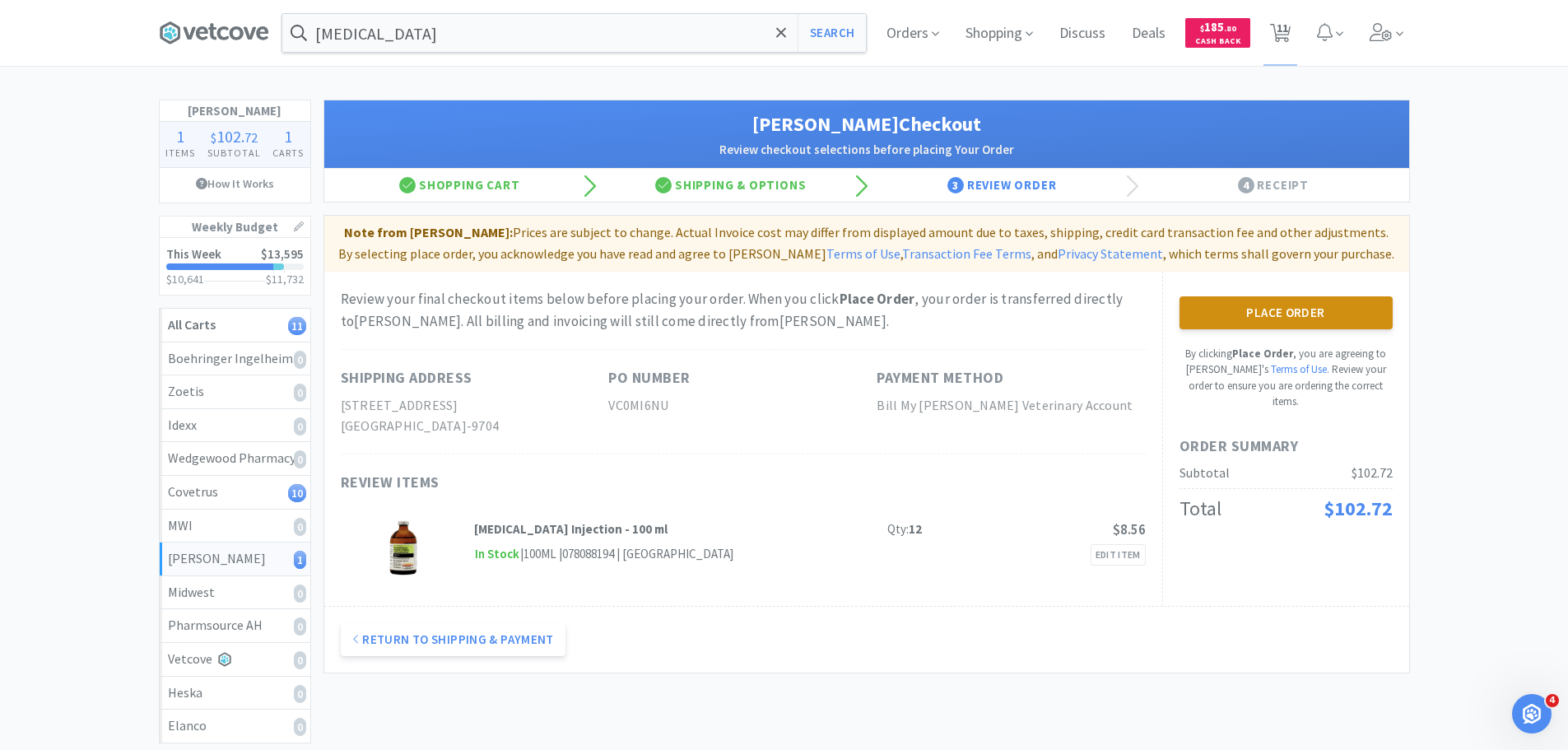
click at [1242, 312] on button "Place Order" at bounding box center [1285, 313] width 213 height 33
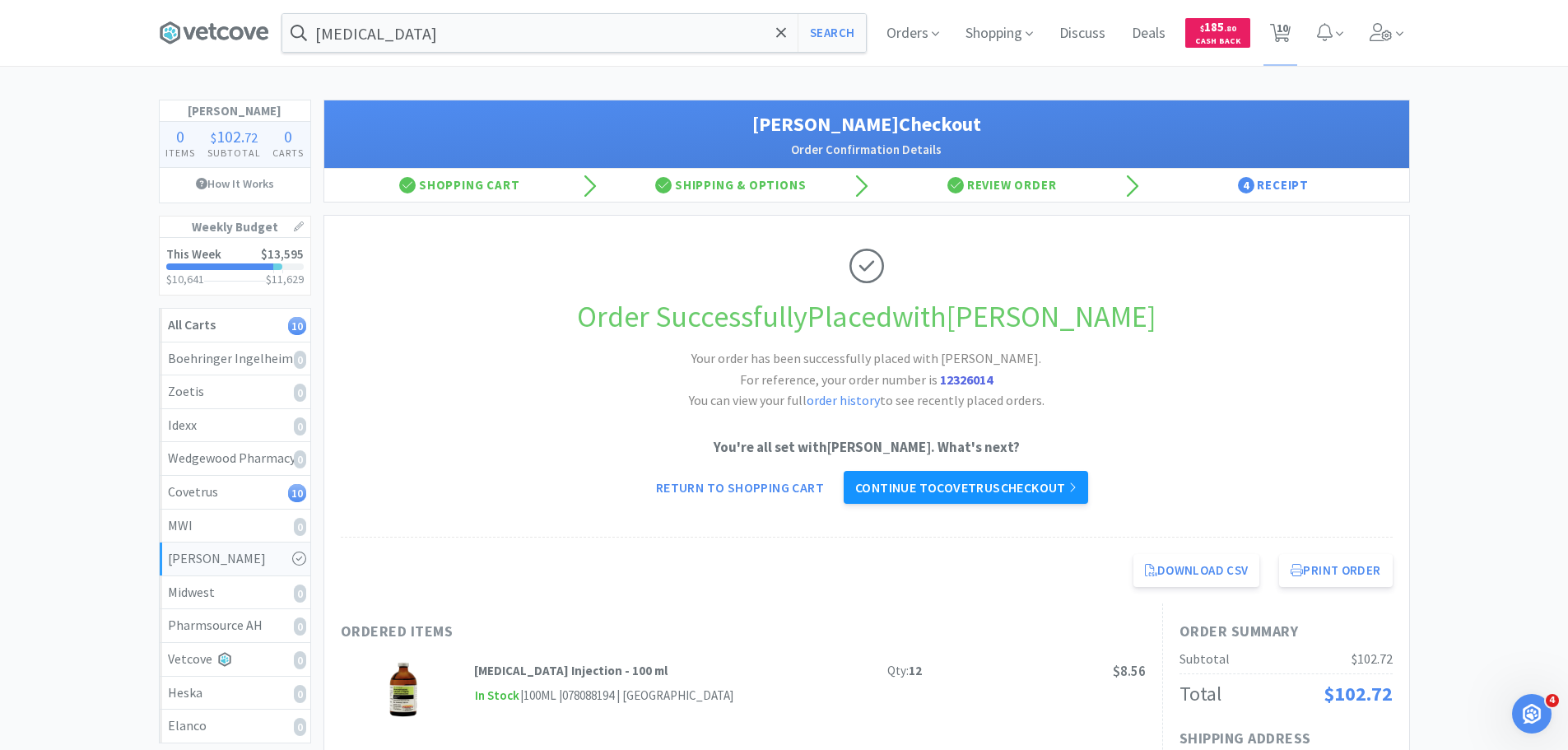
click at [1017, 471] on link "Continue to Covetrus checkout" at bounding box center [965, 487] width 245 height 33
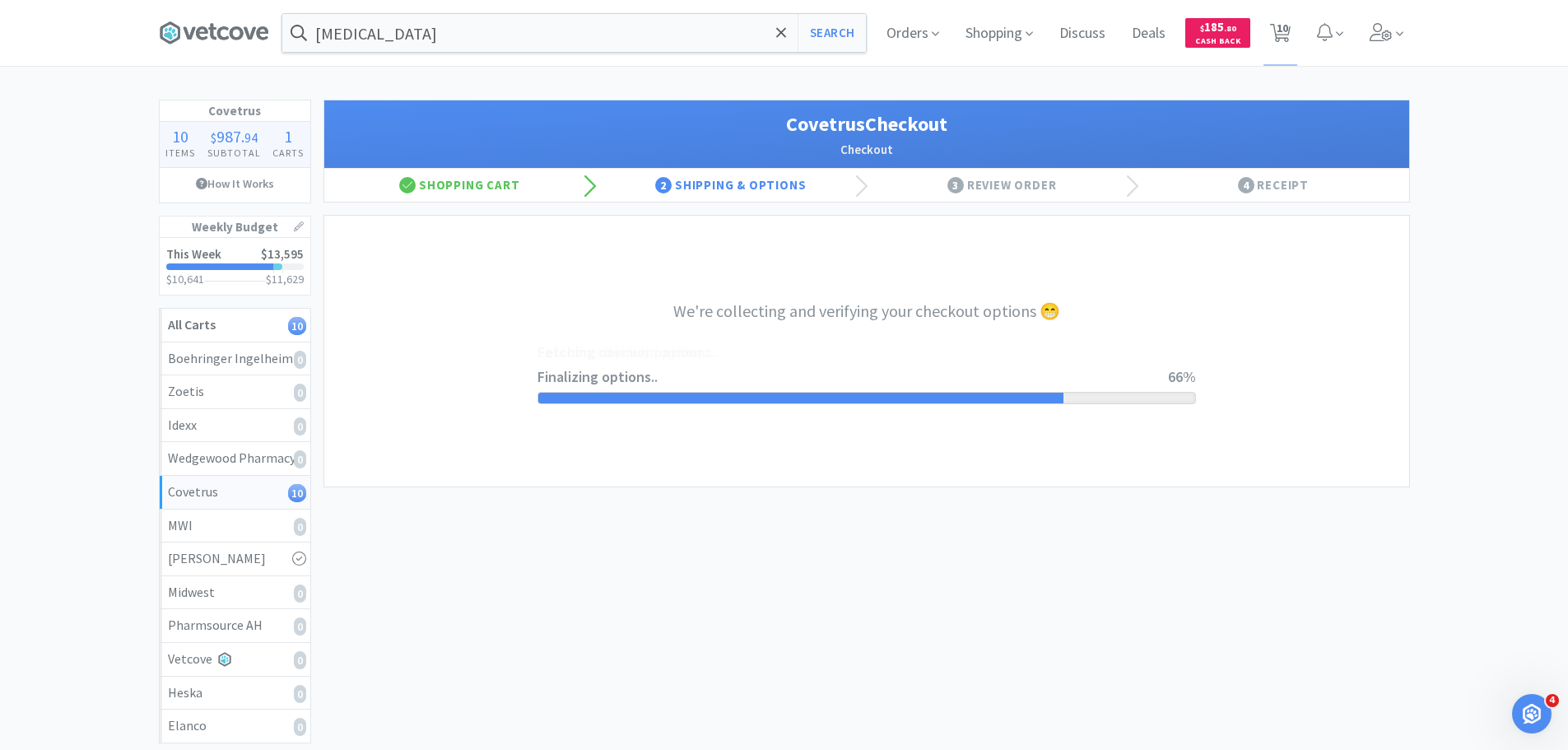
select select "ACCOUNT"
select select "cvt-standard-net"
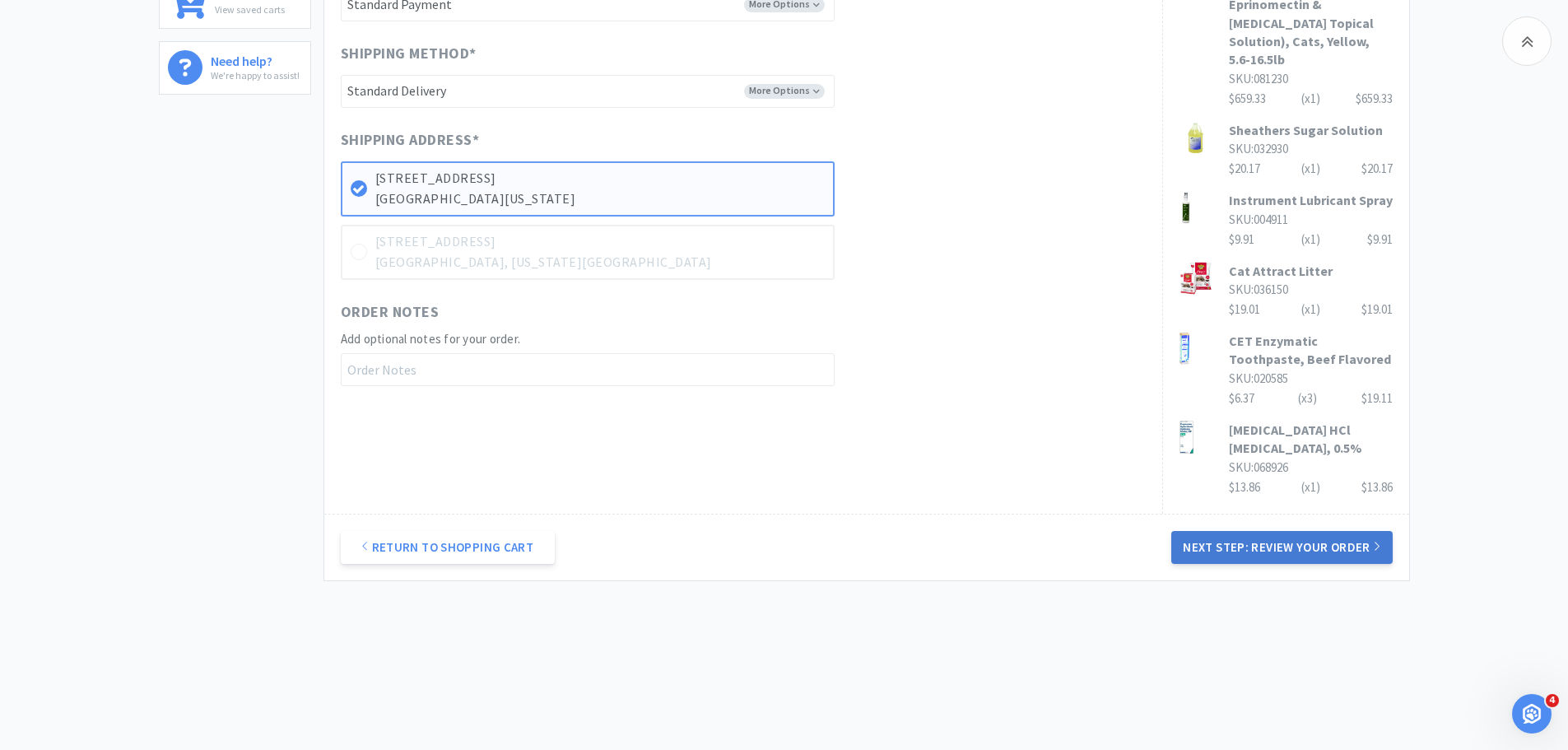
click at [1201, 548] on button "Next Step: Review Your Order" at bounding box center [1282, 547] width 220 height 33
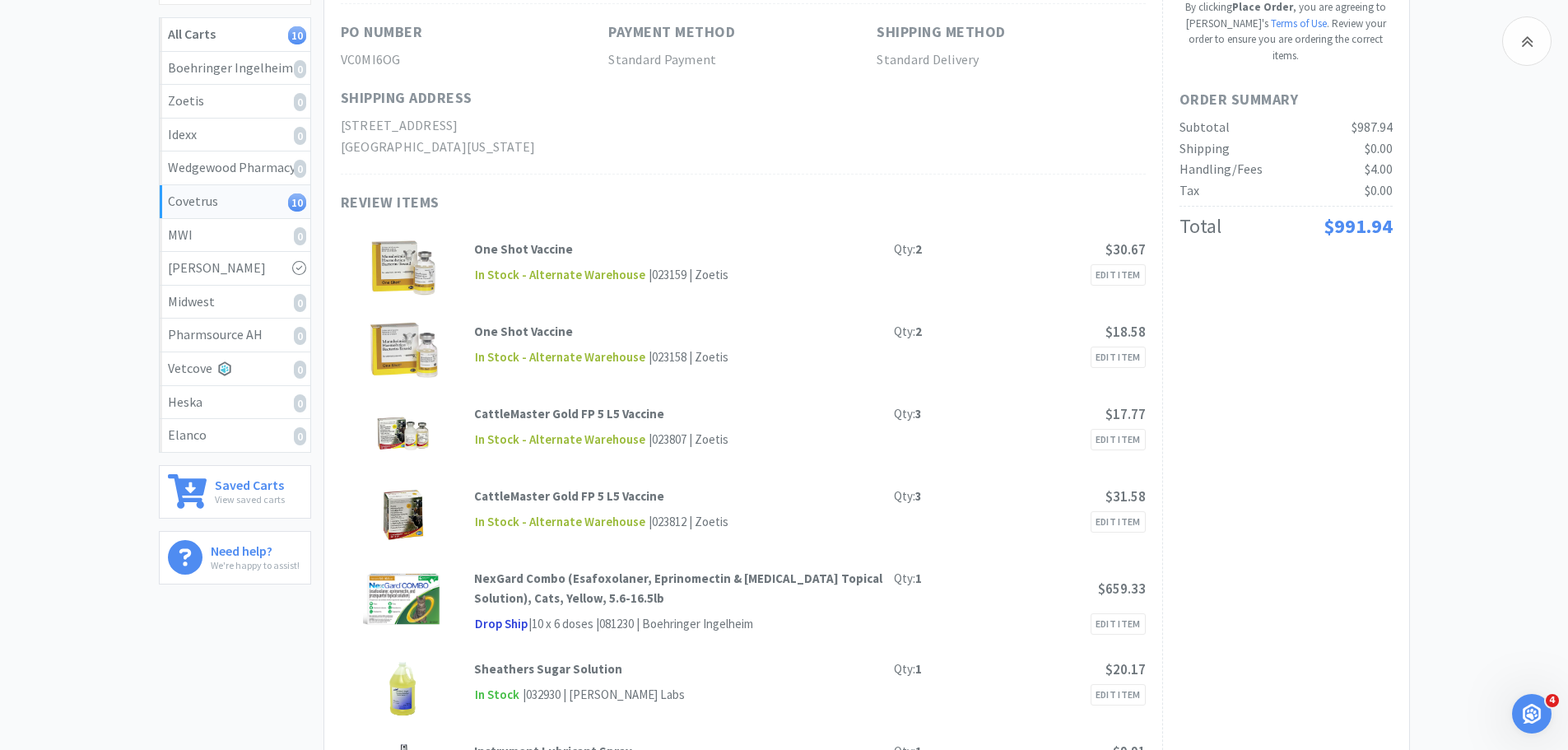
scroll to position [194, 0]
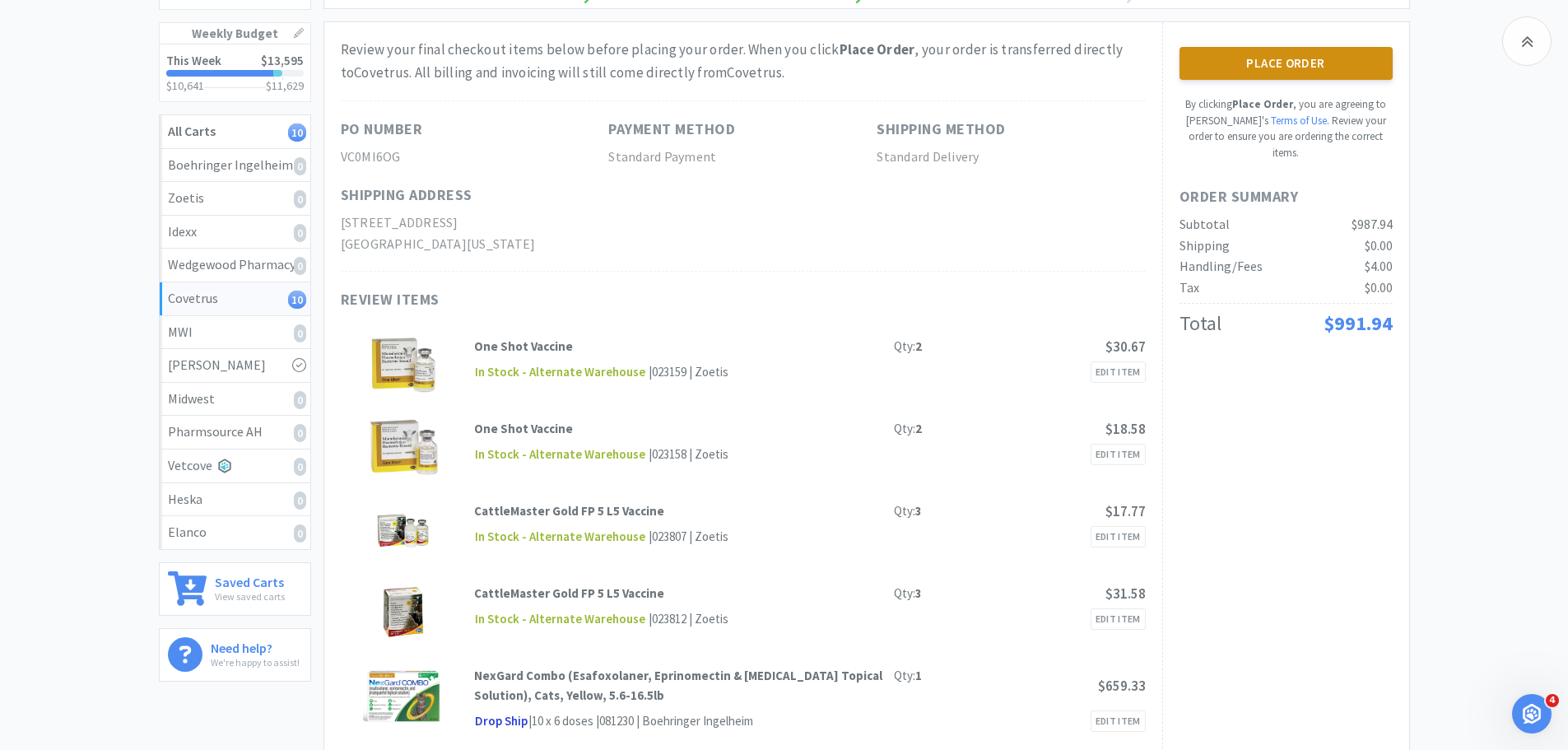
click at [1322, 57] on button "Place Order" at bounding box center [1285, 62] width 213 height 33
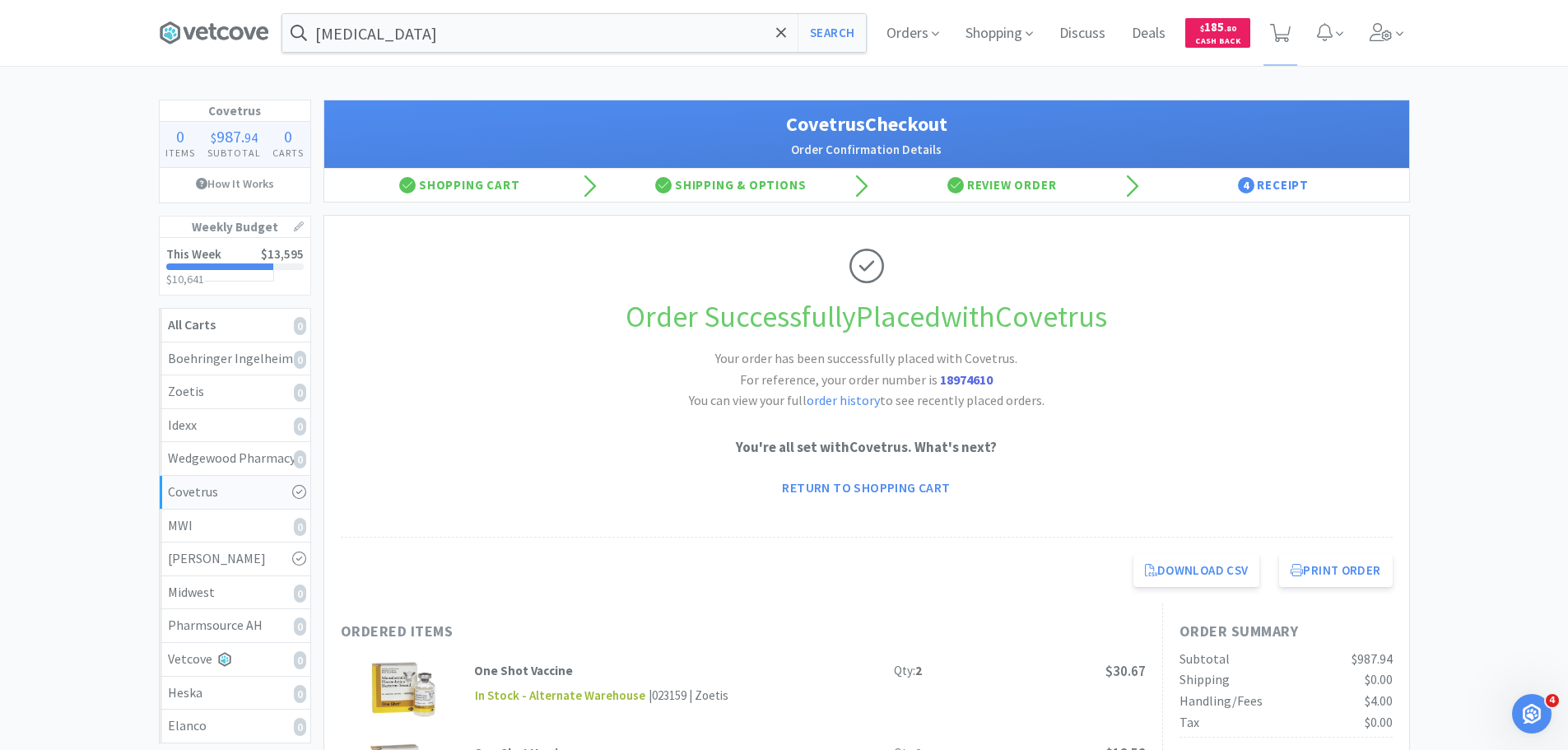
drag, startPoint x: 868, startPoint y: 24, endPoint x: 877, endPoint y: 24, distance: 9.0
click at [868, 24] on div "proparacaine Search" at bounding box center [578, 33] width 591 height 39
click at [913, 28] on span "Orders" at bounding box center [912, 33] width 66 height 66
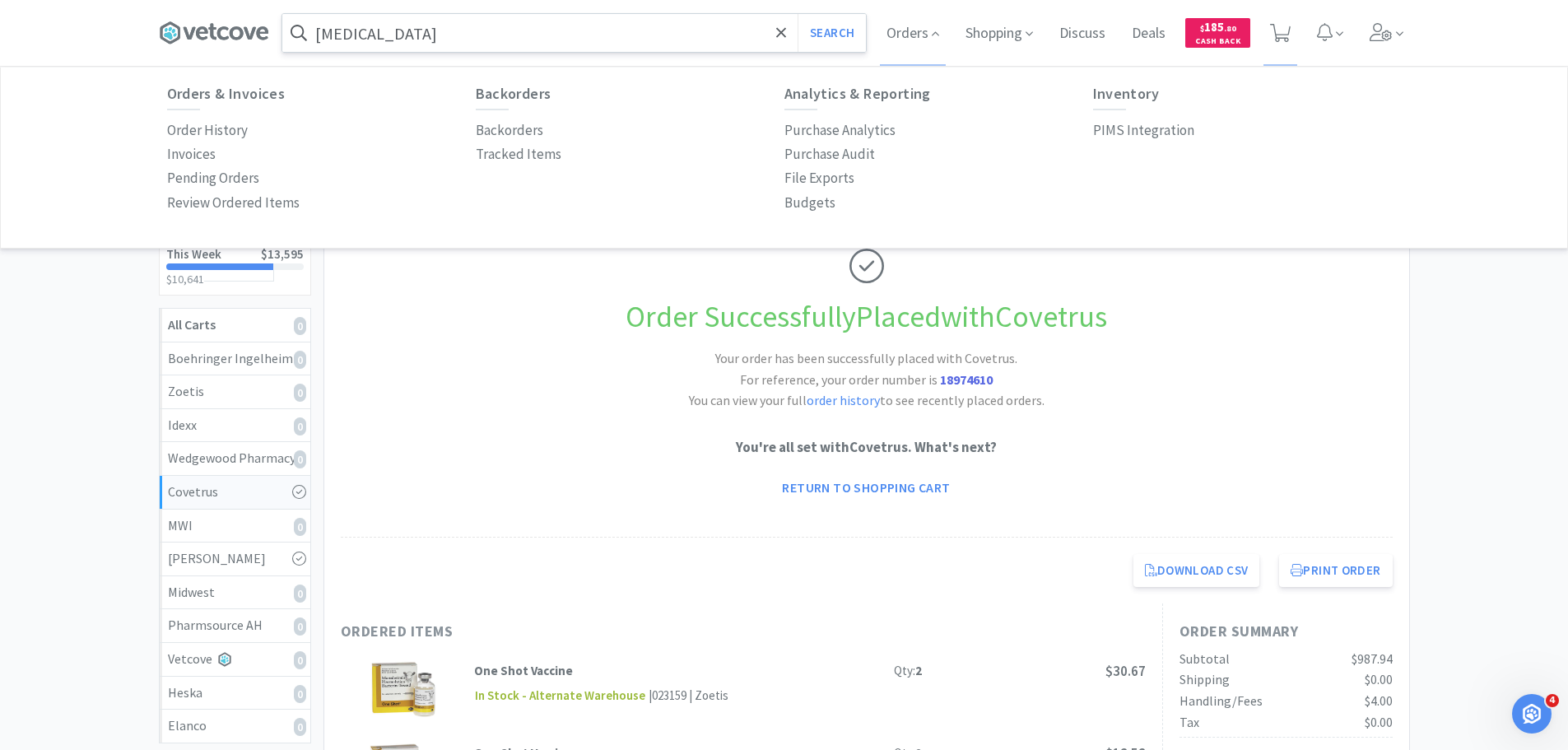
click at [433, 13] on div "proparacaine Search" at bounding box center [574, 33] width 585 height 39
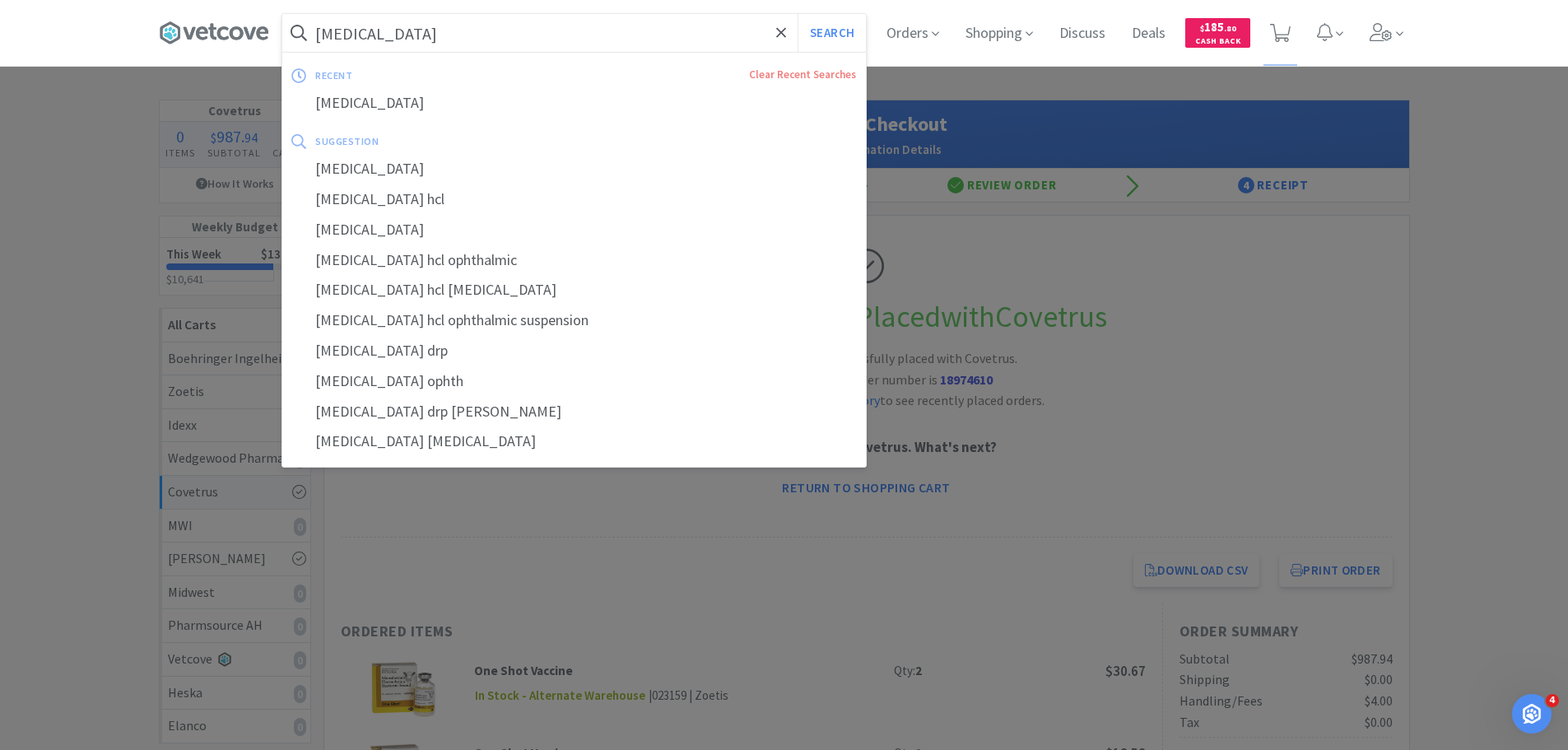
click at [445, 26] on input "proparacaine" at bounding box center [575, 33] width 584 height 38
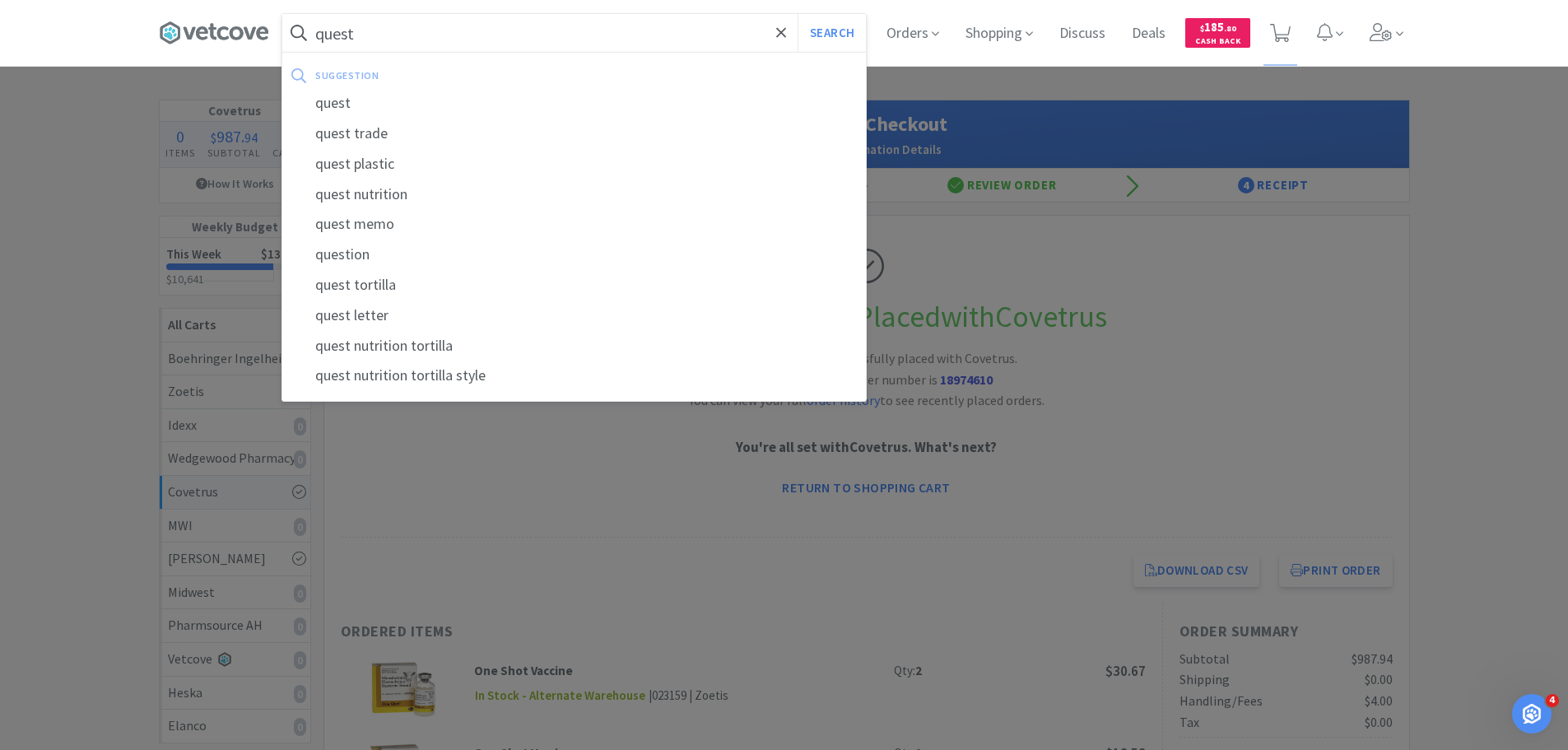
type input "quest"
click at [798, 14] on button "Search" at bounding box center [831, 33] width 68 height 38
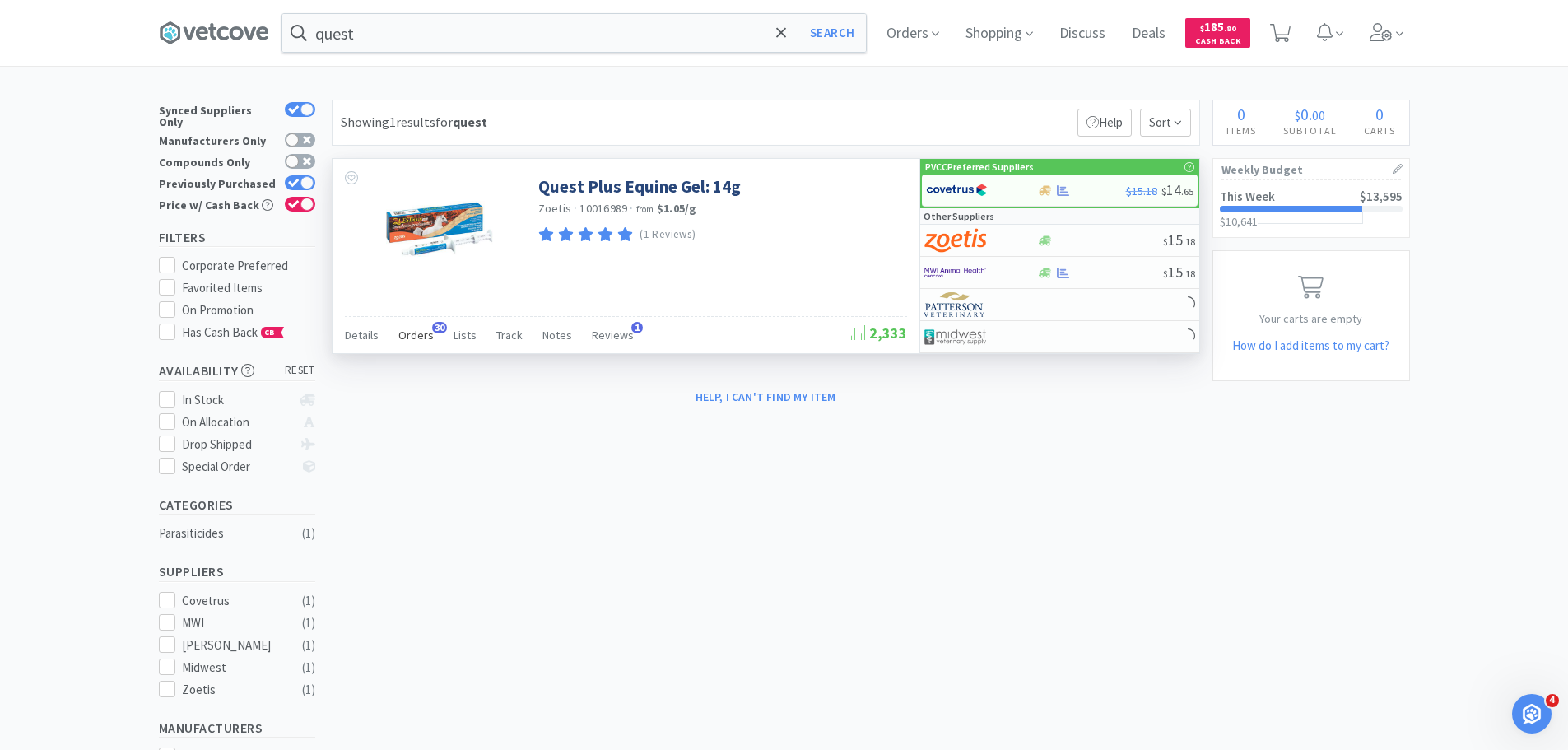
click at [405, 335] on span "Orders" at bounding box center [416, 335] width 35 height 15
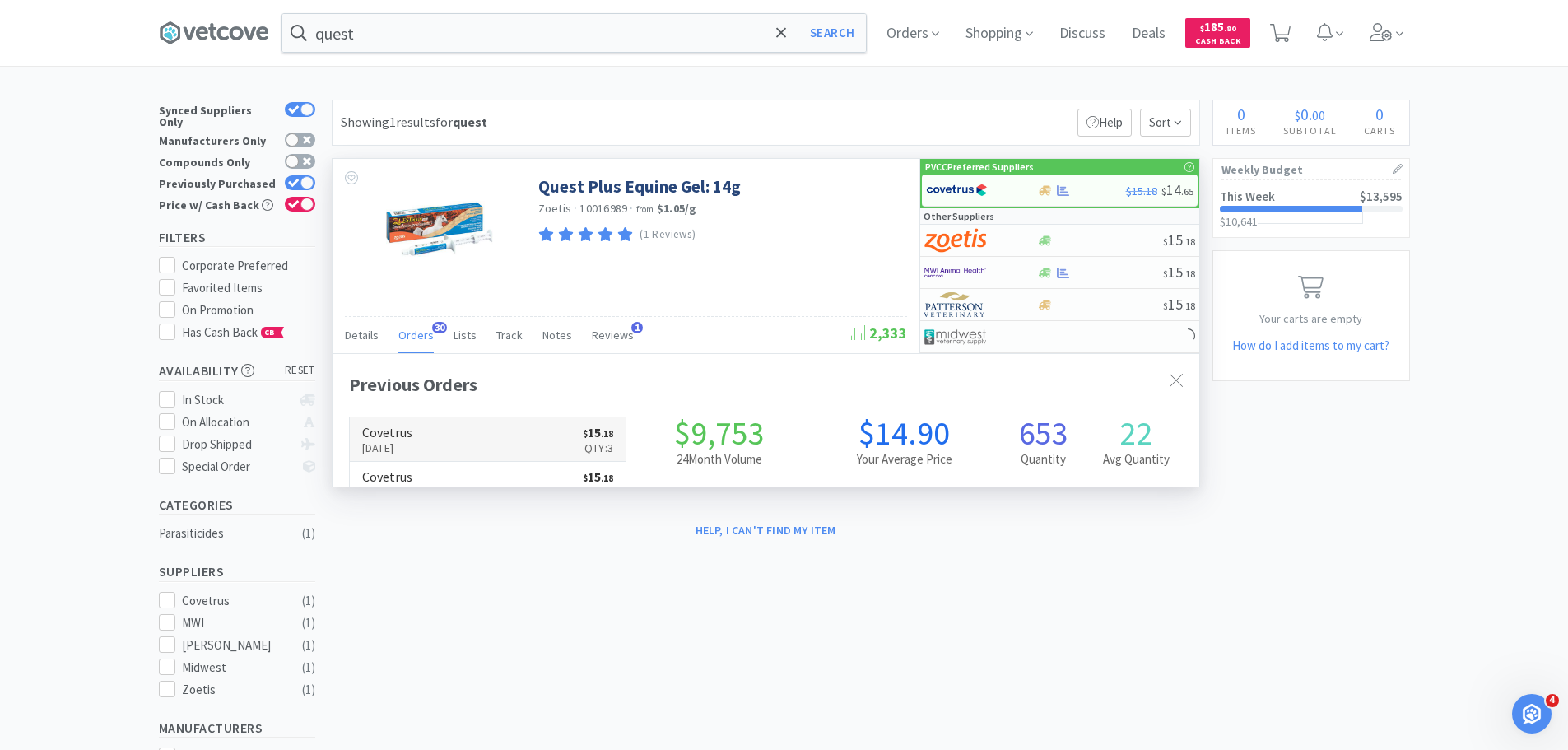
scroll to position [441, 867]
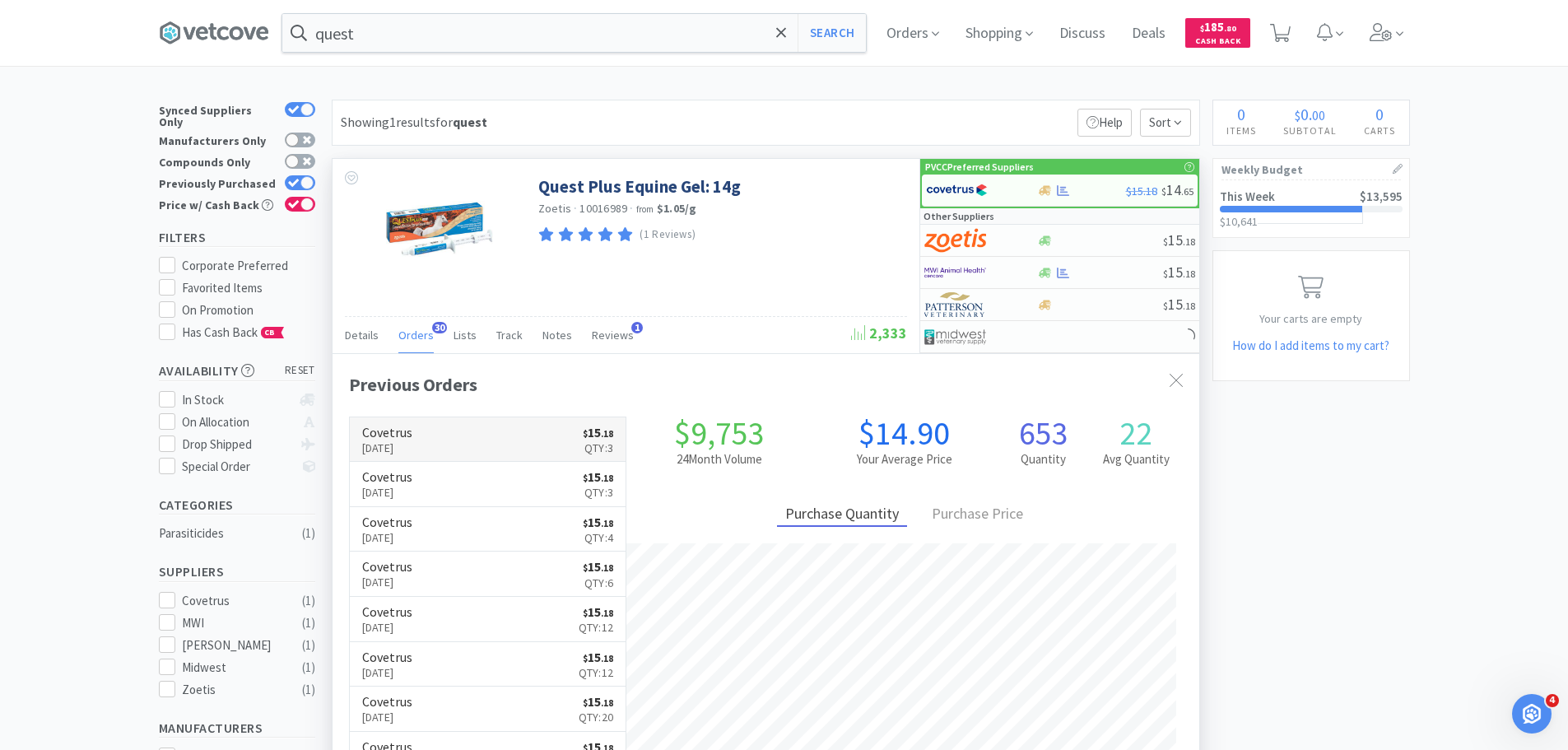
click at [444, 449] on link "Covetrus Sep 23rd, 2025 $ 15 . 18 Qty: 3" at bounding box center [487, 440] width 276 height 46
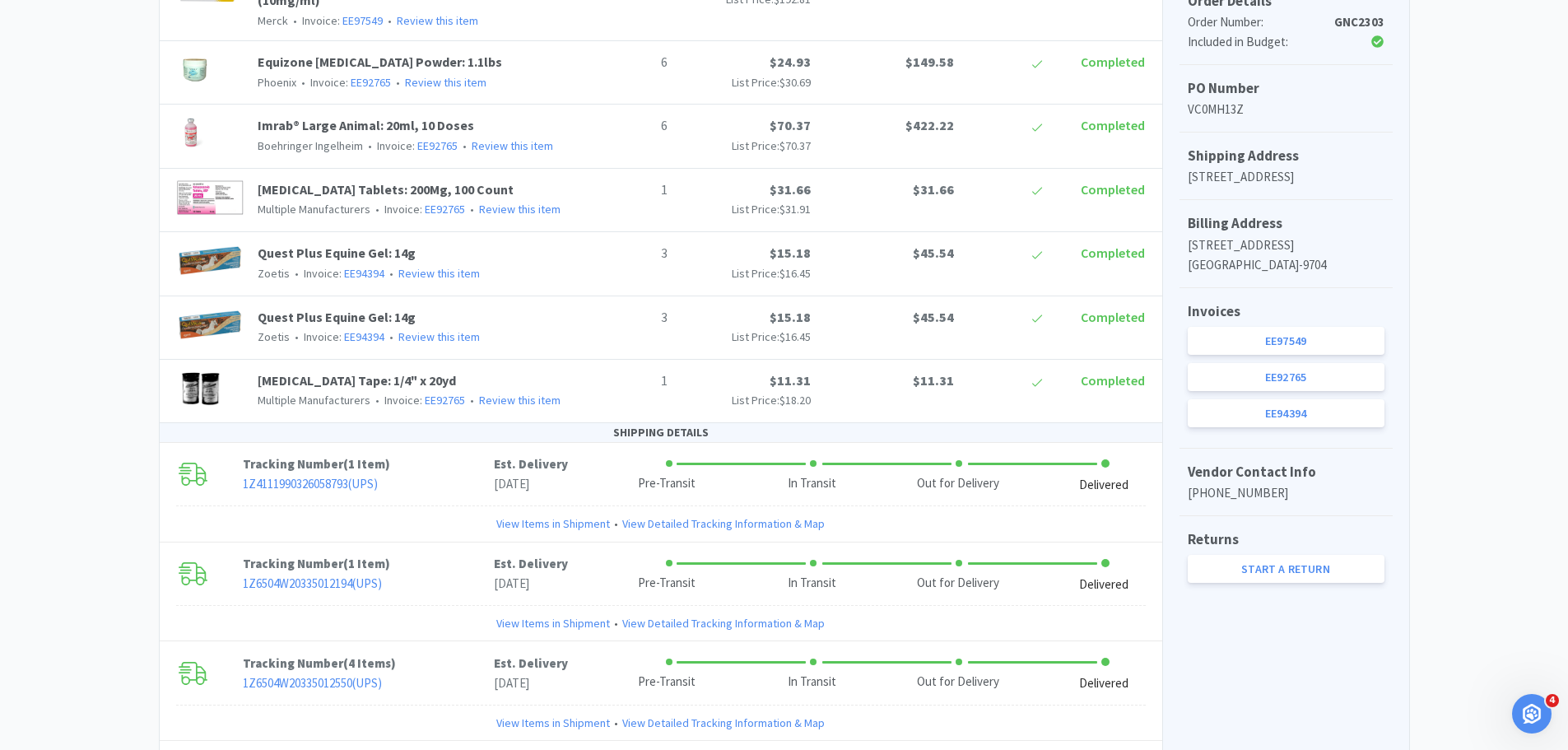
scroll to position [550, 0]
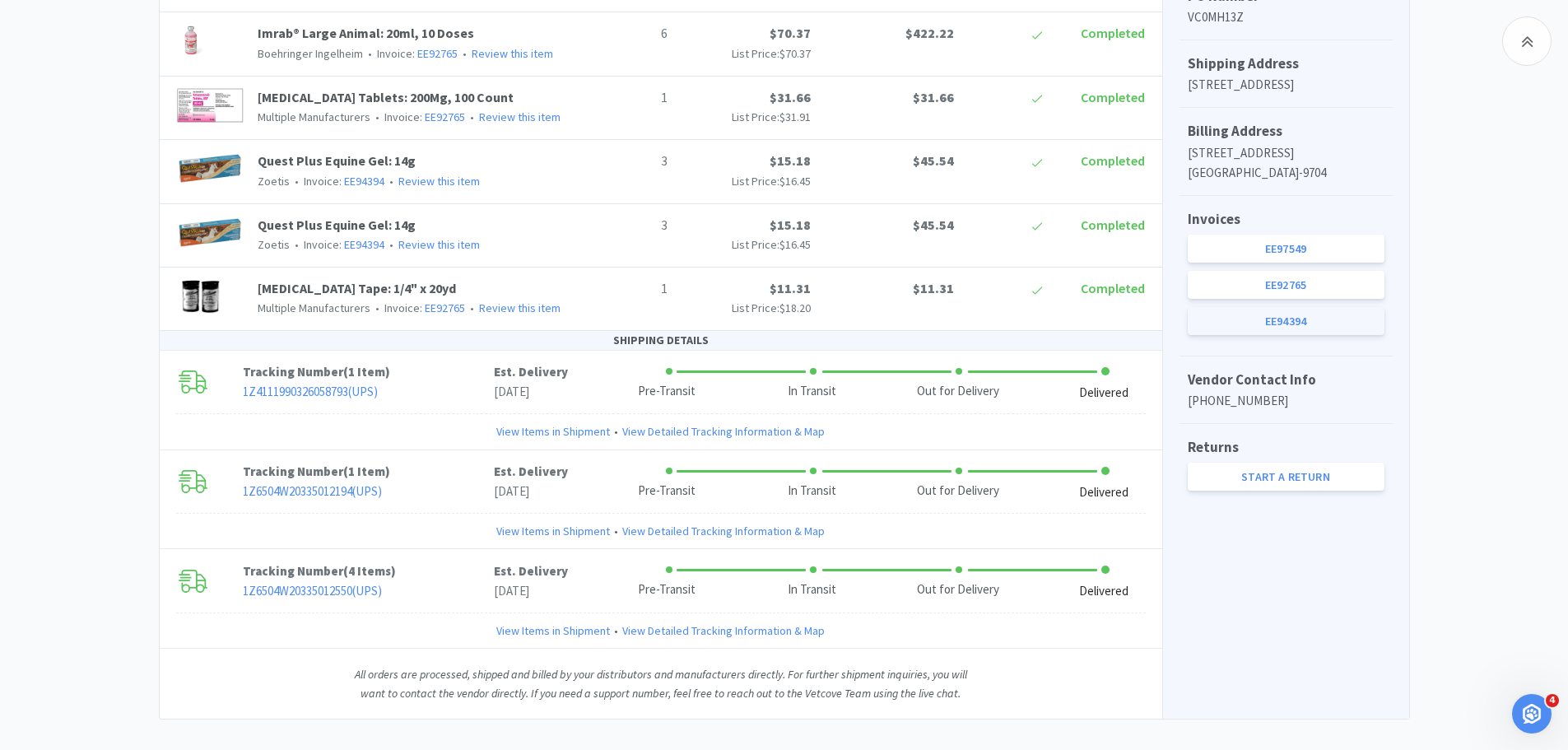
click at [1321, 335] on link "EE94394" at bounding box center [1286, 321] width 197 height 28
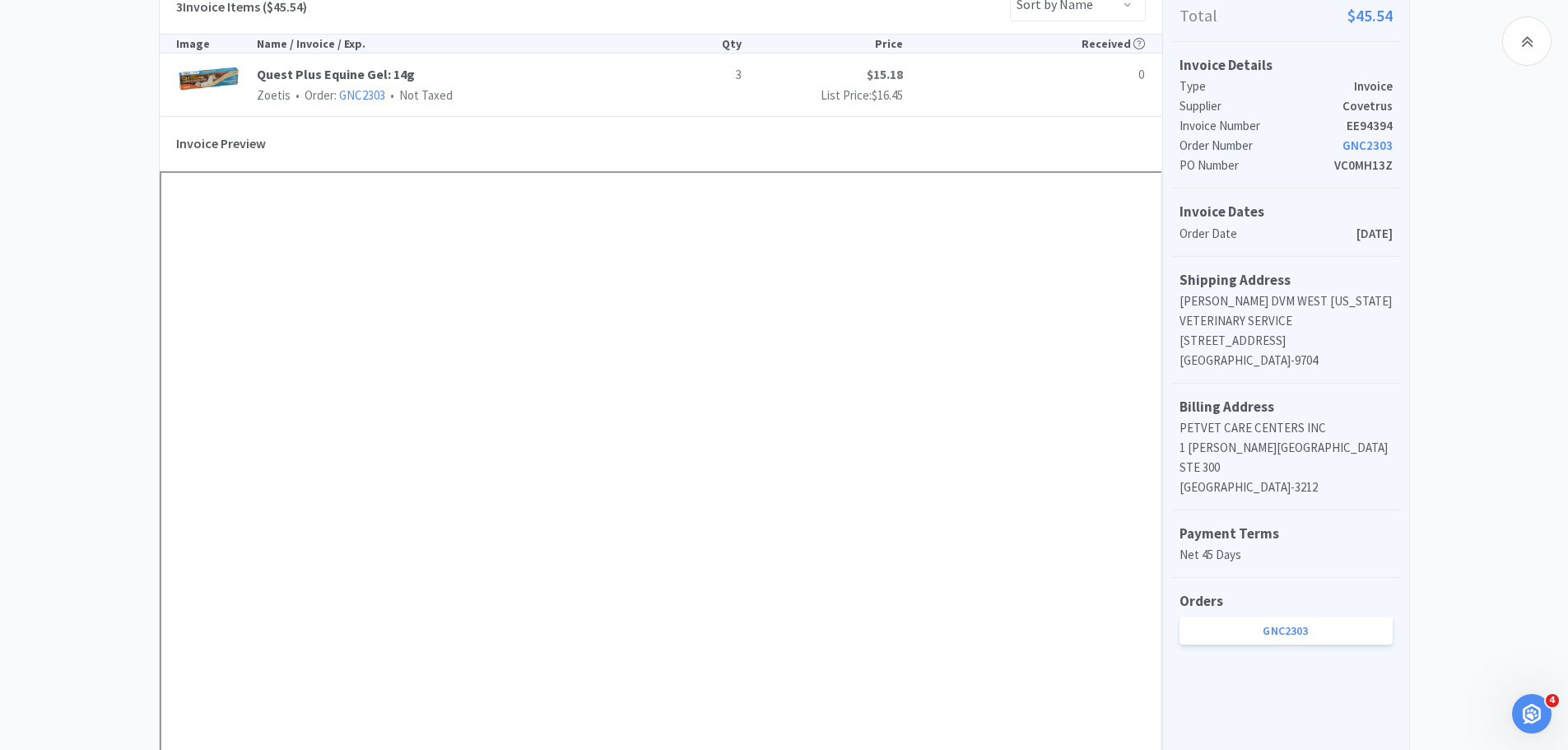
scroll to position [248, 0]
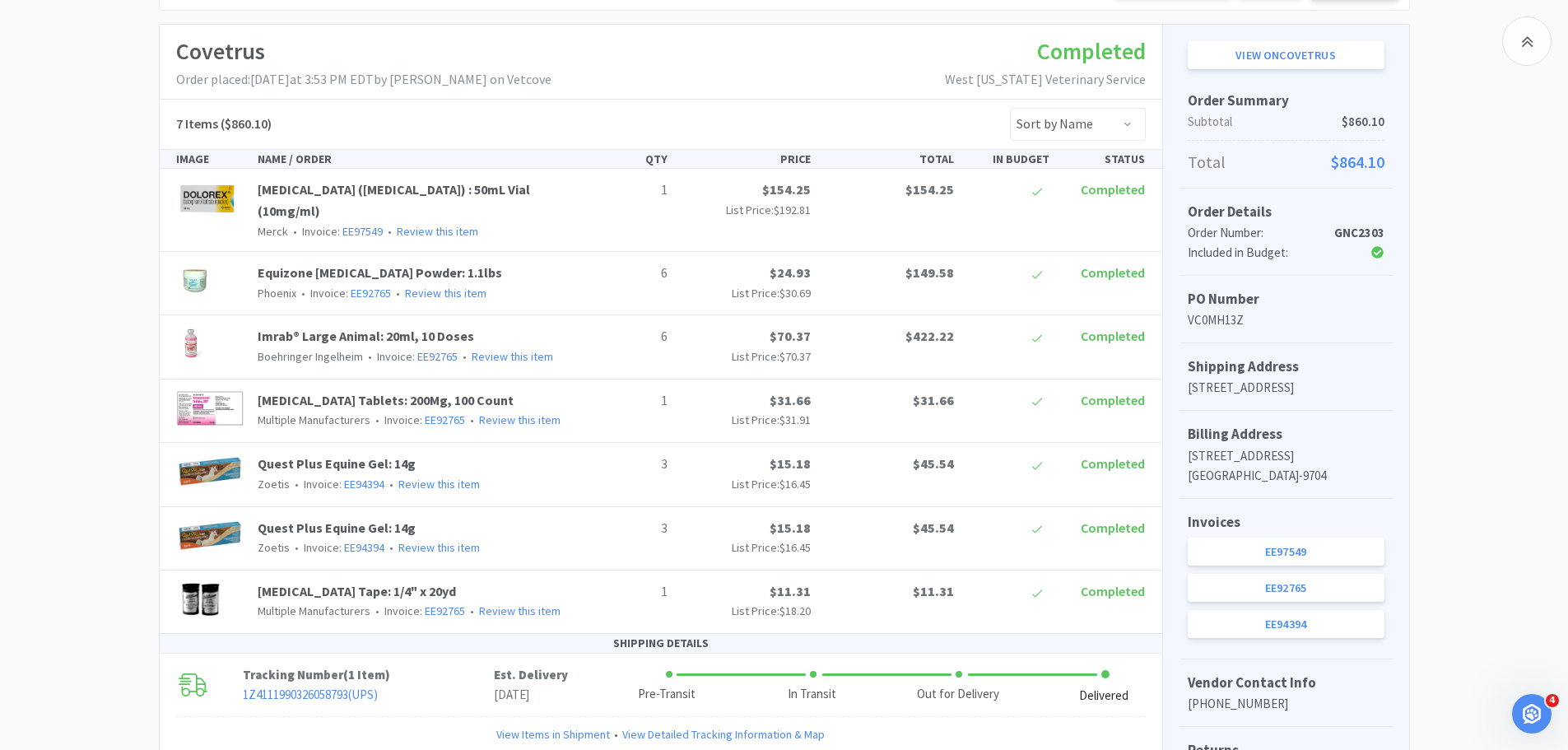
scroll to position [550, 0]
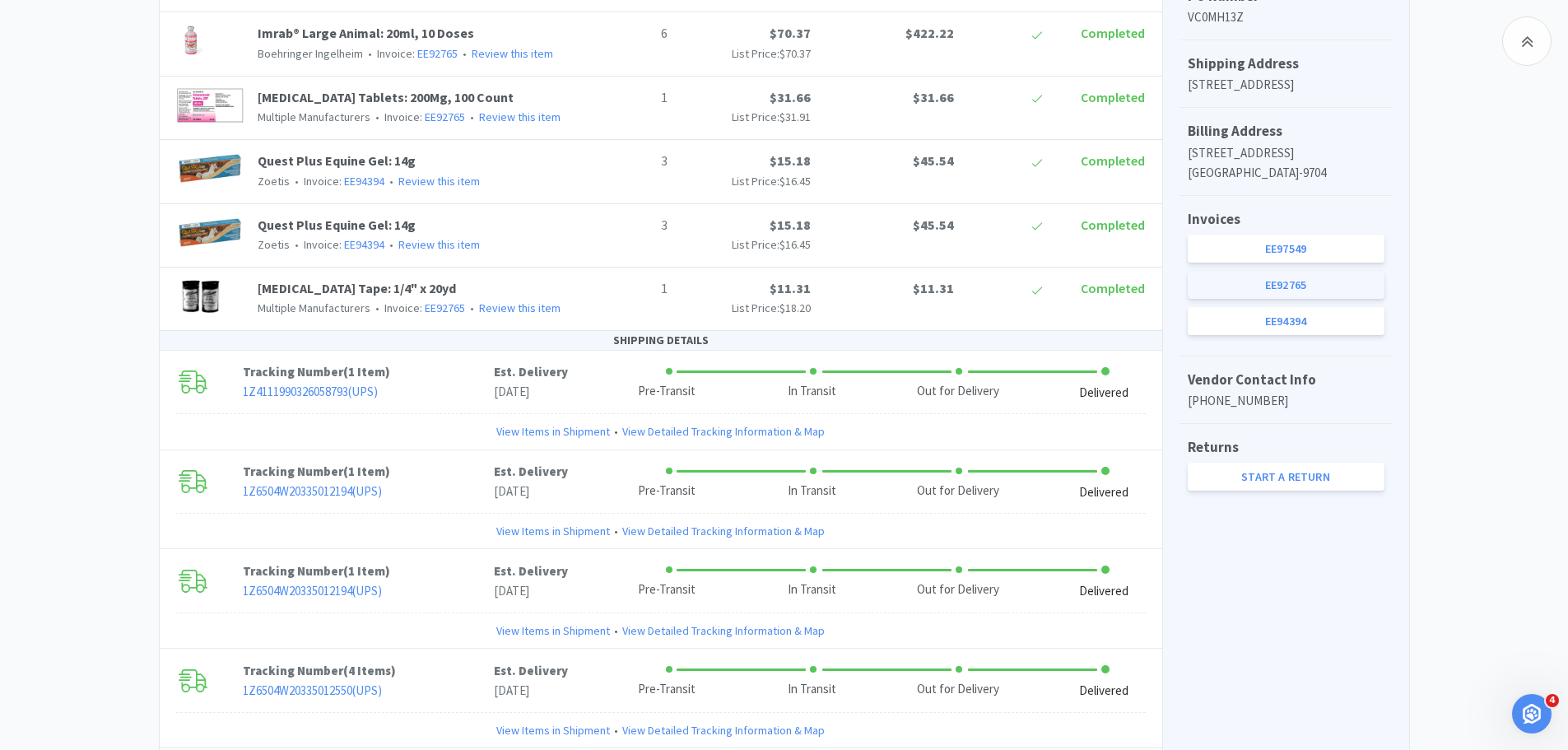
click at [1221, 299] on link "EE92765" at bounding box center [1286, 285] width 197 height 28
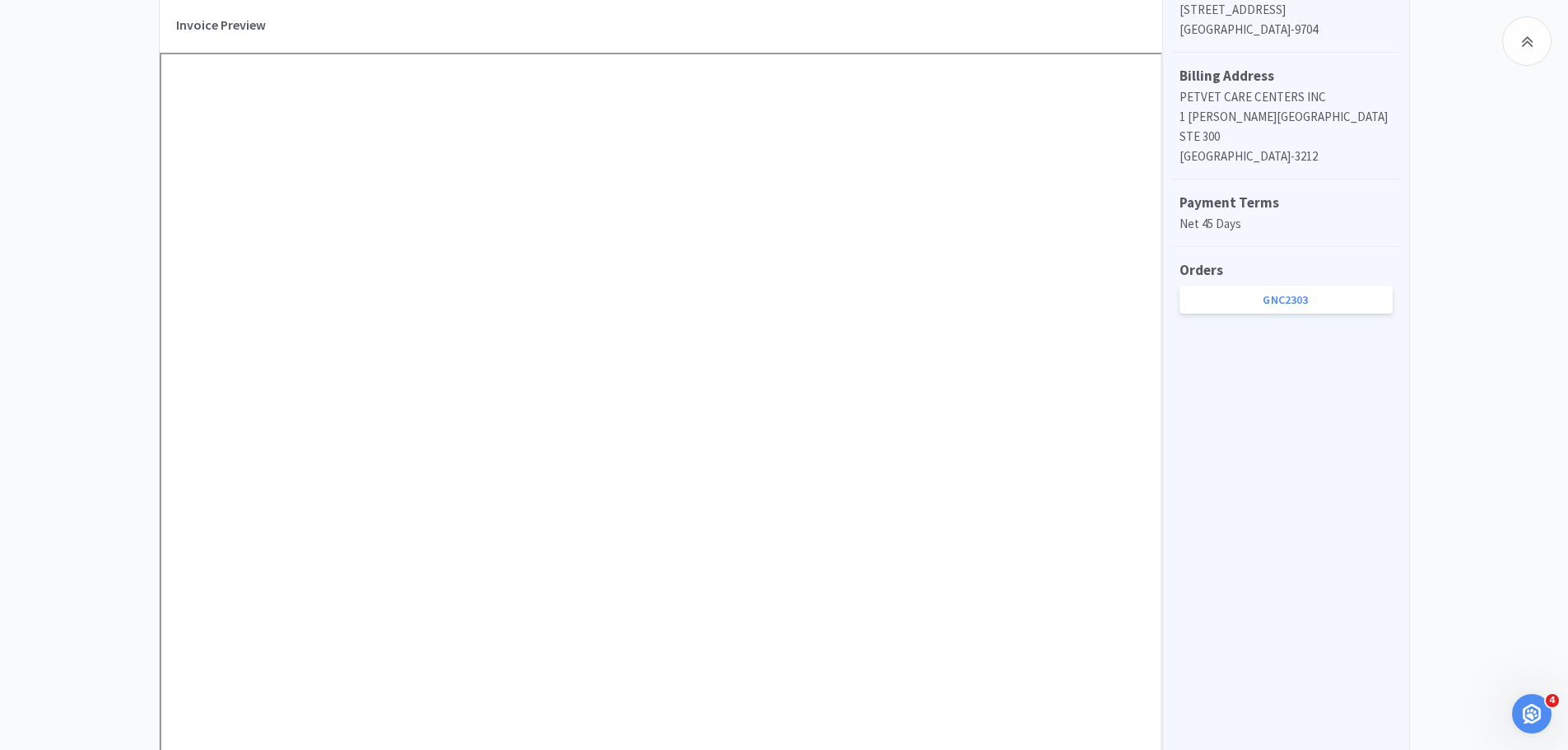
scroll to position [742, 0]
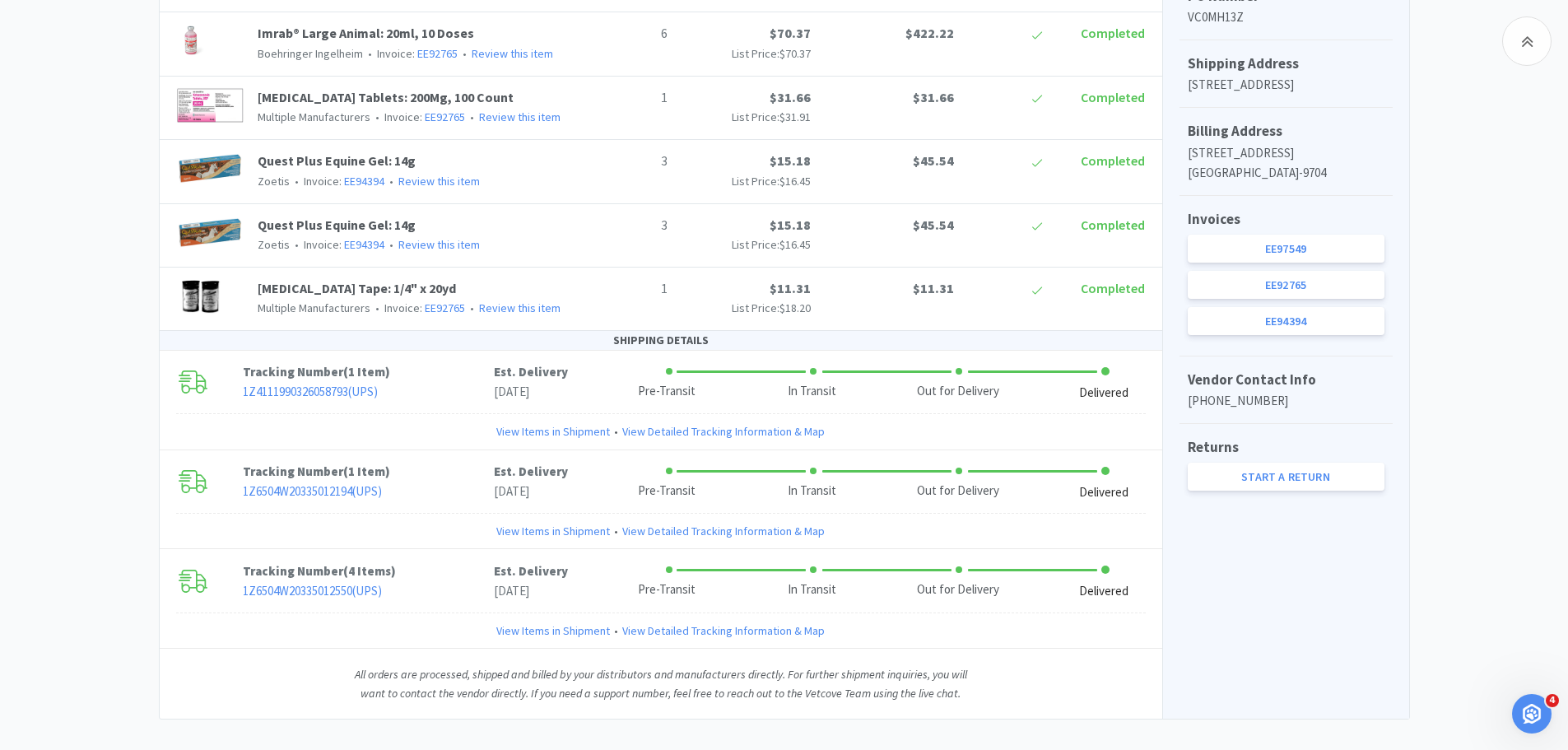
scroll to position [742, 0]
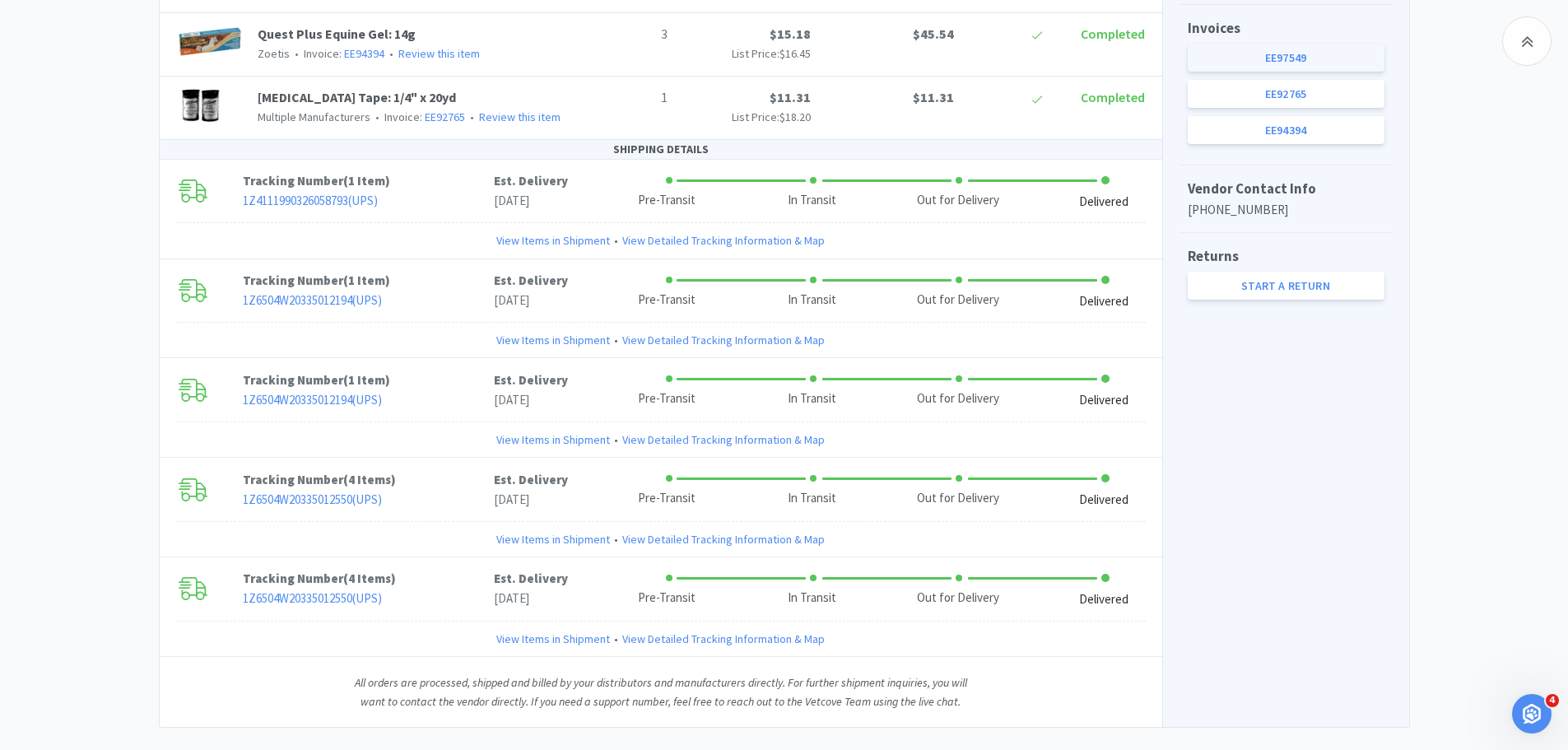
click at [1210, 72] on link "EE97549" at bounding box center [1286, 58] width 197 height 28
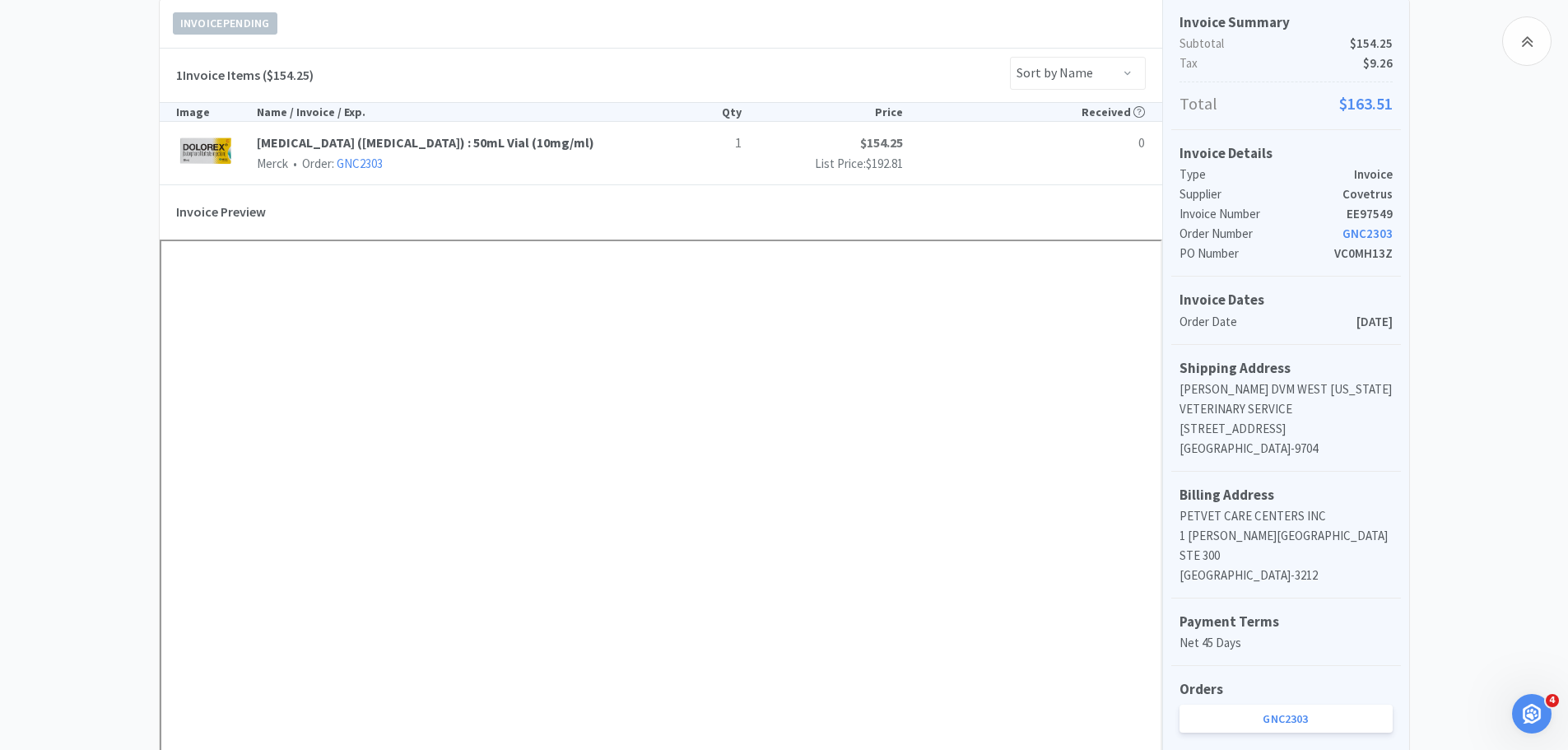
scroll to position [165, 0]
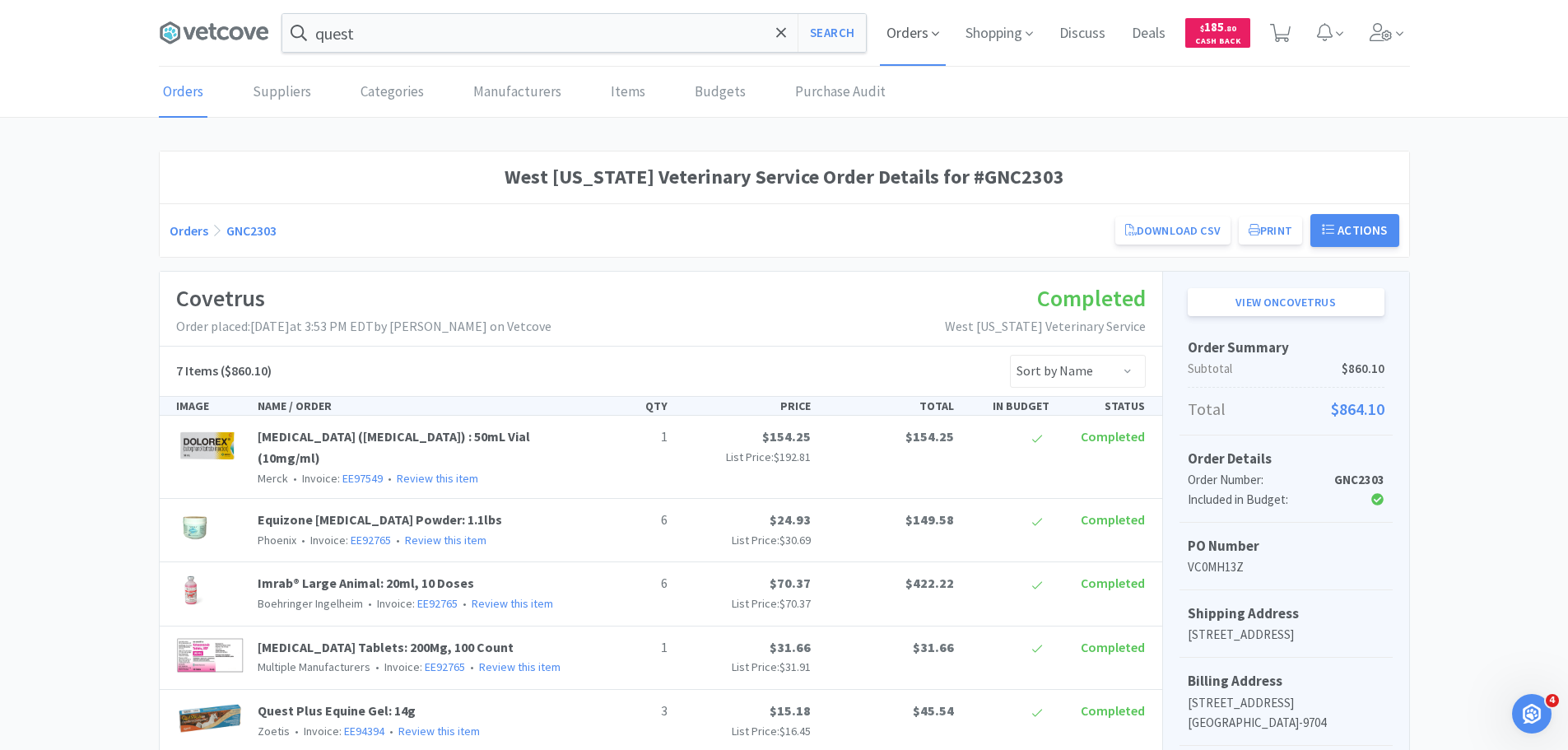
click at [914, 18] on span "Orders" at bounding box center [912, 33] width 66 height 66
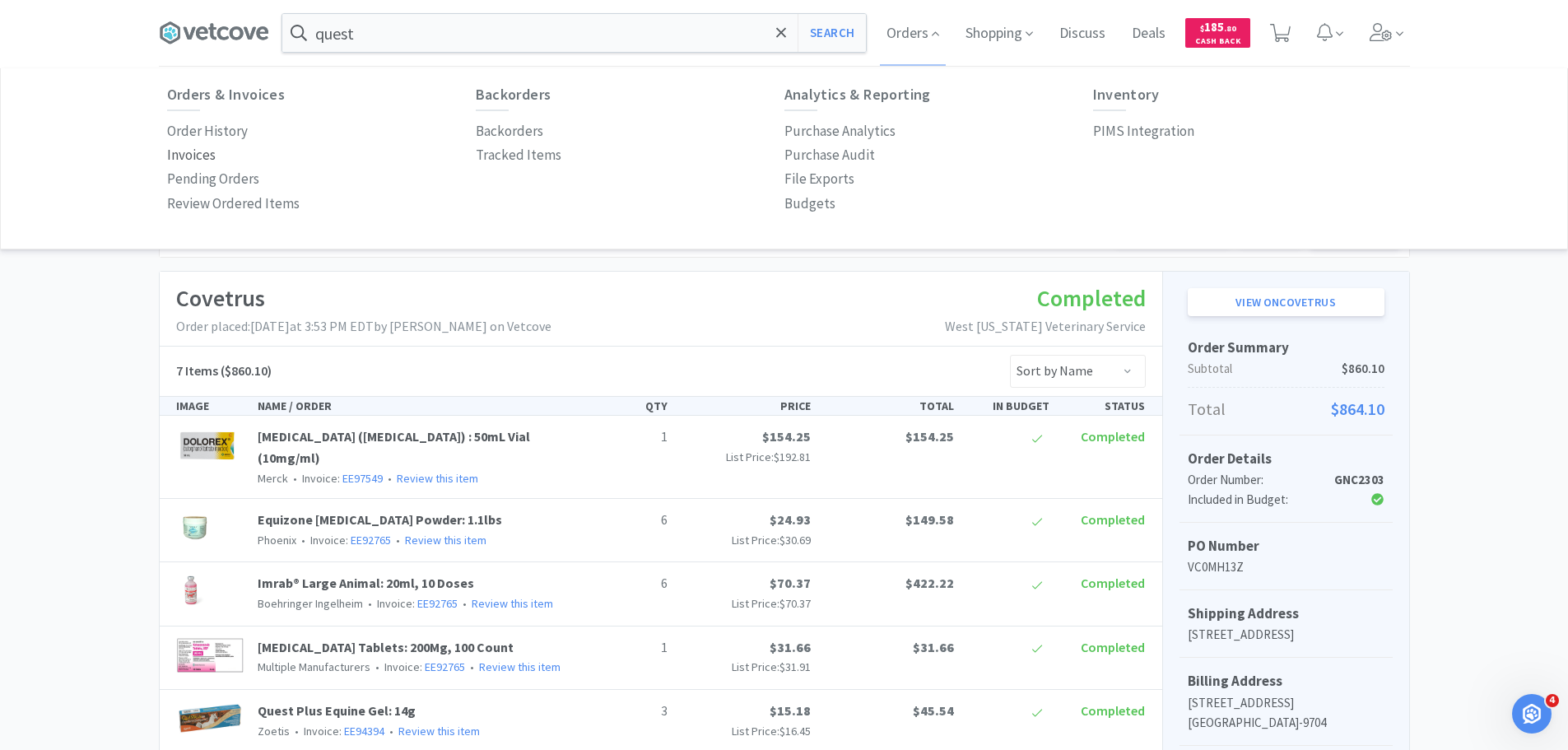
click at [181, 157] on p "Invoices" at bounding box center [192, 155] width 48 height 22
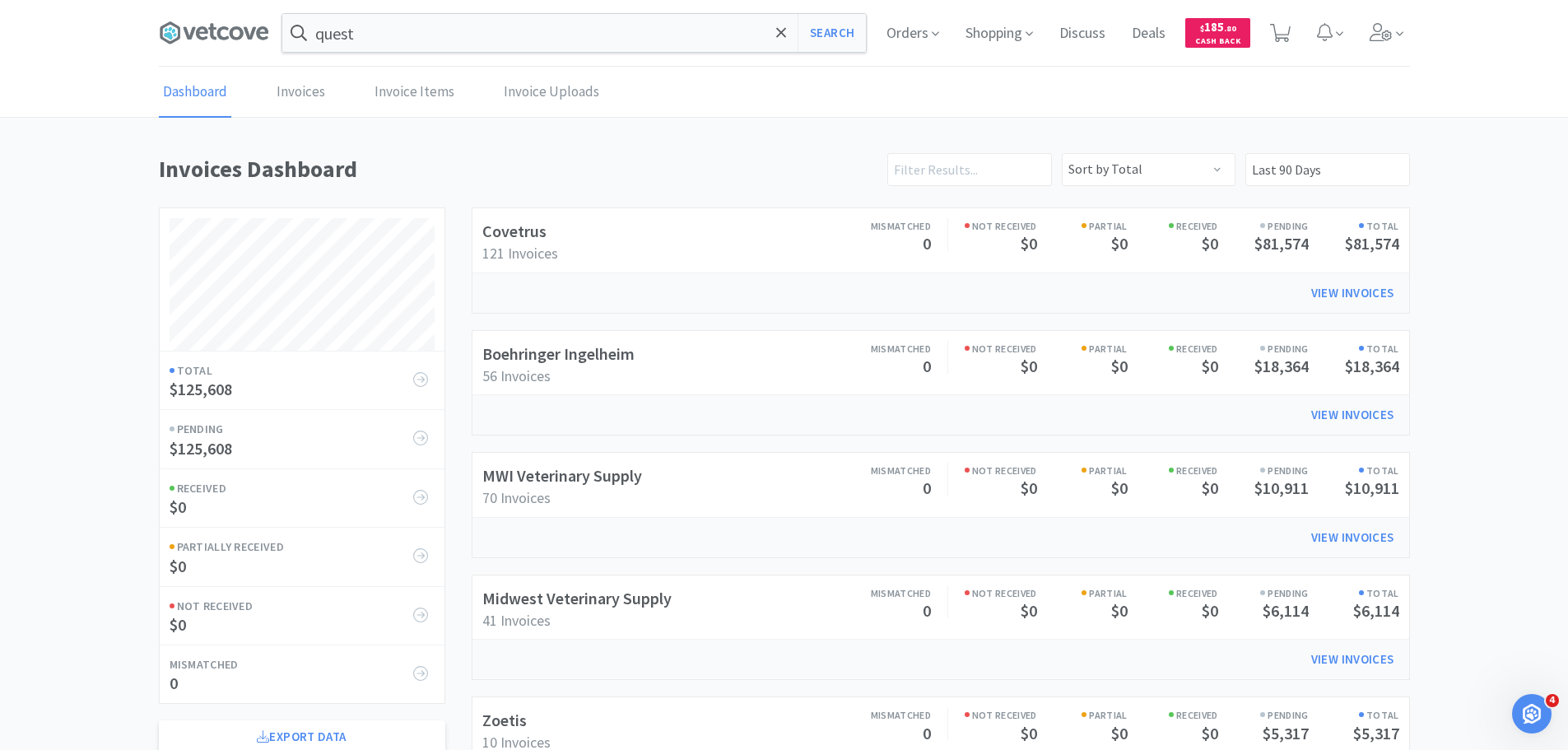
scroll to position [914, 1251]
click at [567, 346] on link "Boehringer Ingelheim" at bounding box center [559, 354] width 153 height 20
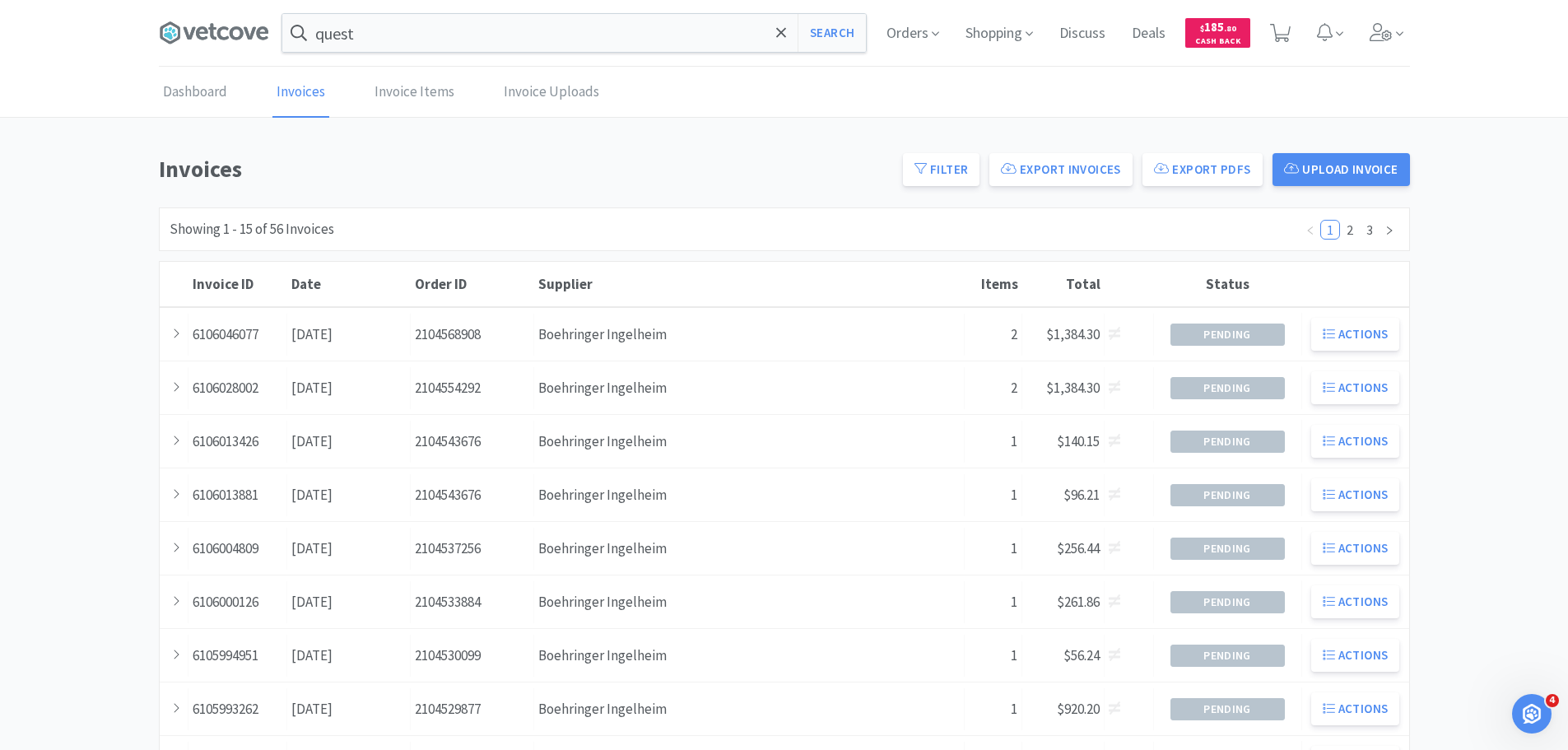
click at [567, 346] on div "Supplier Boehringer Ingelheim" at bounding box center [749, 334] width 431 height 42
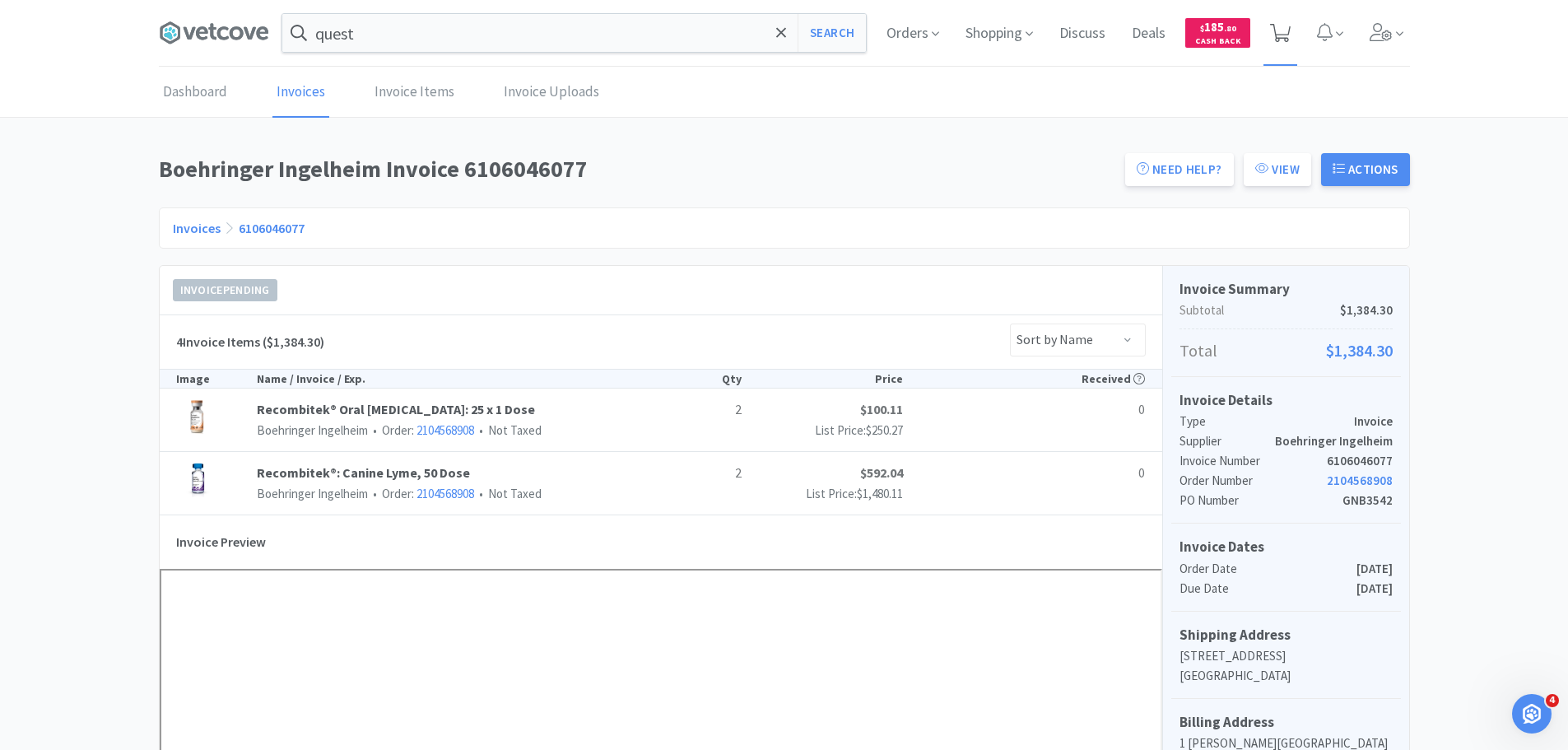
click at [1284, 24] on icon at bounding box center [1281, 33] width 20 height 18
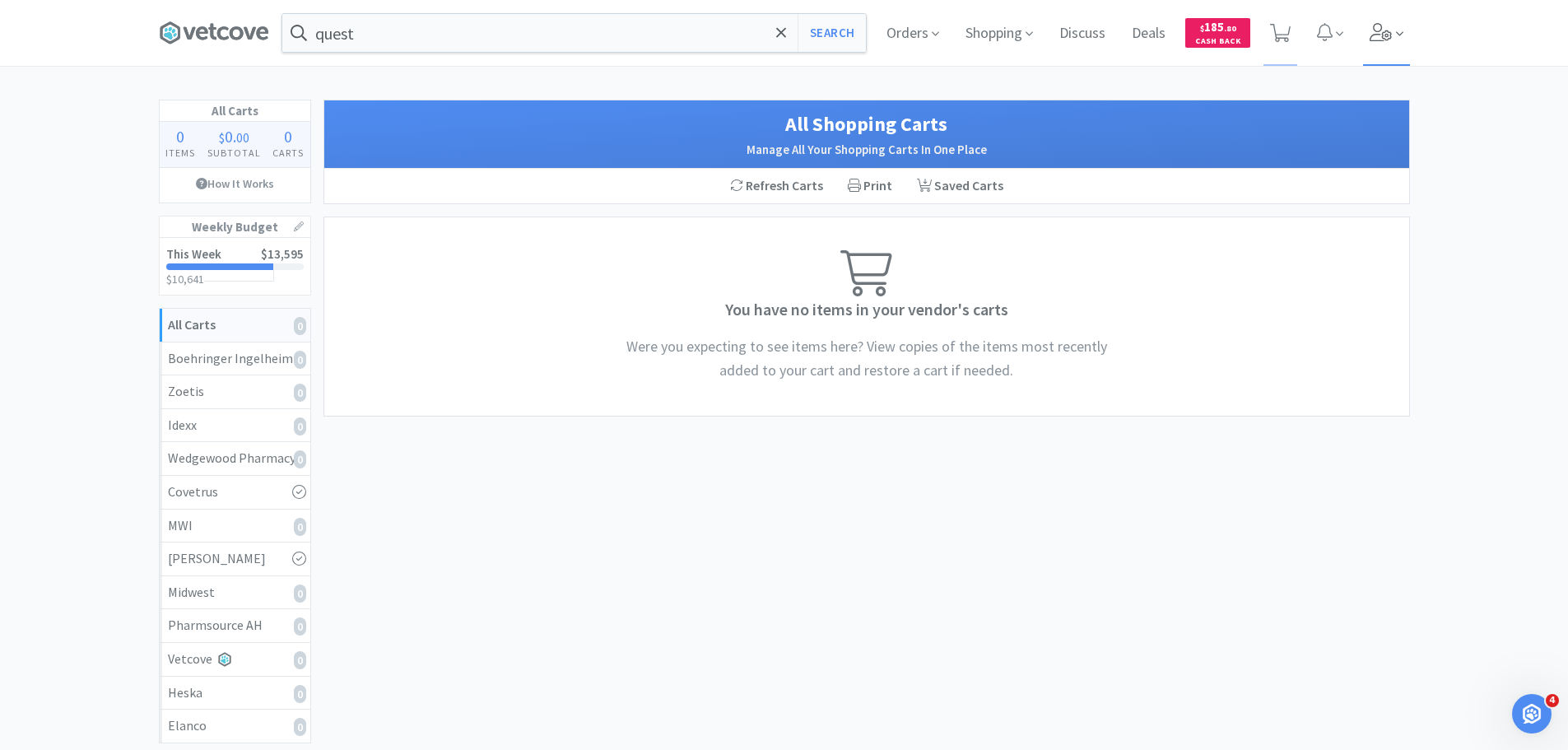
click at [1389, 33] on icon at bounding box center [1381, 32] width 22 height 18
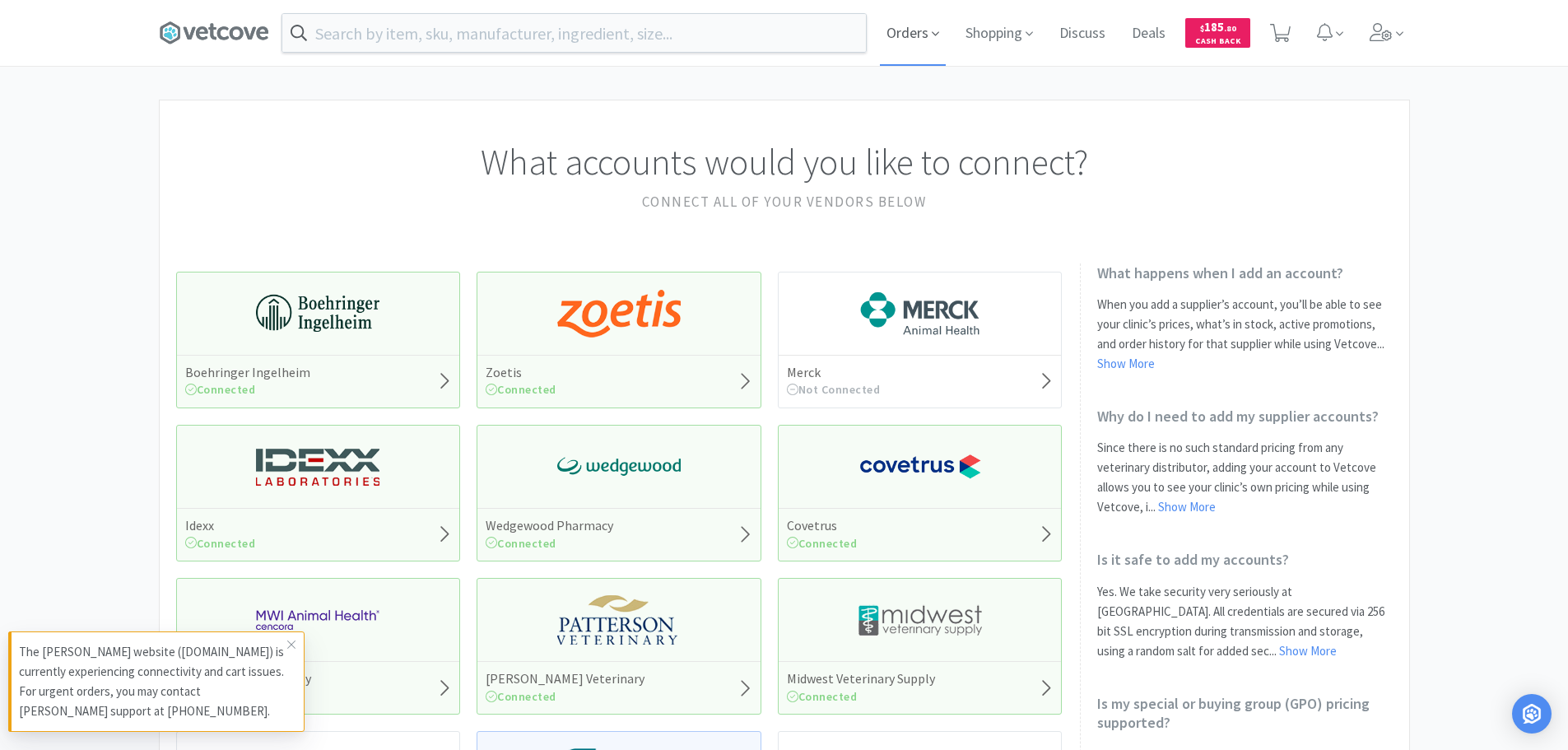
click at [913, 32] on span "Orders" at bounding box center [912, 33] width 66 height 66
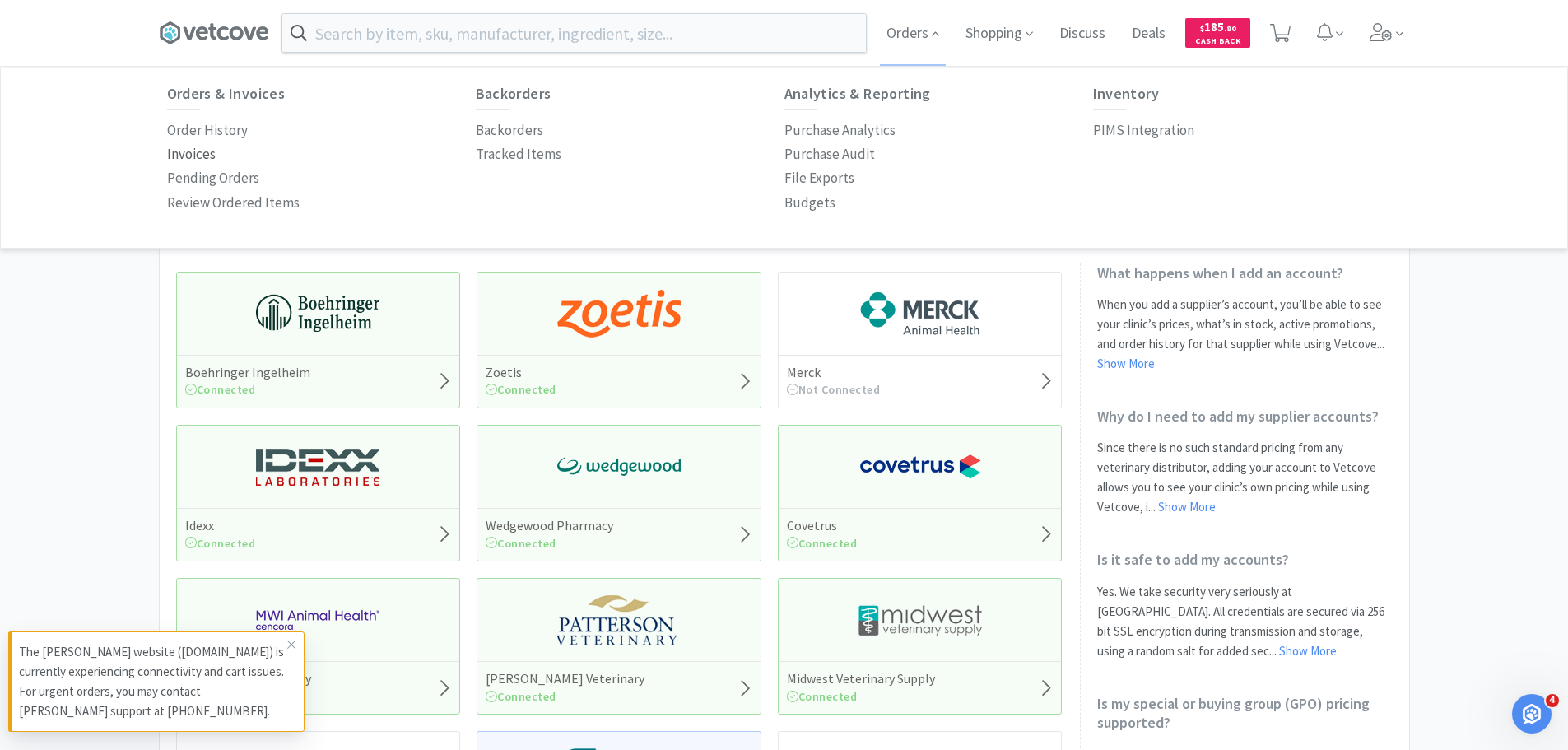
click at [194, 156] on p "Invoices" at bounding box center [192, 154] width 48 height 22
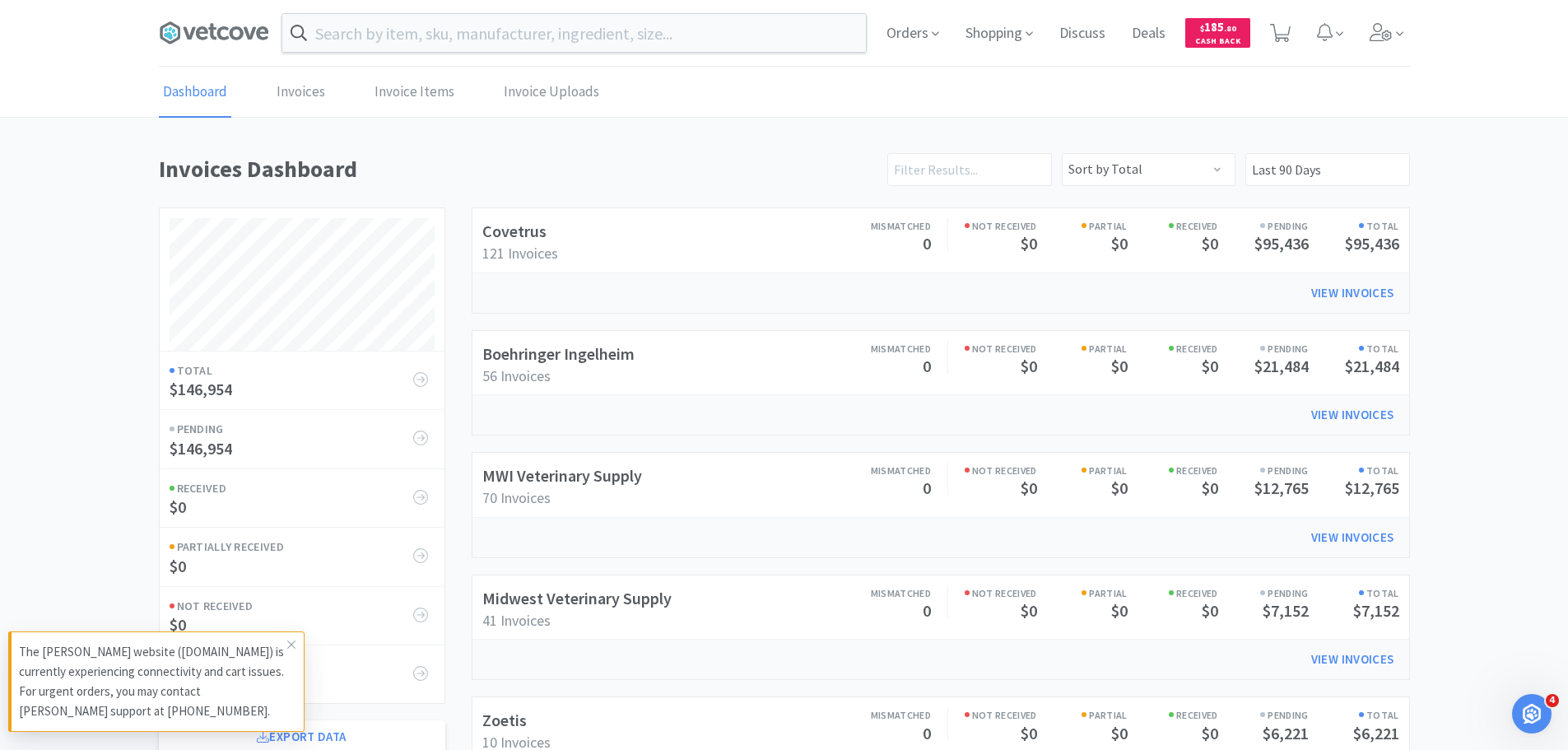
scroll to position [914, 1251]
click at [610, 479] on link "MWI Veterinary Supply" at bounding box center [563, 475] width 160 height 20
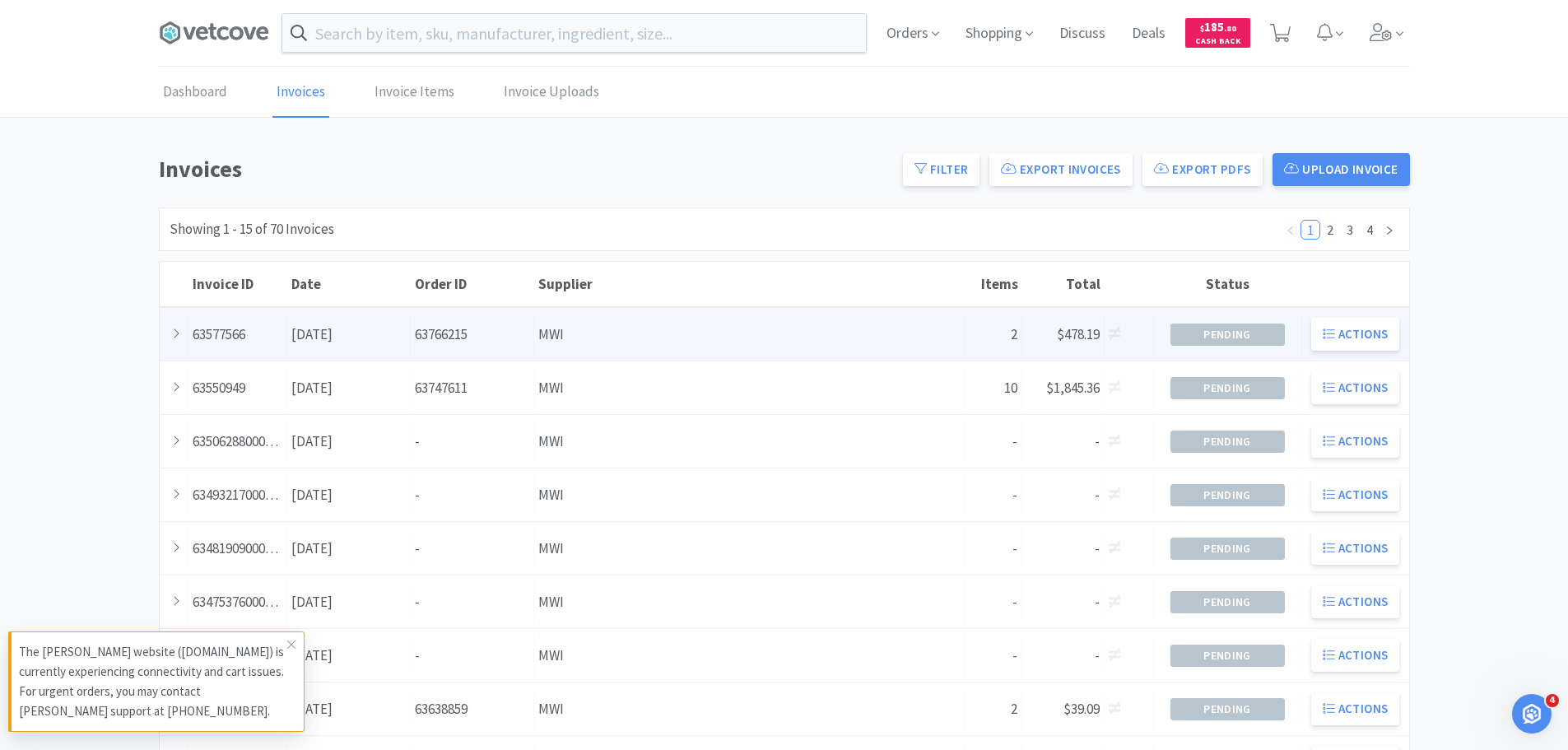
click at [496, 323] on div "Order ID 63766215" at bounding box center [472, 334] width 124 height 42
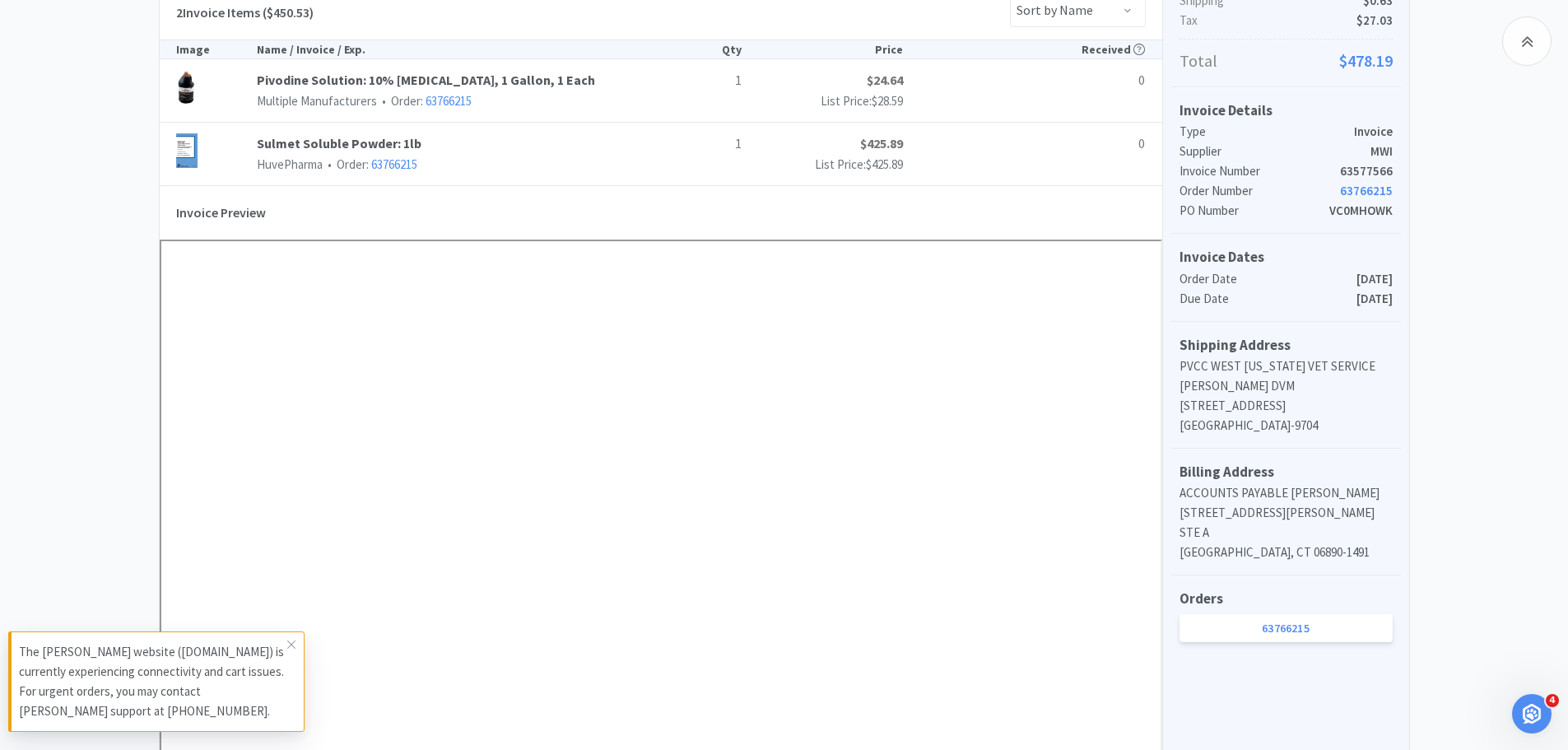
scroll to position [577, 0]
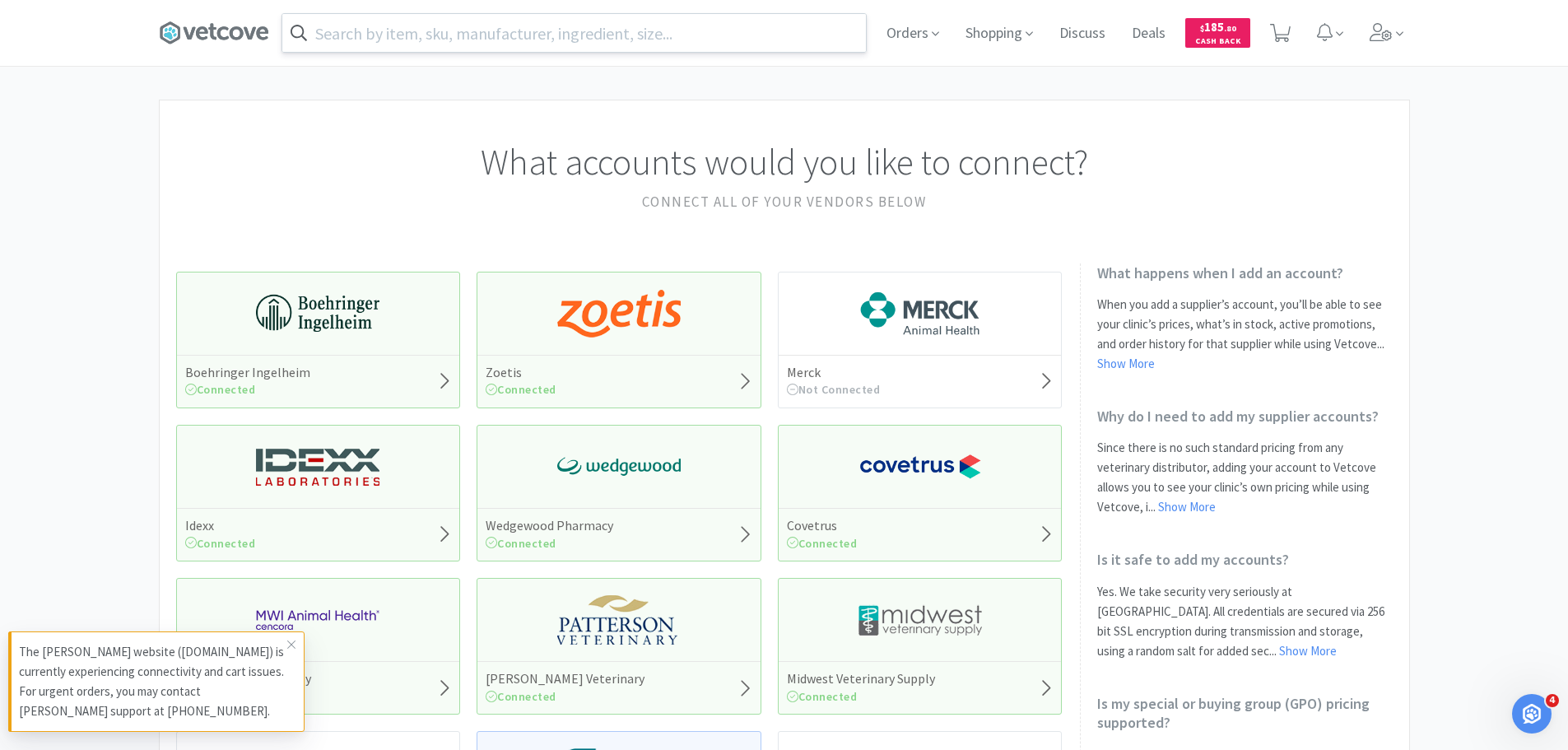
click at [545, 41] on input "text" at bounding box center [575, 33] width 584 height 38
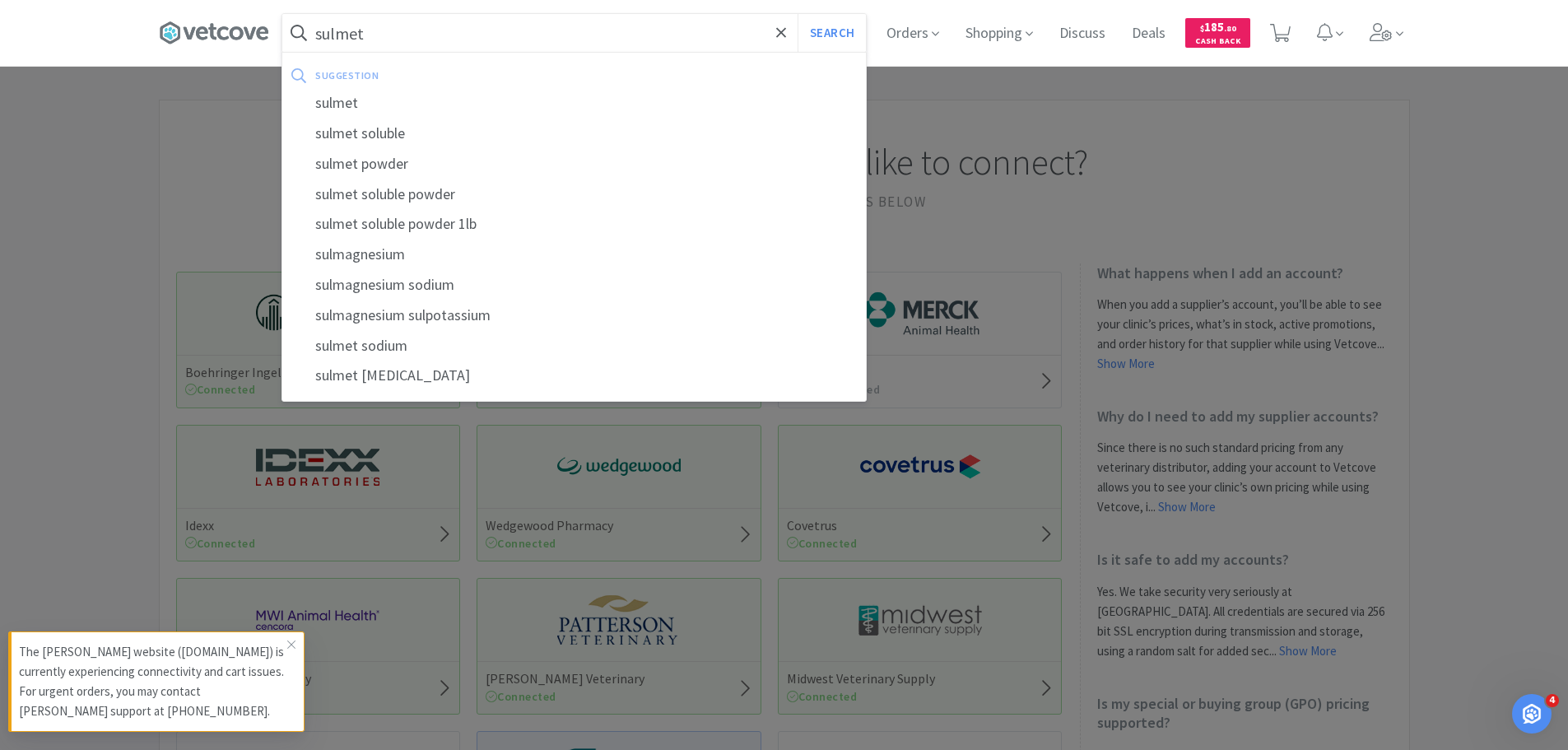
type input "sulmet"
click at [798, 14] on button "Search" at bounding box center [831, 33] width 68 height 38
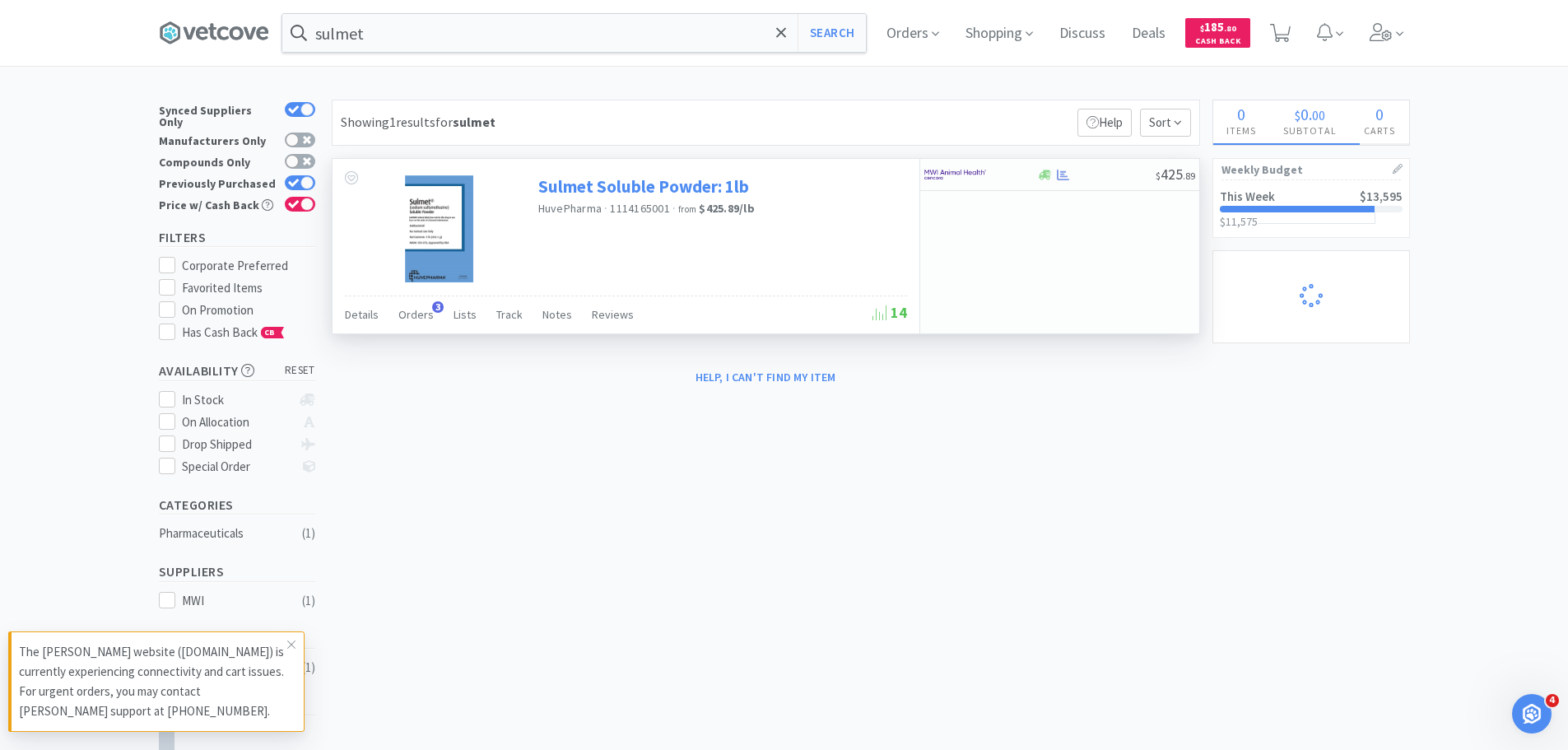
click at [668, 194] on link "Sulmet Soluble Powder: 1lb" at bounding box center [644, 187] width 211 height 22
